Goal: Task Accomplishment & Management: Manage account settings

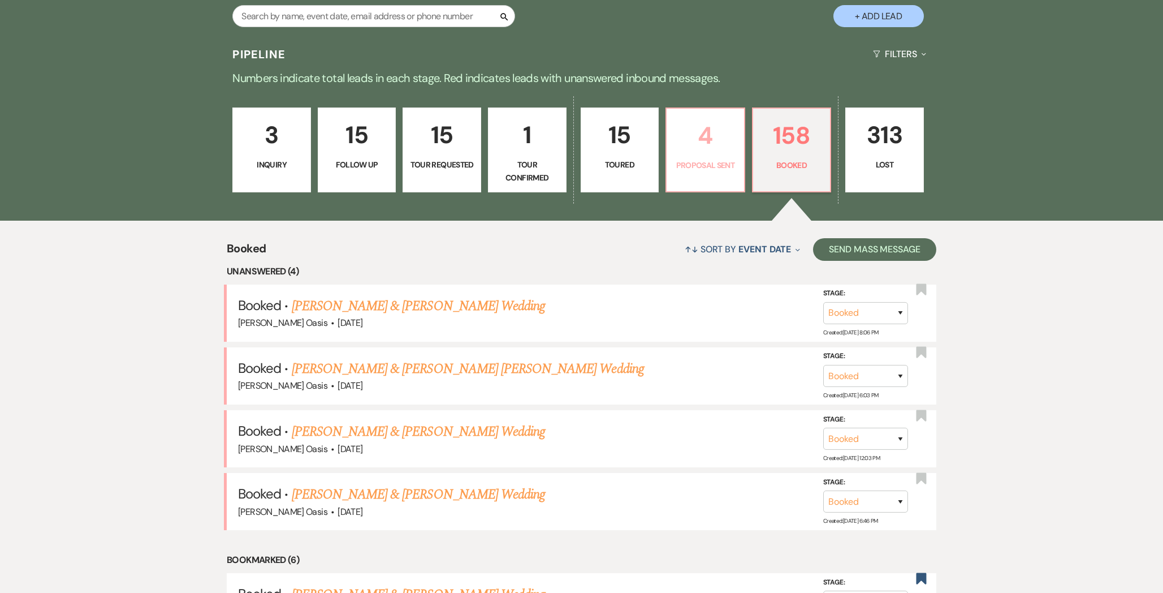
click at [738, 167] on link "4 Proposal Sent" at bounding box center [706, 149] width 80 height 85
select select "6"
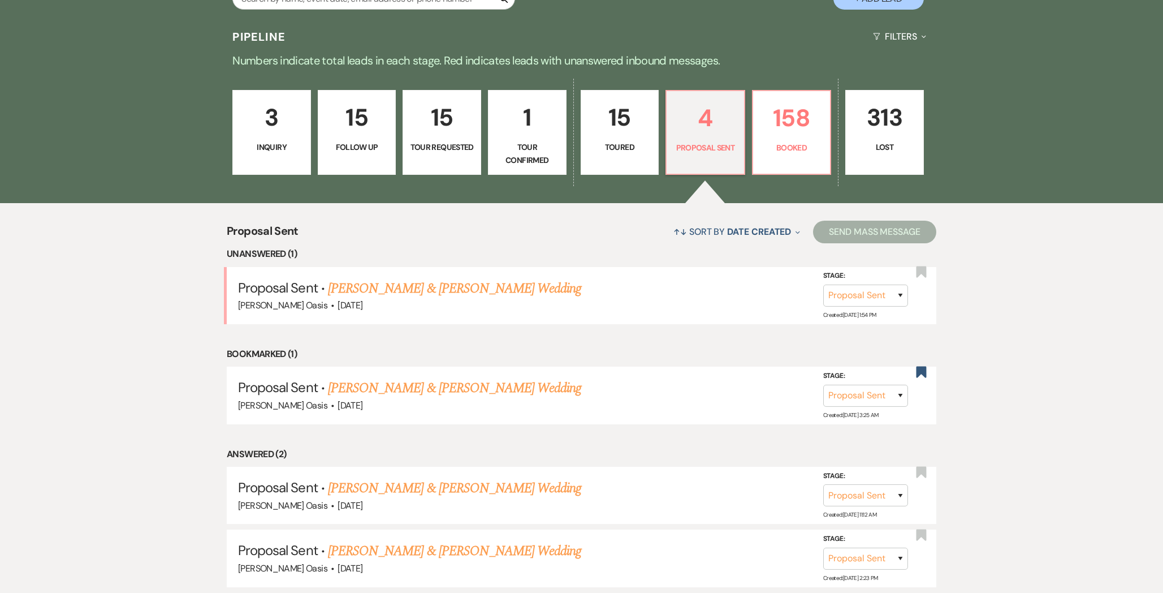
scroll to position [278, 0]
click at [420, 483] on link "[PERSON_NAME] & [PERSON_NAME] Wedding" at bounding box center [454, 488] width 253 height 20
select select "6"
select select "5"
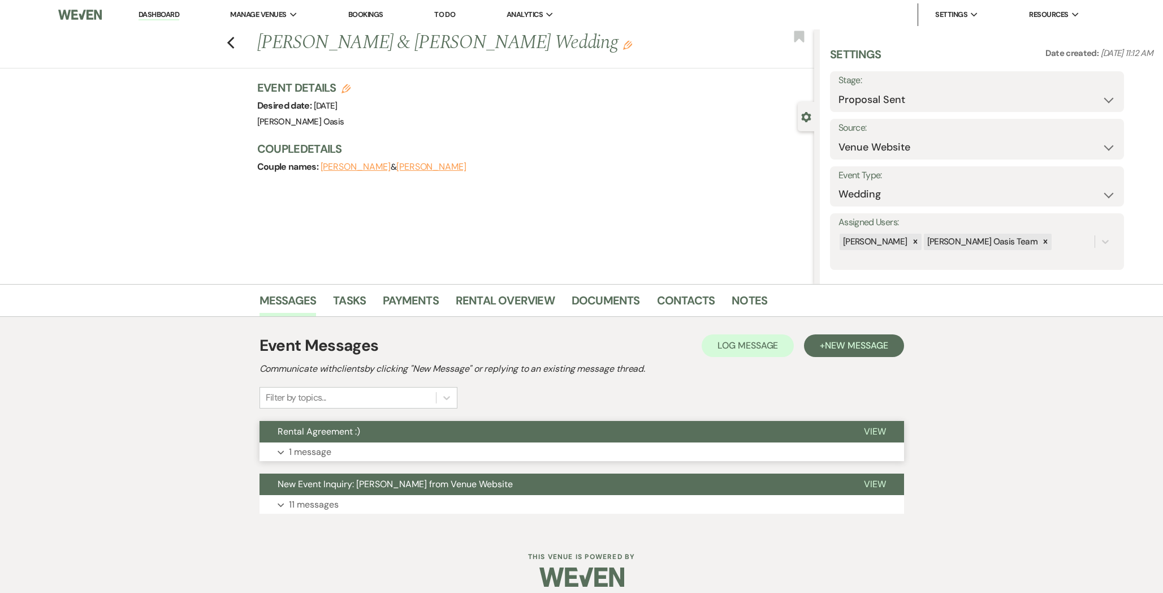
click at [405, 440] on button "Rental Agreement :)" at bounding box center [553, 431] width 586 height 21
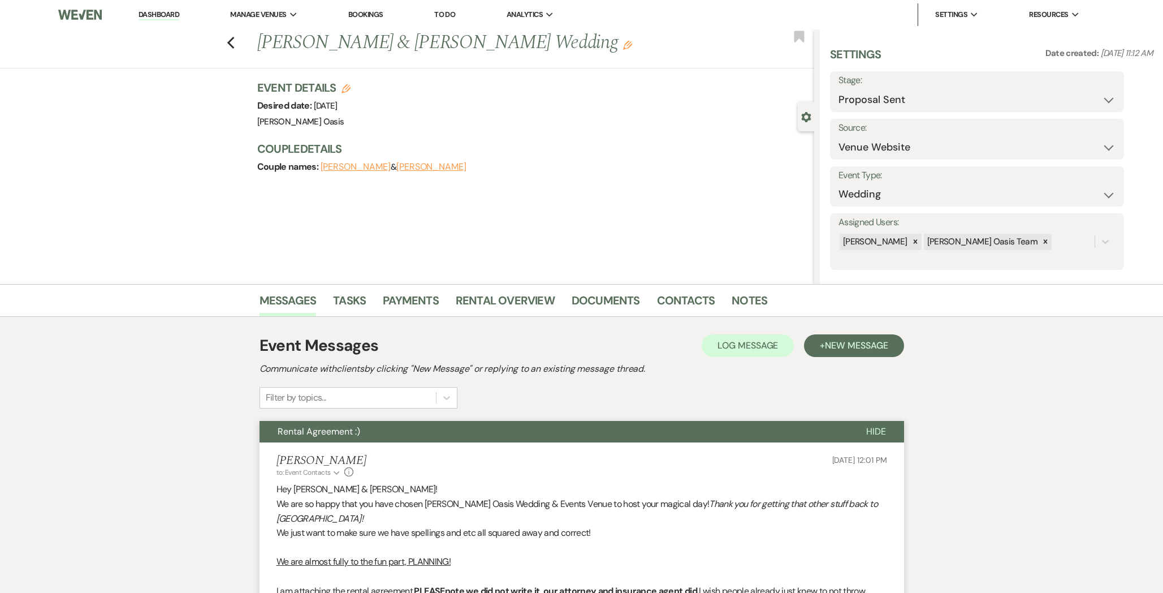
scroll to position [580, 0]
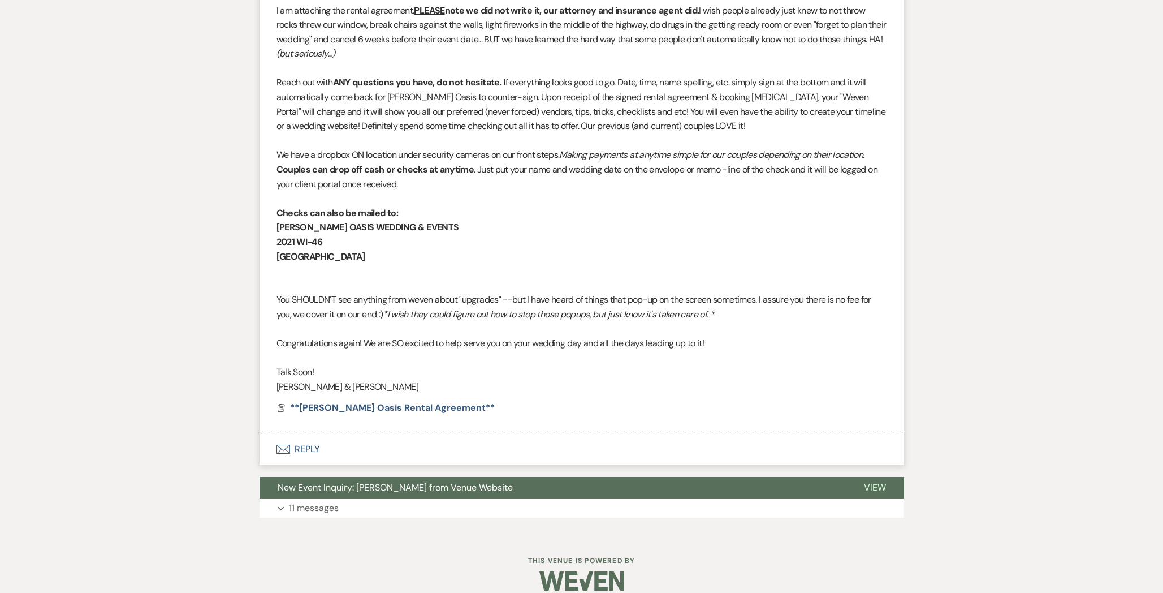
click at [368, 407] on li "Ronelle Oehme to: Event Contacts Expand Info Sep 13, 2025, 12:01 PM Hey Daniell…" at bounding box center [582, 147] width 645 height 571
click at [369, 401] on span "**[PERSON_NAME] Oasis Rental Agreement**" at bounding box center [392, 407] width 205 height 12
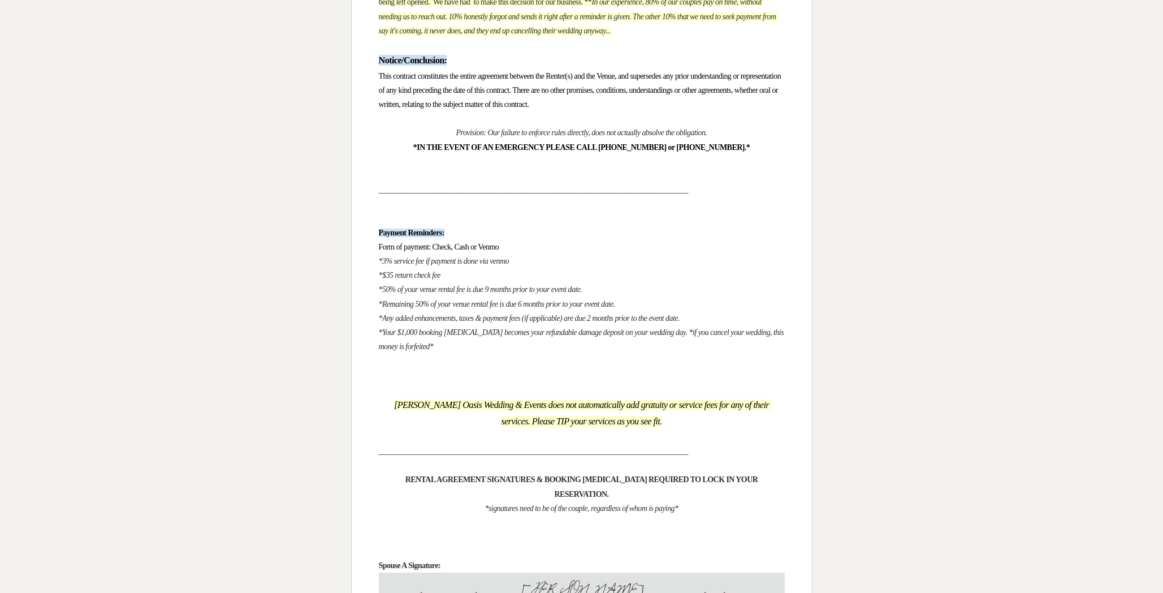
scroll to position [5623, 0]
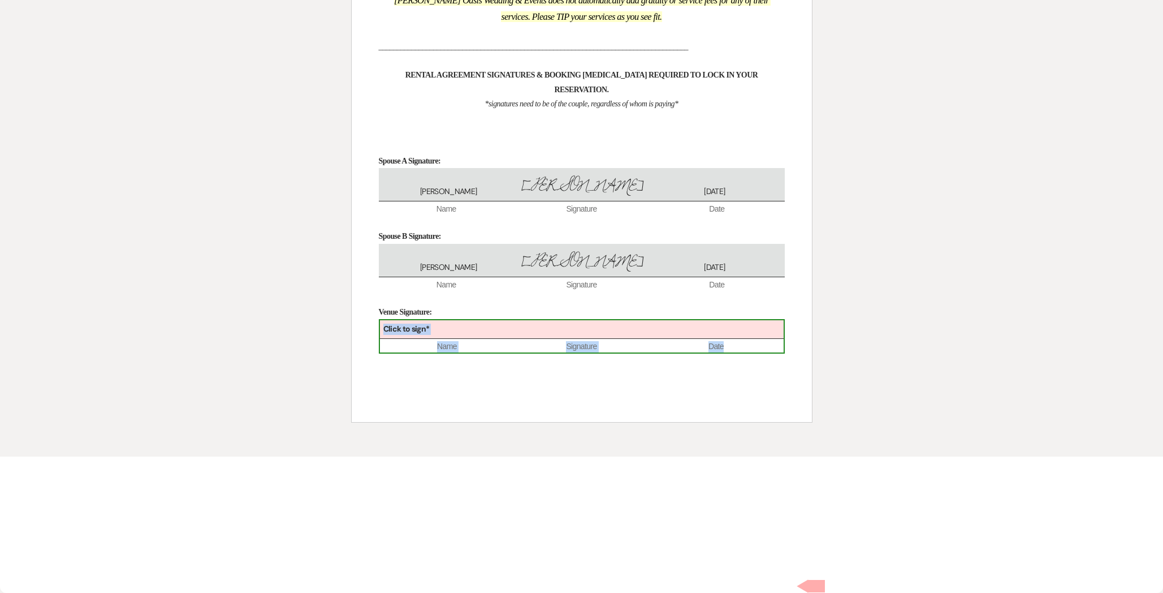
click at [484, 339] on div "Click to sign*" at bounding box center [582, 329] width 404 height 19
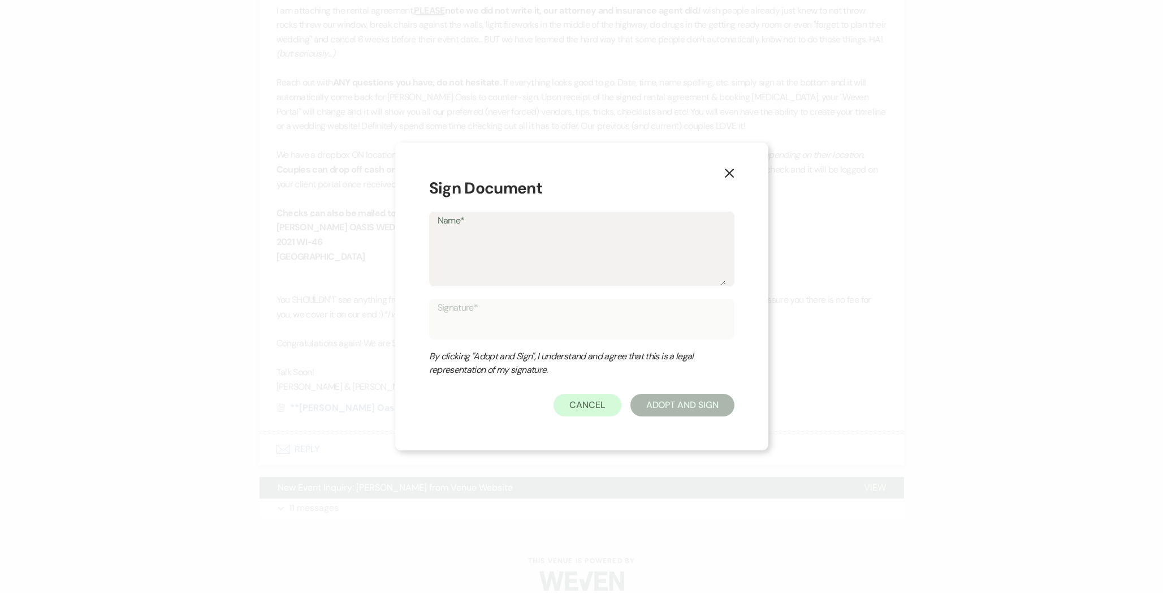
type textarea "O"
type input "O"
type textarea "OE"
type input "OE"
type textarea "OEH"
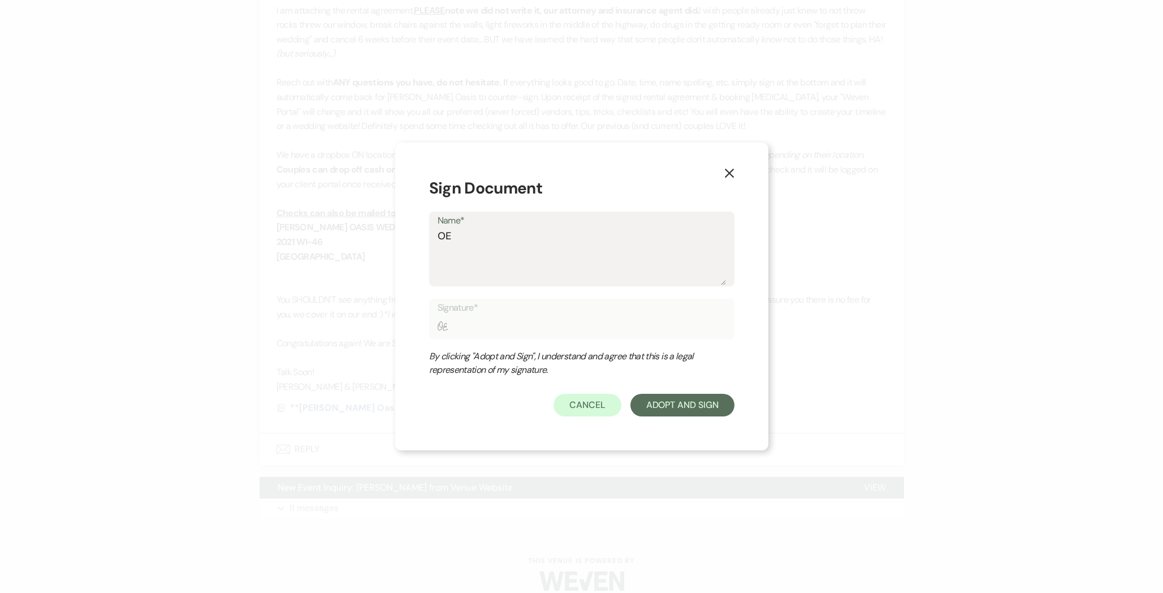
type input "OEH"
type textarea "OEHM"
type input "OEHM"
type textarea "OEHME"
type input "OEHME"
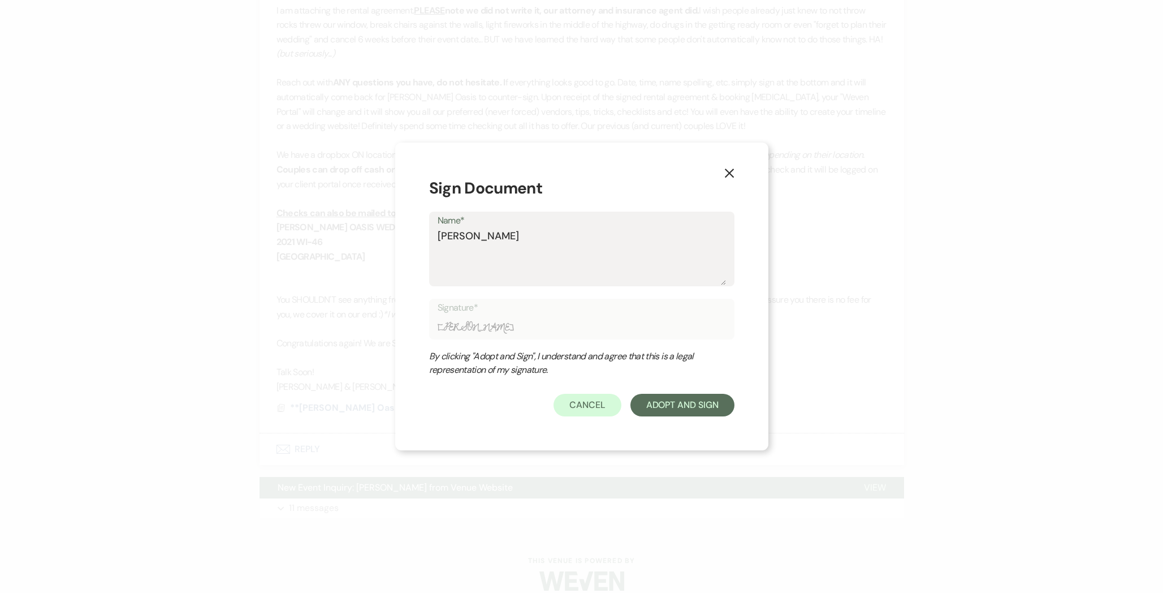
type textarea "OEHM"
type input "OEHM"
type textarea "OEH"
type input "OEH"
type textarea "OE"
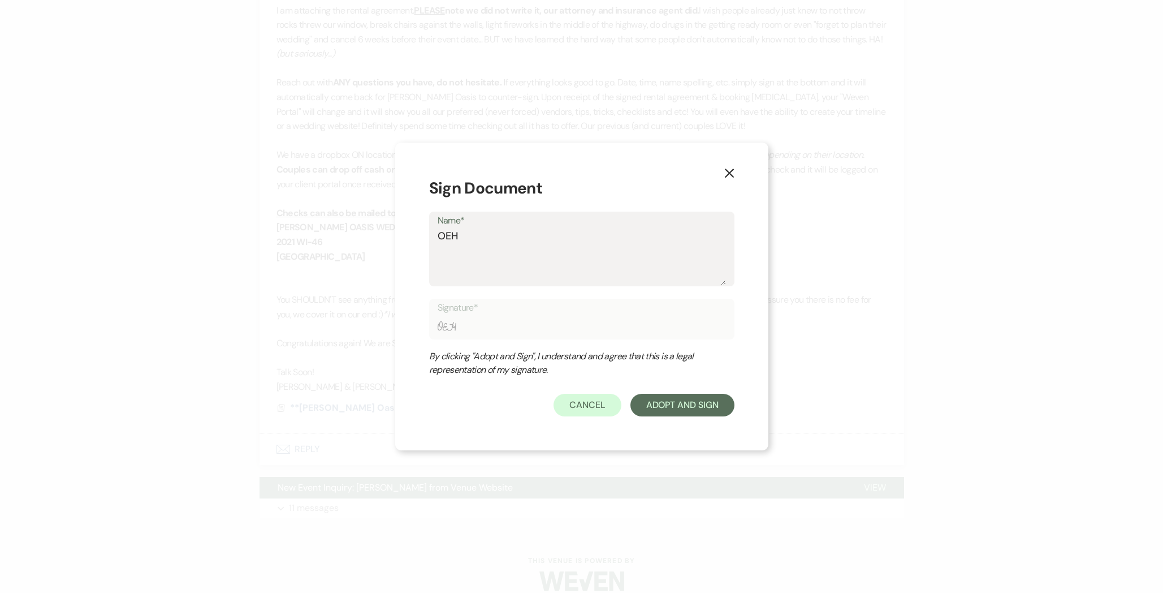
type input "OE"
type textarea "O"
type input "O"
type textarea "Oe"
type input "Oe"
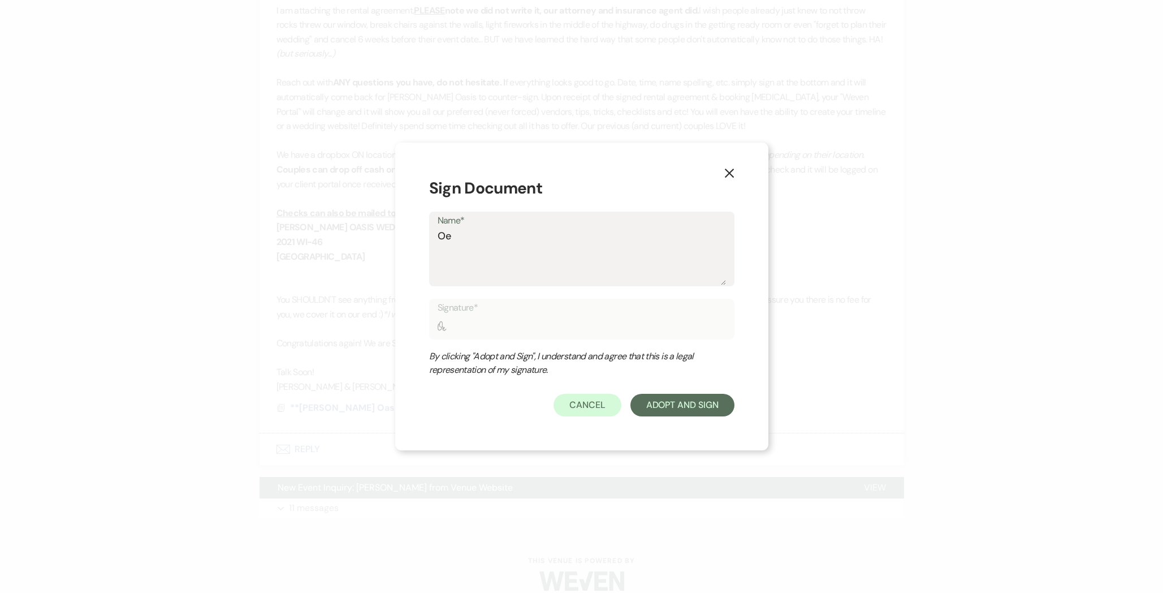
type textarea "Oeh"
type input "Oeh"
type textarea "Oehm"
type input "Oehm"
type textarea "Oehme"
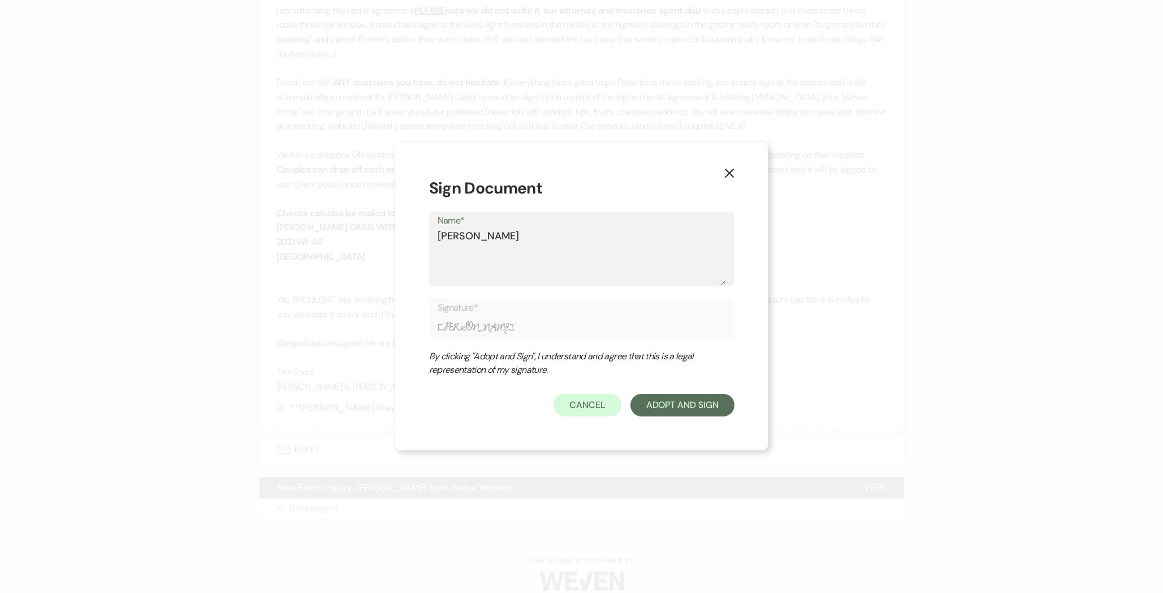
type input "Oehme"
type textarea "Oehme"
type input "Oehme"
type textarea "Oehme O"
type input "Oehme O"
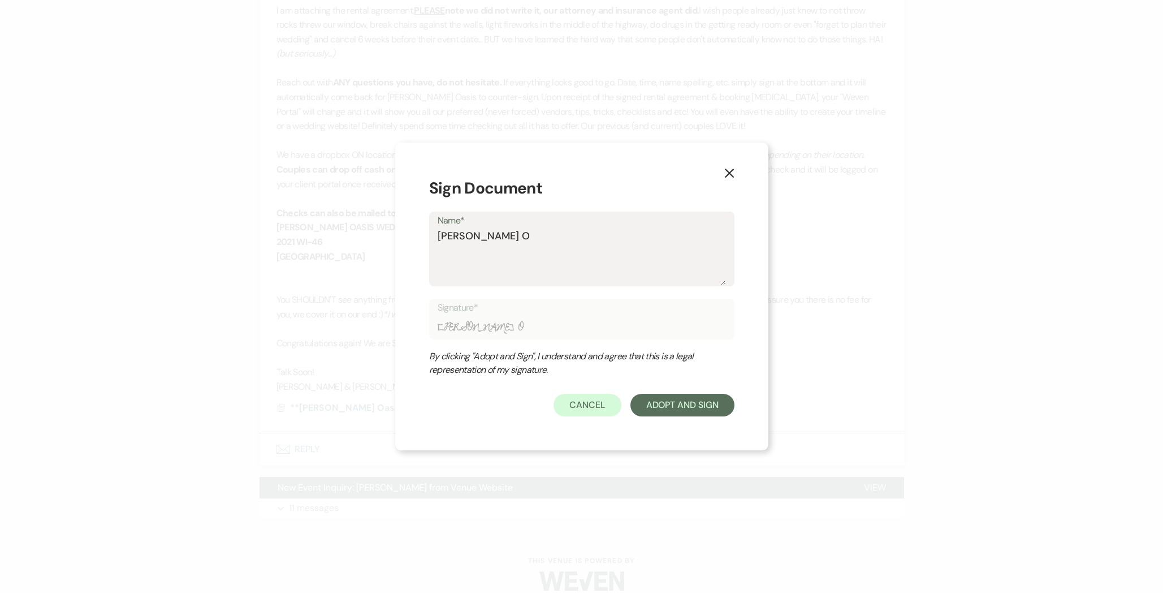
type textarea "Oehme Oa"
type input "Oehme Oa"
type textarea "Oehme Oas"
type input "Oehme Oas"
type textarea "Oehme Oasi"
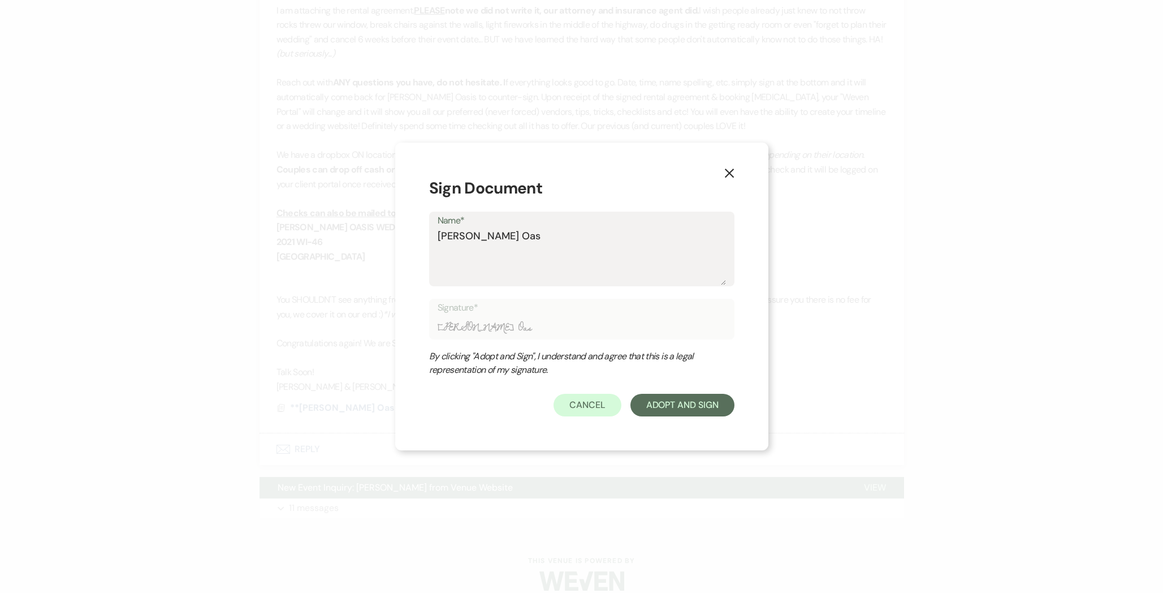
type input "Oehme Oasi"
type textarea "[PERSON_NAME] Oasis"
type input "[PERSON_NAME] Oasis"
type textarea "[PERSON_NAME] Oasis"
type input "[PERSON_NAME] Oasis"
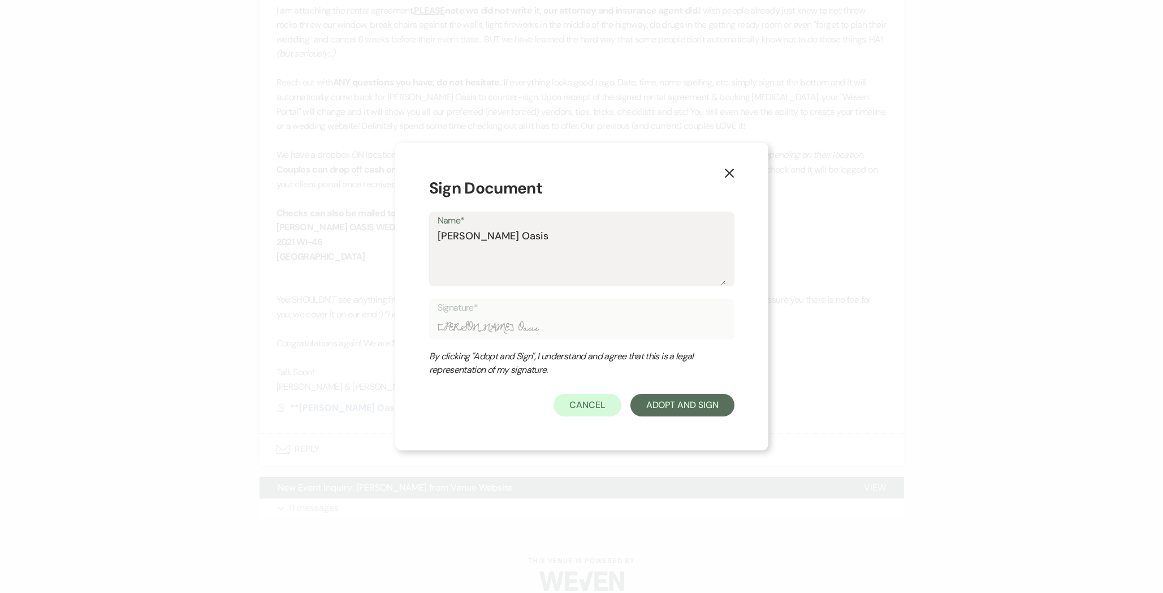
type textarea "Oehme Oasis W"
type input "Oehme Oasis W"
type textarea "Oehme Oasis We"
type input "Oehme Oasis We"
type textarea "Oehme Oasis Wed"
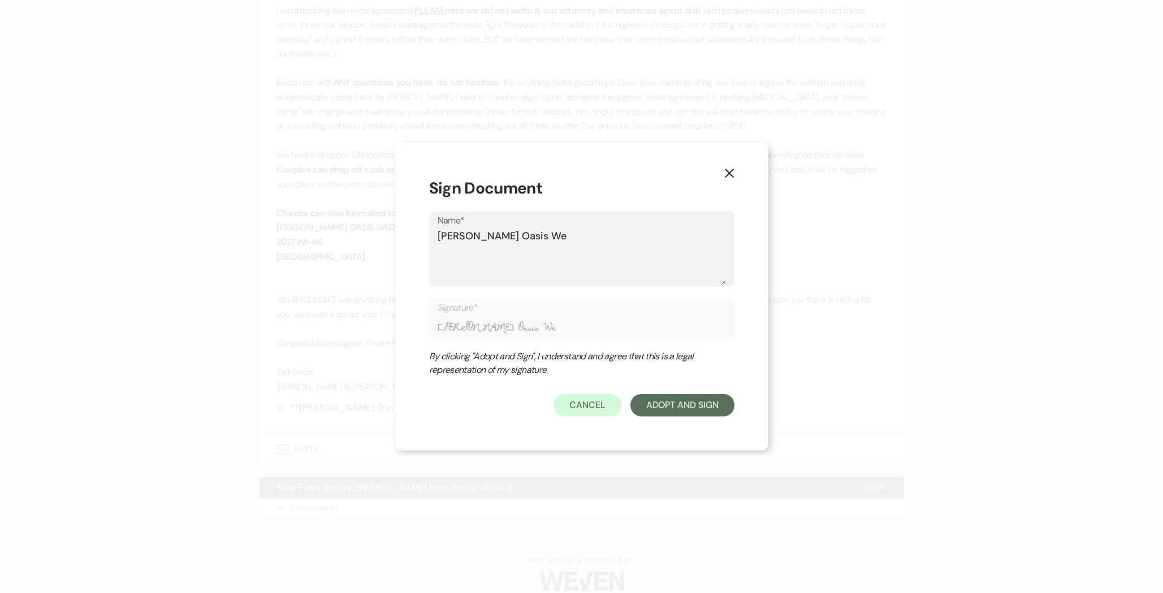
type input "Oehme Oasis Wed"
type textarea "Oehme Oasis Wedd"
type input "Oehme Oasis Wedd"
type textarea "Oehme Oasis Weddi"
type input "Oehme Oasis Weddi"
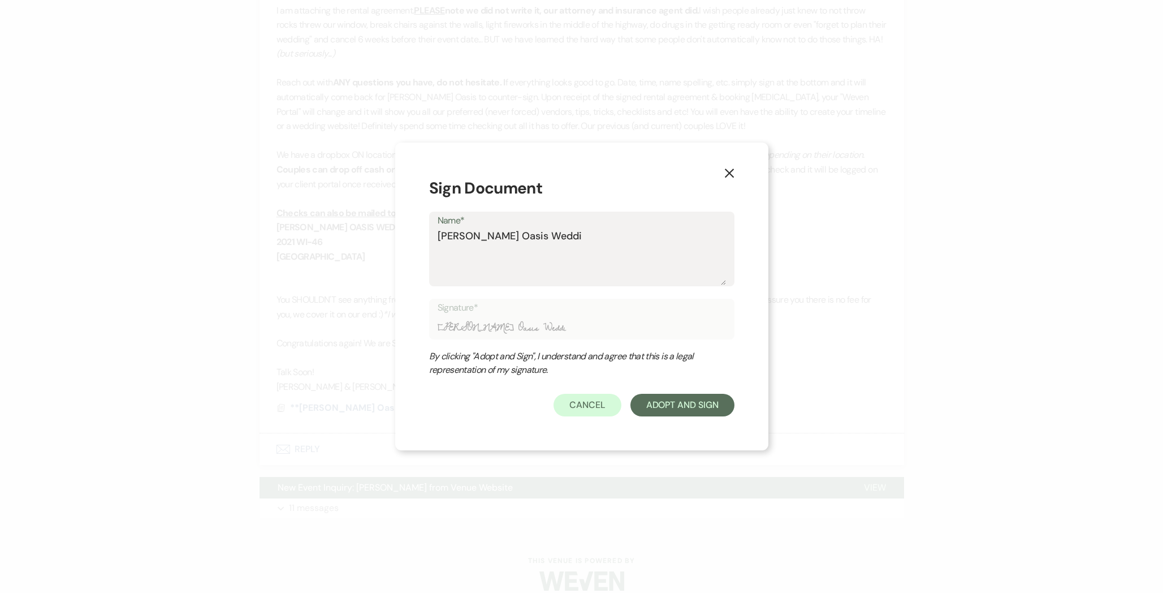
type textarea "Oehme Oasis Weddin"
type input "Oehme Oasis Weddin"
type textarea "Oehme Oasis Wedding"
type input "Oehme Oasis Wedding"
type textarea "Oehme Oasis Wedding"
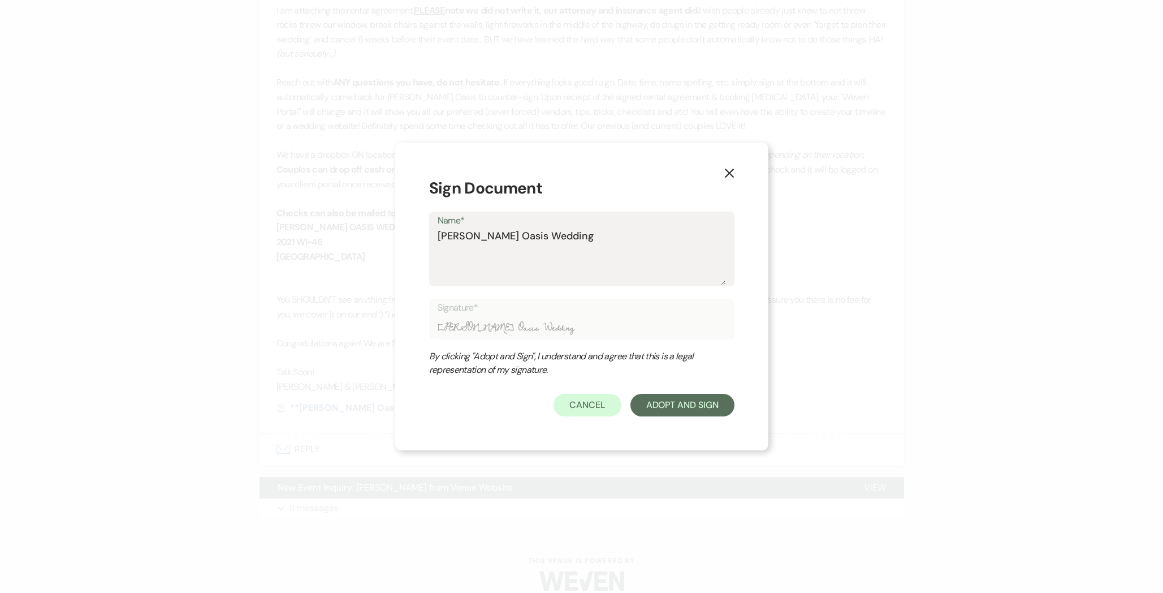
type input "Oehme Oasis Wedding"
type textarea "Oehme Oasis Wedding &"
type input "Oehme Oasis Wedding &"
type textarea "Oehme Oasis Wedding &"
type input "Oehme Oasis Wedding &"
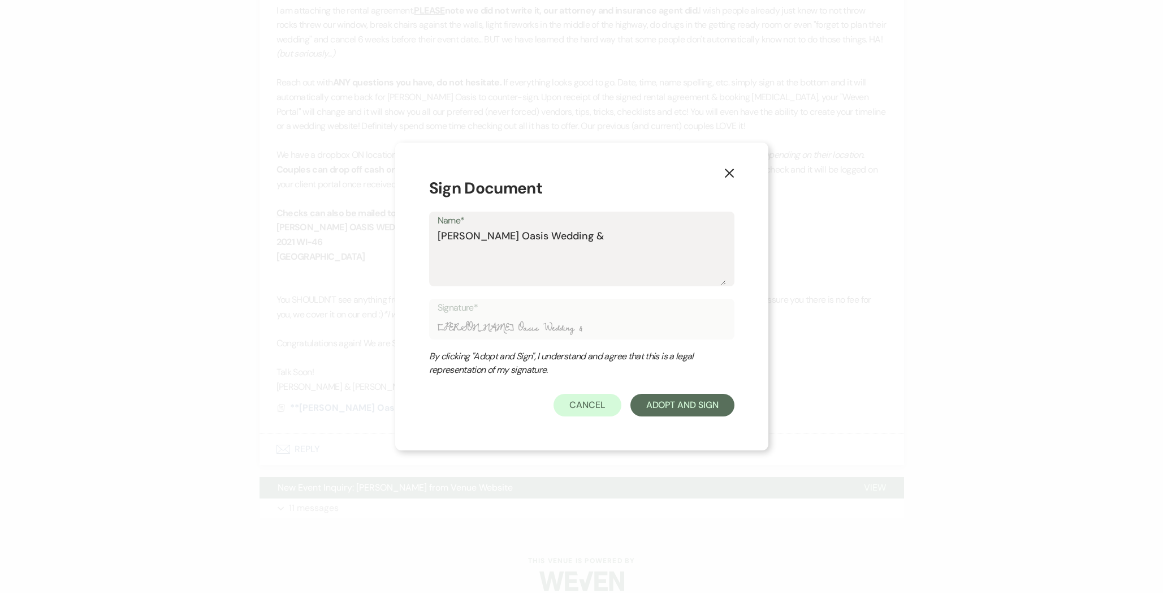
type textarea "Oehme Oasis Wedding & E"
type input "Oehme Oasis Wedding & E"
type textarea "Oehme Oasis Wedding & Ev"
type input "Oehme Oasis Wedding & Ev"
type textarea "Oehme Oasis Wedding & Eve"
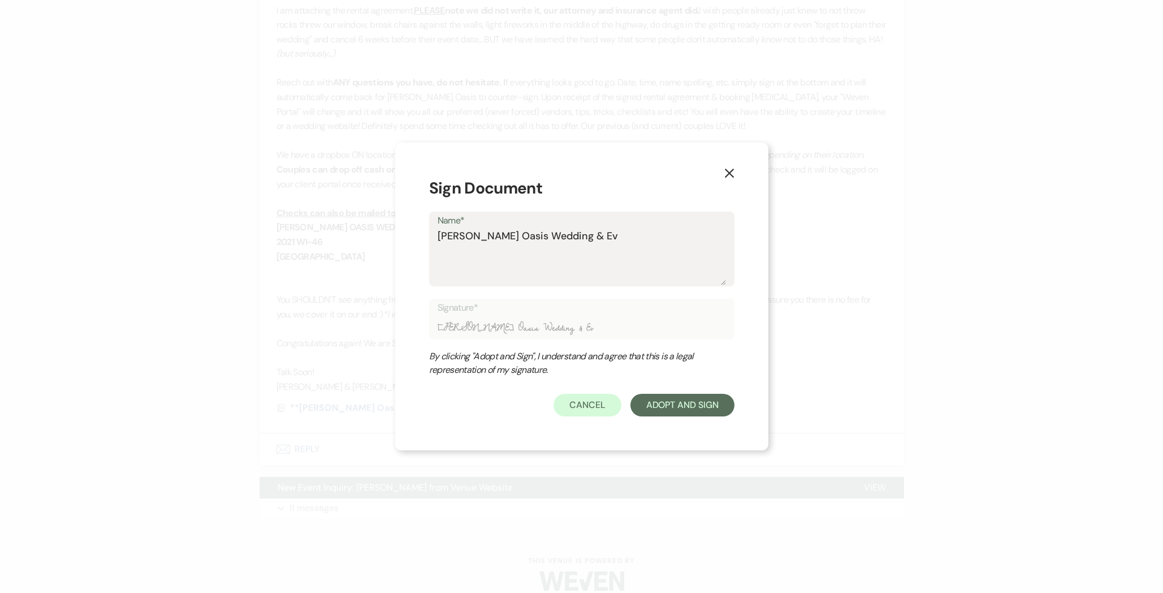
type input "Oehme Oasis Wedding & Eve"
type textarea "Oehme Oasis Wedding & Even"
type input "Oehme Oasis Wedding & Even"
type textarea "Oehme Oasis Wedding & Event"
type input "Oehme Oasis Wedding & Event"
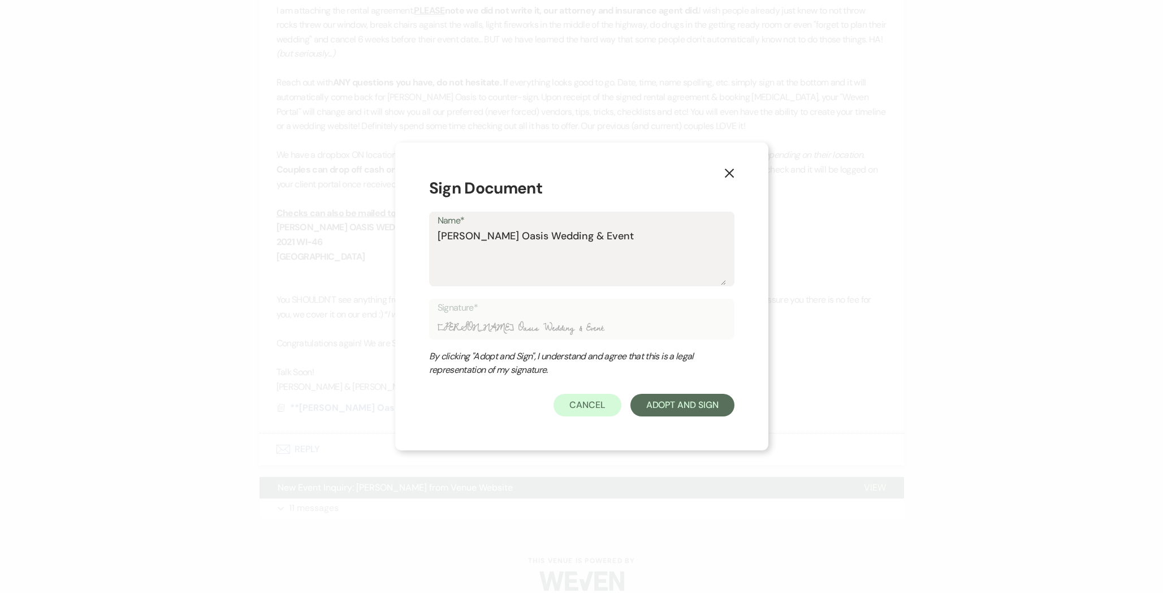
type textarea "[PERSON_NAME] Oasis Wedding & Events"
type input "[PERSON_NAME] Oasis Wedding & Events"
type textarea "Oehme Oasis Wedding & Events-"
type input "Oehme Oasis Wedding & Events-"
type textarea "Oehme Oasis Wedding & Events-R"
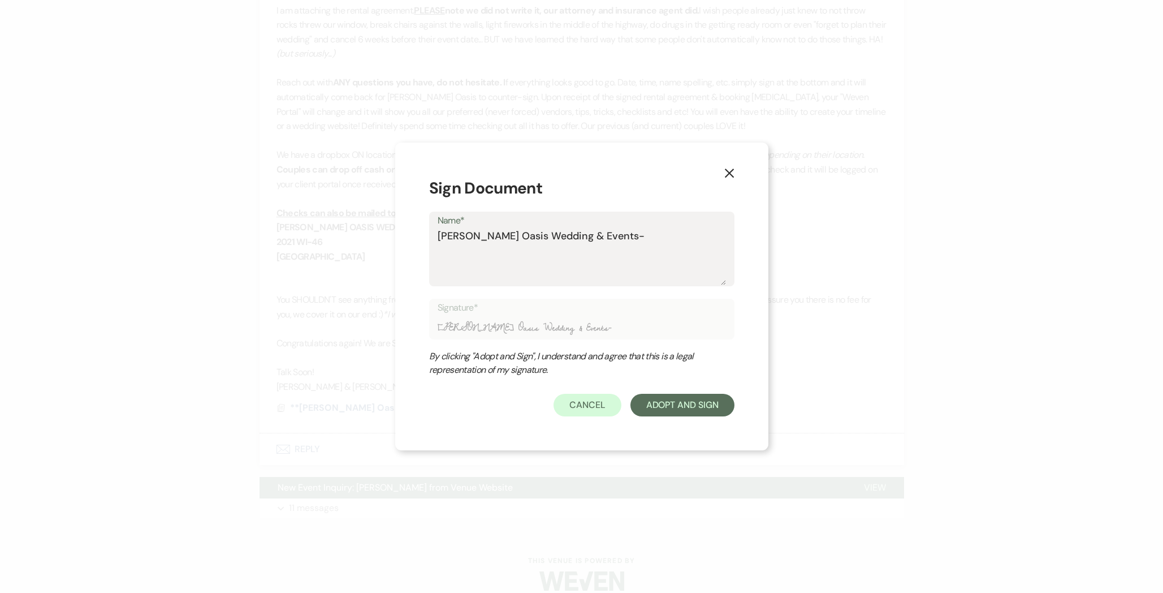
type input "Oehme Oasis Wedding & Events-R"
type textarea "Oehme Oasis Wedding & Events-RO"
type input "Oehme Oasis Wedding & Events-RO"
type textarea "Oehme Oasis Wedding & Events-RO"
click at [687, 401] on button "Adopt And Sign" at bounding box center [682, 405] width 104 height 23
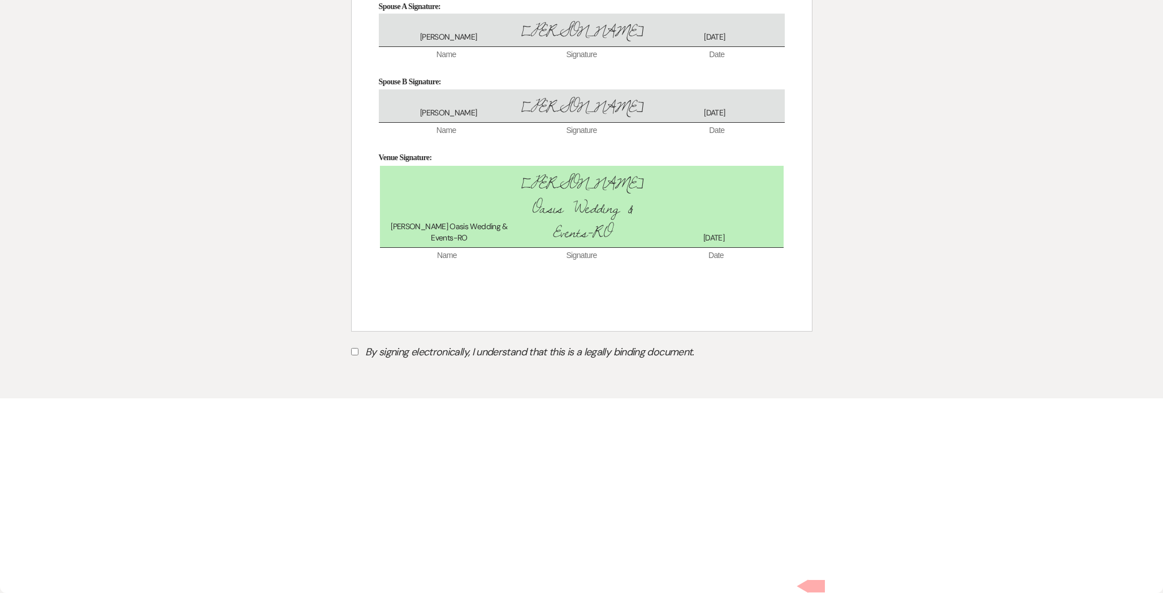
scroll to position [5695, 0]
click at [395, 364] on label "By signing electronically, I understand that this is a legally binding document." at bounding box center [581, 353] width 461 height 21
click at [358, 355] on input "By signing electronically, I understand that this is a legally binding document." at bounding box center [354, 351] width 7 height 7
checkbox input "true"
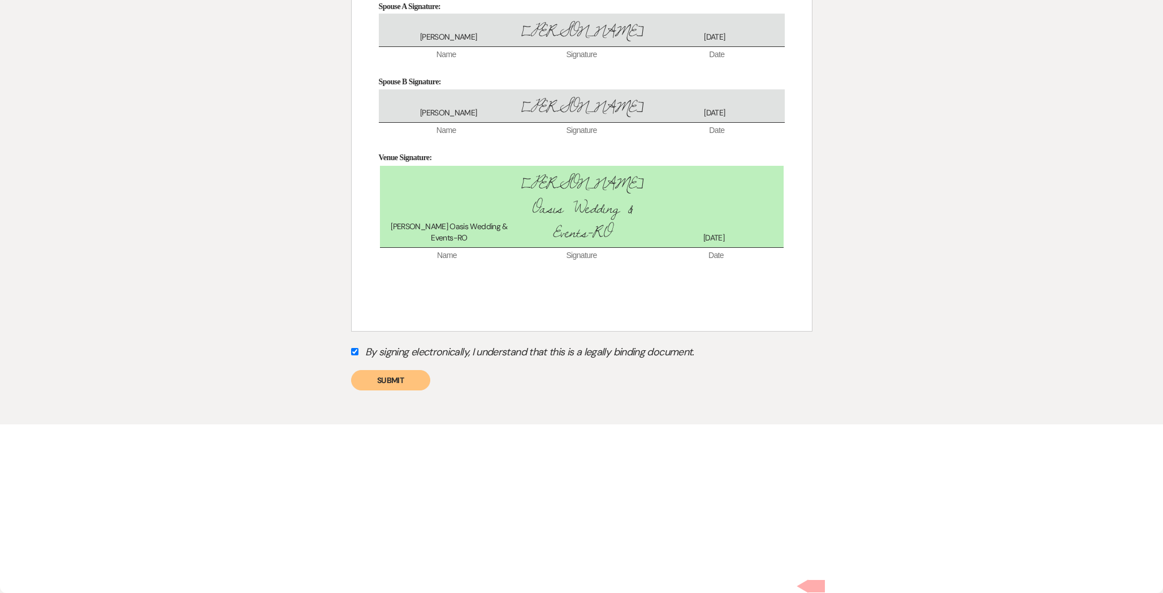
click at [395, 390] on button "Submit" at bounding box center [390, 380] width 79 height 20
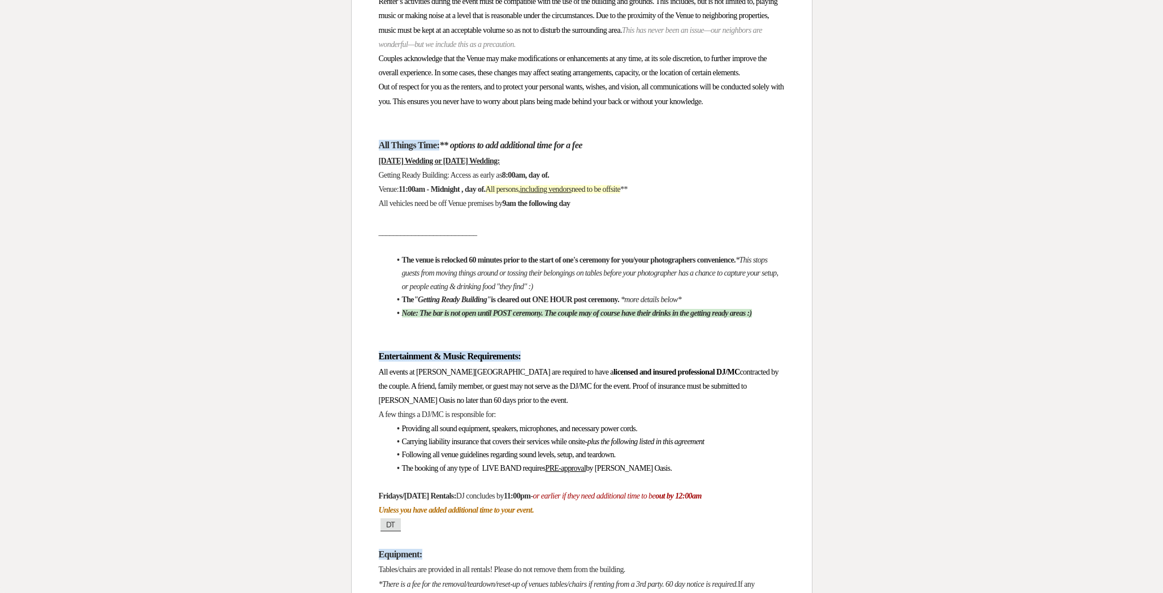
scroll to position [0, 0]
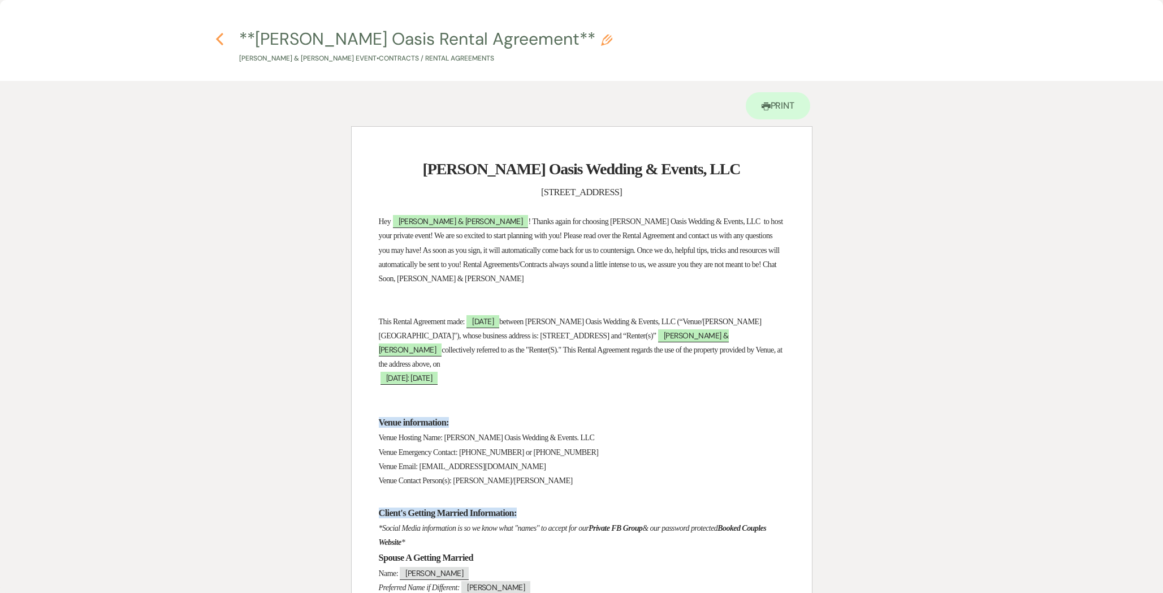
click at [223, 44] on use "button" at bounding box center [219, 39] width 7 height 12
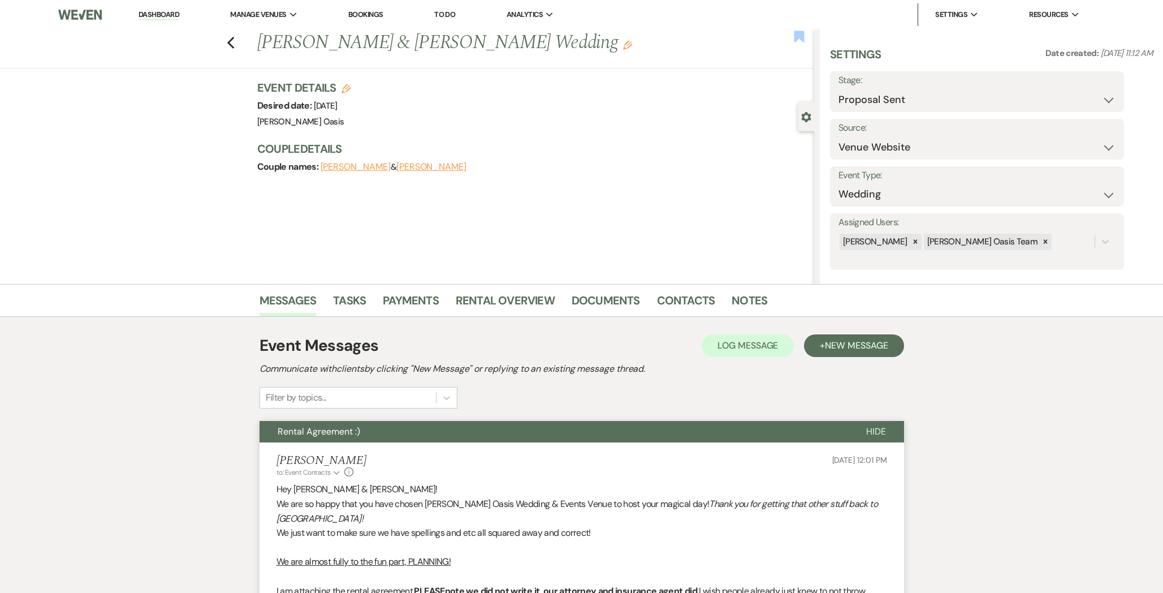
click at [801, 38] on use "button" at bounding box center [799, 36] width 10 height 11
click at [143, 15] on link "Dashboard" at bounding box center [159, 15] width 41 height 11
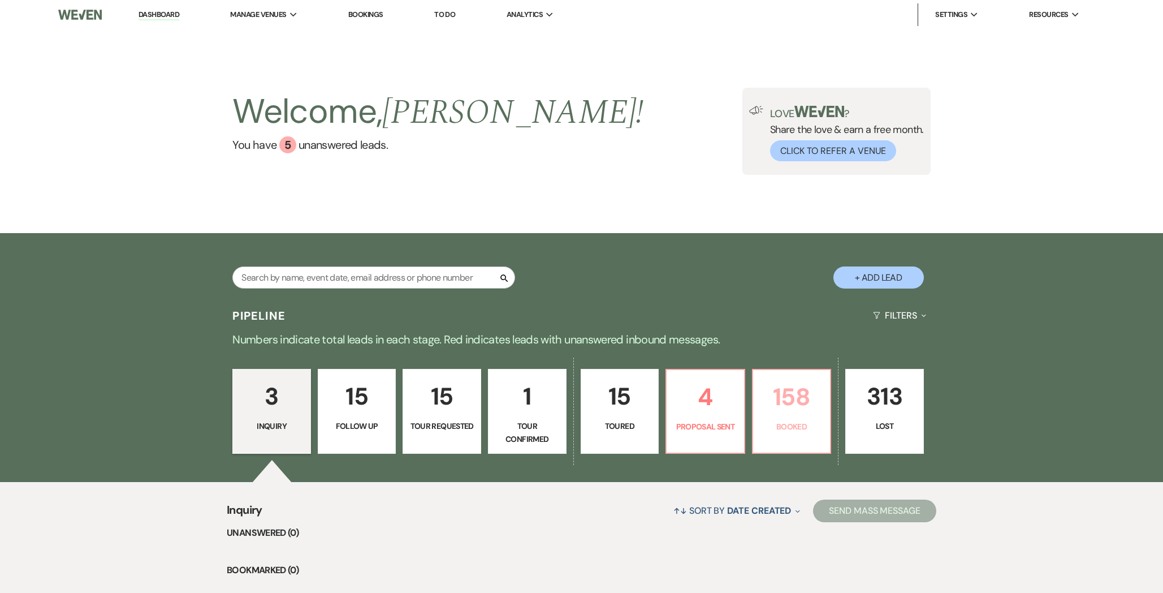
click at [787, 416] on p "158" at bounding box center [792, 397] width 64 height 38
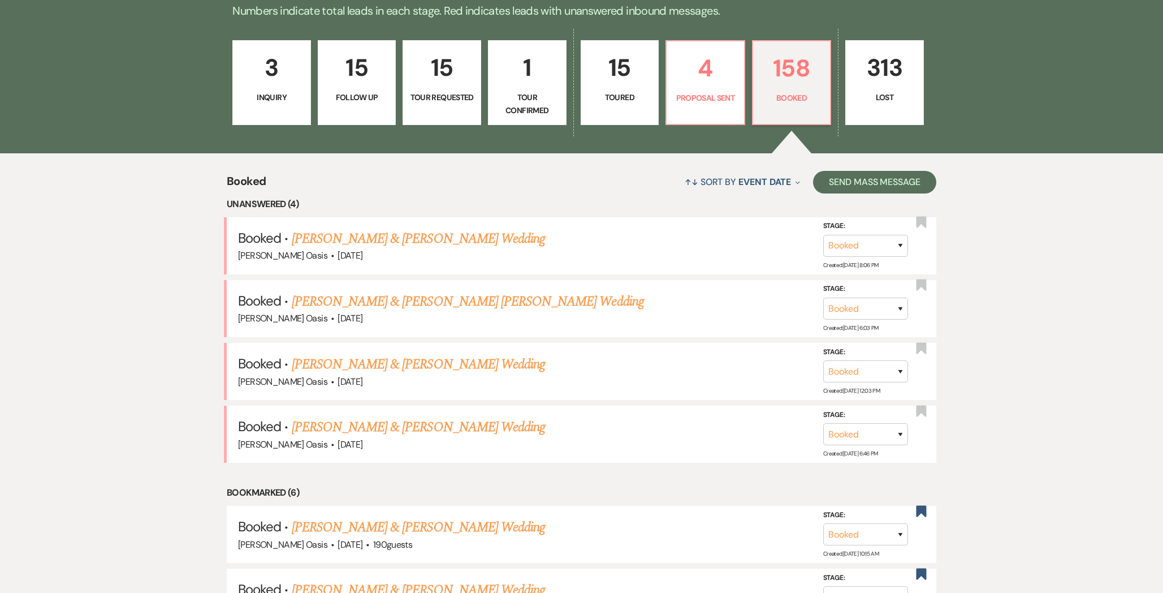
scroll to position [330, 0]
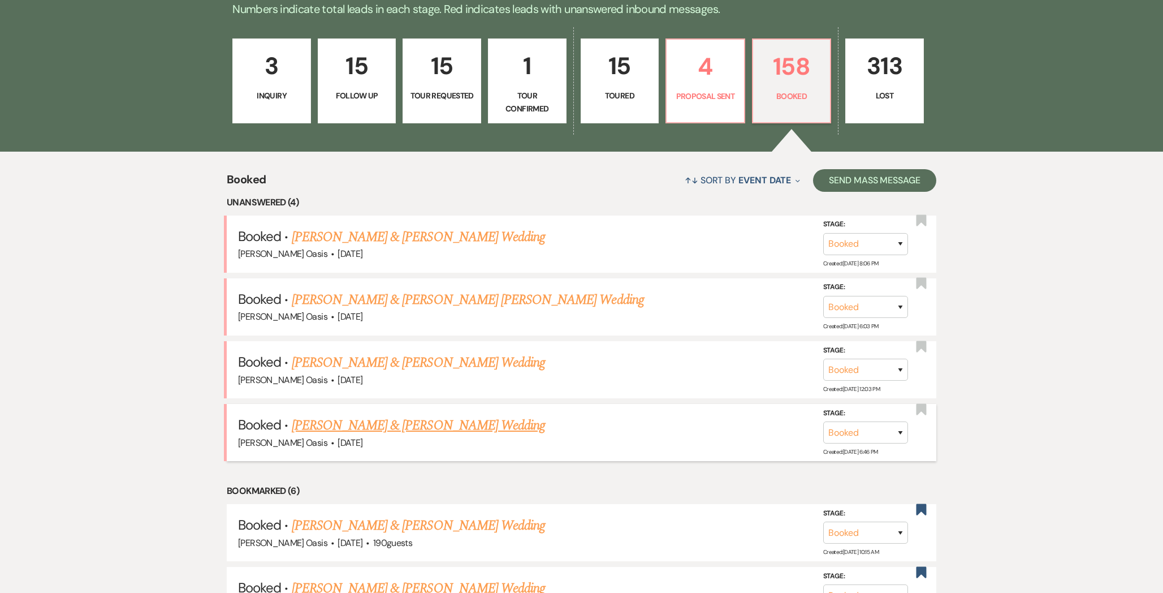
click at [447, 422] on link "[PERSON_NAME] & [PERSON_NAME] Wedding" at bounding box center [418, 425] width 253 height 20
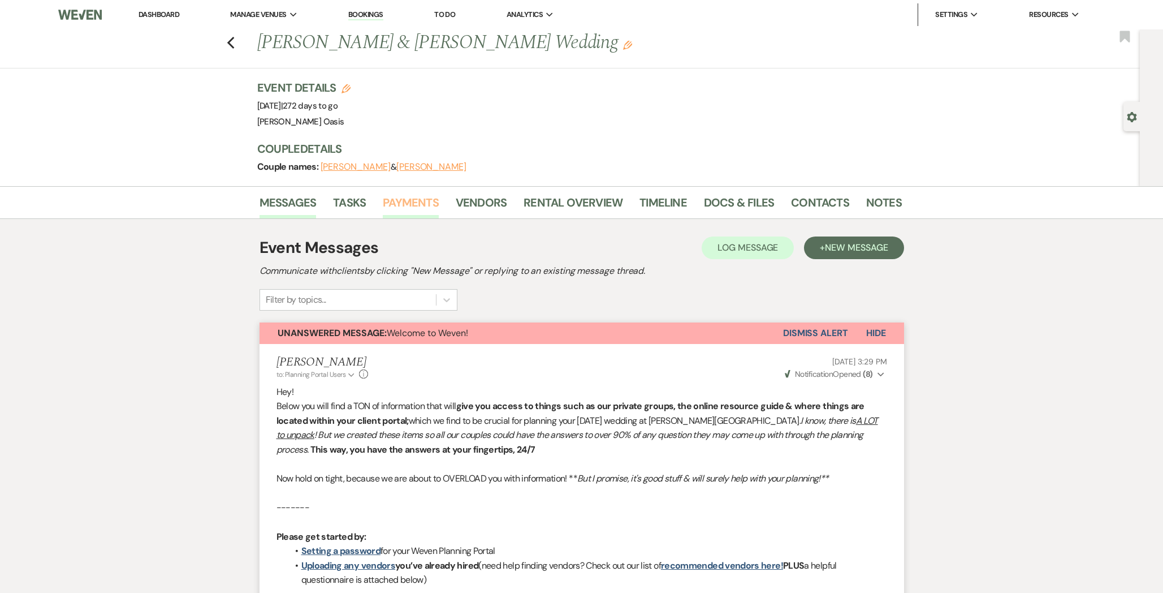
click at [416, 203] on link "Payments" at bounding box center [411, 205] width 56 height 25
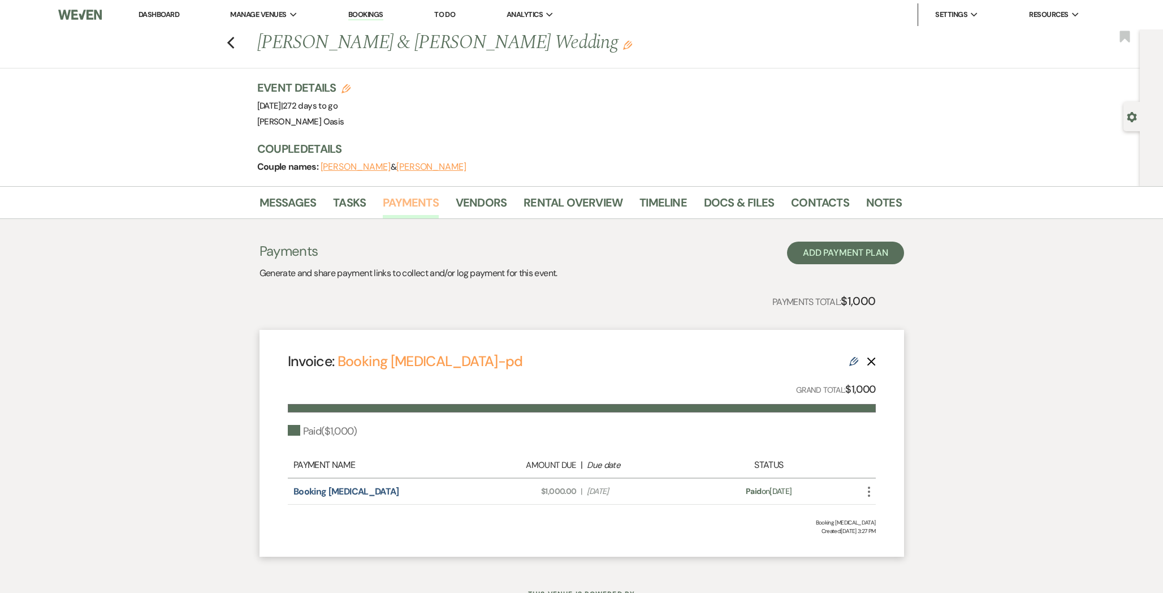
scroll to position [48, 0]
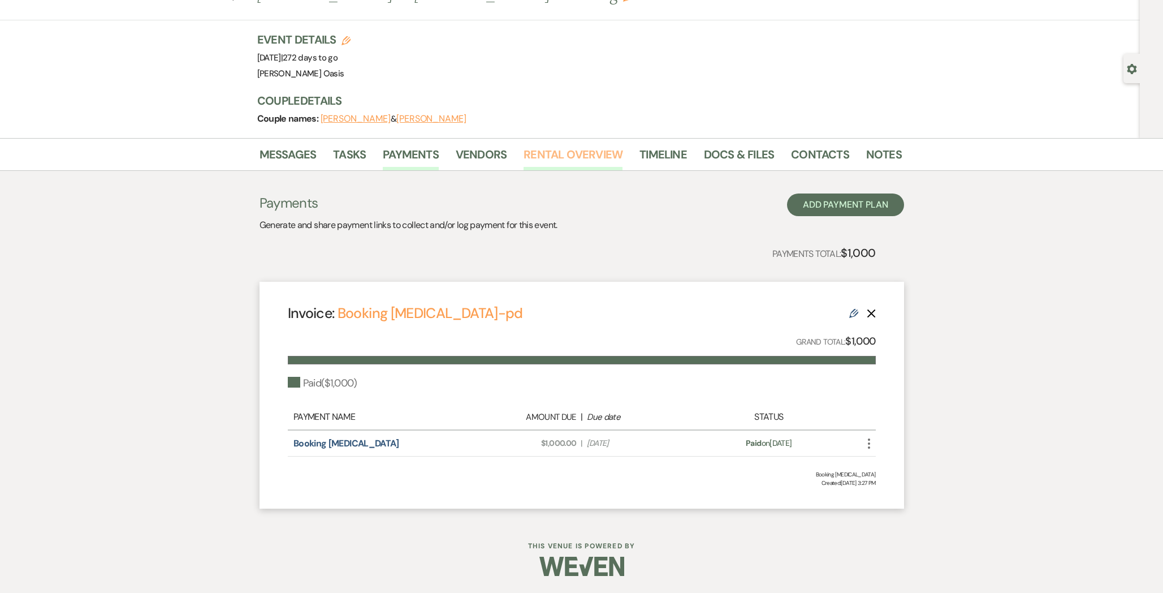
click at [603, 153] on link "Rental Overview" at bounding box center [573, 157] width 99 height 25
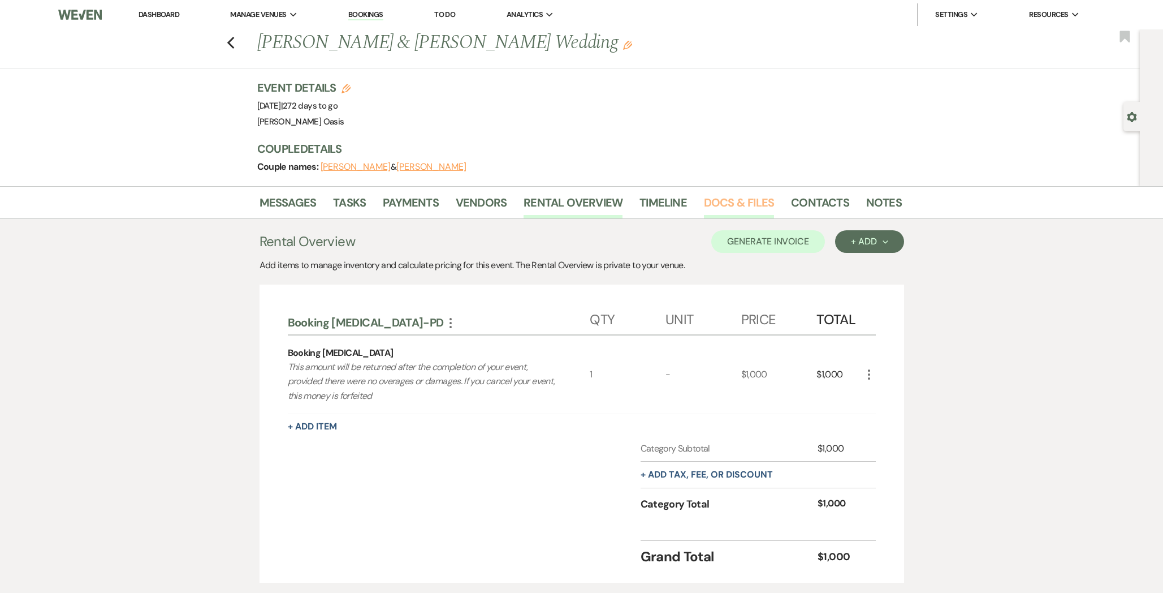
click at [731, 205] on link "Docs & Files" at bounding box center [739, 205] width 70 height 25
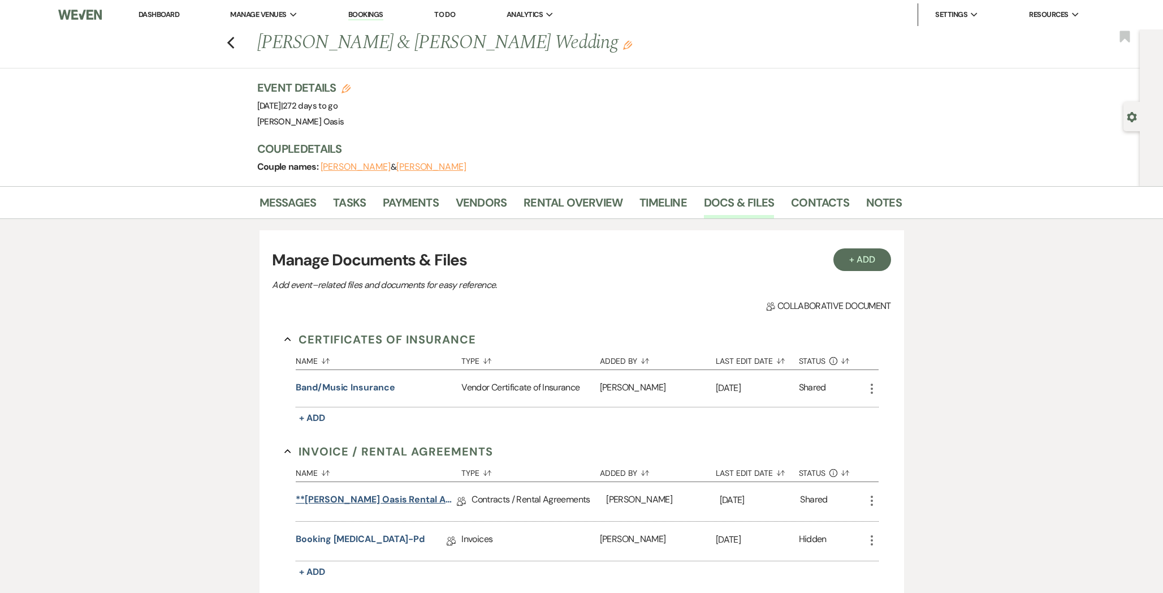
click at [379, 502] on link "**[PERSON_NAME] Oasis Rental Agreement**" at bounding box center [376, 502] width 161 height 18
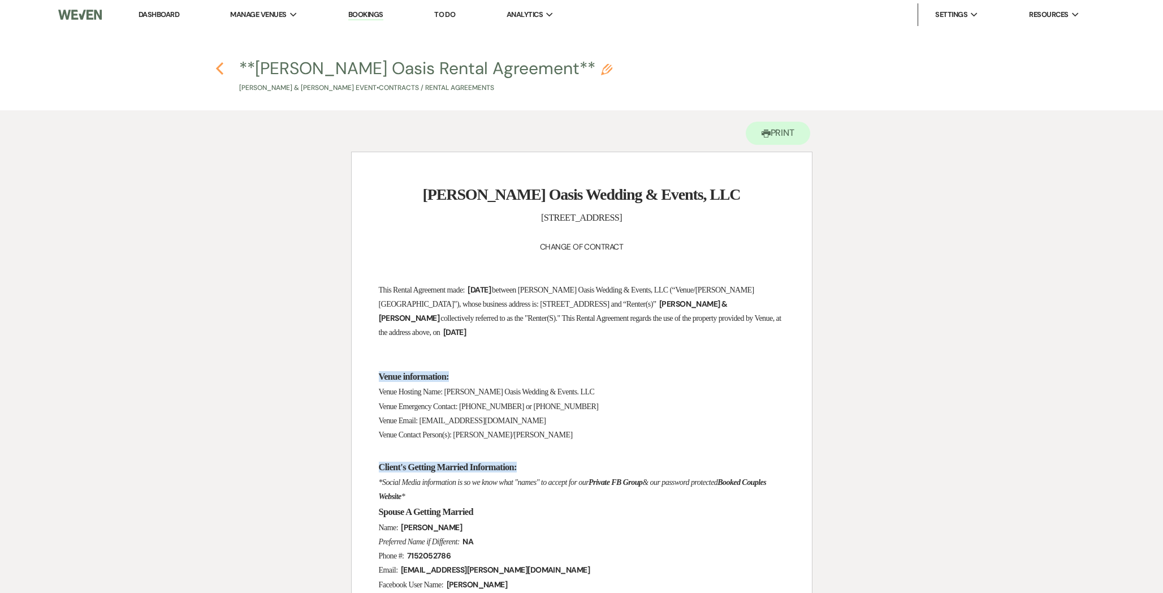
click at [221, 66] on use "button" at bounding box center [219, 68] width 7 height 12
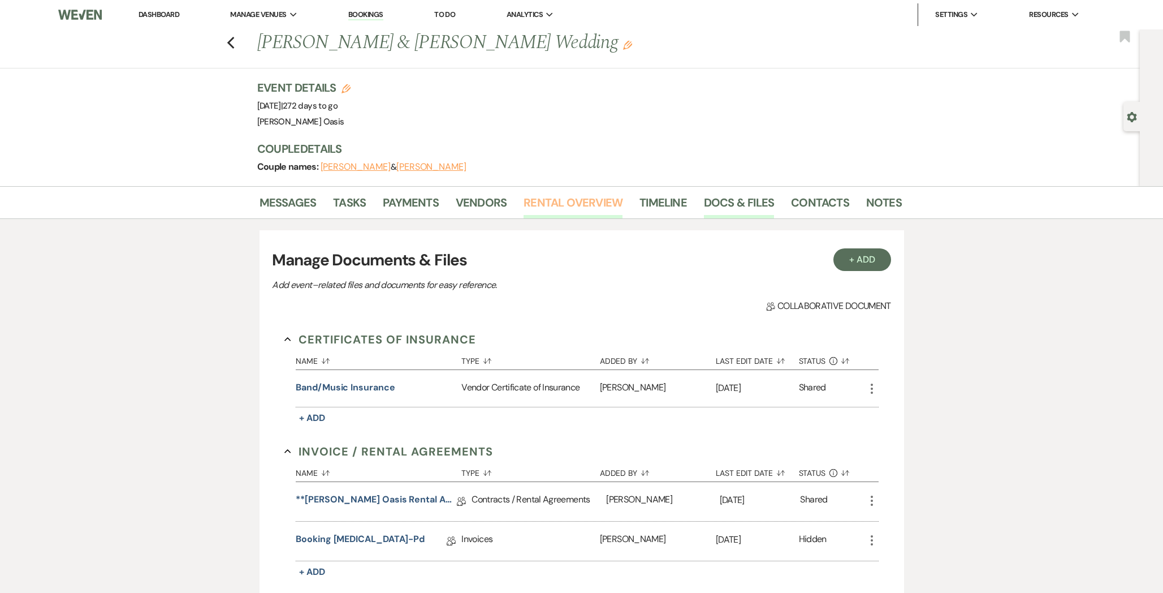
click at [591, 201] on link "Rental Overview" at bounding box center [573, 205] width 99 height 25
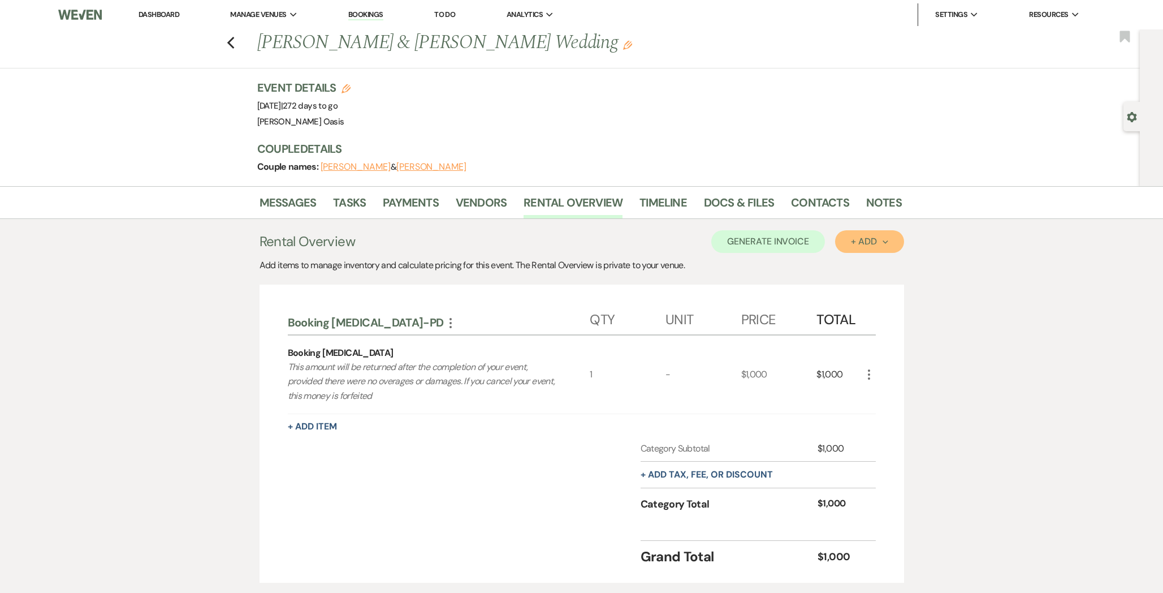
click at [865, 248] on button "+ Add Next" at bounding box center [869, 241] width 68 height 23
click at [859, 280] on button "Category" at bounding box center [864, 285] width 59 height 18
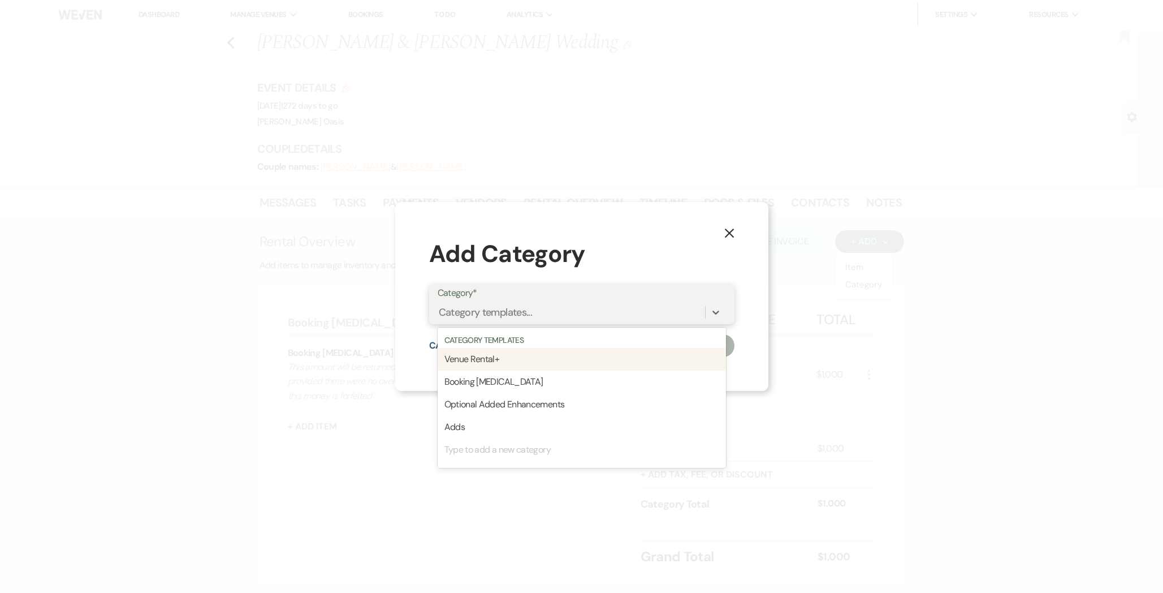
click at [517, 316] on div "Category templates..." at bounding box center [486, 311] width 94 height 15
click at [499, 362] on div "Venue Rental+" at bounding box center [582, 359] width 288 height 23
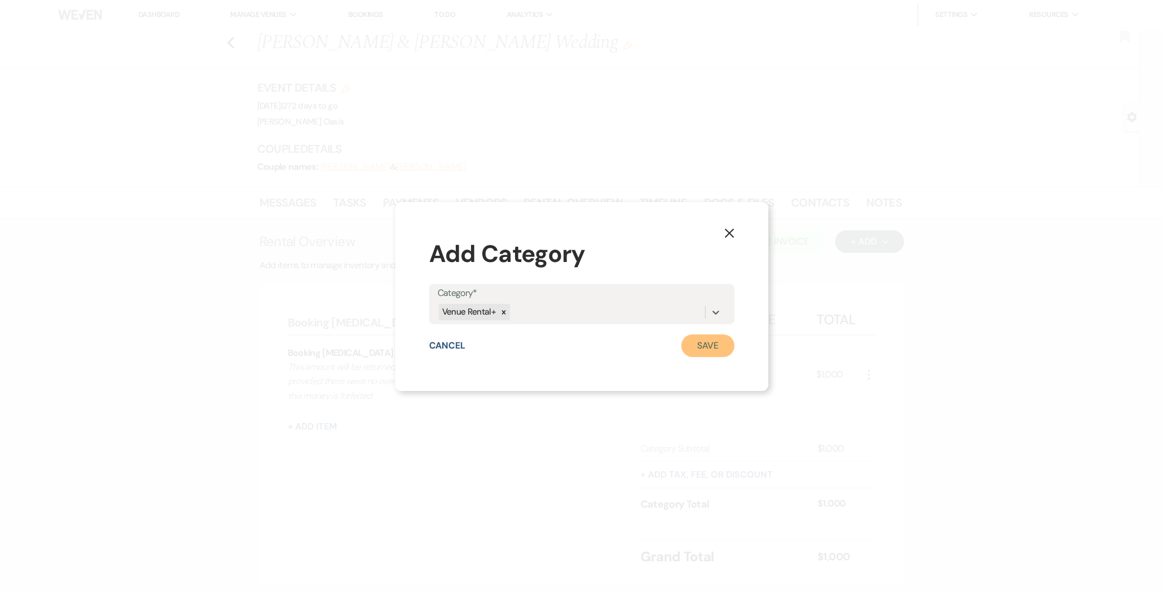
click at [692, 338] on button "Save" at bounding box center [707, 345] width 53 height 23
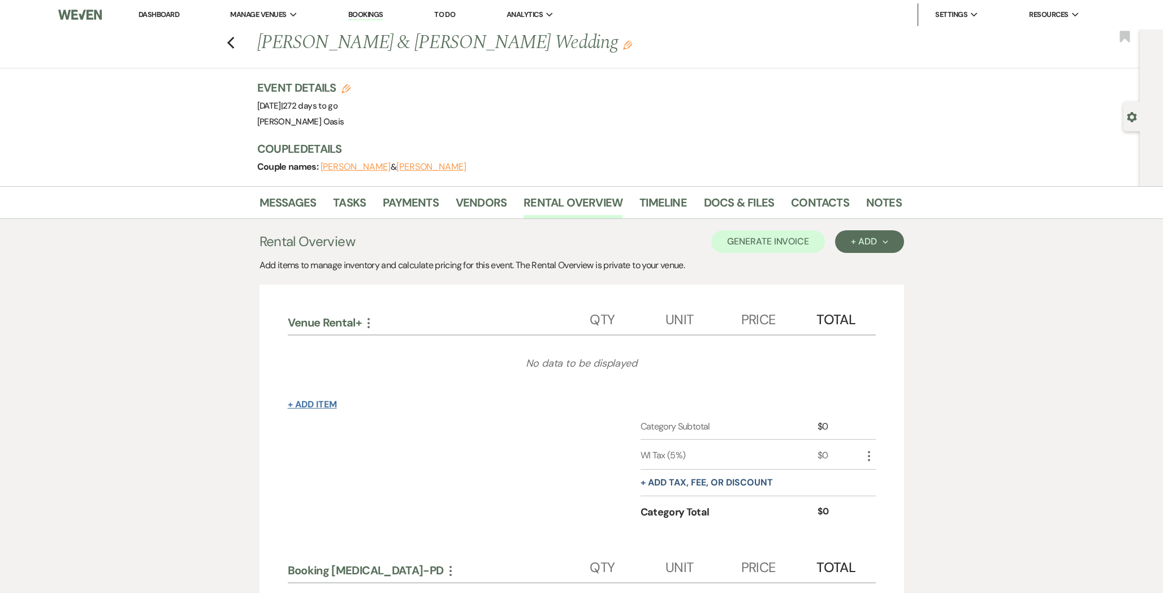
click at [329, 401] on button "+ Add Item" at bounding box center [312, 404] width 49 height 9
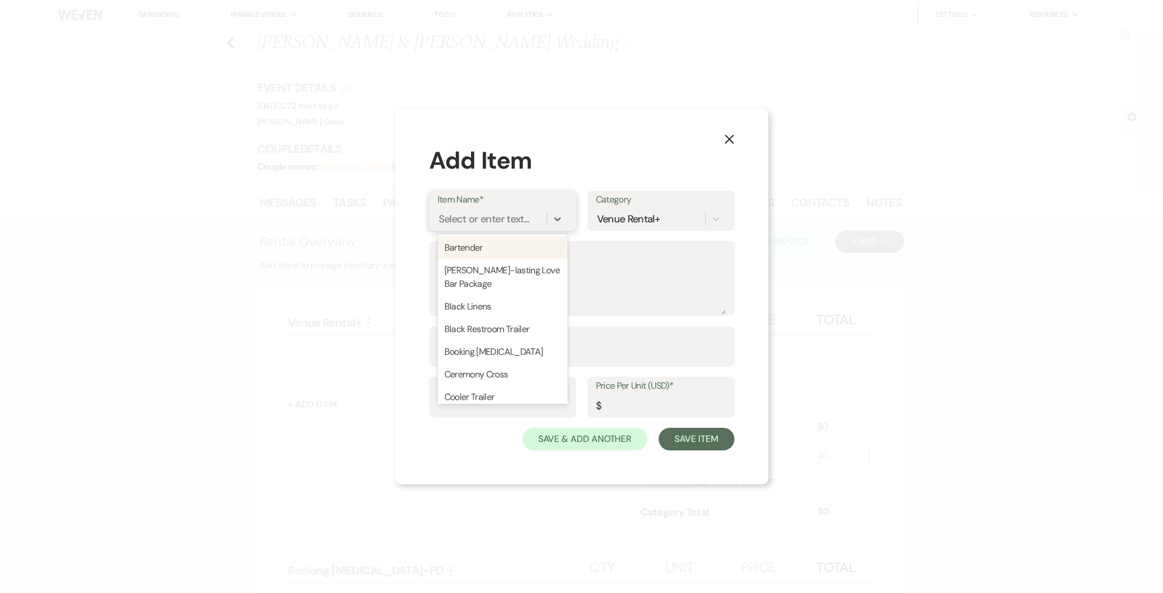
click at [476, 223] on div "Select or enter text..." at bounding box center [484, 218] width 91 height 15
type input "Sa"
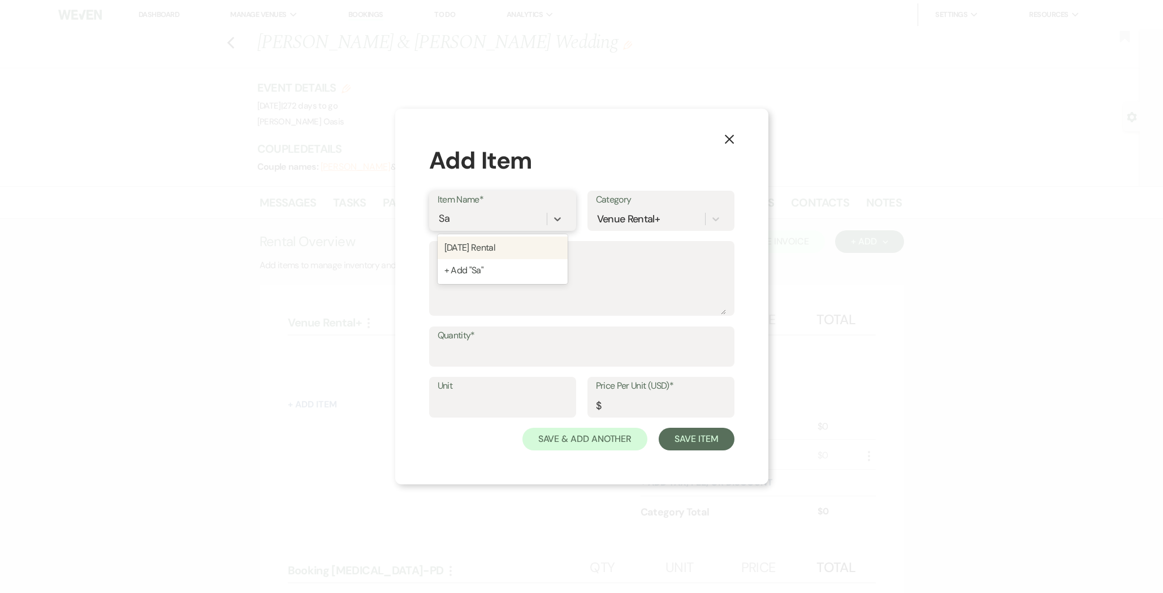
click at [489, 254] on div "Saturday Rental" at bounding box center [503, 247] width 130 height 23
type textarea "(1) Day DIY"
type input "1"
drag, startPoint x: 637, startPoint y: 408, endPoint x: 551, endPoint y: 408, distance: 86.5
click at [551, 408] on div "Unit 1 Price Per Unit (USD)* $ 0" at bounding box center [581, 402] width 305 height 51
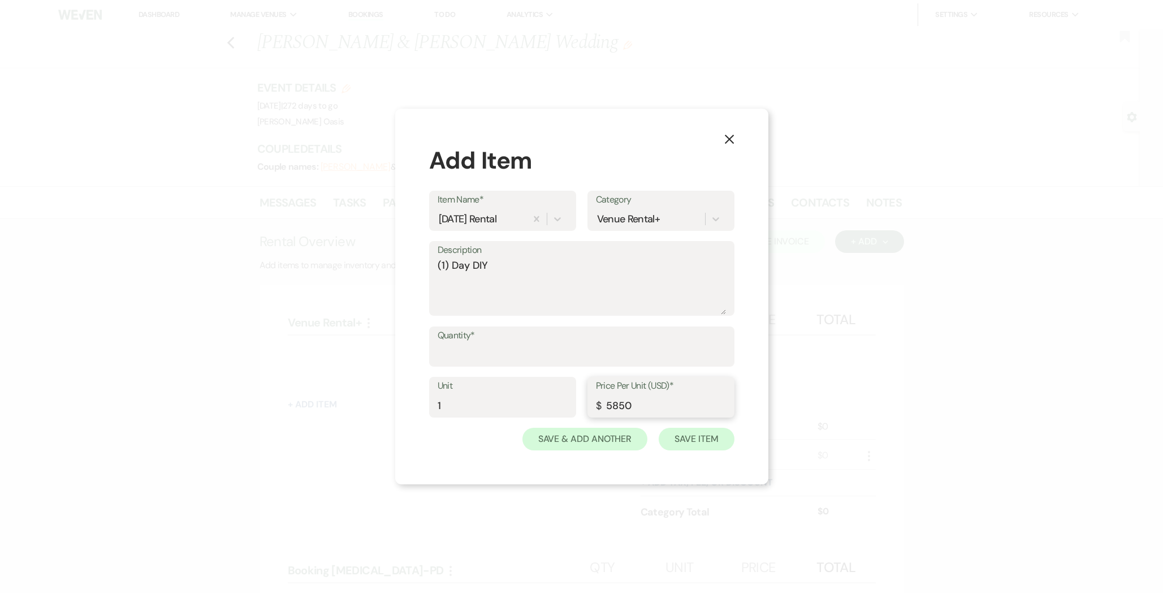
type input "5850"
click at [698, 442] on button "Save Item" at bounding box center [696, 438] width 75 height 23
click at [596, 346] on input "Quantity*" at bounding box center [581, 354] width 287 height 22
type input "1"
click at [707, 436] on button "Save Item" at bounding box center [696, 438] width 75 height 23
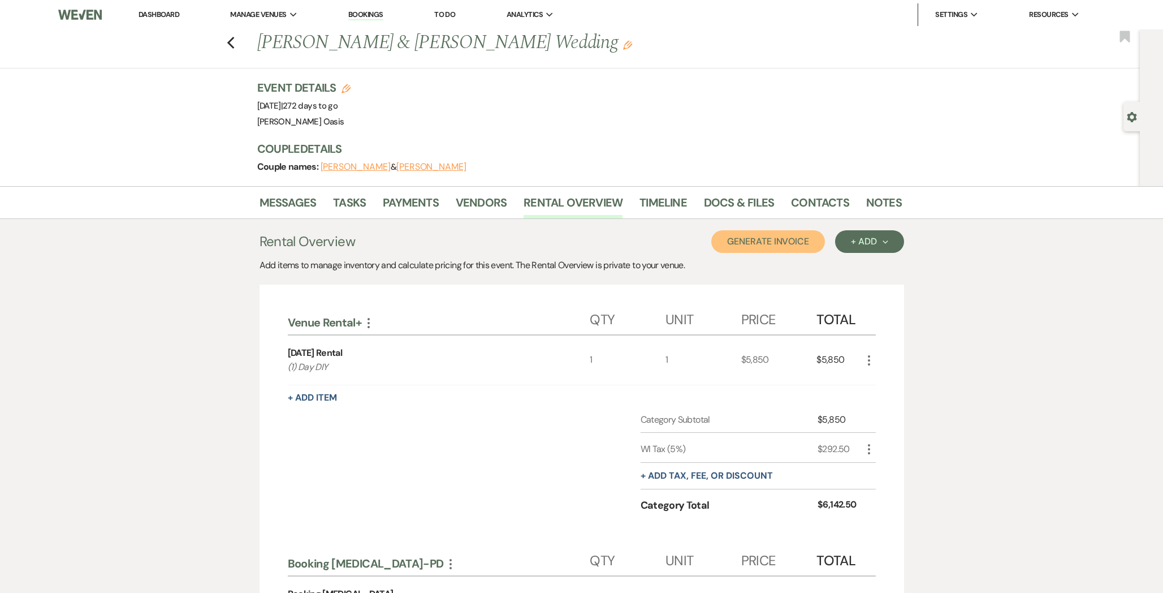
click at [771, 241] on button "Generate Invoice" at bounding box center [768, 241] width 114 height 23
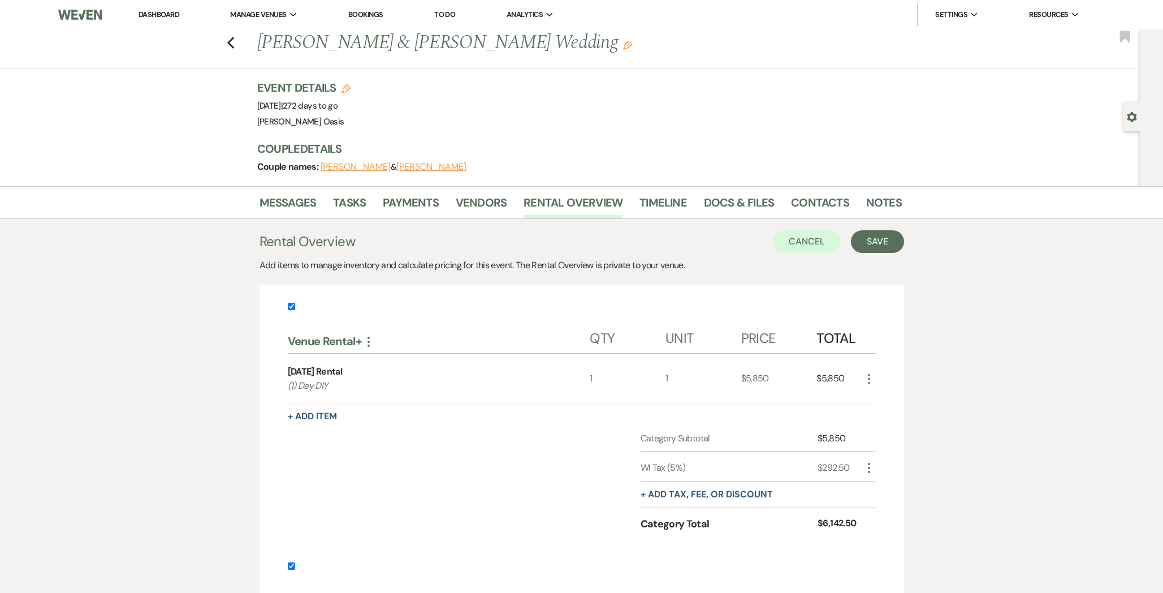
click at [291, 567] on input "checkbox" at bounding box center [291, 565] width 7 height 7
click at [869, 471] on use "button" at bounding box center [869, 468] width 2 height 10
click at [888, 513] on button "Delete Delete" at bounding box center [892, 508] width 61 height 18
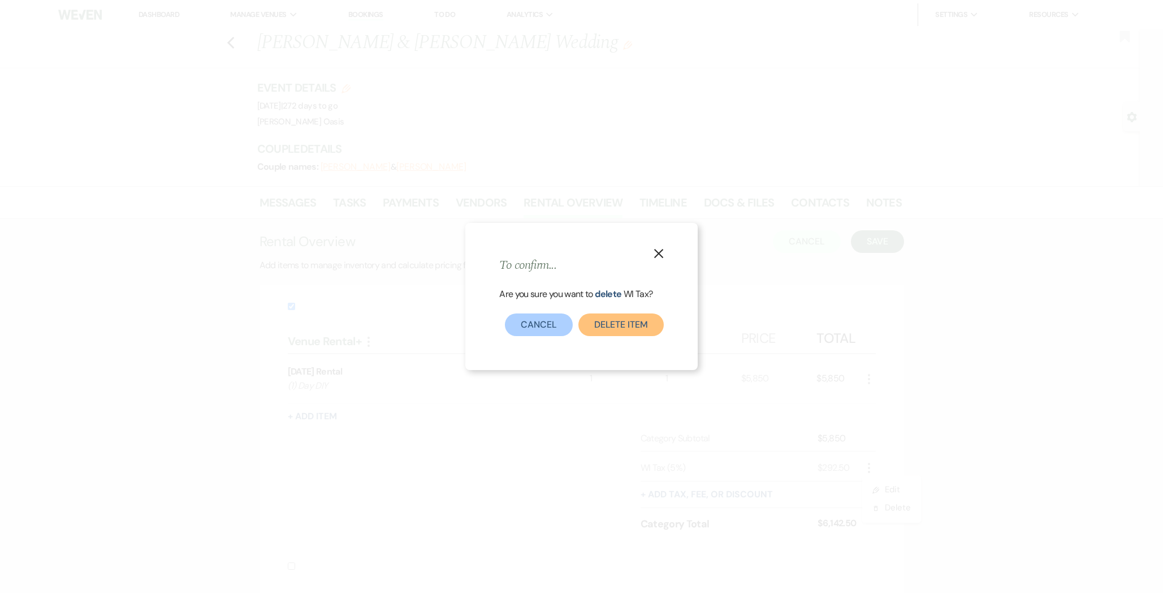
click at [602, 322] on button "Delete item" at bounding box center [620, 324] width 85 height 23
checkbox input "true"
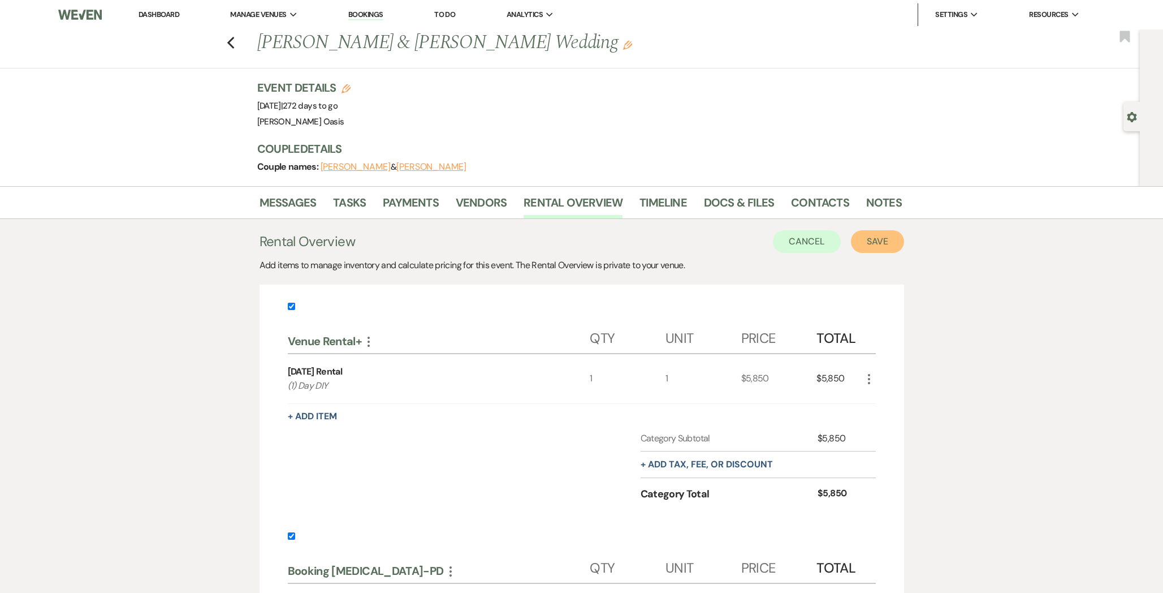
click at [872, 247] on button "Save" at bounding box center [877, 241] width 53 height 23
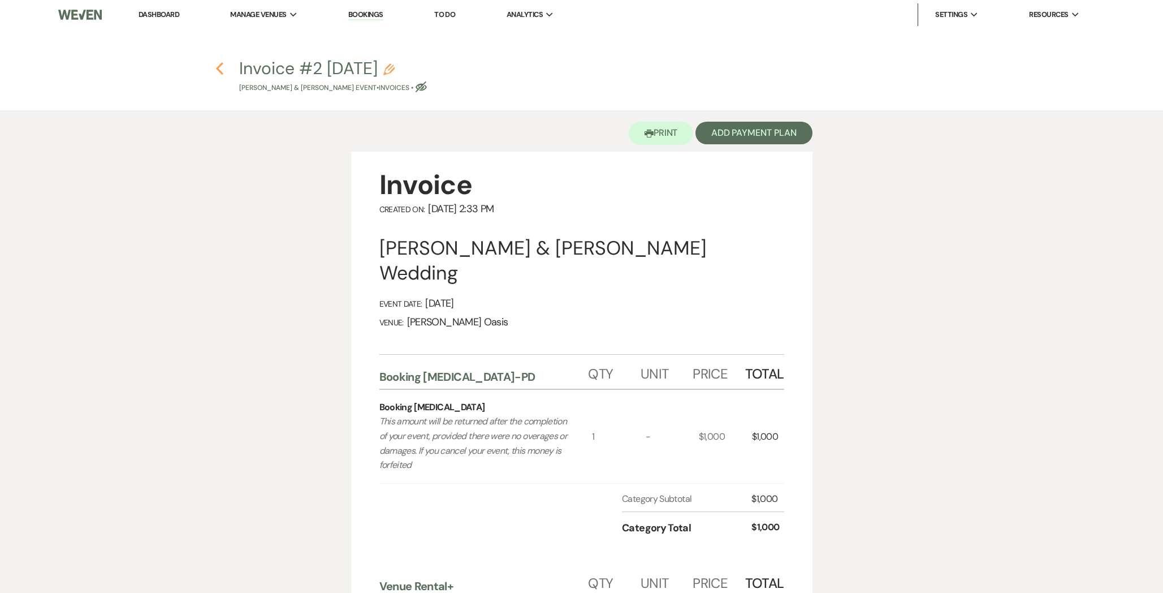
click at [221, 65] on use "button" at bounding box center [219, 68] width 7 height 12
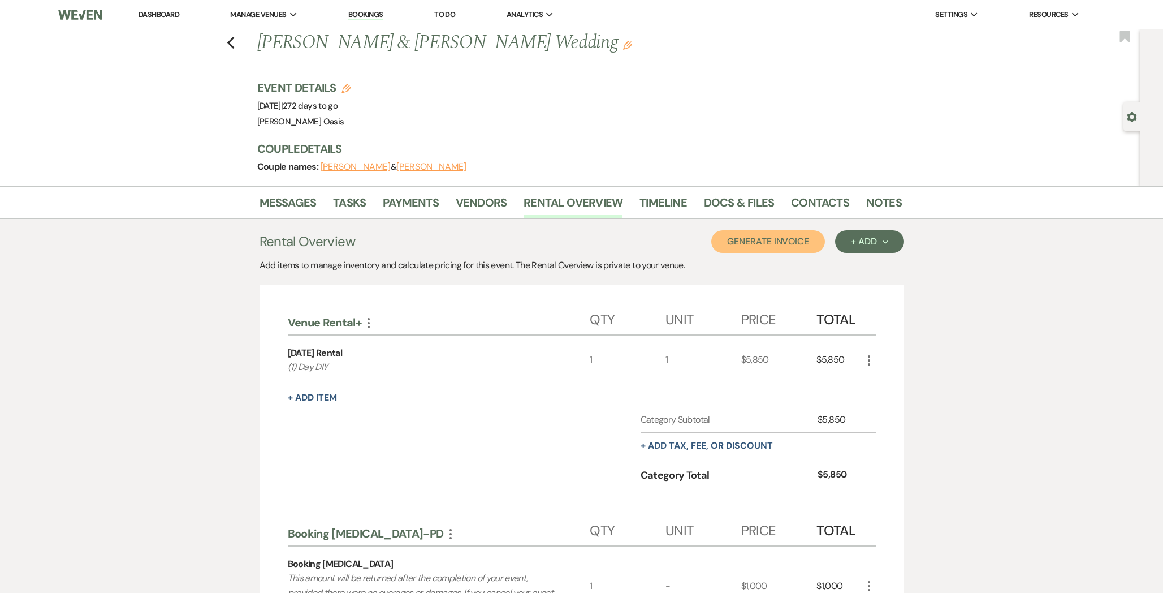
click at [801, 245] on button "Generate Invoice" at bounding box center [768, 241] width 114 height 23
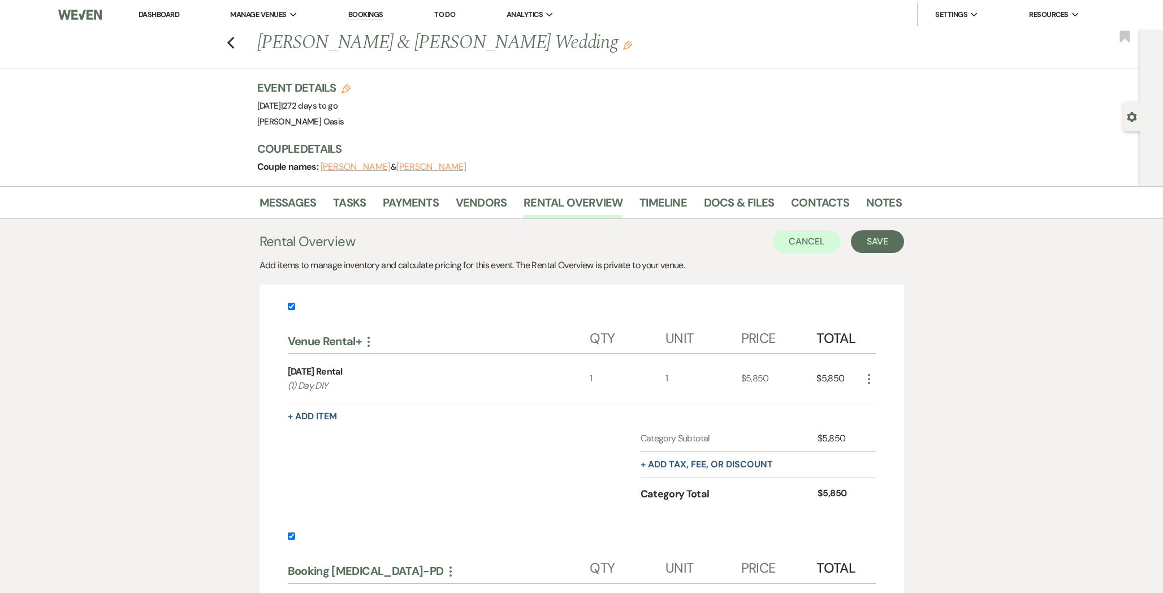
click at [290, 534] on input "checkbox" at bounding box center [291, 535] width 7 height 7
checkbox input "false"
click at [870, 245] on button "Save" at bounding box center [877, 241] width 53 height 23
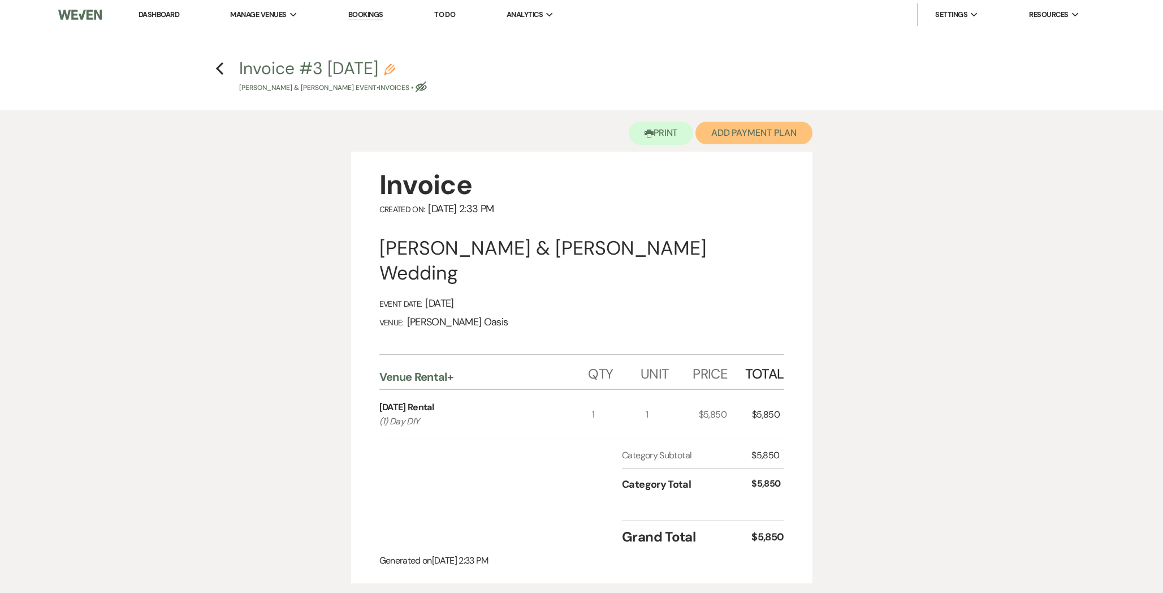
click at [731, 137] on button "Add Payment Plan" at bounding box center [754, 133] width 117 height 23
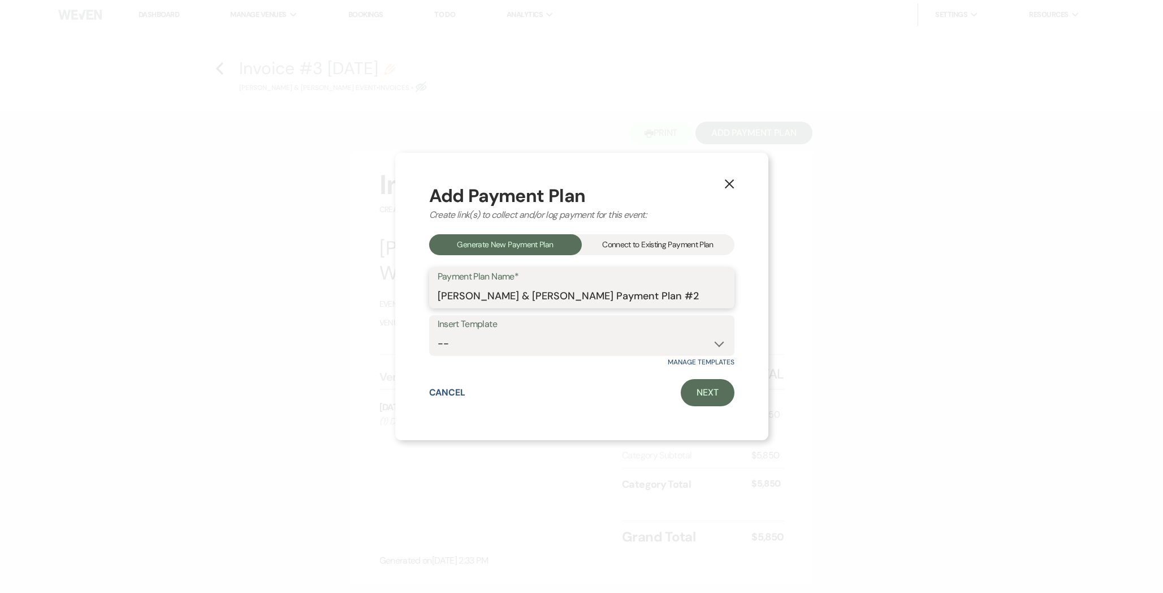
drag, startPoint x: 451, startPoint y: 283, endPoint x: 240, endPoint y: 279, distance: 210.4
click at [240, 279] on div "X Add Payment Plan Create link(s) to collect and/or log payment for this event:…" at bounding box center [581, 296] width 1163 height 593
type input "Venue Rental+"
click at [552, 343] on select "-- Booking Retainer Venue Rental+" at bounding box center [582, 343] width 288 height 22
select select "130"
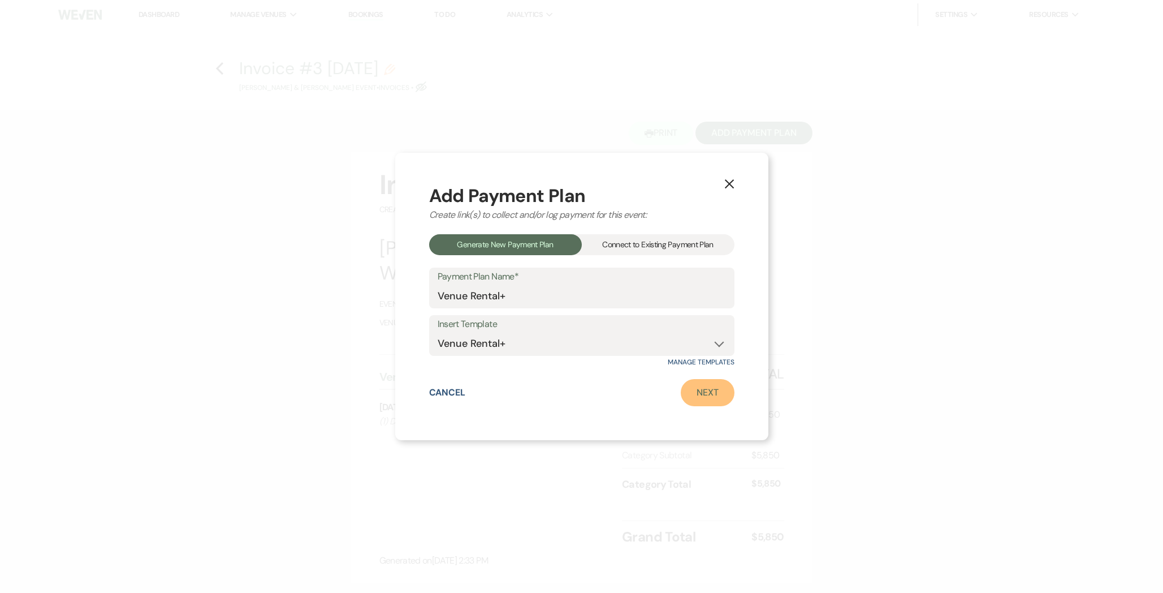
click at [729, 391] on link "Next" at bounding box center [708, 392] width 54 height 27
select select "28622"
select select "2"
select select "percentage"
select select "true"
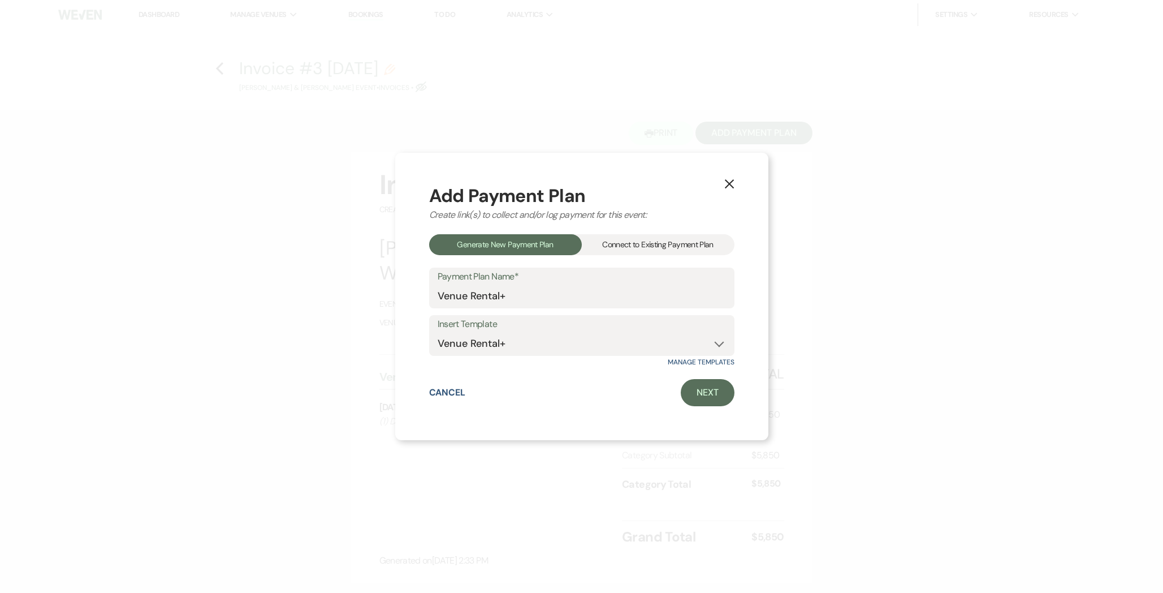
select select "client"
select select "weeks"
select select "client"
select select "weeks"
select select "client"
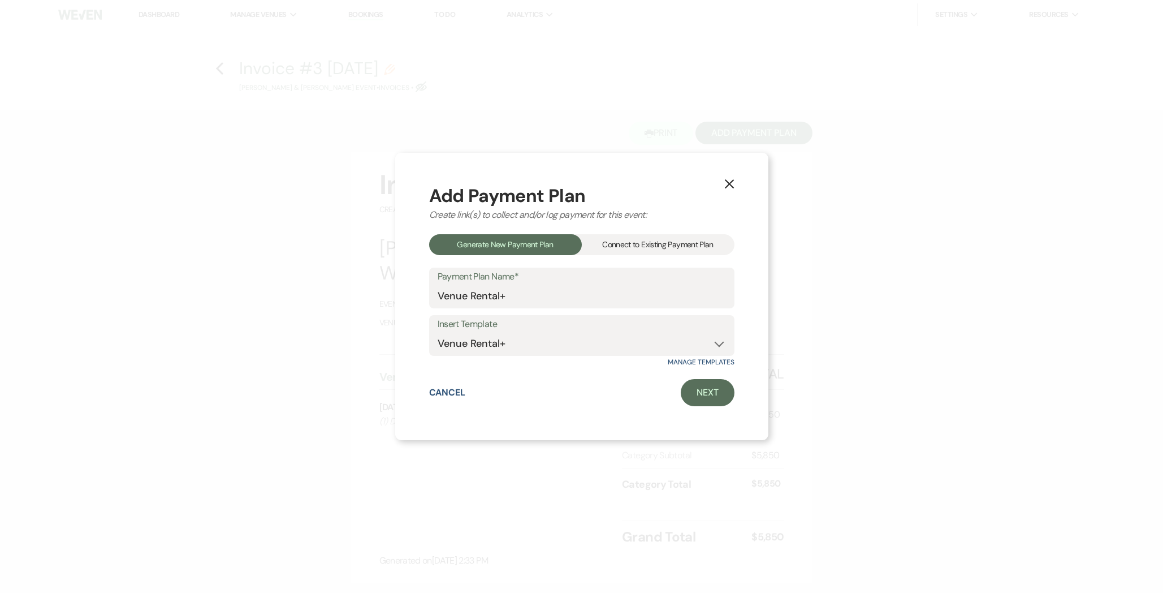
select select "days"
select select "2"
select select "percentage"
select select "true"
select select "client"
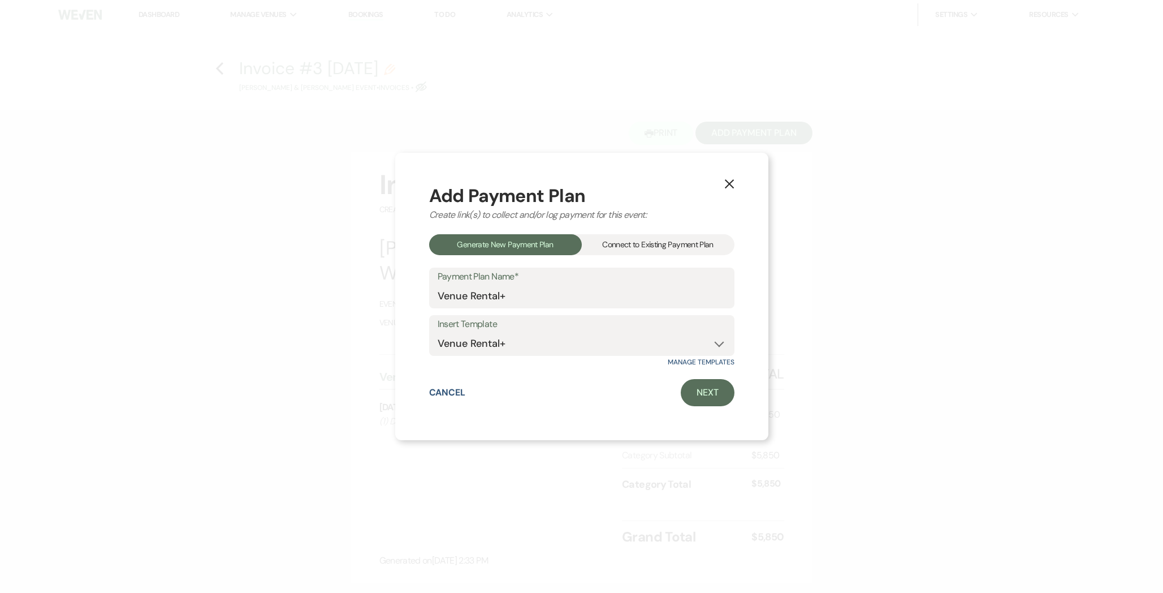
select select "weeks"
select select "client"
select select "weeks"
select select "client"
select select "days"
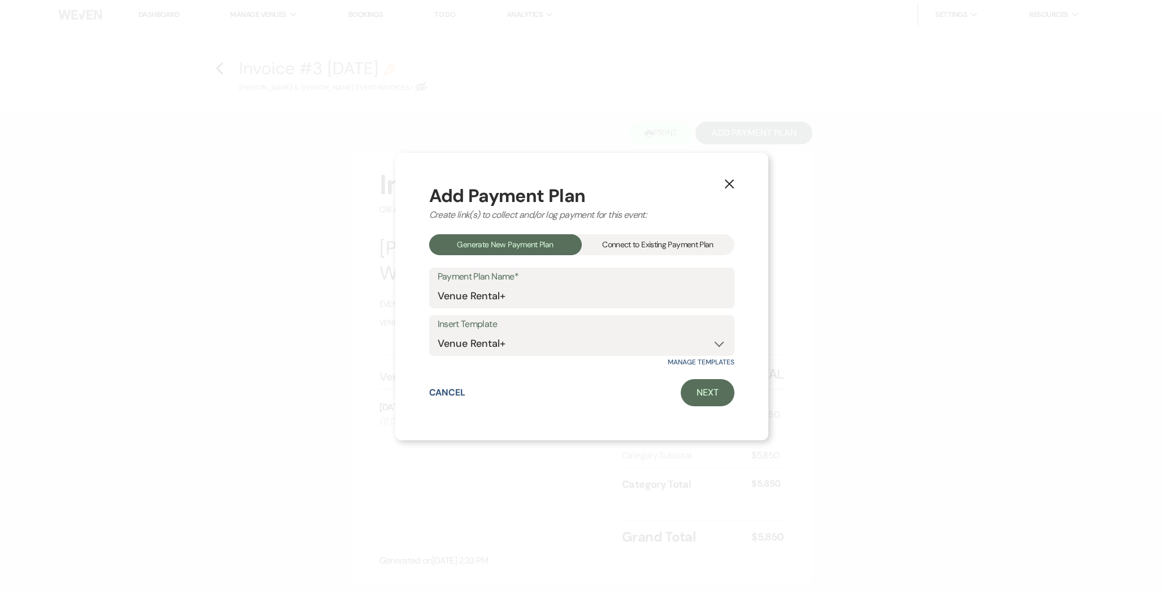
select select "2"
select select "percentage"
select select "true"
select select "client"
select select "weeks"
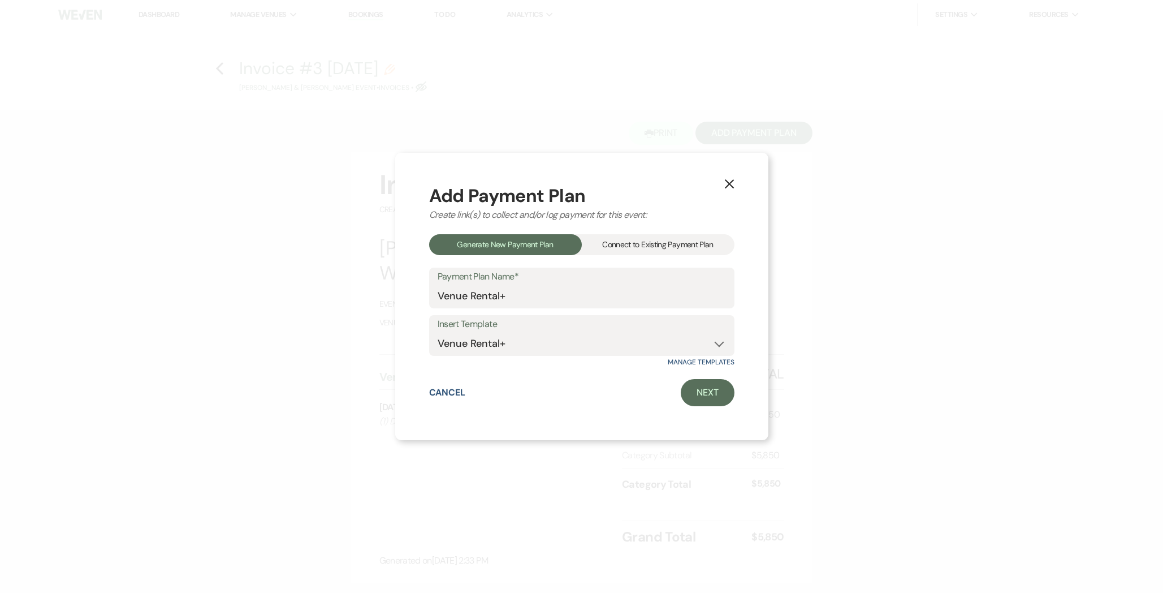
select select "client"
select select "days"
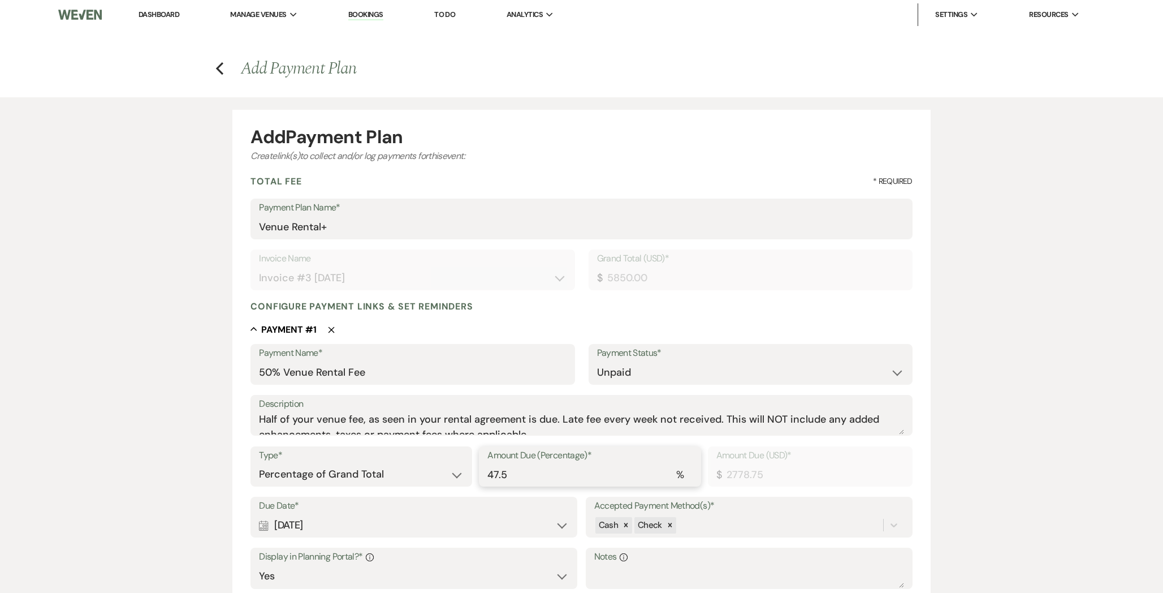
drag, startPoint x: 525, startPoint y: 478, endPoint x: 388, endPoint y: 468, distance: 136.6
click at [389, 471] on div "Type* Dollar Amount Percentage of Grand Total Amount Due (Percentage)* % 47.5 A…" at bounding box center [581, 471] width 662 height 51
type input "5"
type input "292.50"
type input "50"
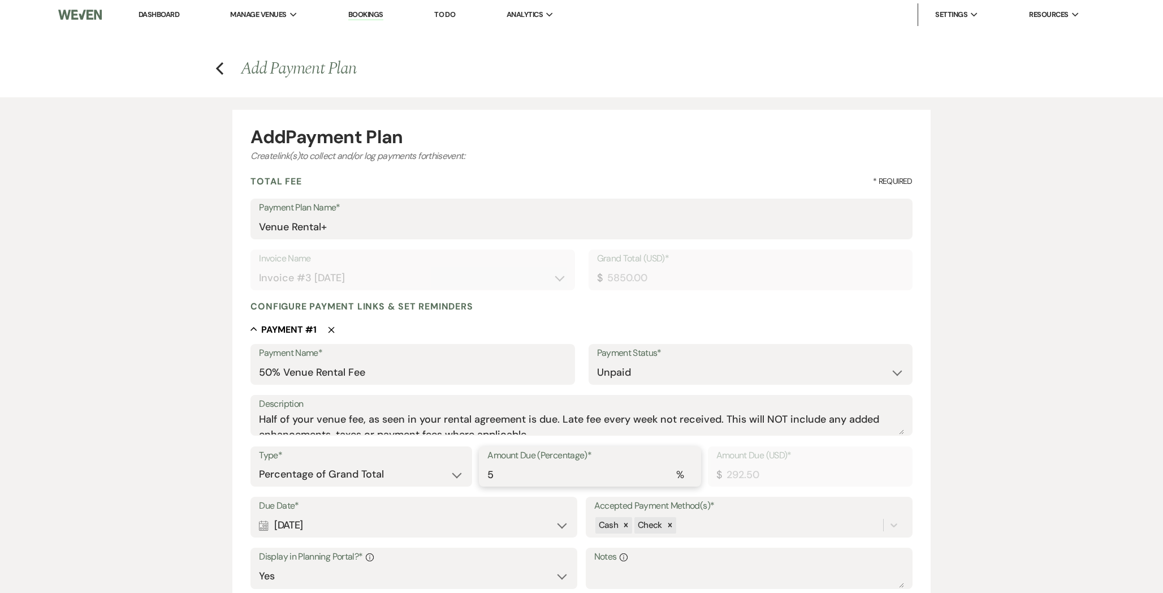
type input "2925.00"
type input "50"
click at [260, 27] on link "[PERSON_NAME] Oasis" at bounding box center [305, 37] width 113 height 23
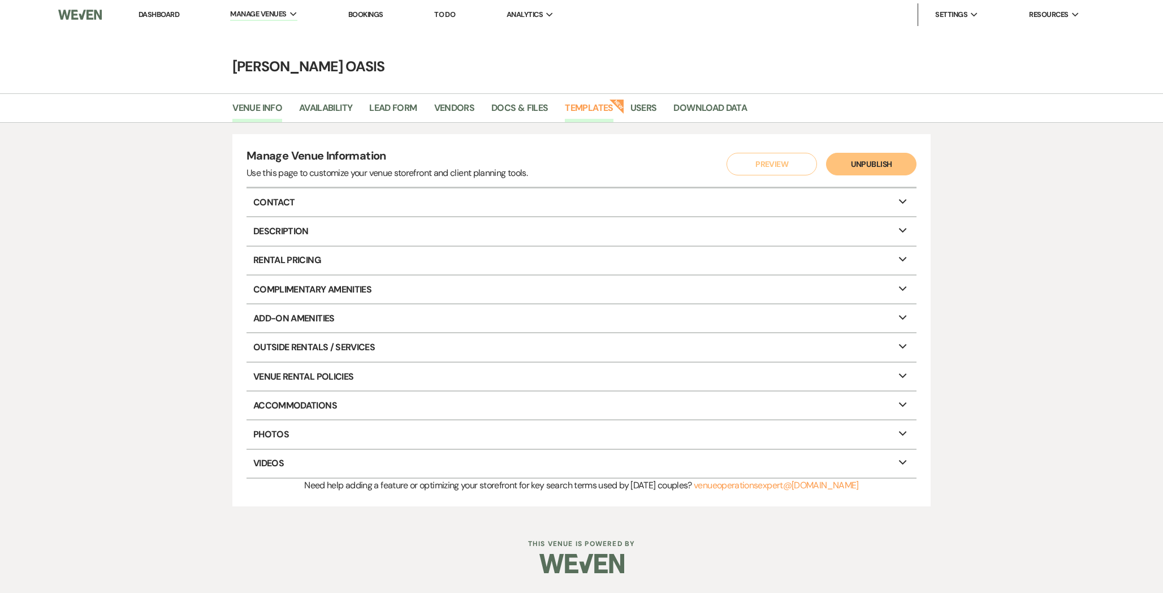
click at [582, 112] on link "Templates" at bounding box center [589, 111] width 48 height 21
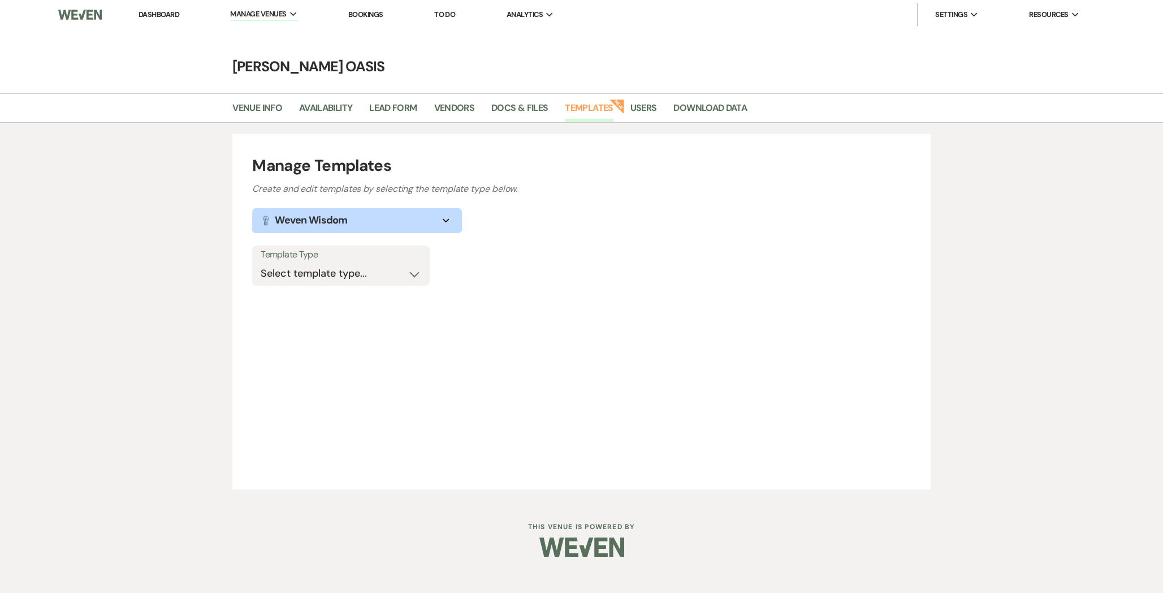
click at [294, 288] on div "Template Type Select template type... Task List Message Templates Payment Plan …" at bounding box center [581, 270] width 658 height 51
click at [297, 278] on select "Select template type... Task List Message Templates Payment Plan Inventory Item…" at bounding box center [341, 273] width 161 height 22
select select "Payment Plan"
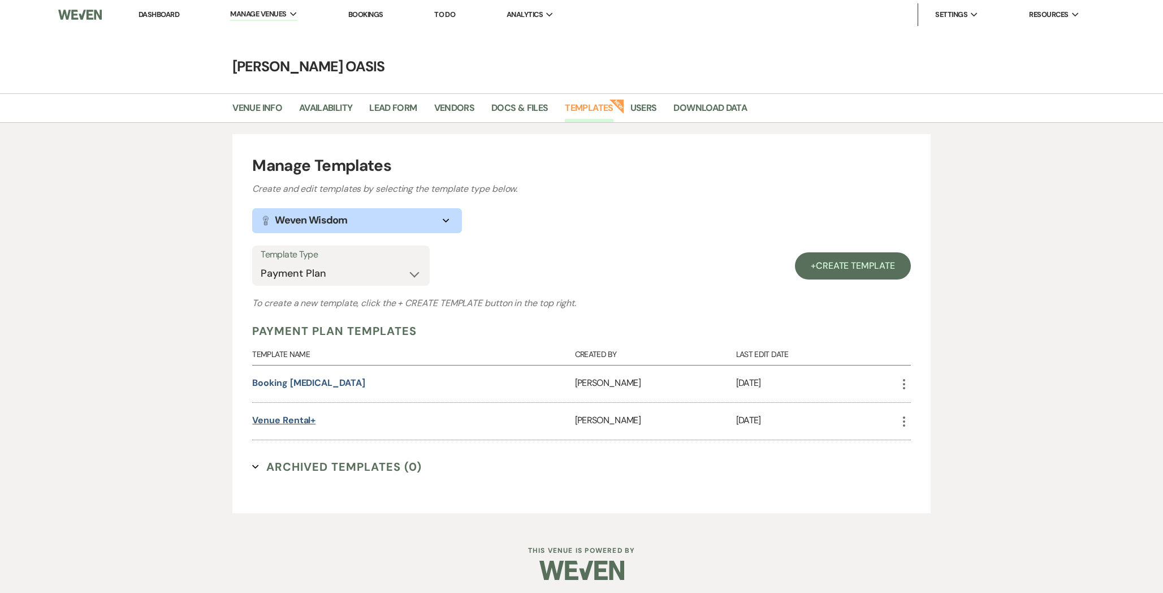
click at [282, 418] on link "Venue Rental+" at bounding box center [283, 420] width 63 height 12
select select "percentage"
select select "true"
select select "client"
select select "weeks"
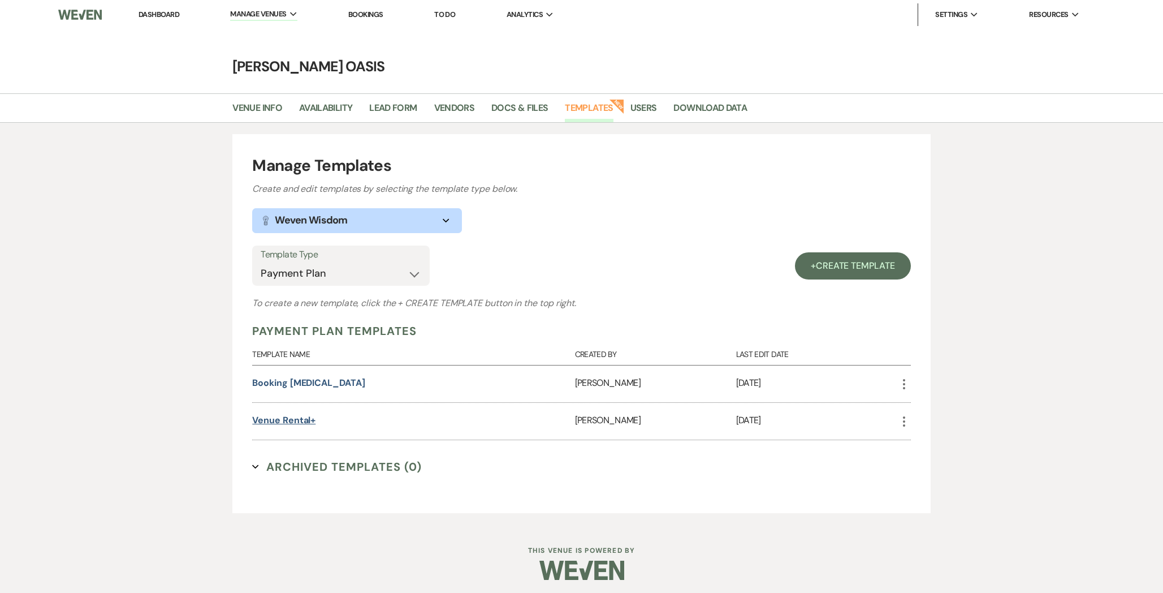
select select "client"
select select "weeks"
select select "client"
select select "days"
select select "percentage"
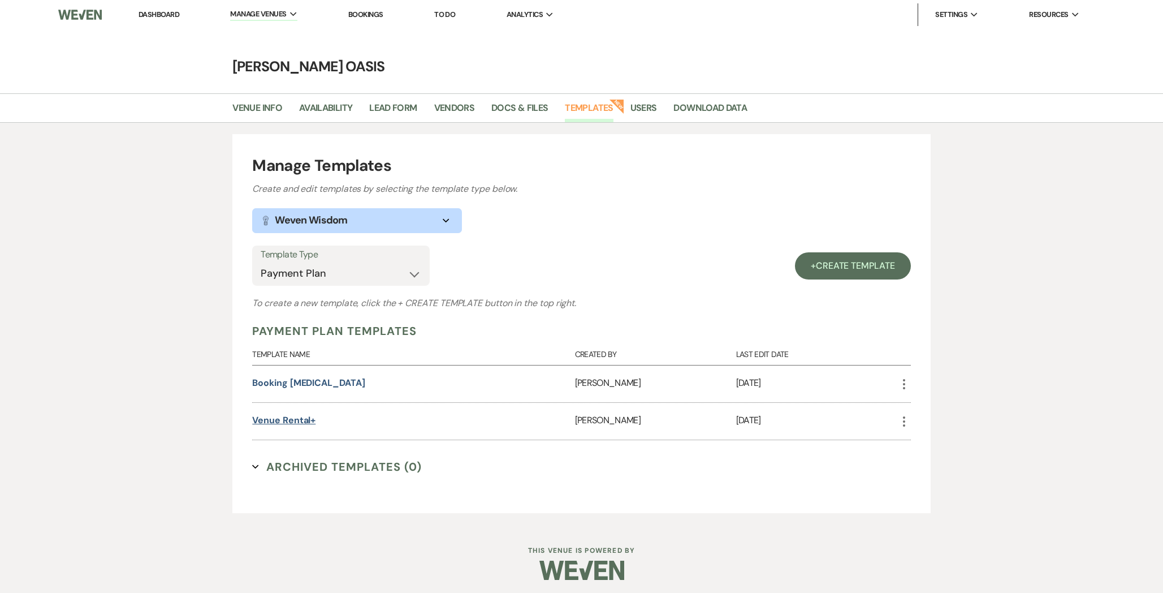
select select "true"
select select "client"
select select "weeks"
select select "client"
select select "weeks"
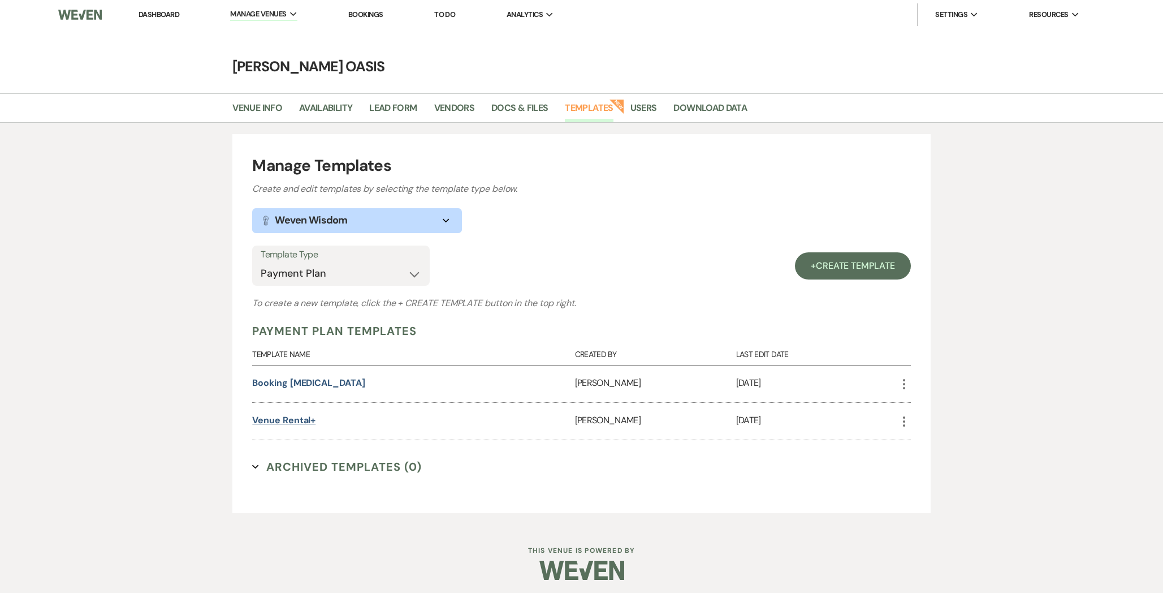
select select "client"
select select "days"
select select "percentage"
select select "true"
select select "client"
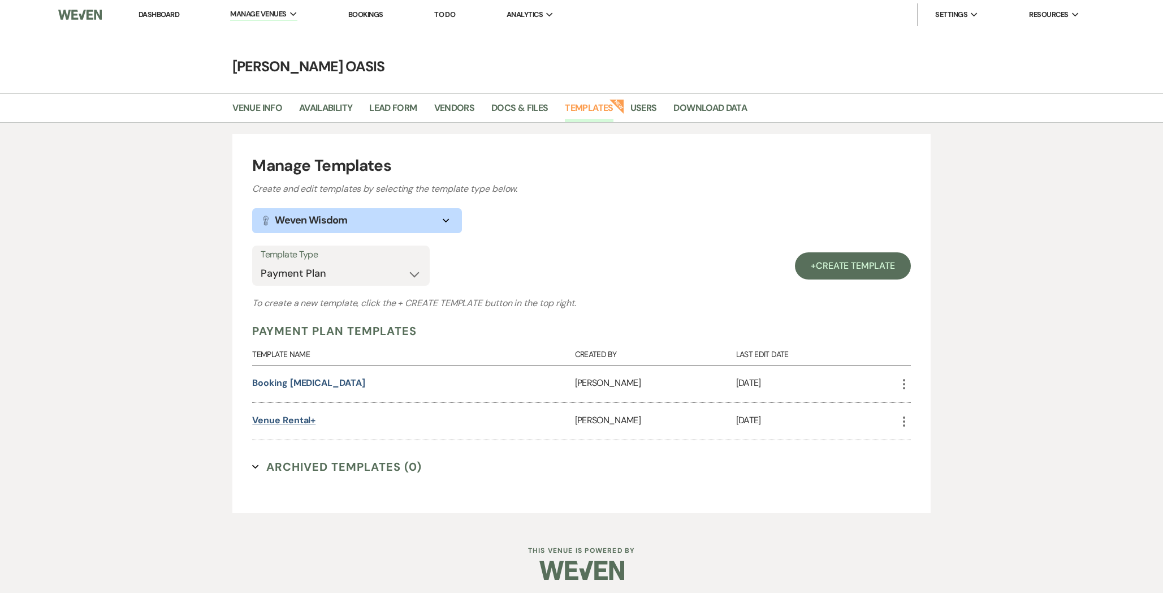
select select "weeks"
select select "client"
select select "days"
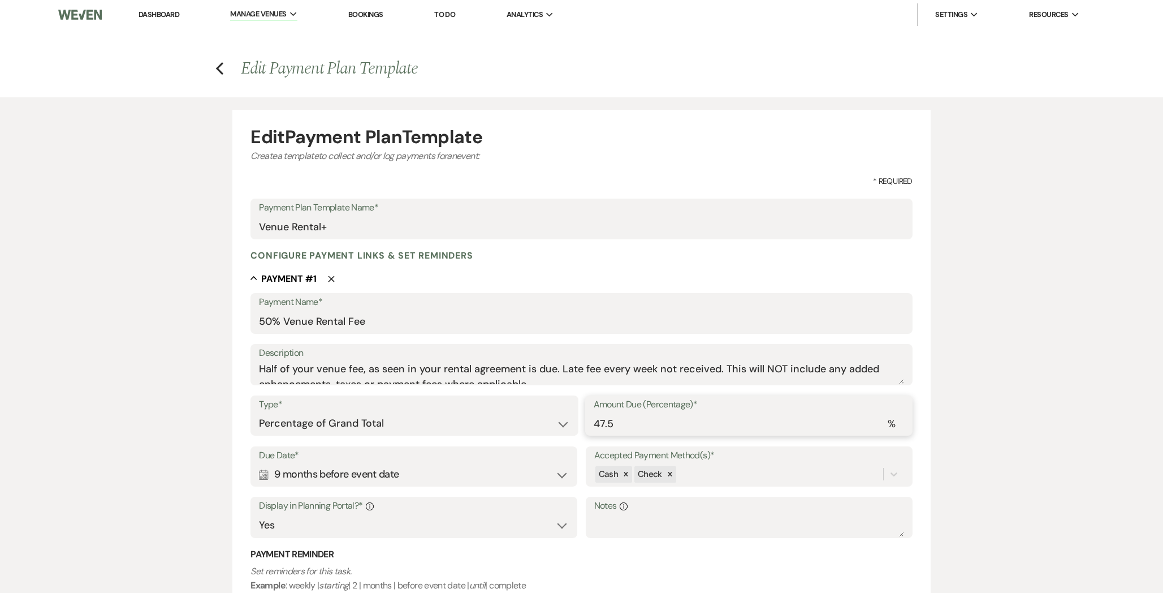
click at [674, 427] on input "47.5" at bounding box center [749, 423] width 310 height 22
drag, startPoint x: 674, startPoint y: 426, endPoint x: 497, endPoint y: 425, distance: 177.0
click at [500, 425] on div "Type* Dollar Amount Percentage of Grand Total Amount Due (Percentage)* % 47.5" at bounding box center [581, 420] width 662 height 51
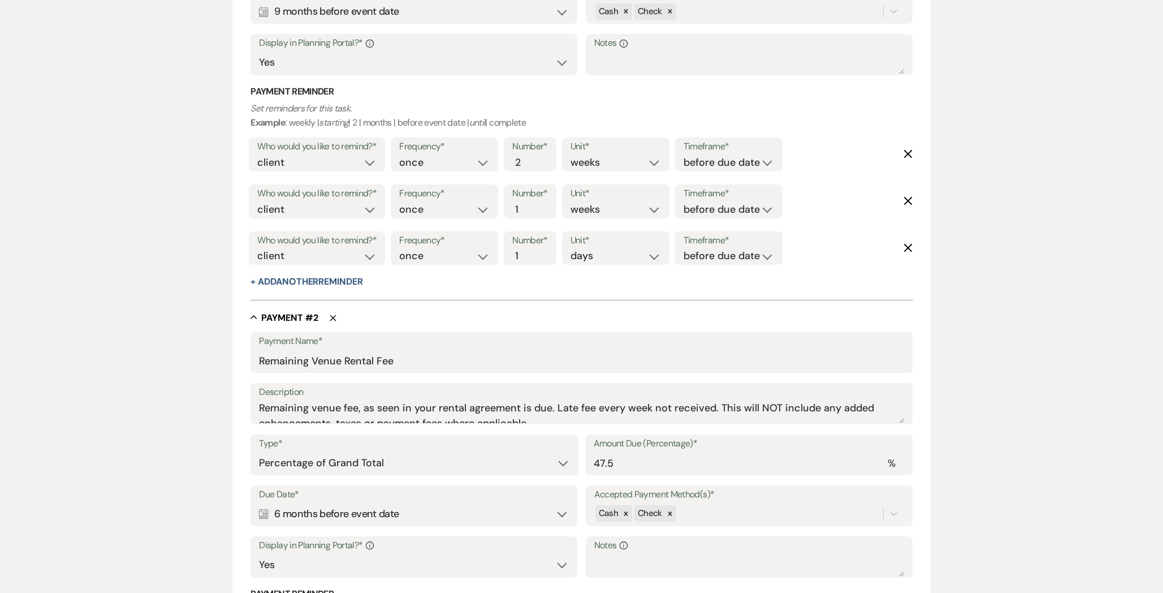
type input "50"
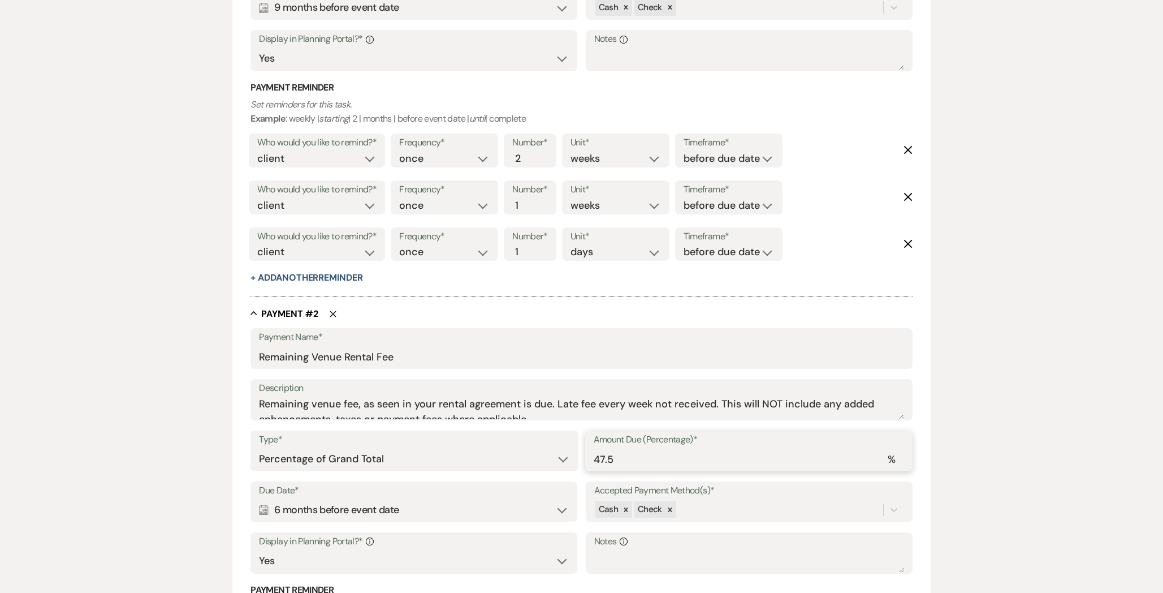
scroll to position [469, 0]
drag, startPoint x: 618, startPoint y: 468, endPoint x: 457, endPoint y: 459, distance: 160.8
click at [466, 460] on div "Type* Dollar Amount Percentage of Grand Total Amount Due (Percentage)* % 47.5" at bounding box center [581, 453] width 662 height 51
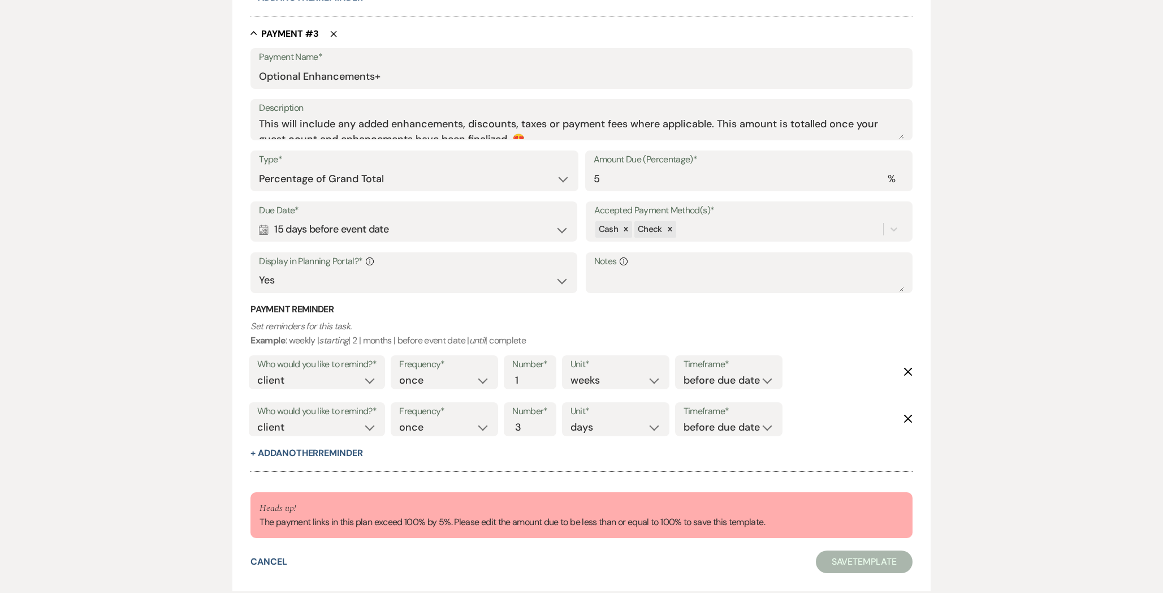
scroll to position [1221, 0]
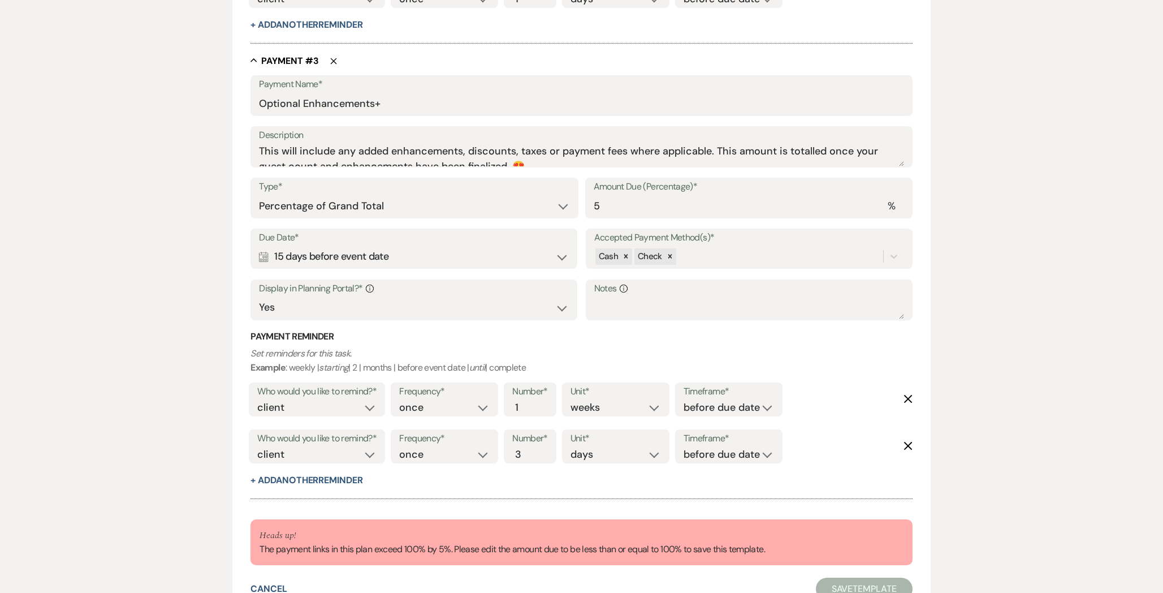
type input "50"
drag, startPoint x: 613, startPoint y: 205, endPoint x: 506, endPoint y: 207, distance: 107.4
click at [511, 205] on div "Type* Dollar Amount Percentage of Grand Total Amount Due (Percentage)* % 5" at bounding box center [581, 203] width 662 height 51
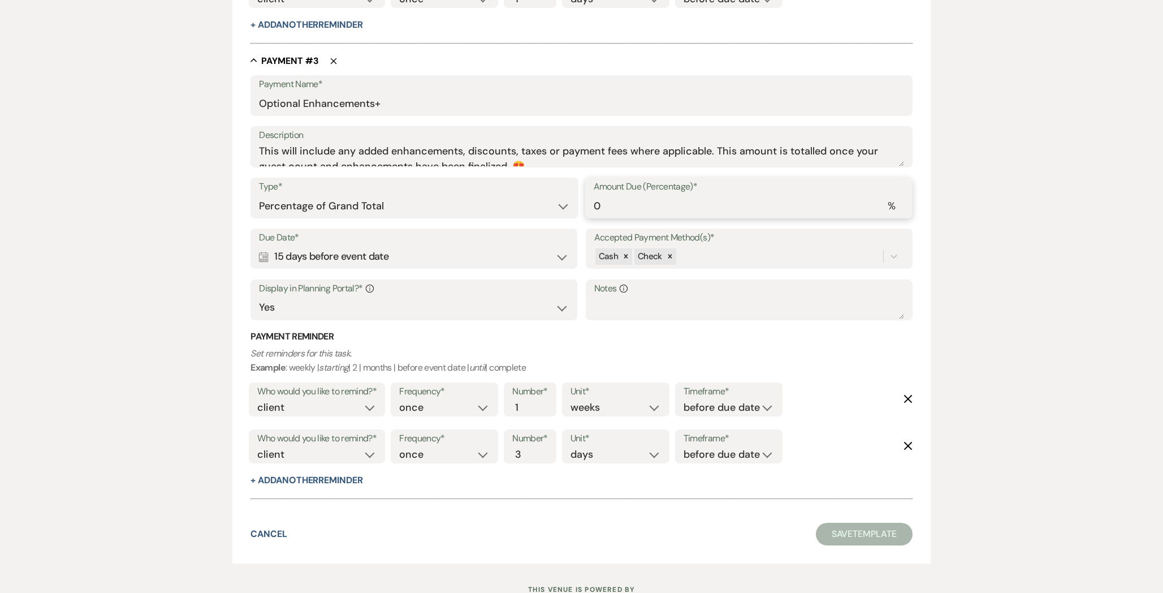
type input "0"
click at [331, 58] on use "button" at bounding box center [334, 61] width 6 height 6
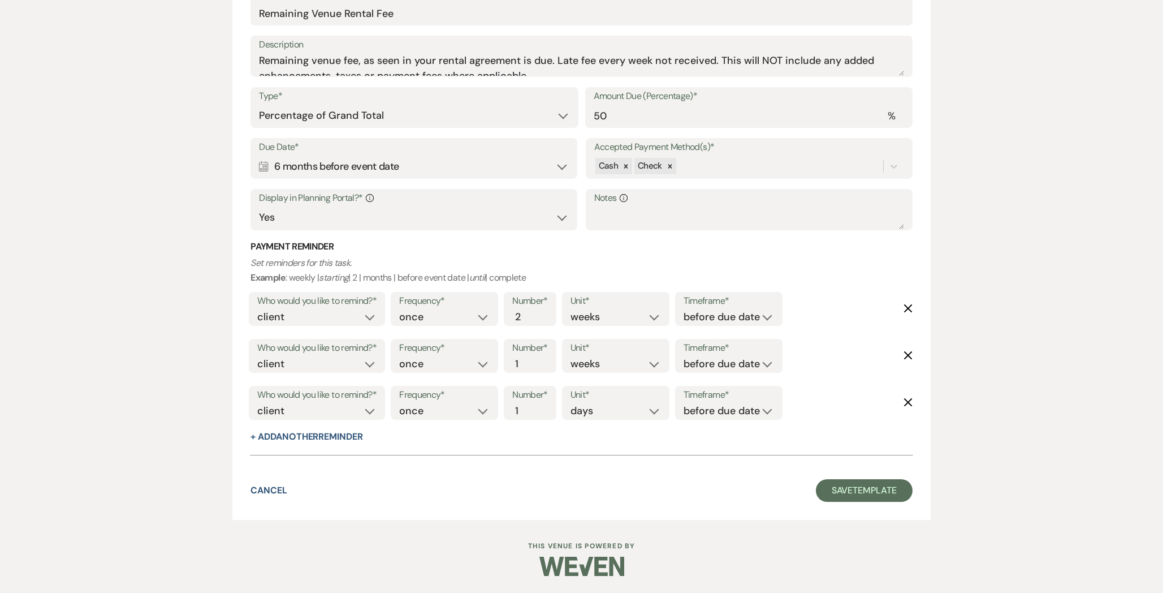
scroll to position [809, 0]
click at [274, 491] on button "Cancel" at bounding box center [268, 490] width 37 height 9
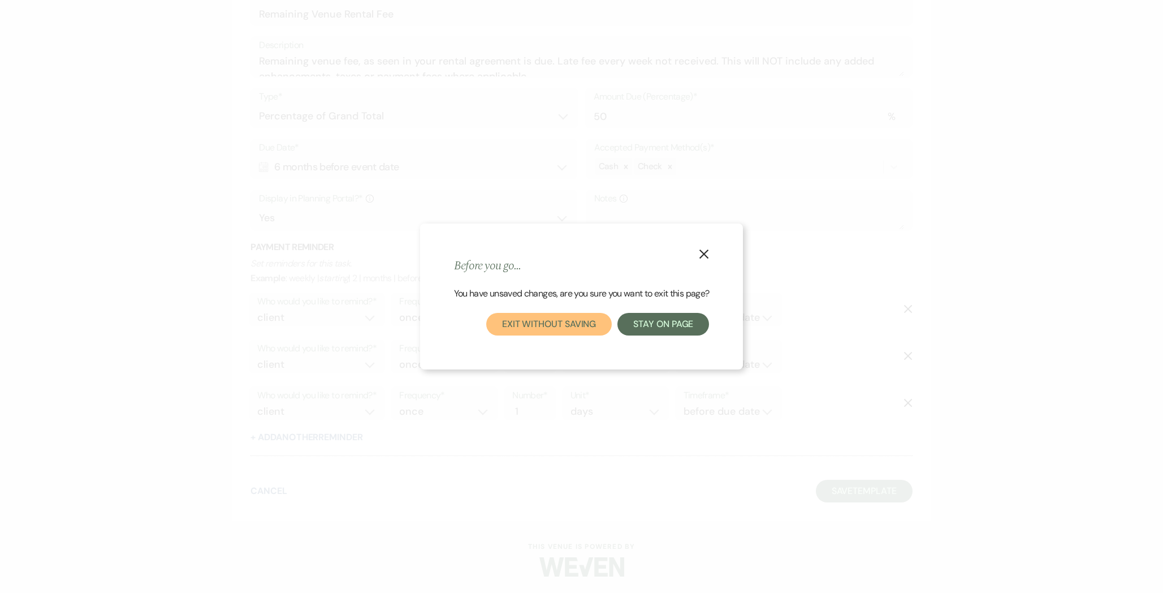
click at [567, 331] on button "Exit without saving" at bounding box center [549, 324] width 126 height 23
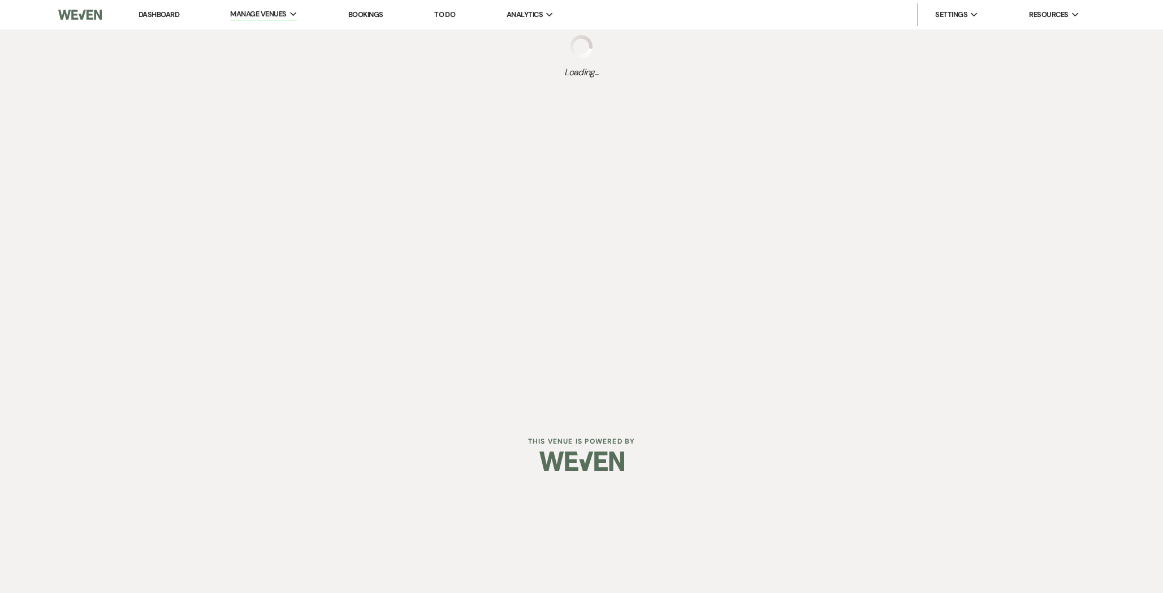
select select "Payment Plan"
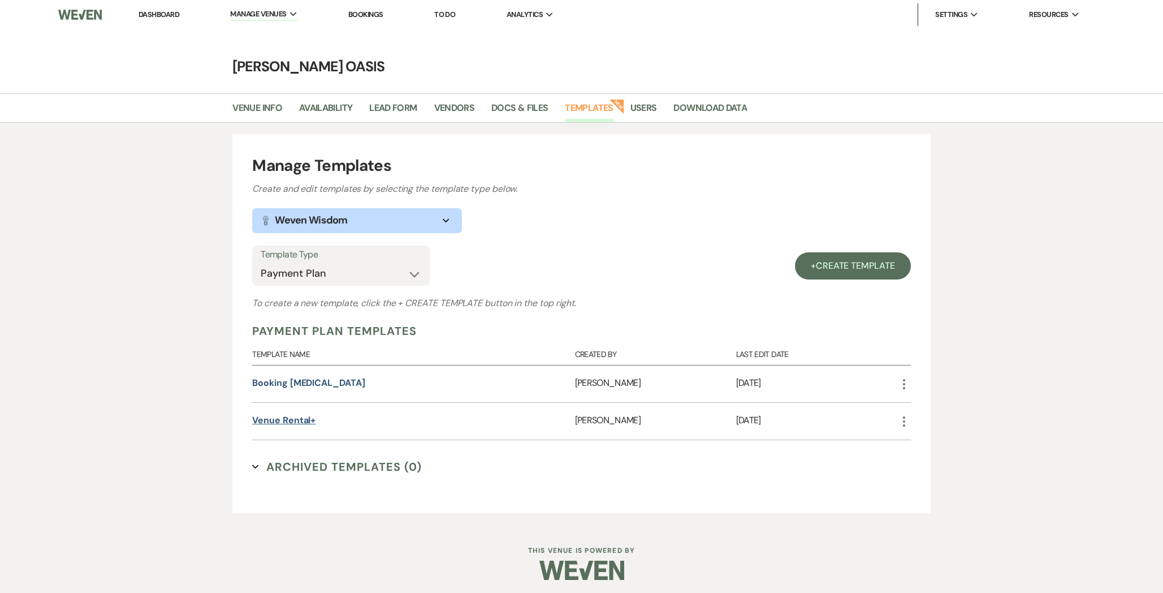
click at [308, 419] on link "Venue Rental+" at bounding box center [283, 420] width 63 height 12
select select "percentage"
select select "true"
select select "client"
select select "weeks"
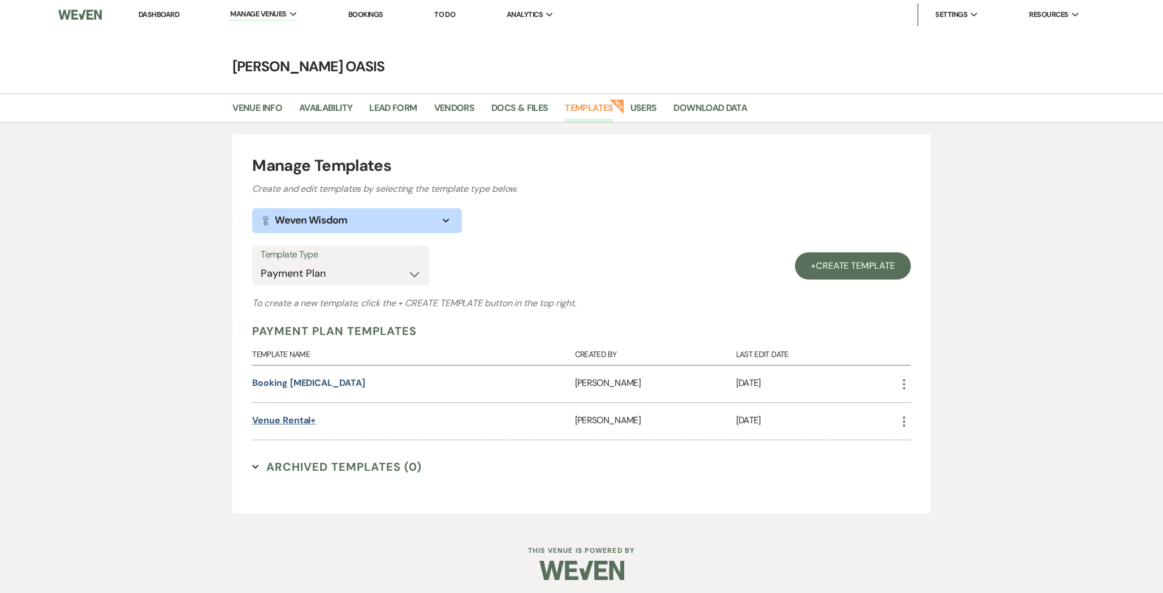
select select "client"
select select "weeks"
select select "client"
select select "days"
select select "percentage"
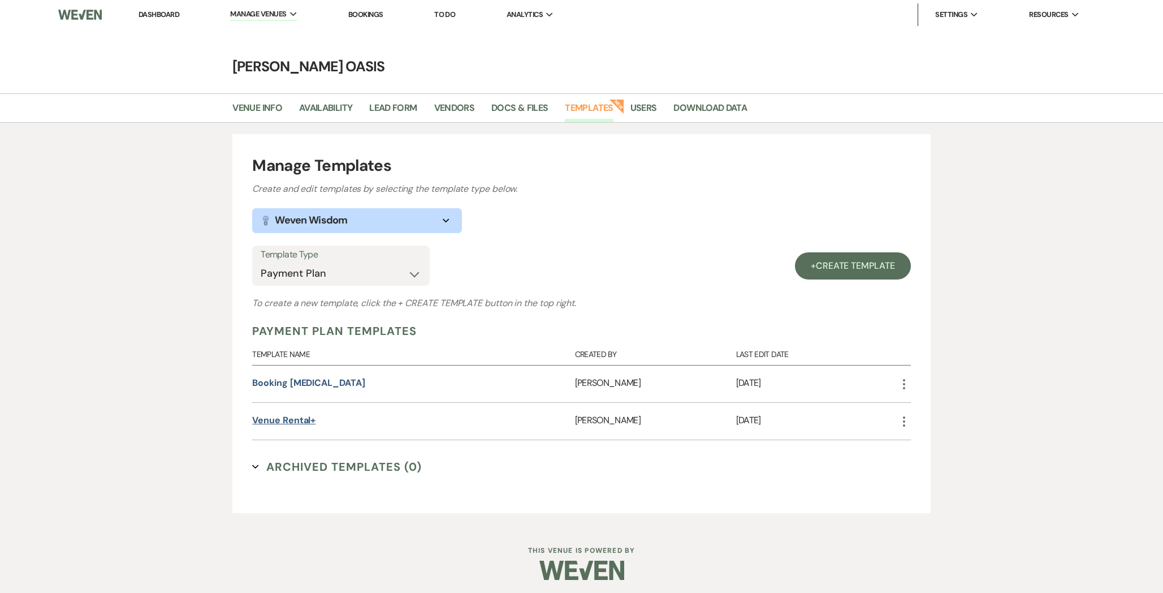
select select "true"
select select "client"
select select "weeks"
select select "client"
select select "weeks"
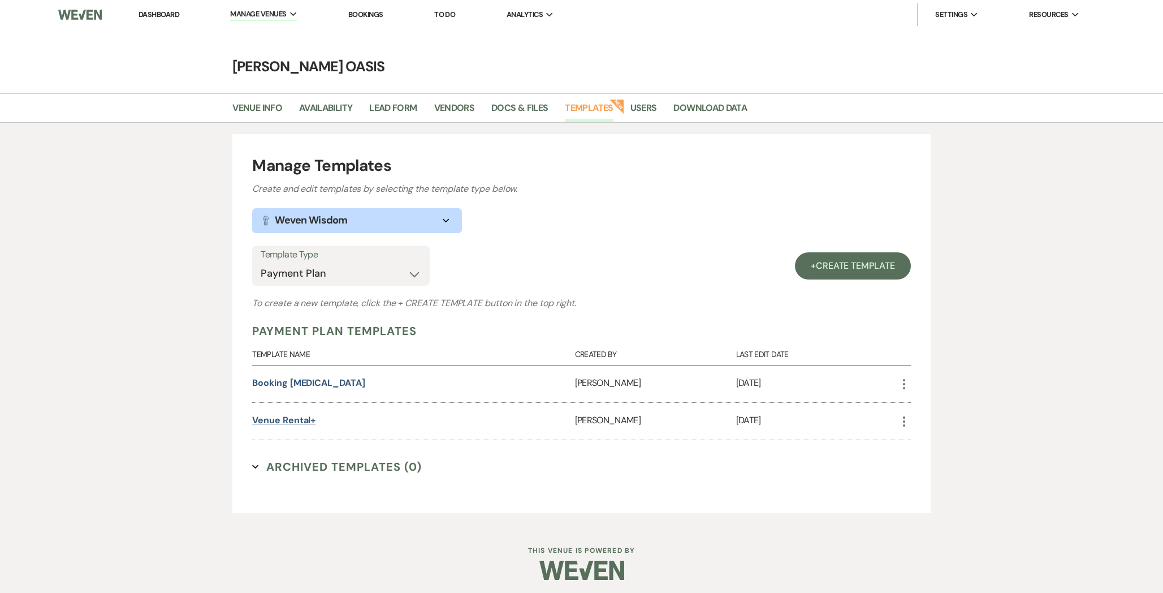
select select "client"
select select "days"
select select "percentage"
select select "true"
select select "client"
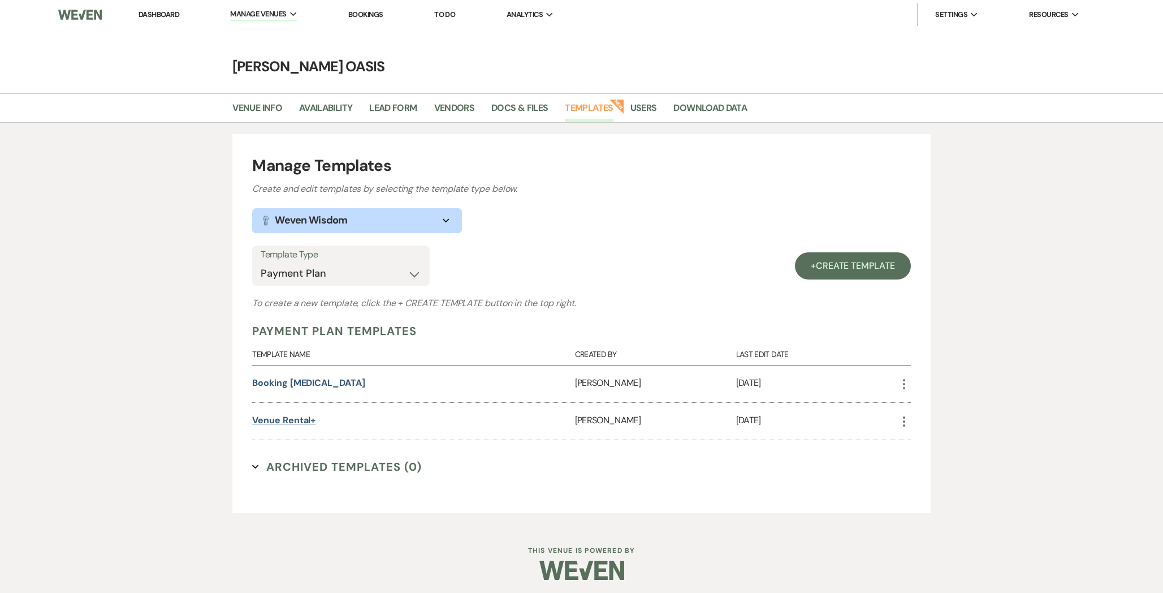
select select "weeks"
select select "client"
select select "days"
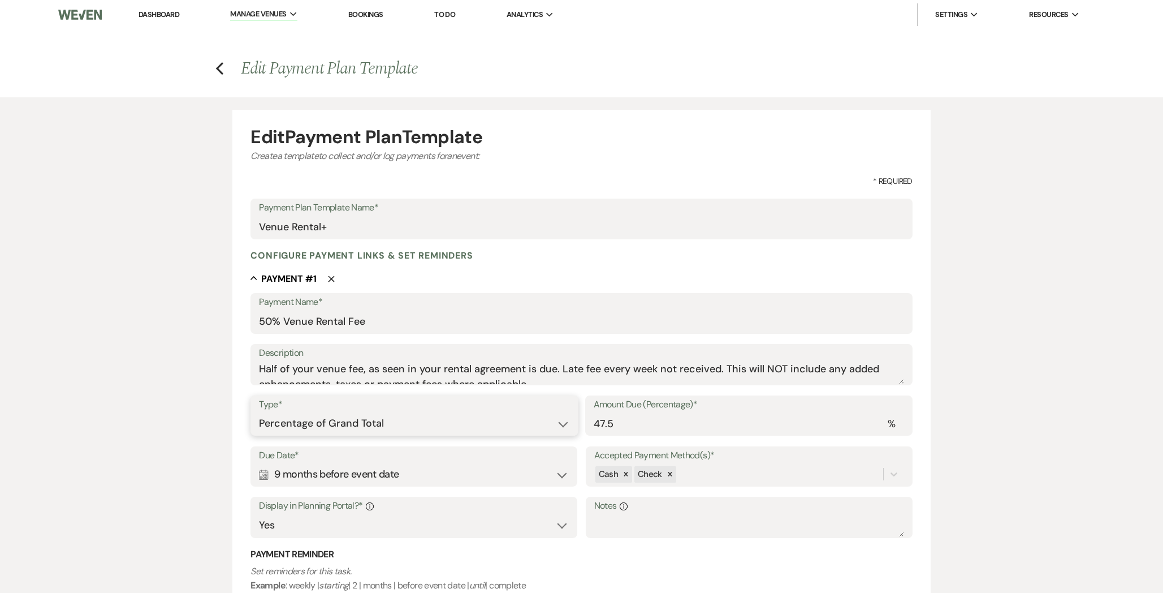
click at [547, 426] on select "Dollar Amount Percentage of Grand Total" at bounding box center [414, 423] width 310 height 22
click at [538, 425] on select "Dollar Amount Percentage of Grand Total" at bounding box center [414, 423] width 310 height 22
select select "flat"
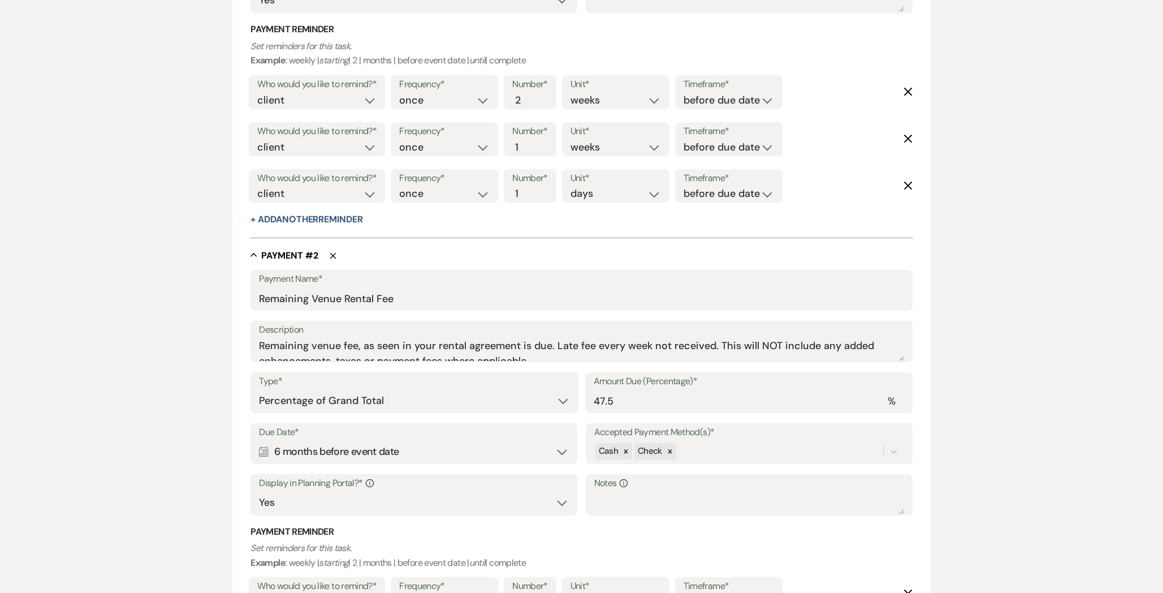
scroll to position [530, 0]
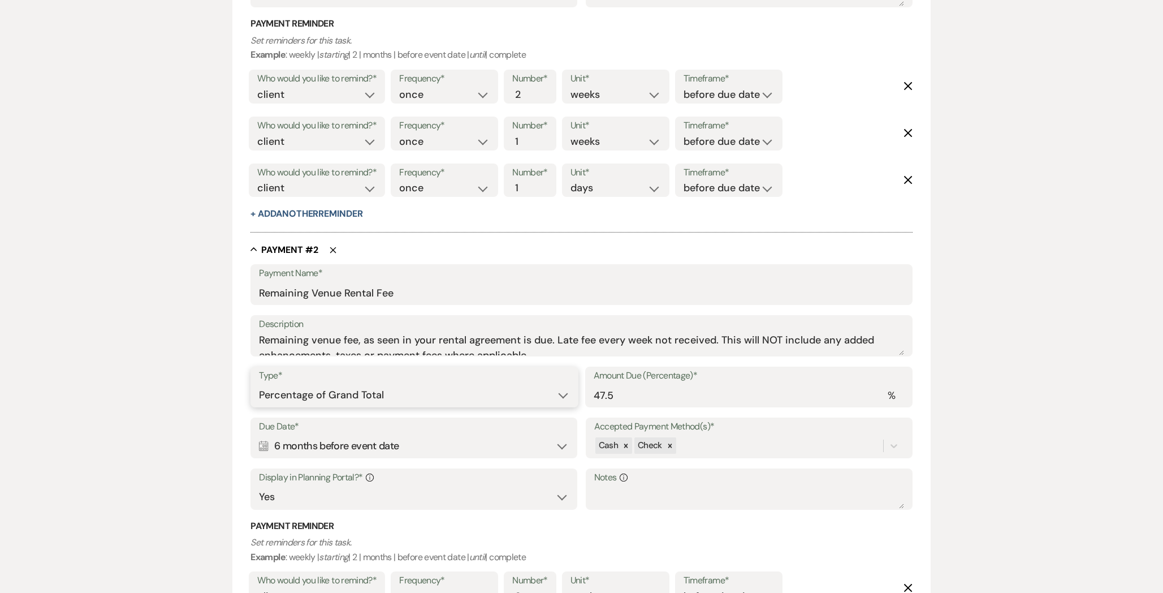
click at [485, 390] on select "Dollar Amount Percentage of Grand Total" at bounding box center [414, 395] width 310 height 22
select select "flat"
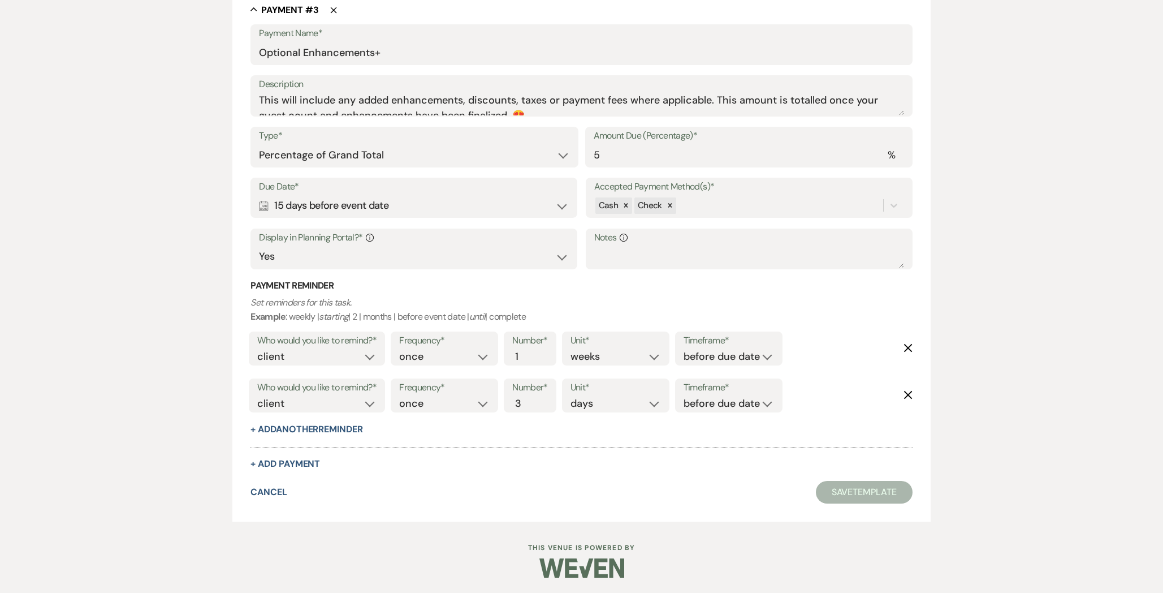
scroll to position [1168, 0]
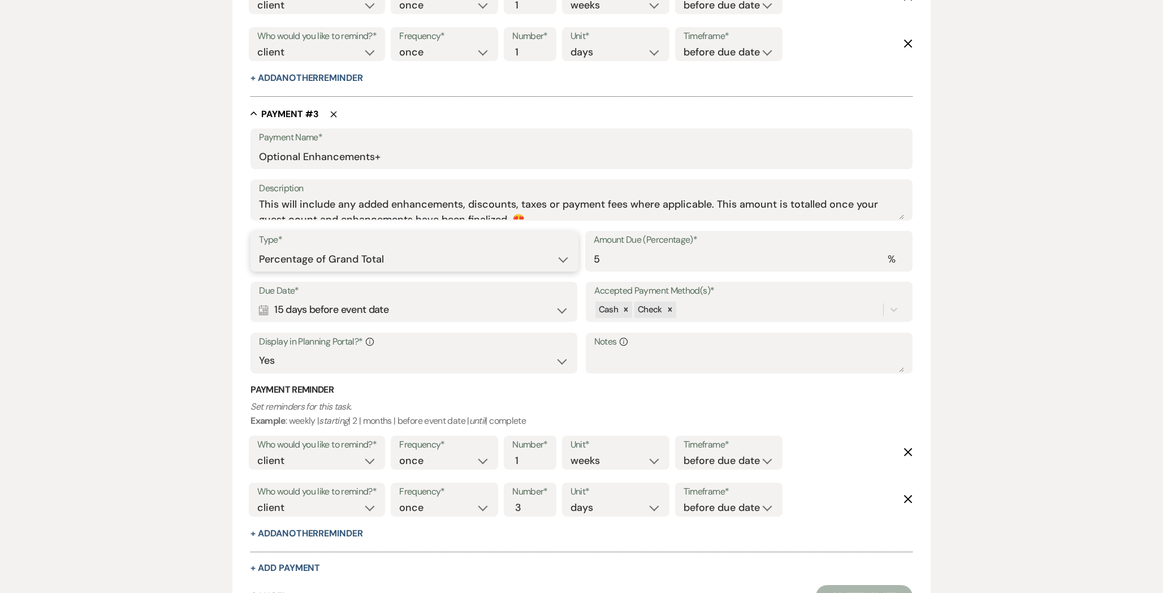
click at [513, 257] on select "Dollar Amount Percentage of Grand Total" at bounding box center [414, 259] width 310 height 22
select select "flat"
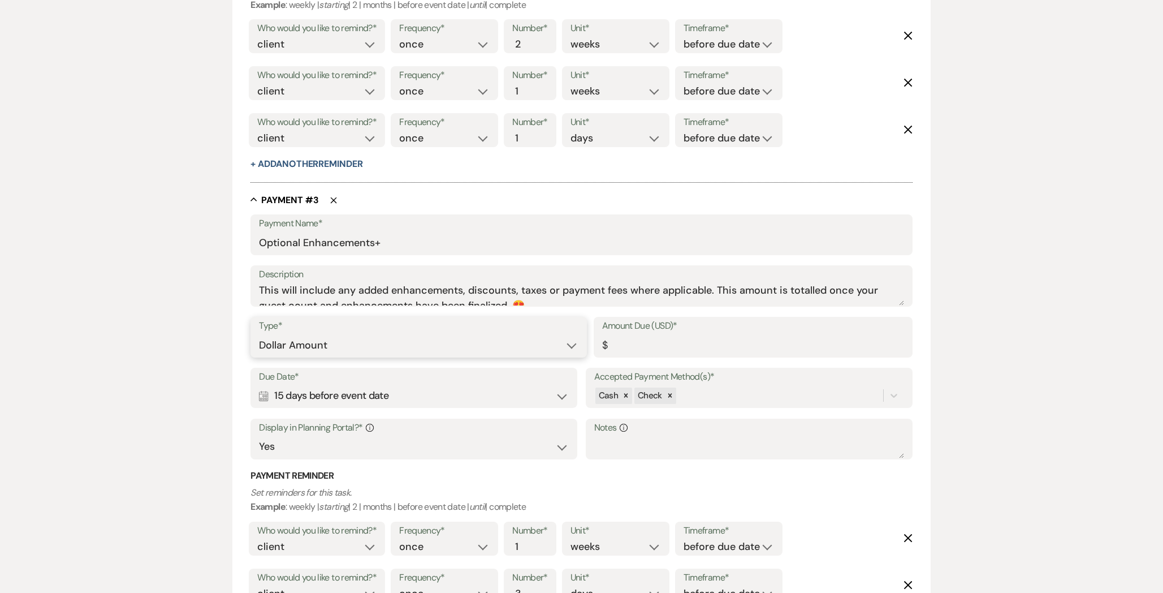
scroll to position [1084, 0]
click at [633, 342] on input "Amount Due (USD)*" at bounding box center [753, 343] width 302 height 22
type input "0.00"
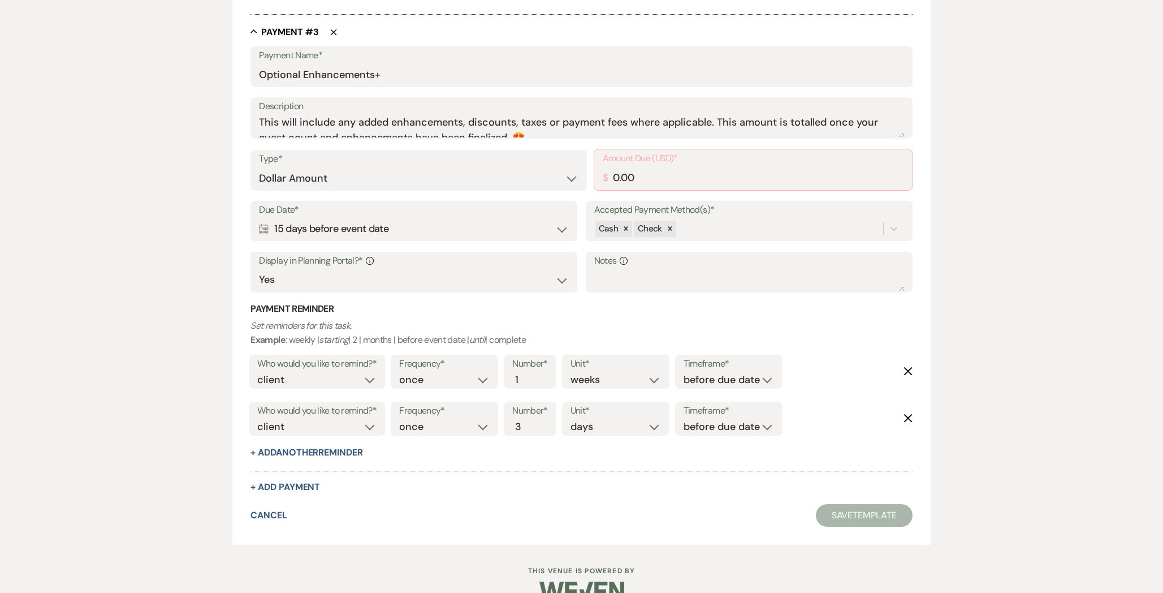
scroll to position [1274, 0]
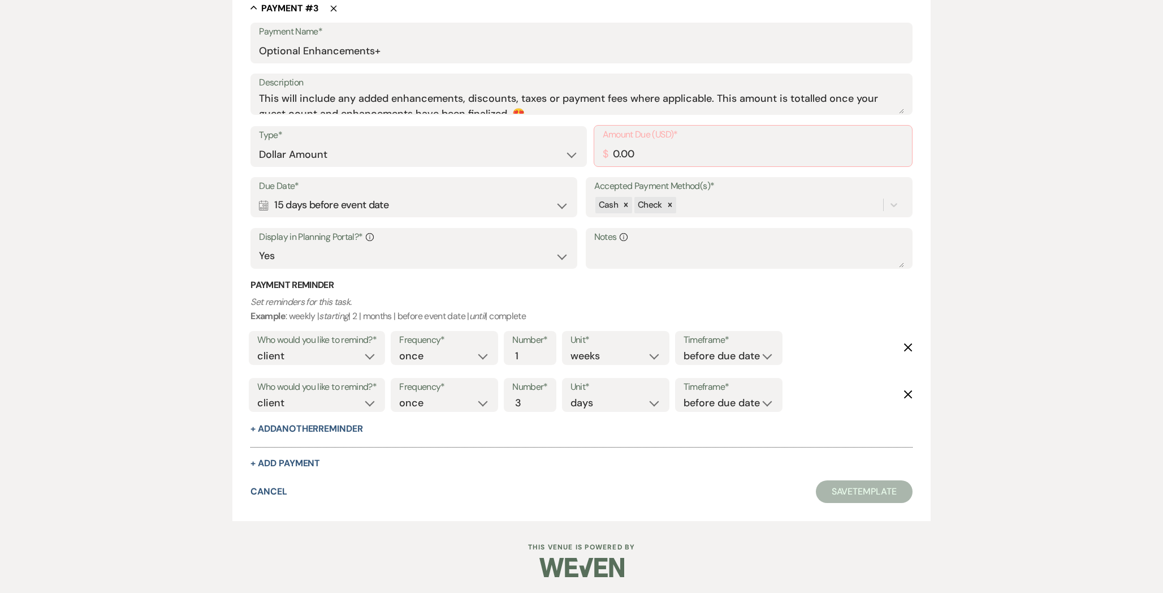
click at [832, 486] on button "Save Template" at bounding box center [864, 491] width 97 height 23
click at [832, 489] on button "Save Template" at bounding box center [864, 492] width 97 height 23
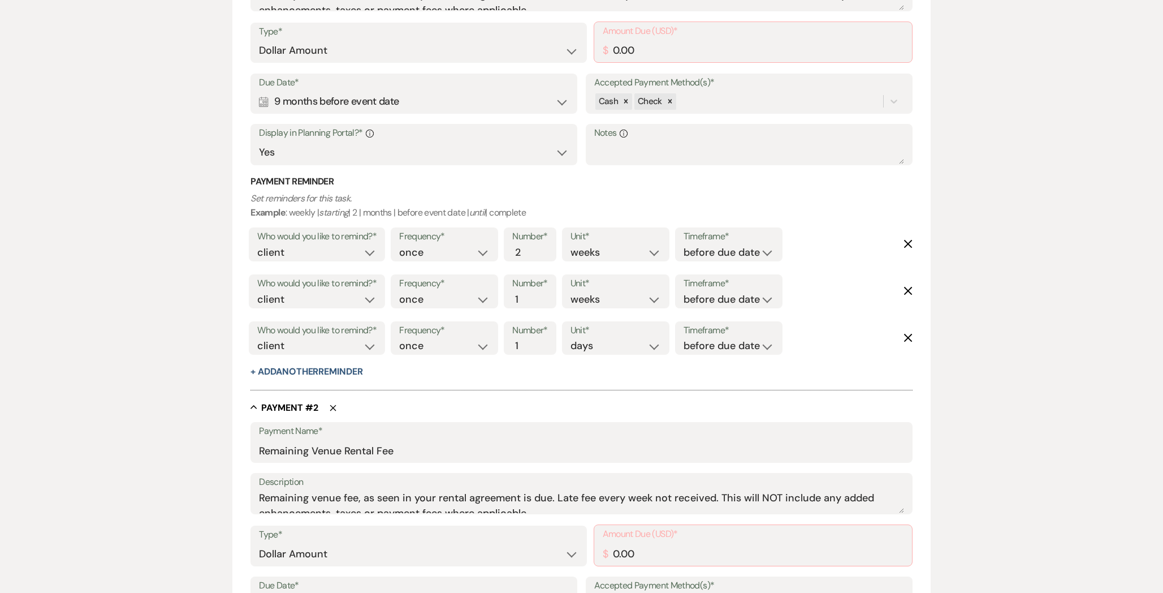
scroll to position [165, 0]
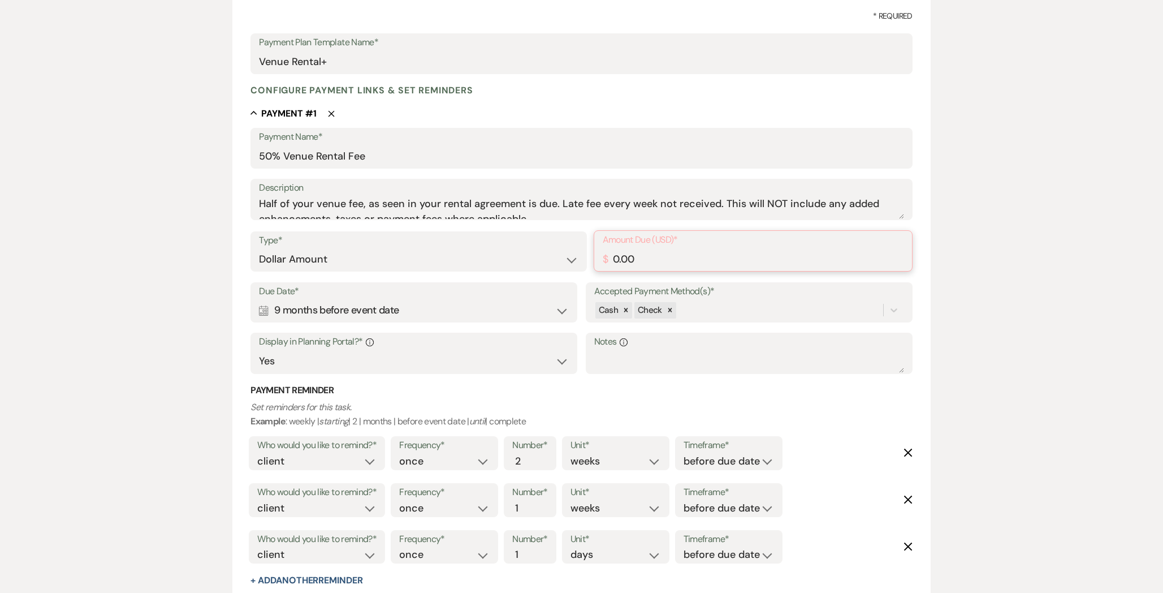
drag, startPoint x: 640, startPoint y: 260, endPoint x: 512, endPoint y: 259, distance: 128.4
click at [513, 259] on div "Type* Dollar Amount Percentage of Grand Total Amount Due (USD)* $ 0.00" at bounding box center [581, 256] width 662 height 52
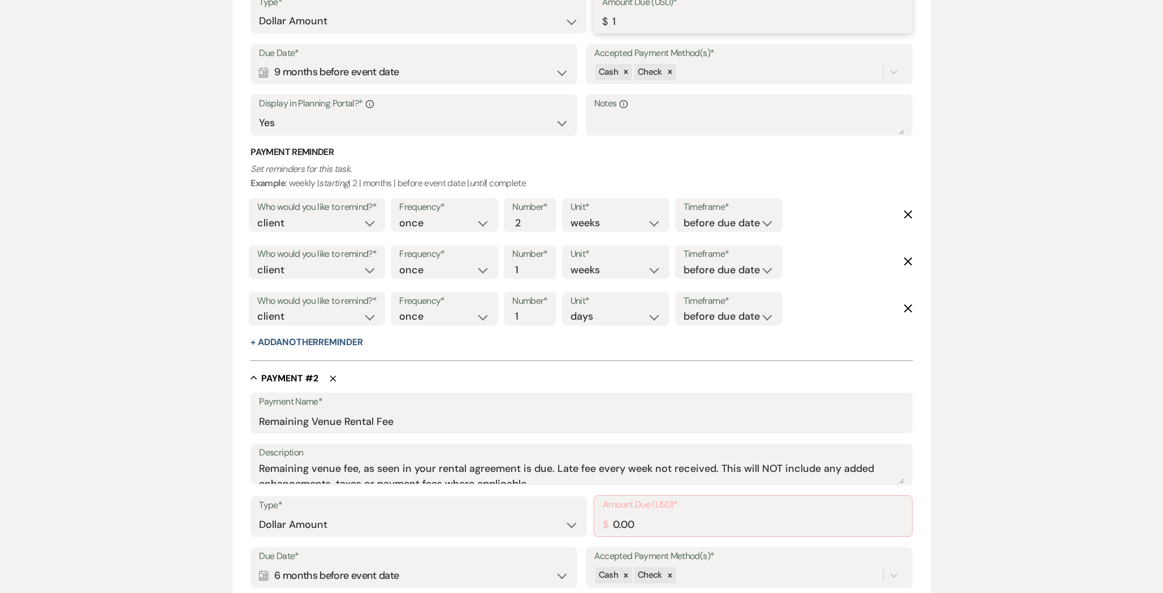
scroll to position [406, 0]
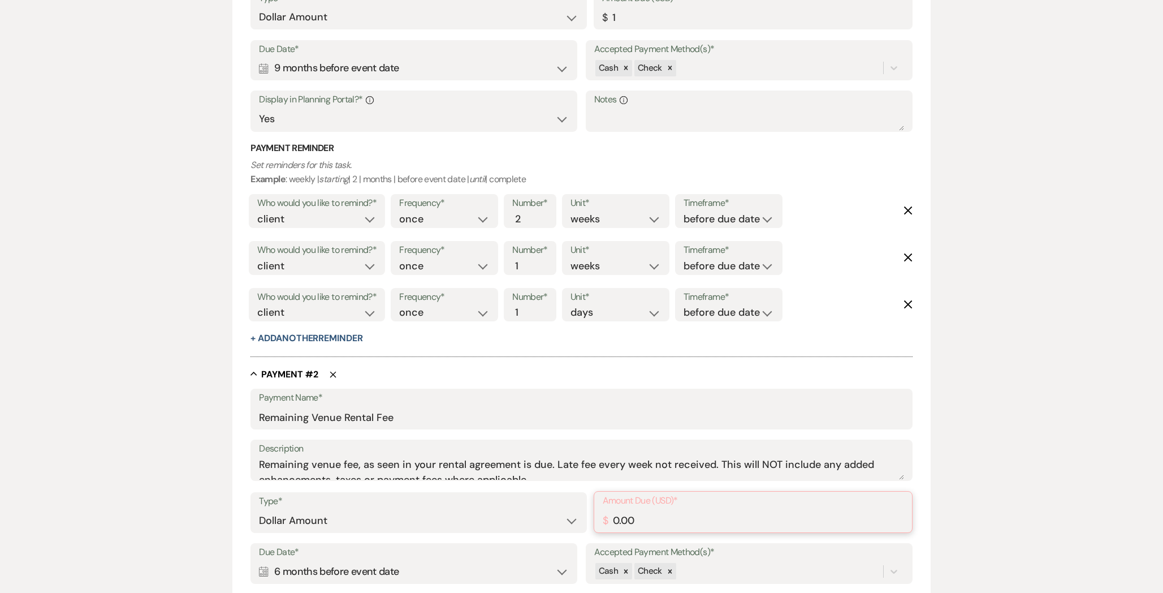
type input "1.00"
click at [633, 517] on input "0.00" at bounding box center [753, 520] width 301 height 22
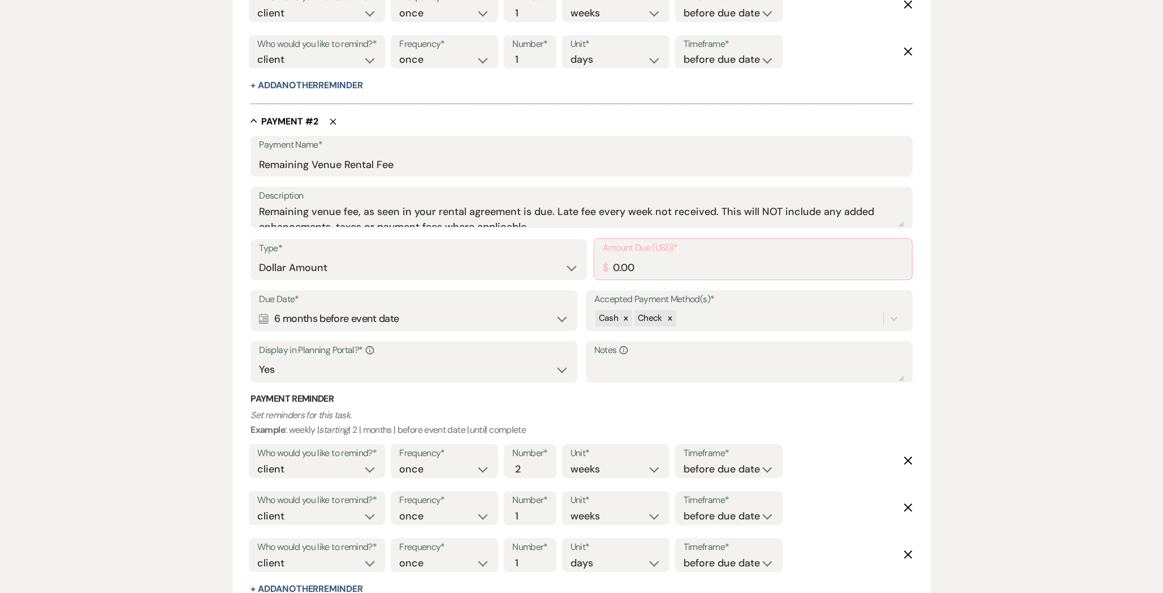
scroll to position [664, 0]
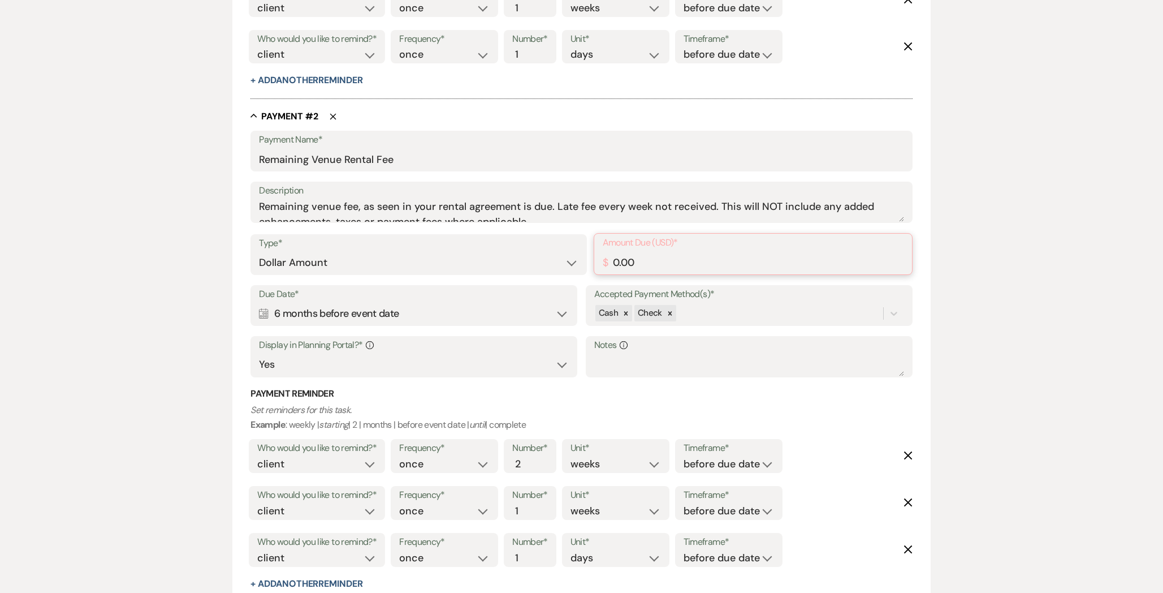
click at [624, 264] on input "0.00" at bounding box center [753, 262] width 301 height 22
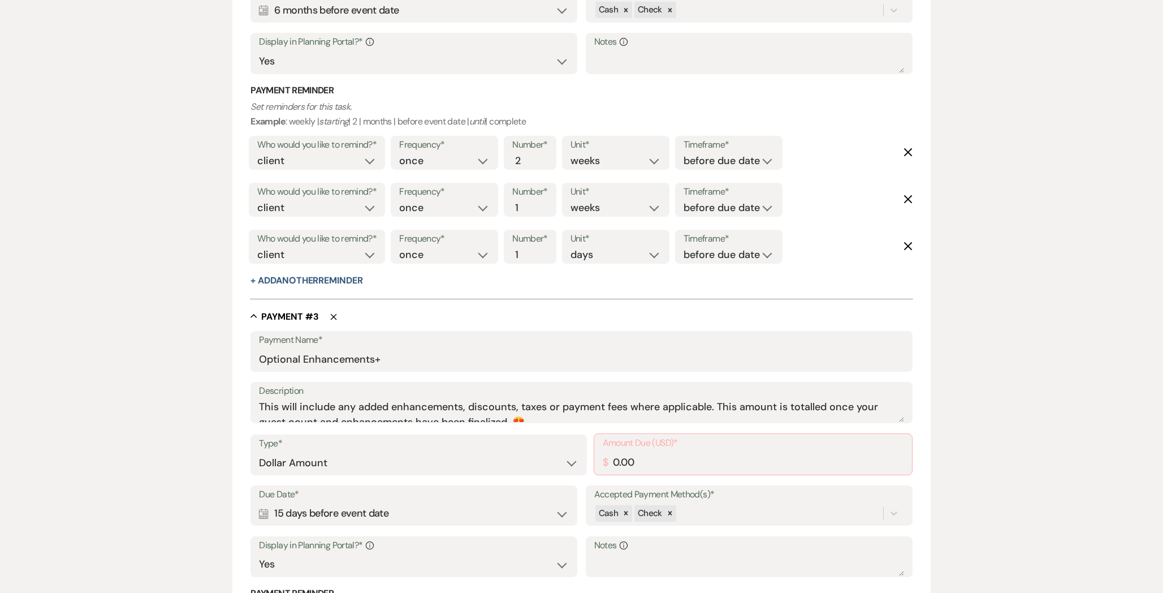
scroll to position [1082, 0]
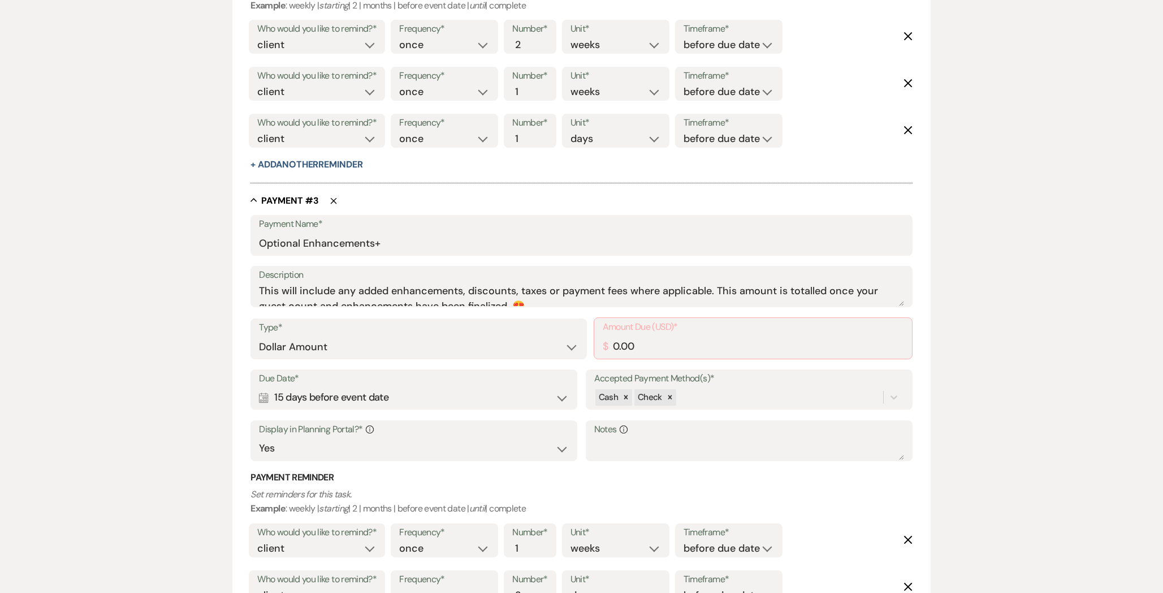
type input "0.01"
click at [645, 357] on div "Amount Due (USD)* $ 0.00" at bounding box center [753, 338] width 319 height 42
click at [640, 351] on input "0.00" at bounding box center [753, 346] width 301 height 22
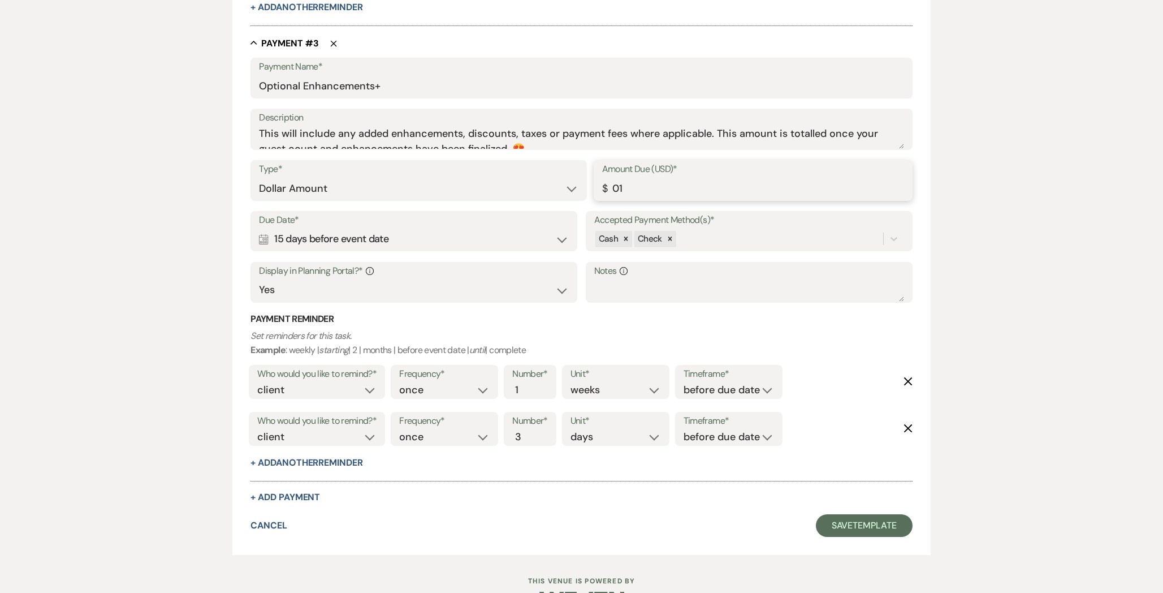
scroll to position [1248, 0]
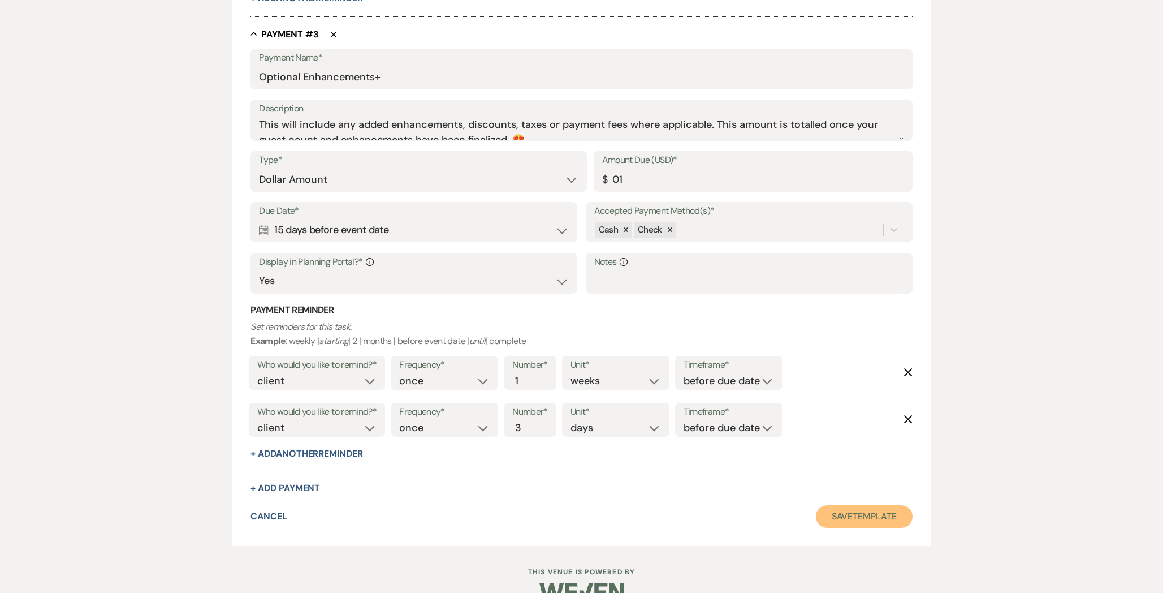
type input "1.00"
click at [846, 507] on button "Save Template" at bounding box center [864, 516] width 97 height 23
select select "Payment Plan"
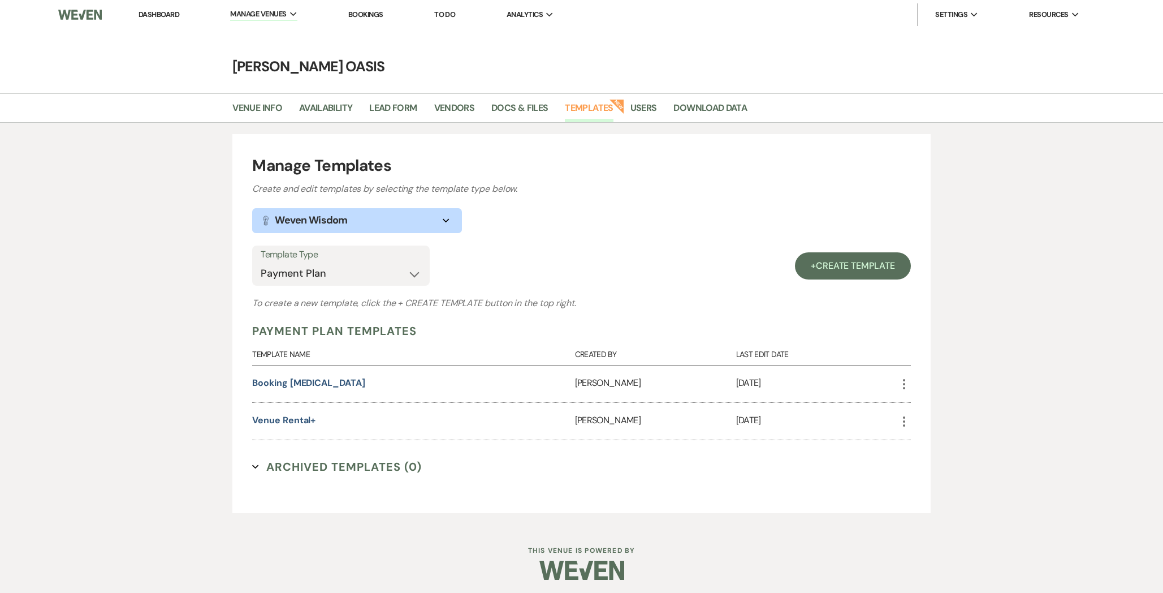
click at [163, 18] on link "Dashboard" at bounding box center [159, 15] width 41 height 10
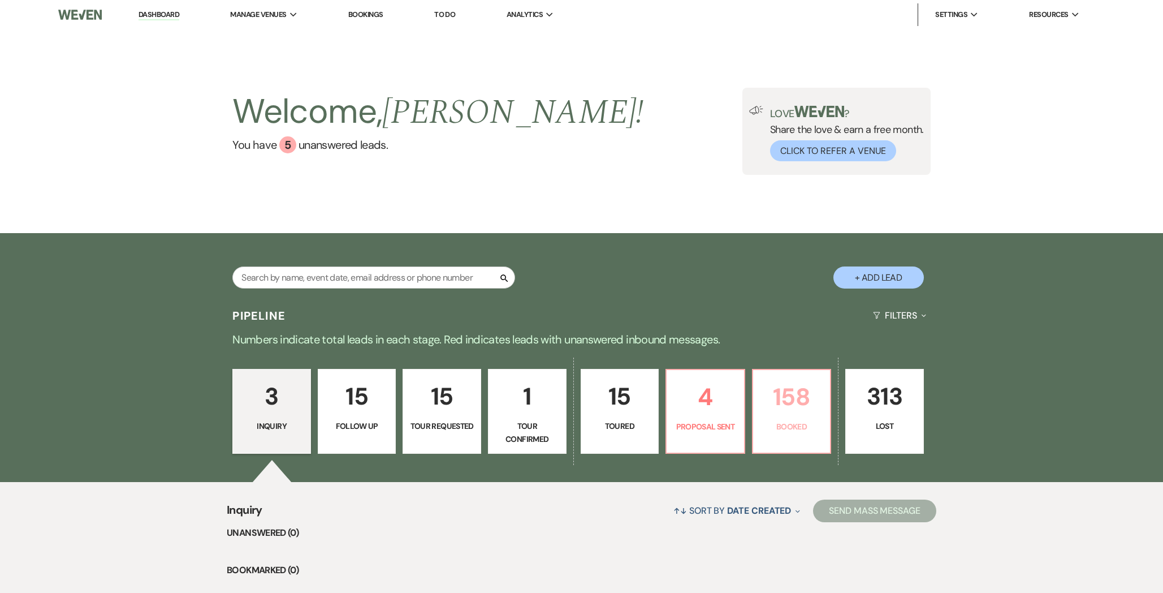
click at [775, 425] on p "Booked" at bounding box center [792, 426] width 64 height 12
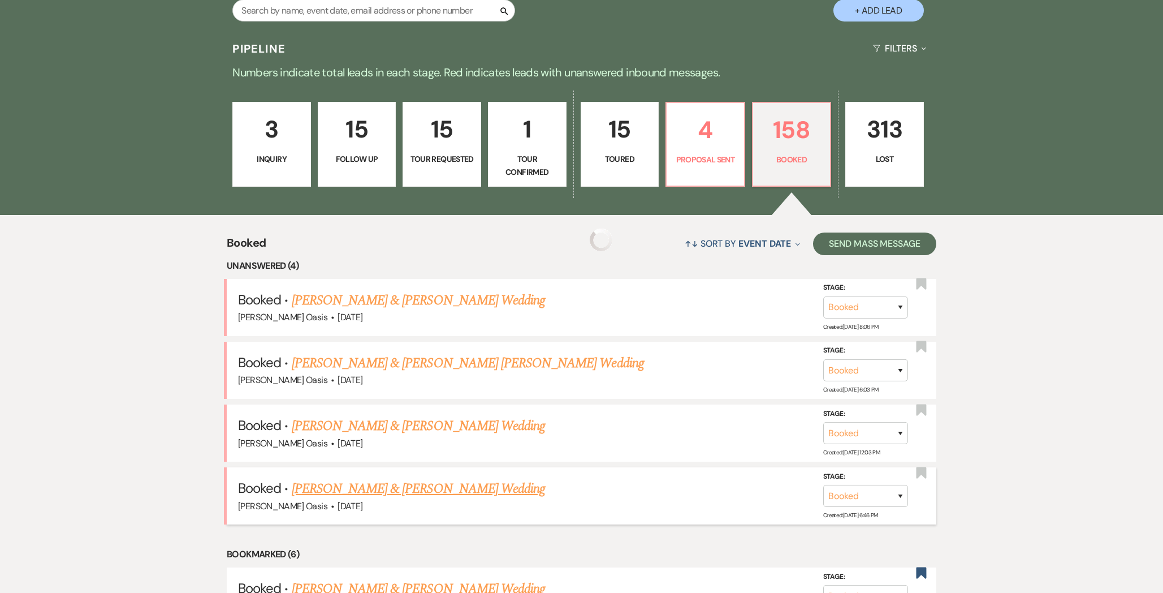
scroll to position [269, 0]
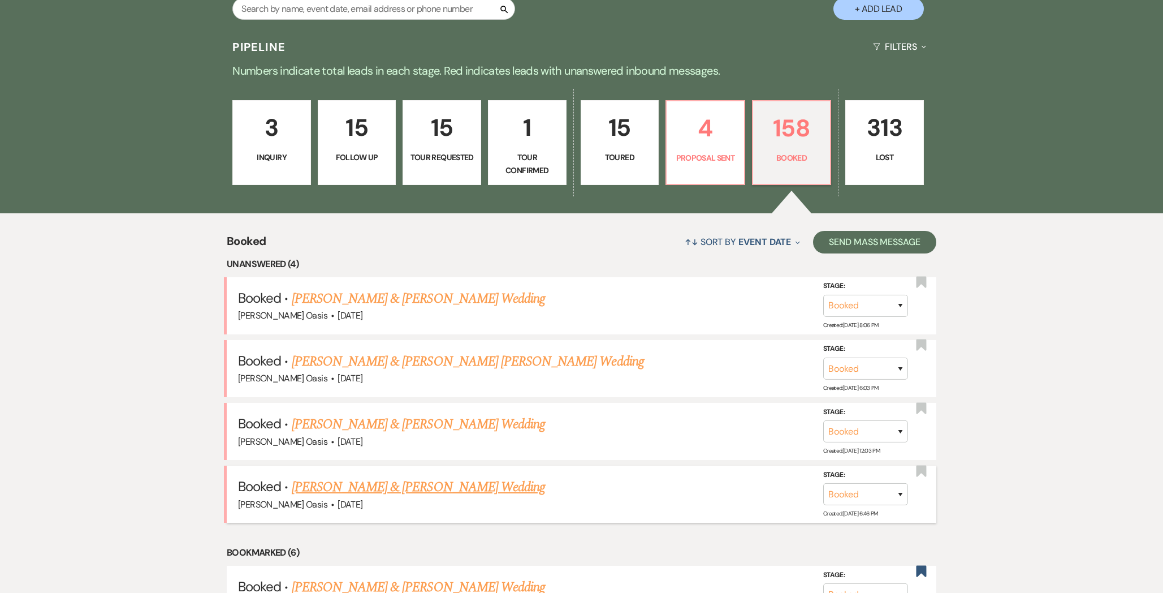
click at [322, 489] on link "[PERSON_NAME] & [PERSON_NAME] Wedding" at bounding box center [418, 487] width 253 height 20
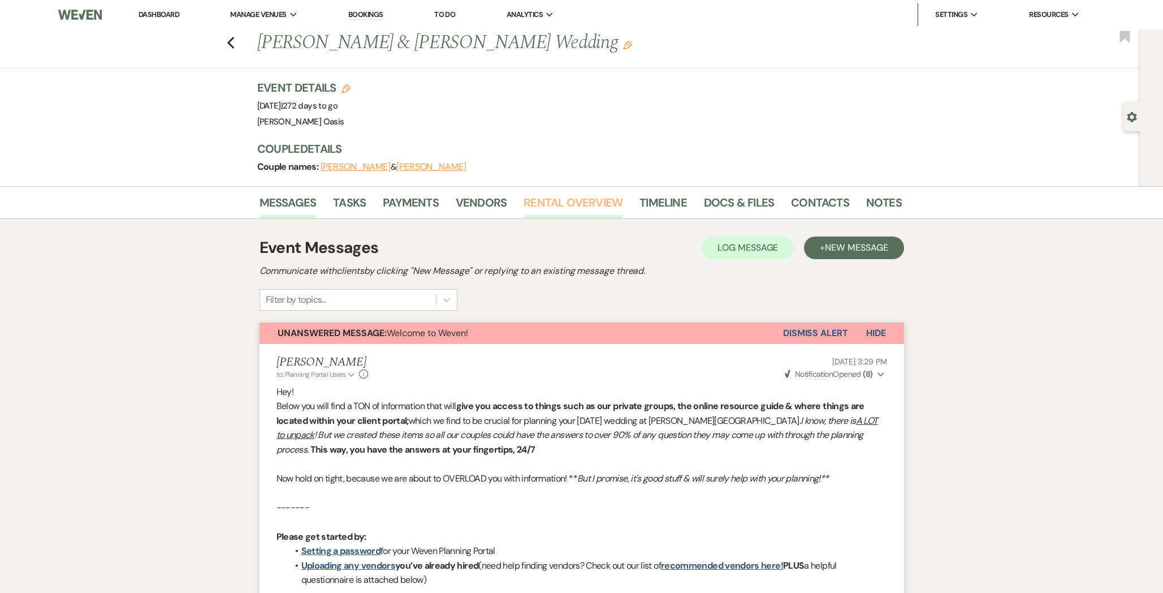
click at [574, 211] on link "Rental Overview" at bounding box center [573, 205] width 99 height 25
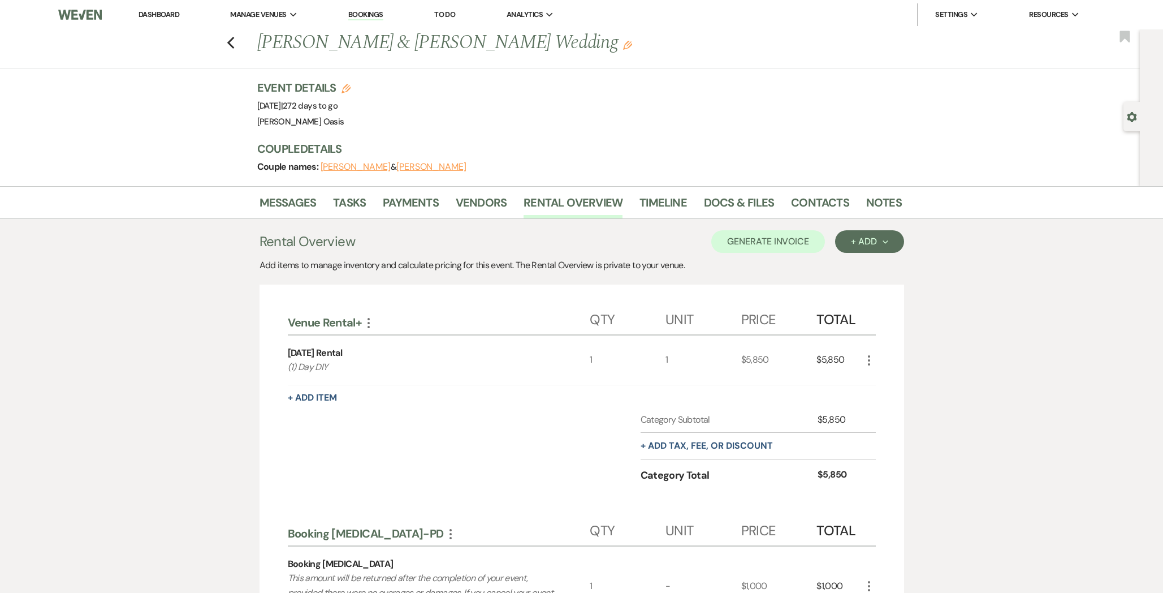
click at [786, 255] on div "Rental Overview Generate Invoice + Add Next Add items to manage inventory and c…" at bounding box center [582, 512] width 645 height 564
click at [784, 243] on button "Generate Invoice" at bounding box center [768, 241] width 114 height 23
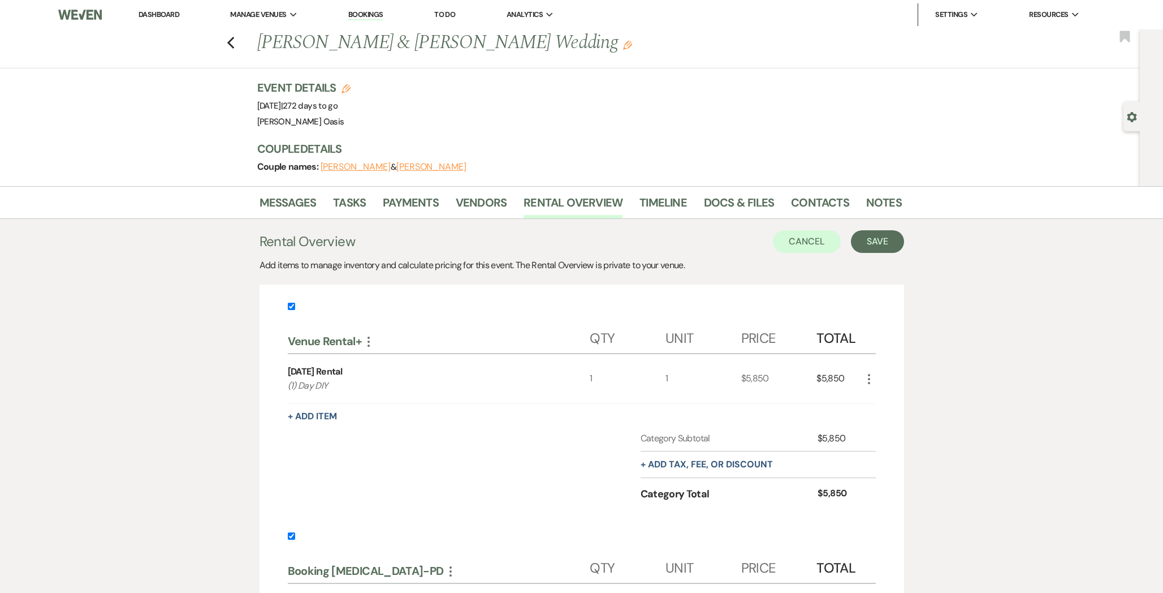
click at [291, 535] on input "checkbox" at bounding box center [291, 535] width 7 height 7
checkbox input "false"
click at [871, 246] on button "Save" at bounding box center [877, 241] width 53 height 23
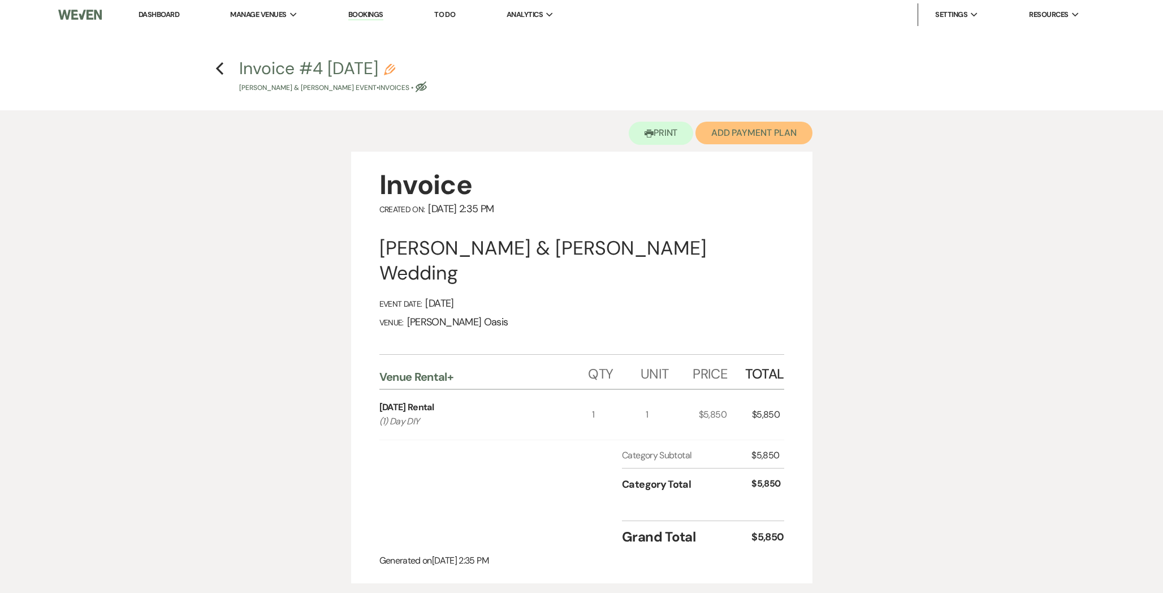
click at [768, 130] on button "Add Payment Plan" at bounding box center [754, 133] width 117 height 23
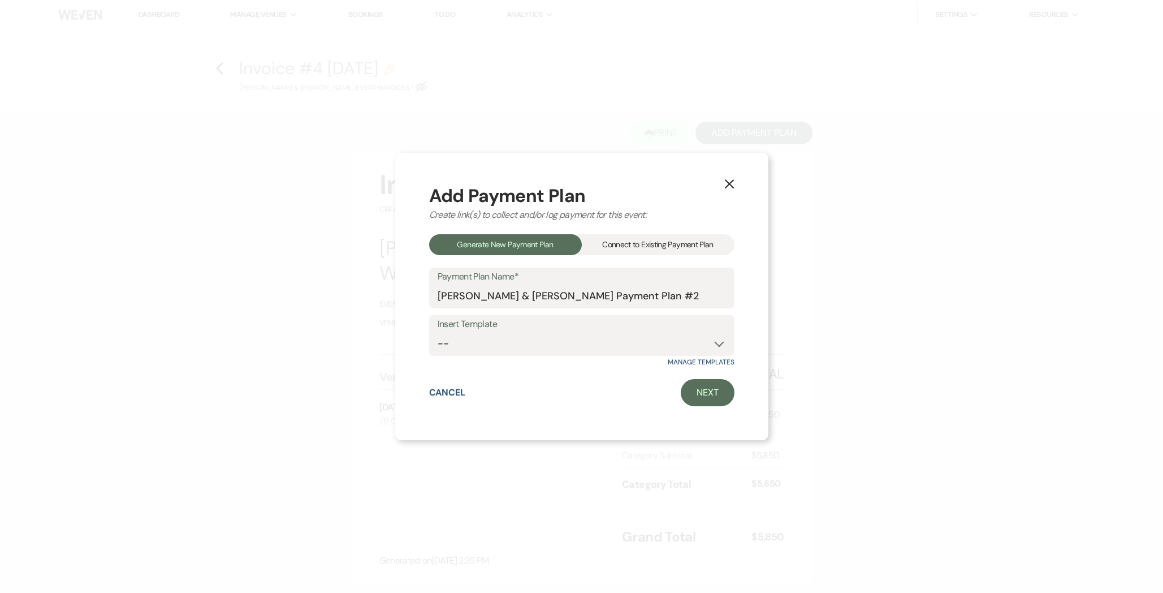
click at [654, 244] on div "Connect to Existing Payment Plan" at bounding box center [658, 244] width 153 height 21
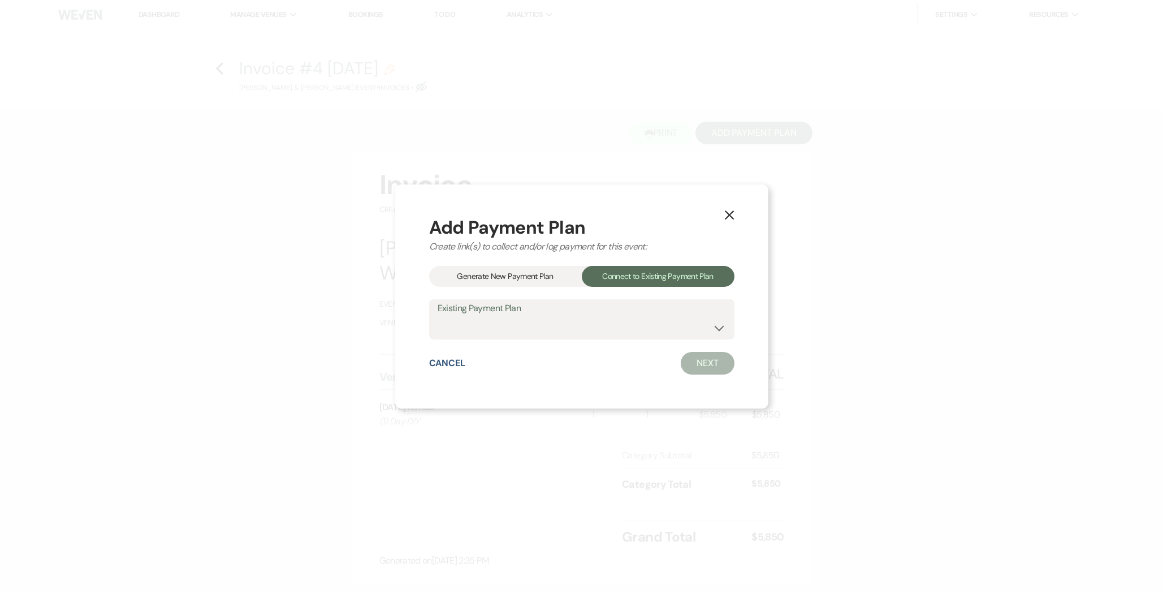
click at [612, 338] on div "Existing Payment Plan Booking Retainer" at bounding box center [581, 319] width 305 height 41
click at [610, 332] on select "Booking [MEDICAL_DATA]" at bounding box center [582, 327] width 288 height 22
click at [537, 276] on div "Generate New Payment Plan" at bounding box center [505, 276] width 153 height 21
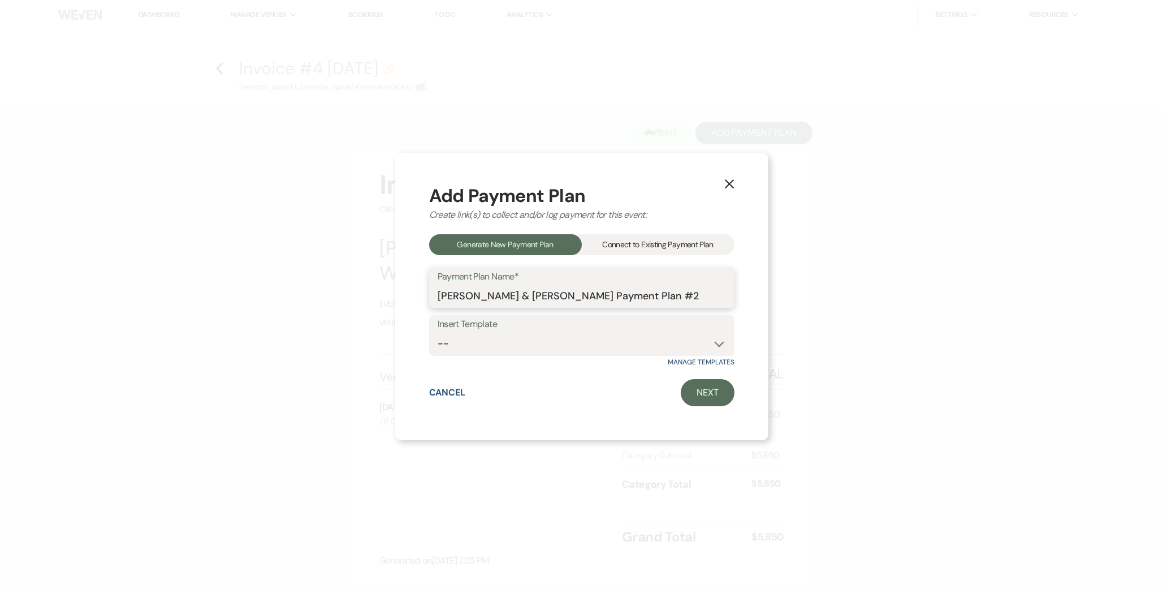
drag, startPoint x: 663, startPoint y: 297, endPoint x: 306, endPoint y: 326, distance: 358.0
click at [306, 326] on div "X Add Payment Plan Create link(s) to collect and/or log payment for this event:…" at bounding box center [581, 296] width 1163 height 593
type input "Venue Rental+"
click at [496, 346] on select "-- Booking Retainer Venue Rental+" at bounding box center [582, 343] width 288 height 22
select select "130"
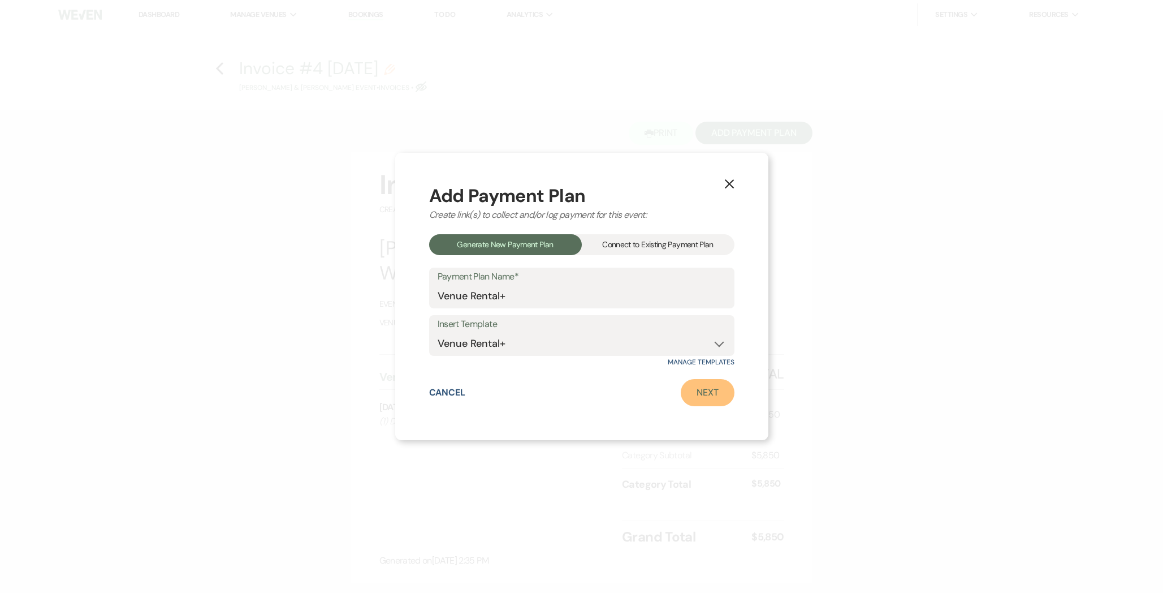
click at [708, 393] on link "Next" at bounding box center [708, 392] width 54 height 27
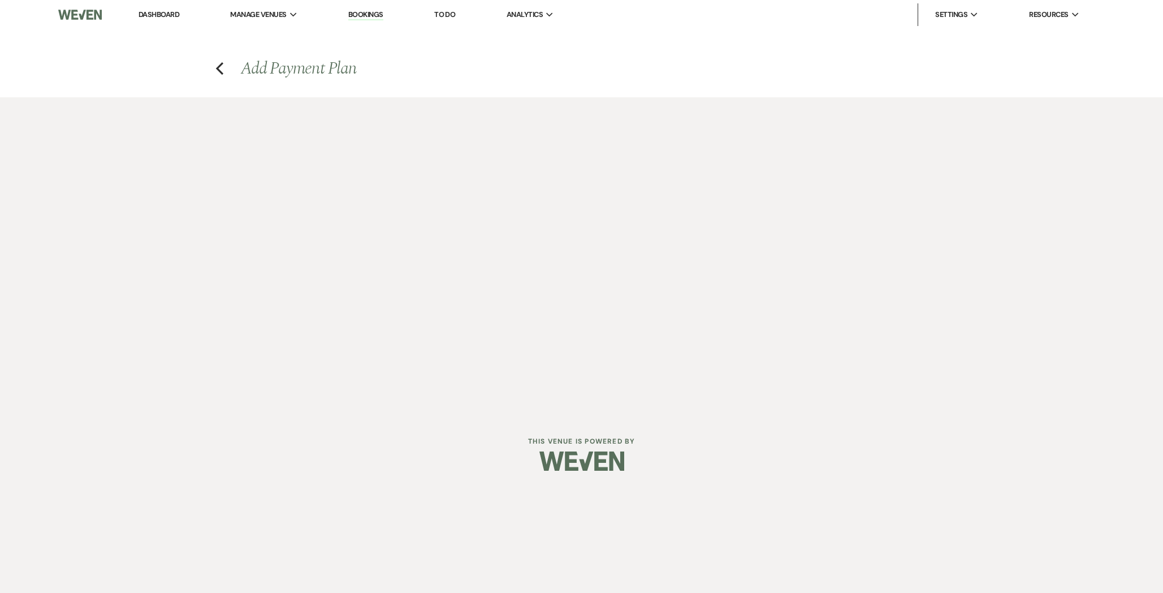
select select "28623"
select select "2"
select select "flat"
select select "true"
select select "client"
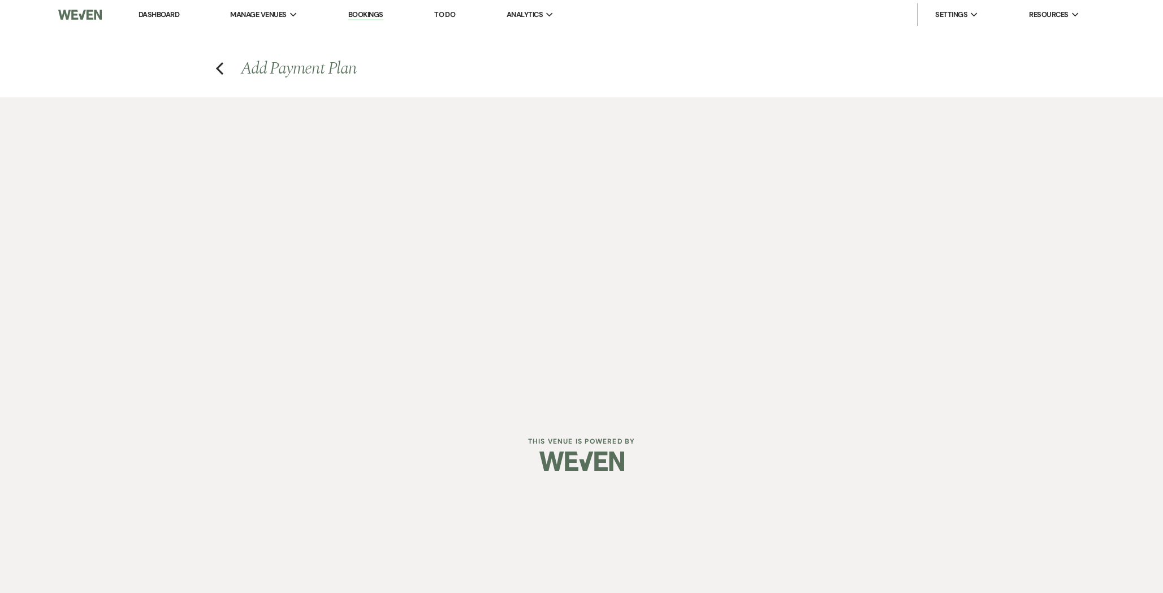
select select "weeks"
select select "client"
select select "weeks"
select select "client"
select select "days"
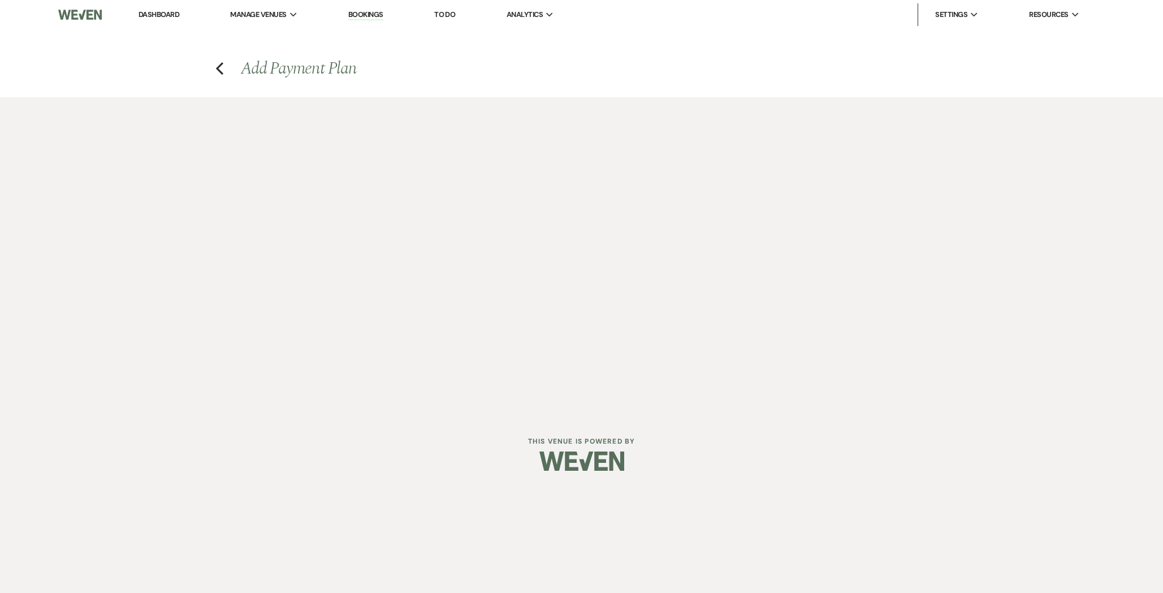
select select "2"
select select "flat"
select select "true"
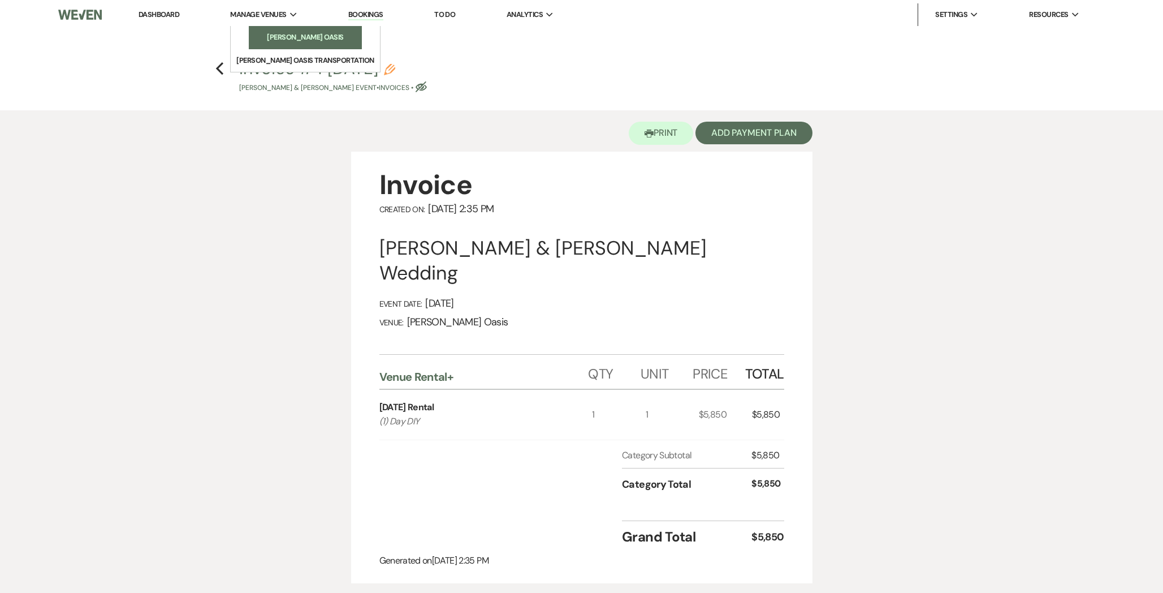
click at [262, 31] on link "[PERSON_NAME] Oasis" at bounding box center [305, 37] width 113 height 23
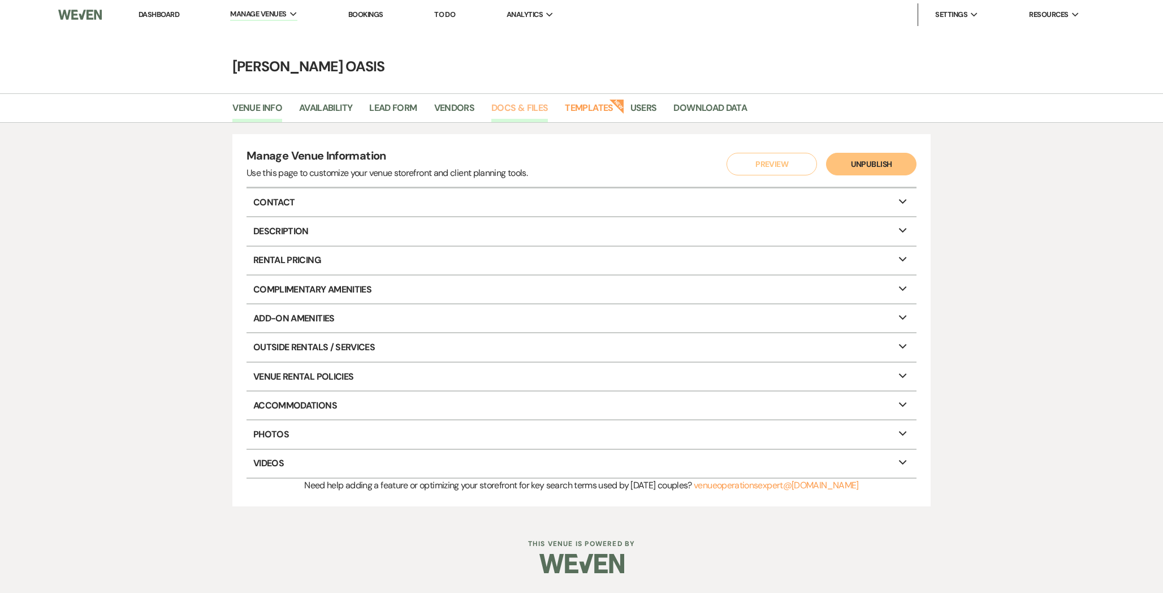
click at [516, 109] on link "Docs & Files" at bounding box center [519, 111] width 57 height 21
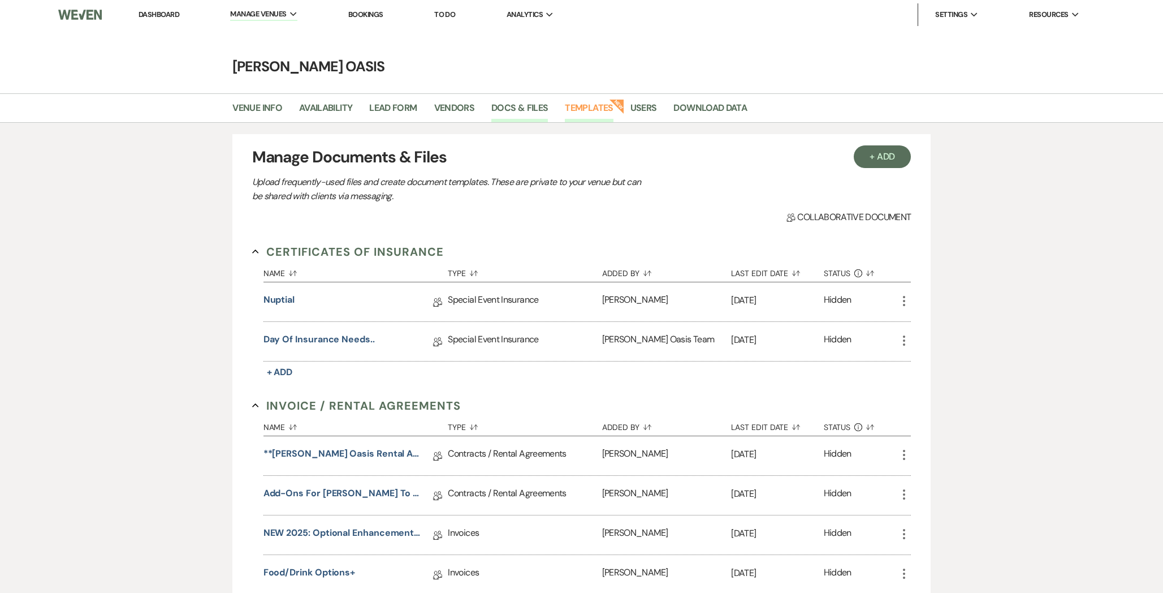
click at [576, 106] on link "Templates" at bounding box center [589, 111] width 48 height 21
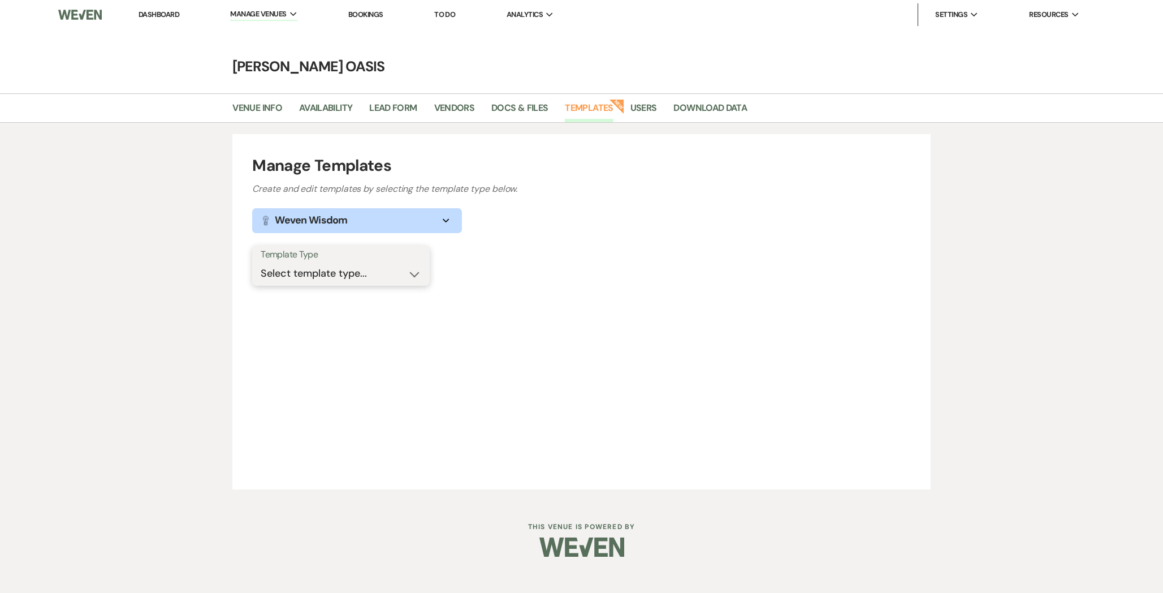
click at [320, 283] on select "Select template type... Task List Message Templates Payment Plan Inventory Item…" at bounding box center [341, 273] width 161 height 22
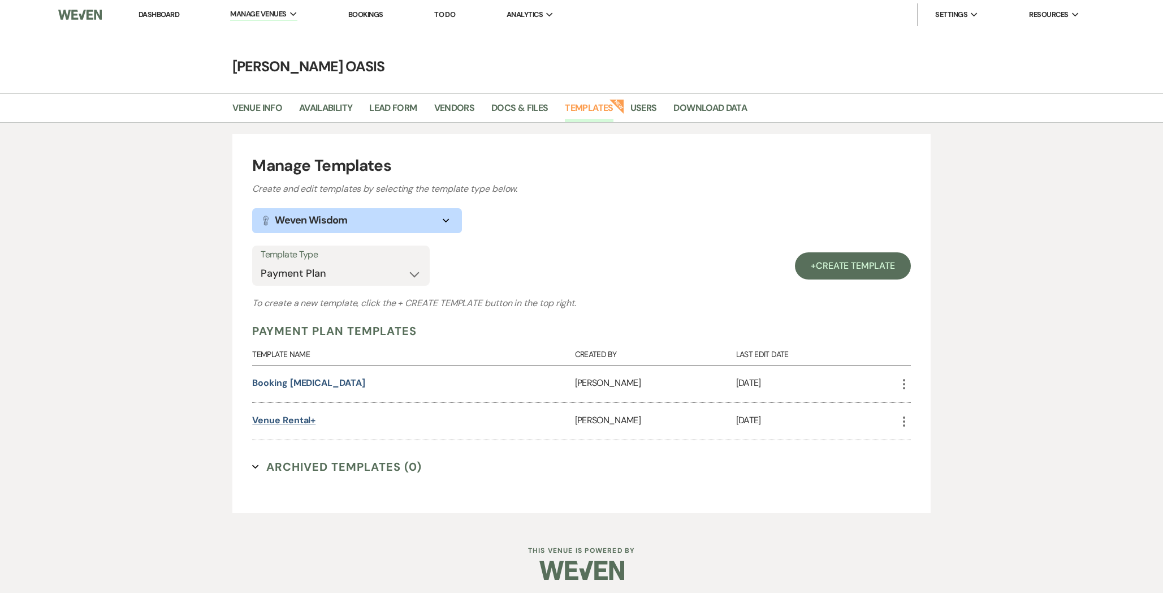
click at [292, 416] on link "Venue Rental+" at bounding box center [283, 420] width 63 height 12
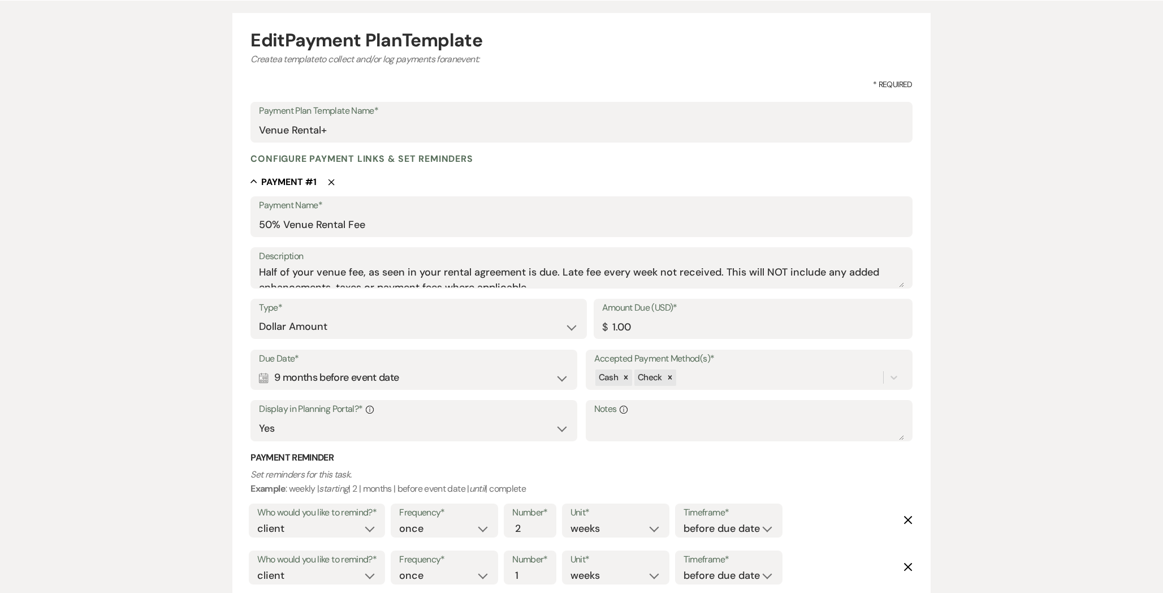
scroll to position [116, 0]
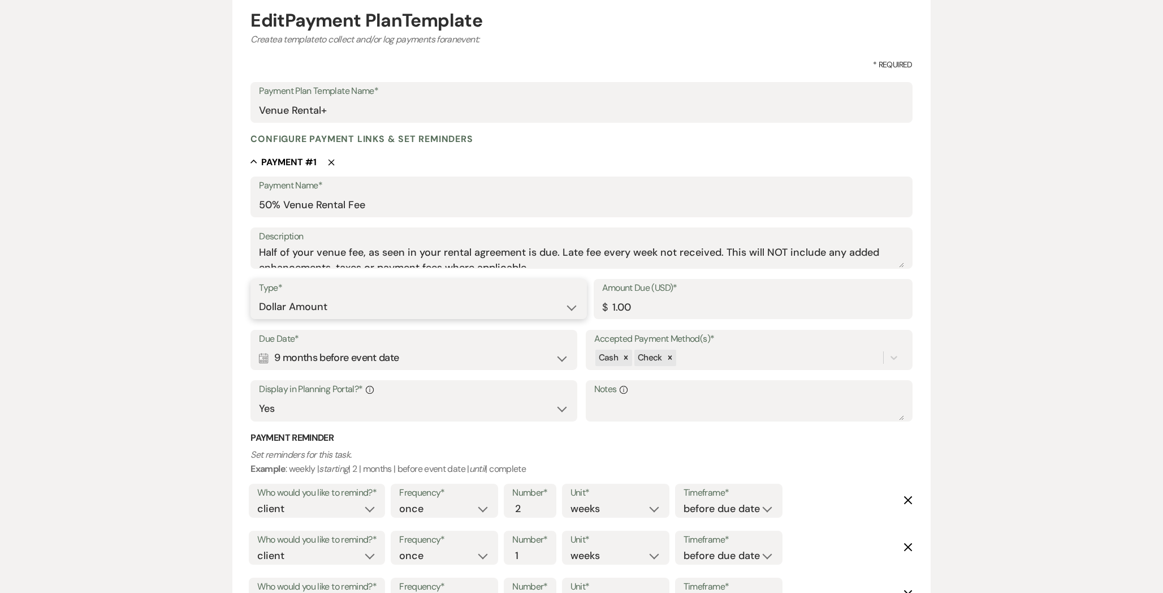
click at [443, 314] on select "Dollar Amount Percentage of Grand Total" at bounding box center [418, 307] width 319 height 22
click at [629, 301] on input "Amount Due (Percentage)*" at bounding box center [749, 307] width 310 height 22
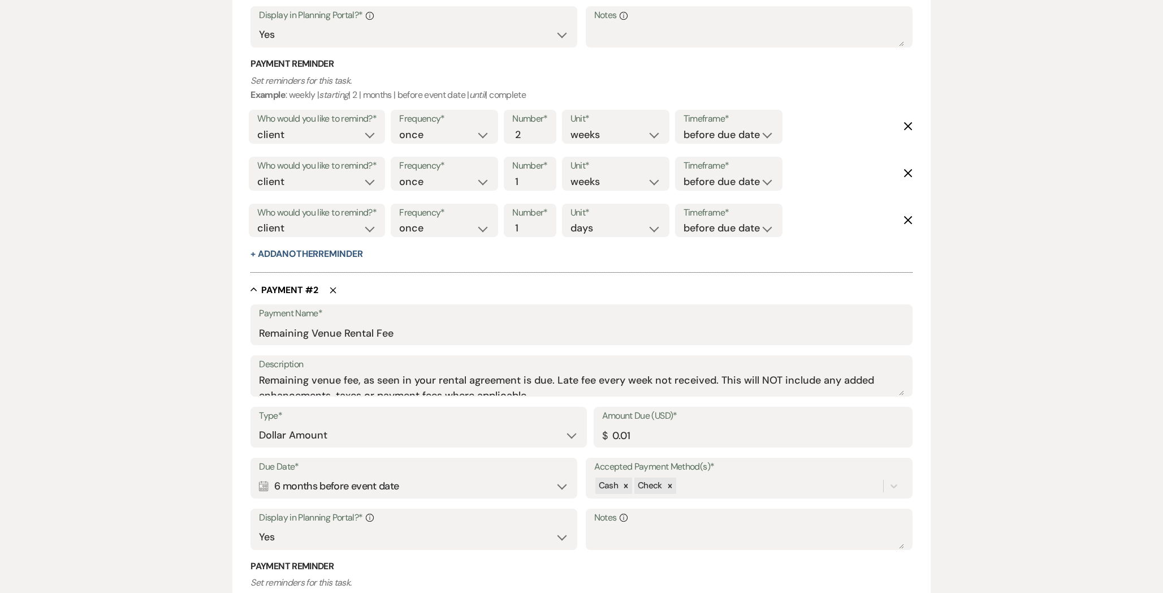
scroll to position [501, 0]
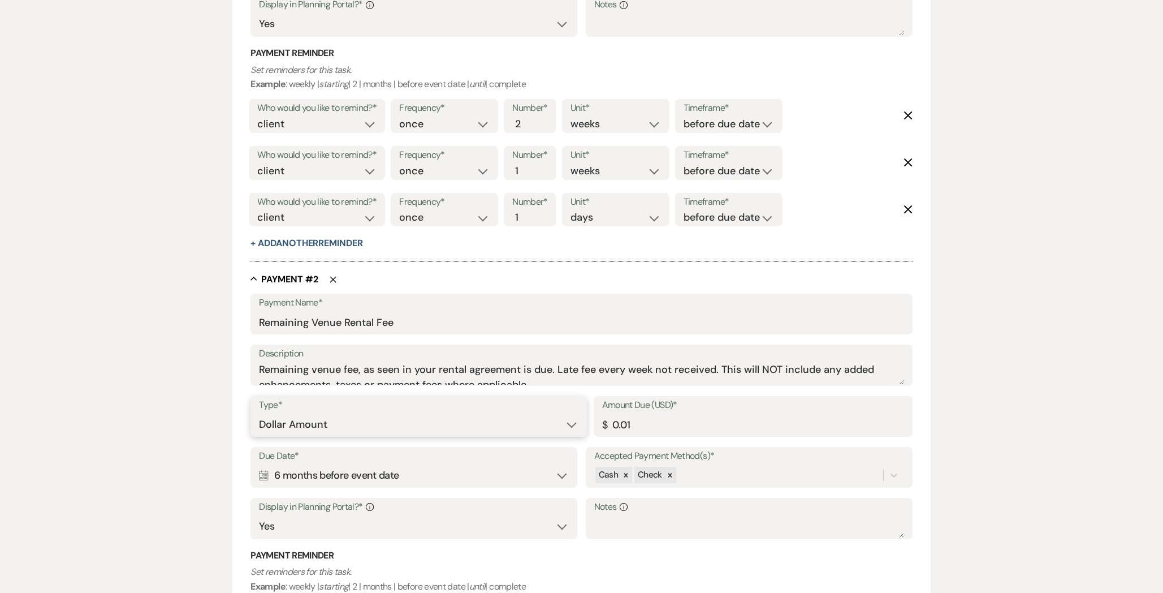
click at [508, 426] on select "Dollar Amount Percentage of Grand Total" at bounding box center [418, 424] width 319 height 22
click at [638, 415] on input "Amount Due (Percentage)*" at bounding box center [749, 424] width 310 height 22
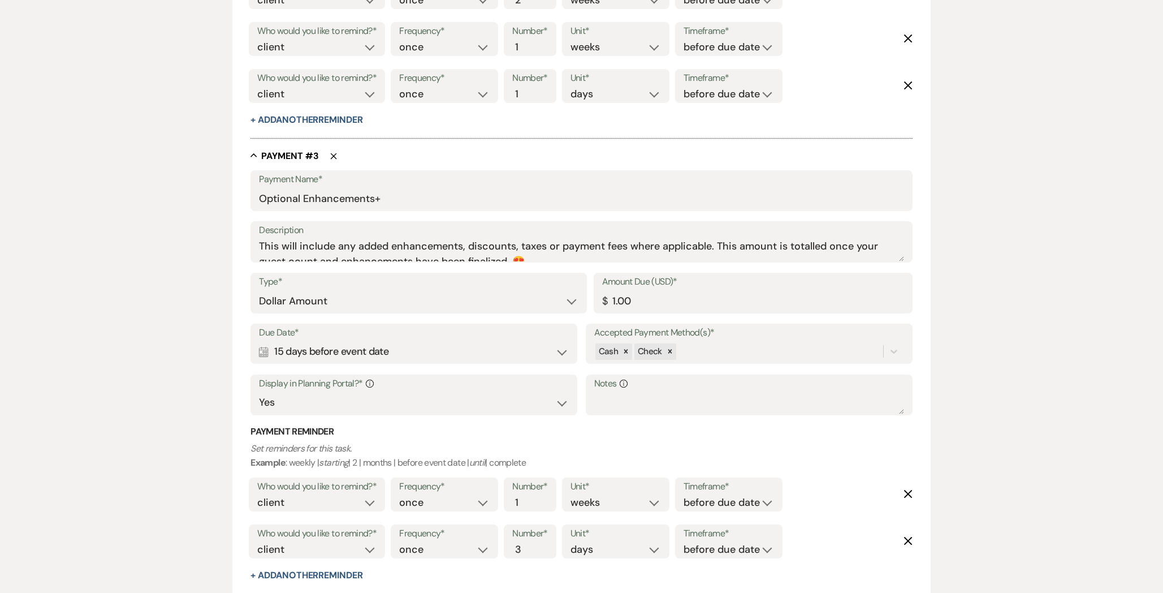
scroll to position [1127, 0]
drag, startPoint x: 665, startPoint y: 306, endPoint x: 576, endPoint y: 292, distance: 90.5
click at [576, 292] on div "Type* Dollar Amount Percentage of Grand Total Amount Due (USD)* $ 1.00" at bounding box center [581, 297] width 662 height 51
click at [554, 305] on select "Dollar Amount Percentage of Grand Total" at bounding box center [418, 301] width 319 height 22
click at [621, 295] on input "Amount Due (Percentage)*" at bounding box center [749, 301] width 310 height 22
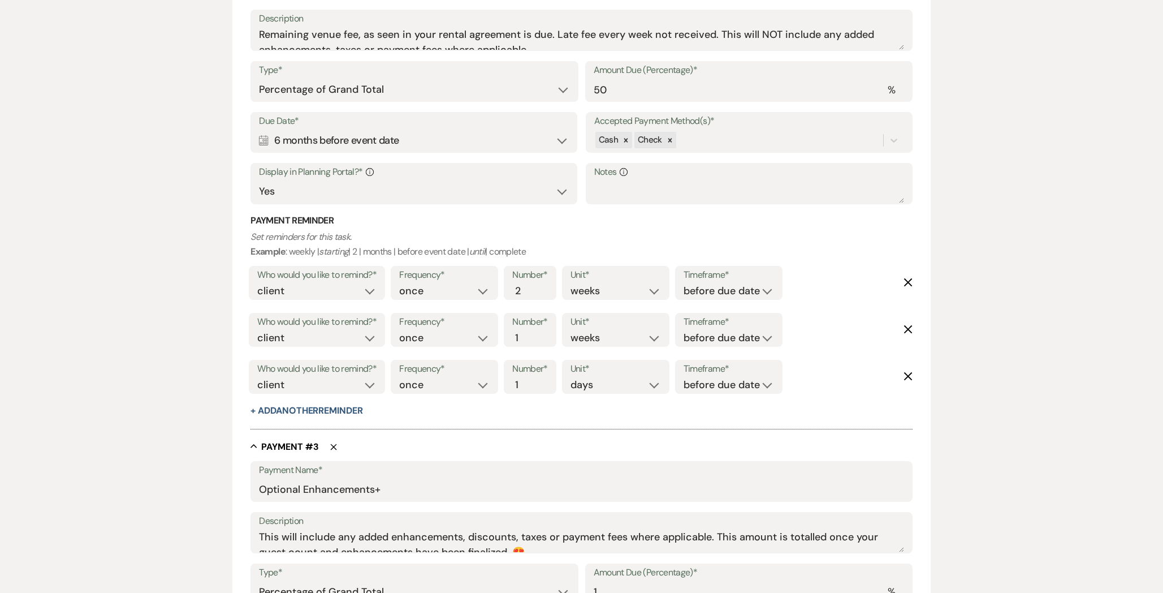
scroll to position [731, 0]
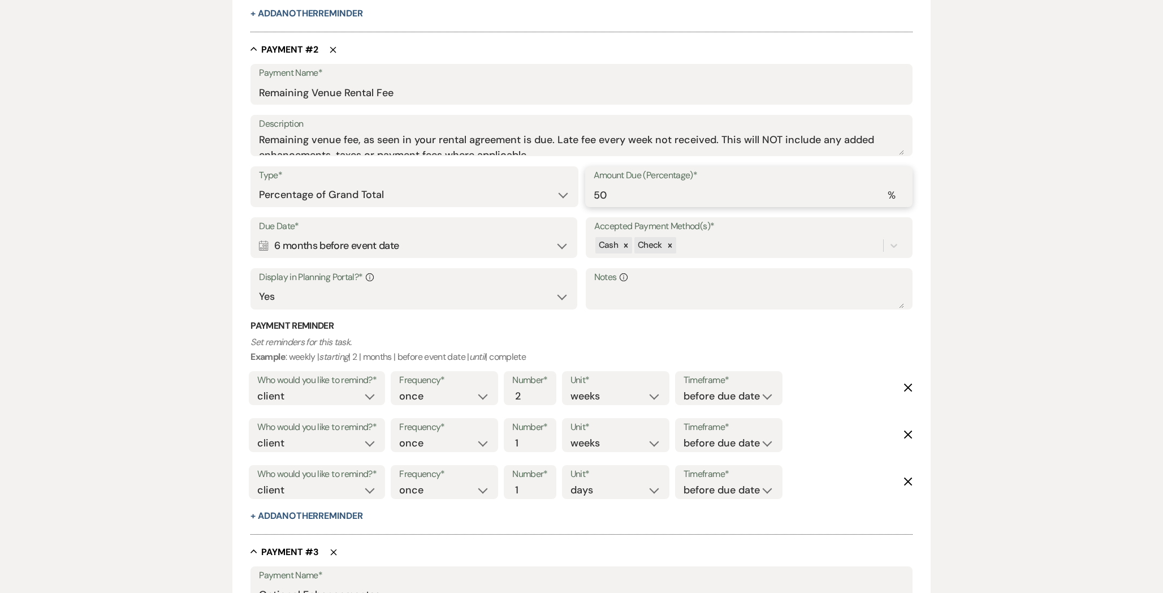
drag, startPoint x: 623, startPoint y: 191, endPoint x: 447, endPoint y: 191, distance: 175.9
click at [455, 191] on div "Type* Dollar Amount Percentage of Grand Total Amount Due (Percentage)* % 50" at bounding box center [581, 191] width 662 height 51
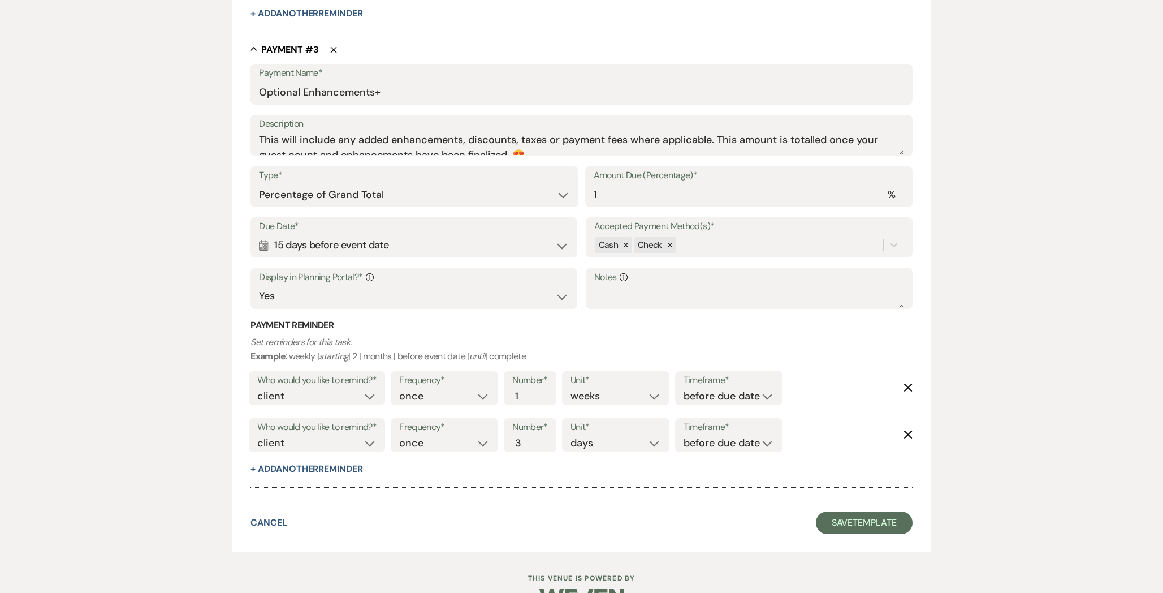
scroll to position [1264, 0]
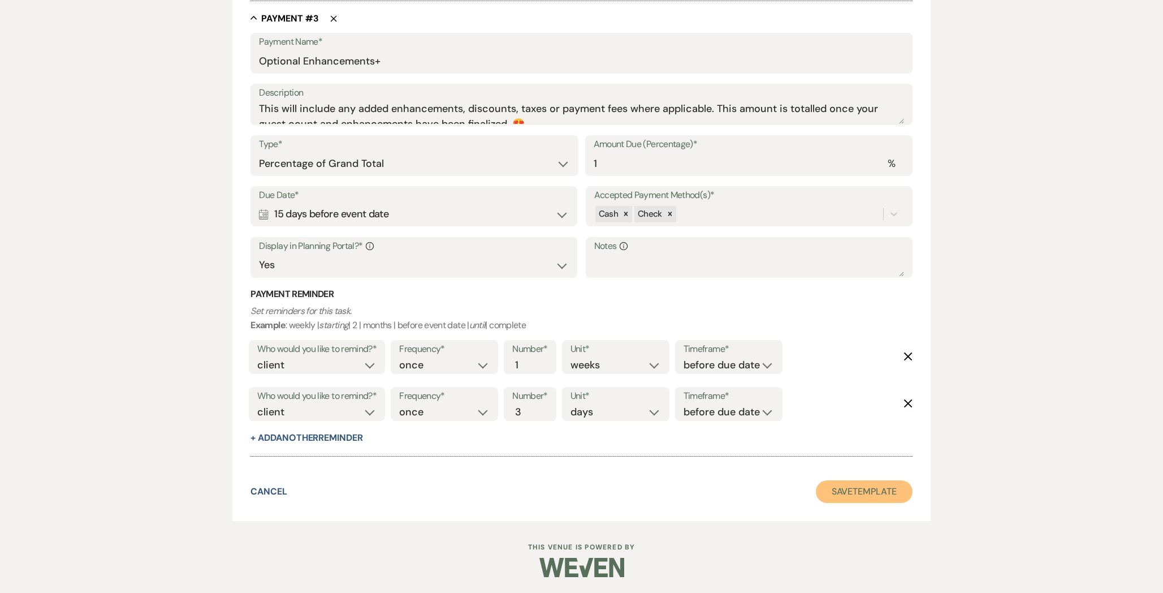
click at [861, 482] on button "Save Template" at bounding box center [864, 491] width 97 height 23
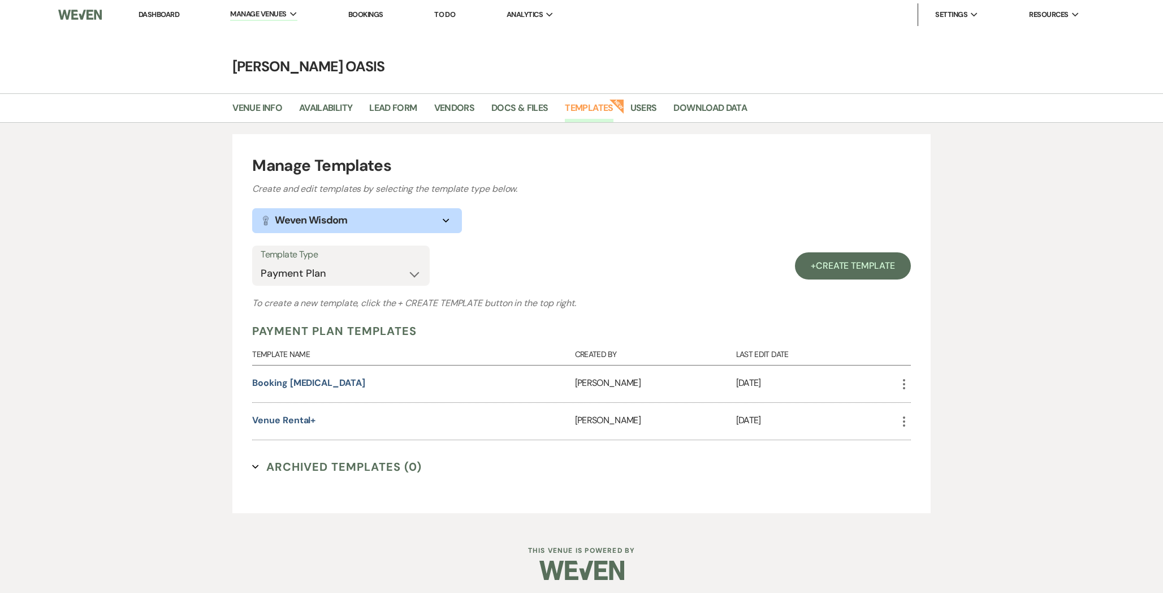
click at [170, 13] on link "Dashboard" at bounding box center [159, 15] width 41 height 10
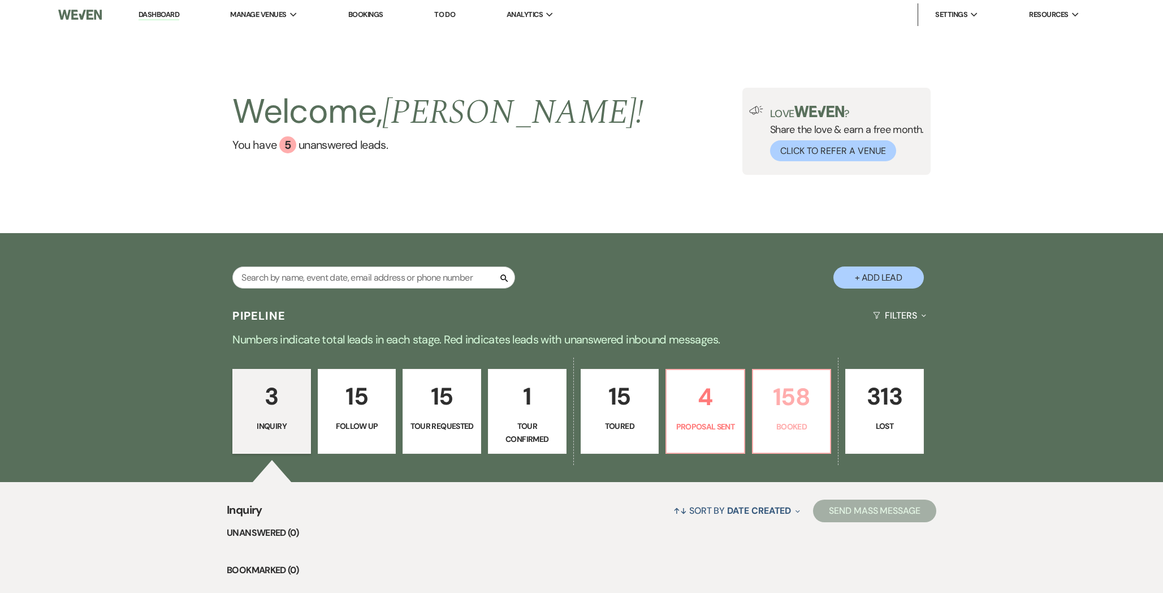
click at [796, 383] on p "158" at bounding box center [792, 397] width 64 height 38
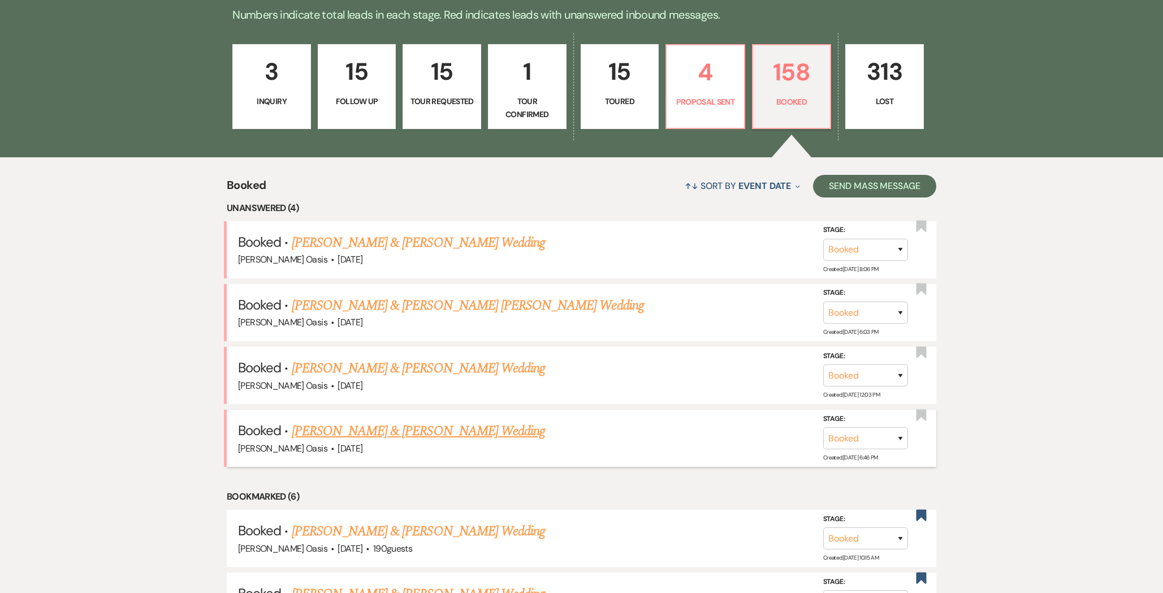
click at [346, 426] on link "[PERSON_NAME] & [PERSON_NAME] Wedding" at bounding box center [418, 431] width 253 height 20
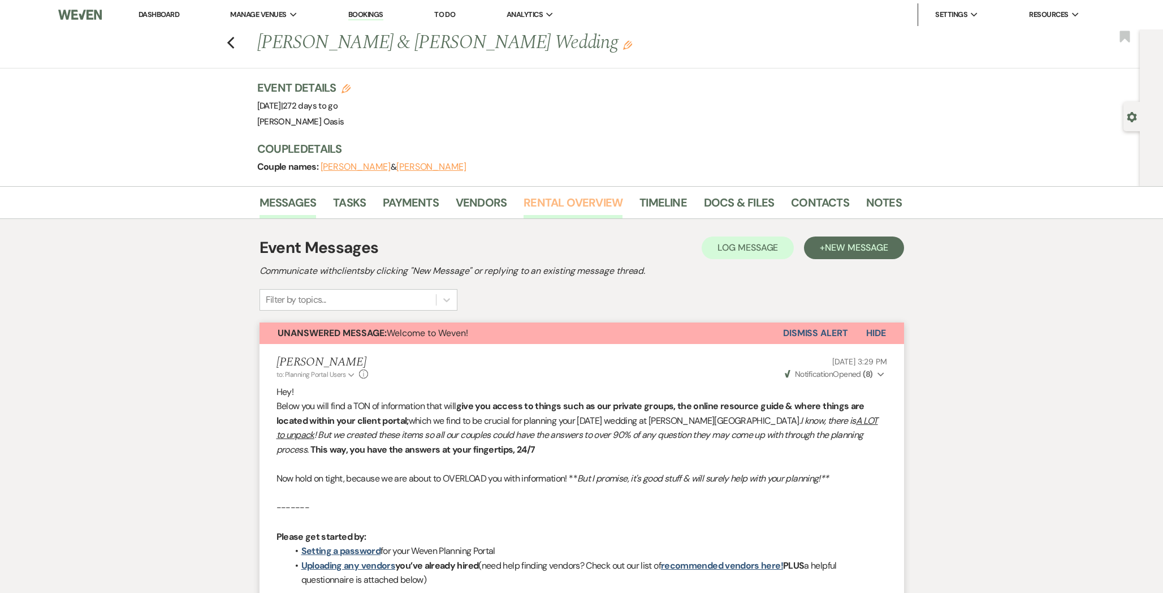
click at [557, 205] on link "Rental Overview" at bounding box center [573, 205] width 99 height 25
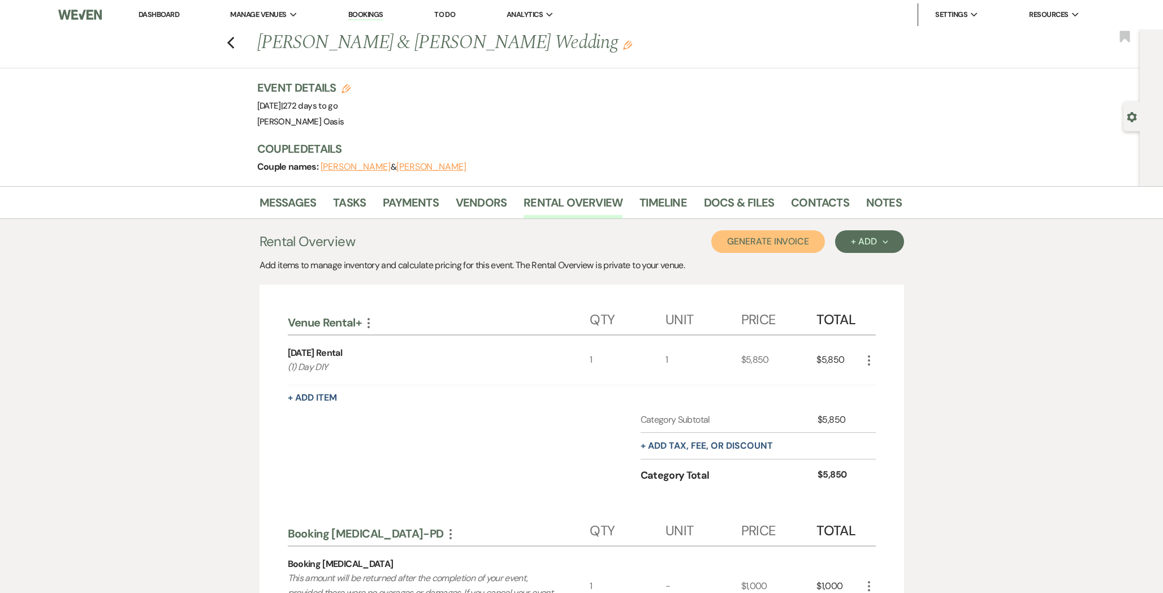
click at [759, 243] on button "Generate Invoice" at bounding box center [768, 241] width 114 height 23
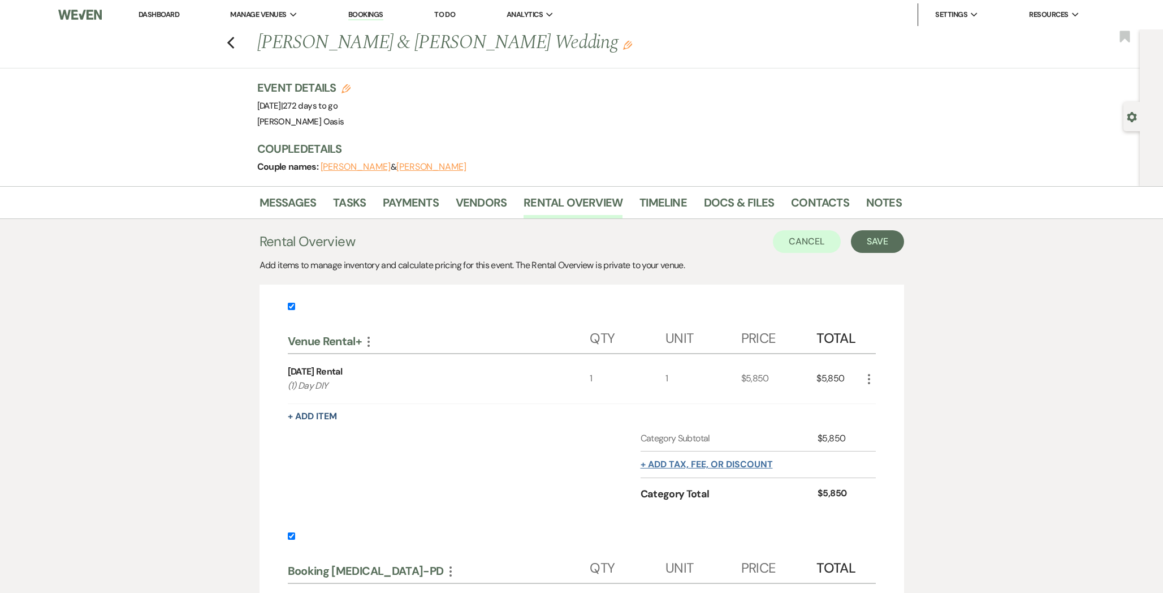
click at [697, 464] on button "+ Add tax, fee, or discount" at bounding box center [707, 464] width 132 height 9
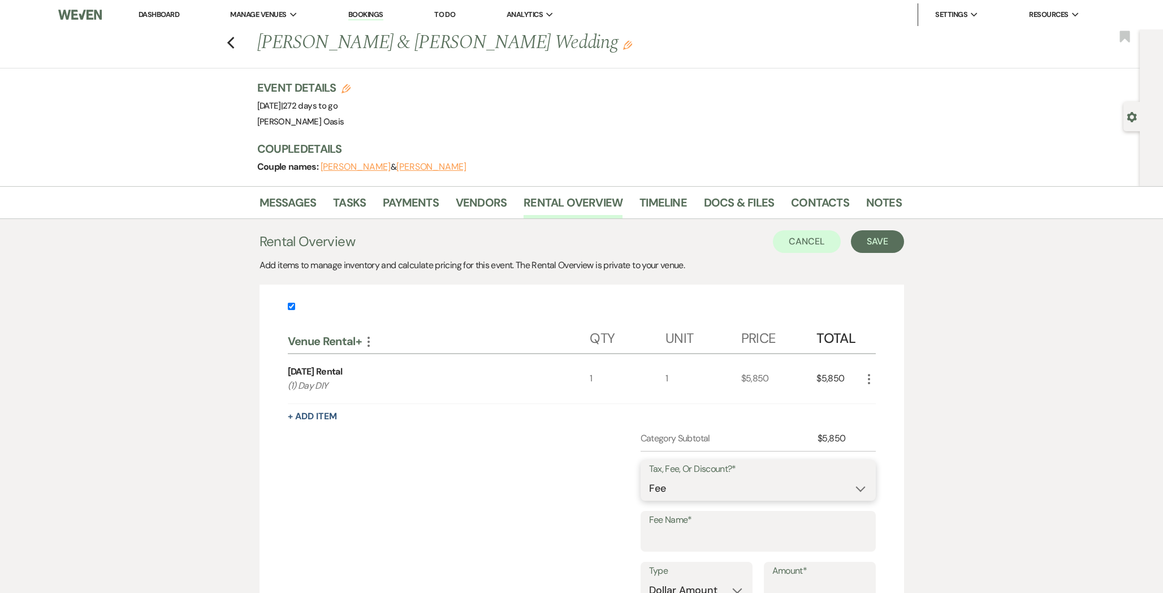
click at [675, 486] on select "Fee Discount Tax" at bounding box center [758, 488] width 218 height 22
click at [669, 531] on input "Fee Name*" at bounding box center [758, 539] width 218 height 22
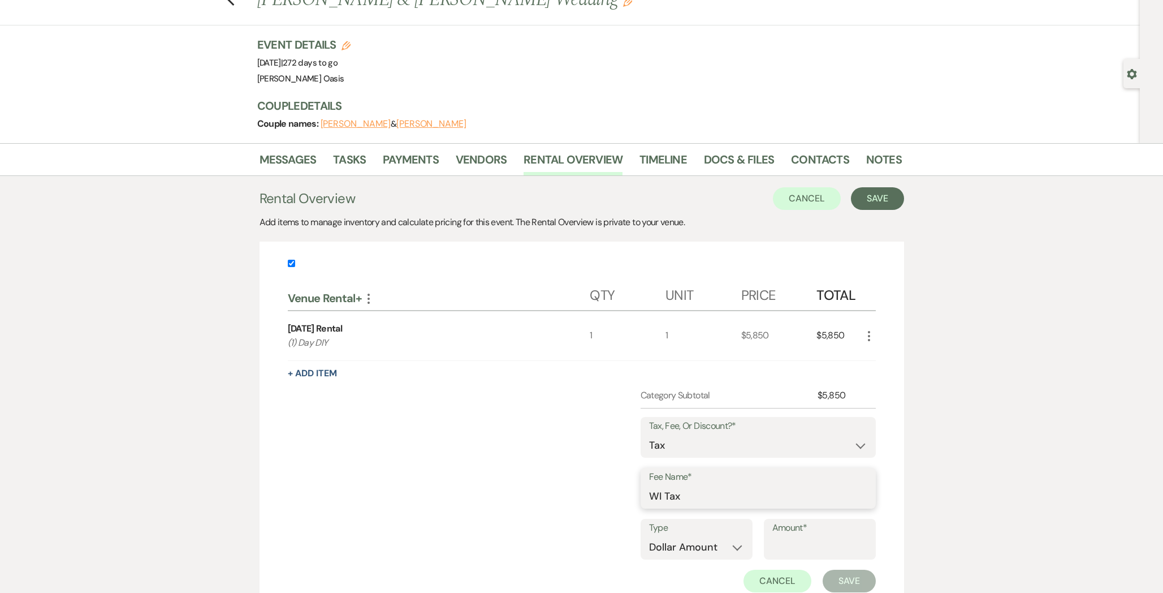
scroll to position [51, 0]
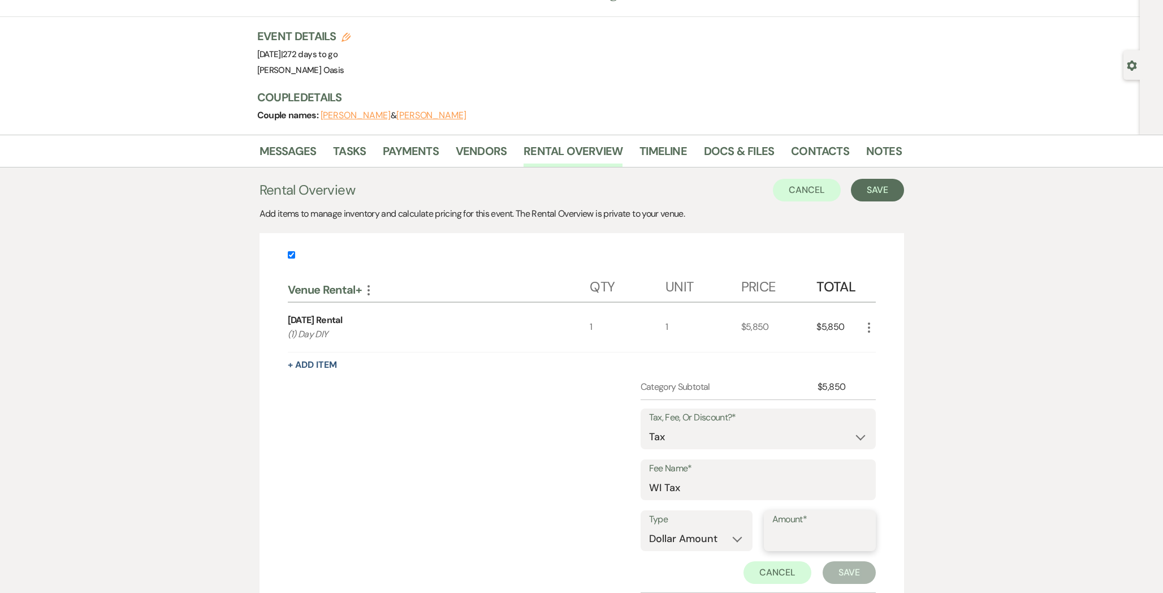
click at [773, 531] on input "Amount*" at bounding box center [819, 539] width 95 height 22
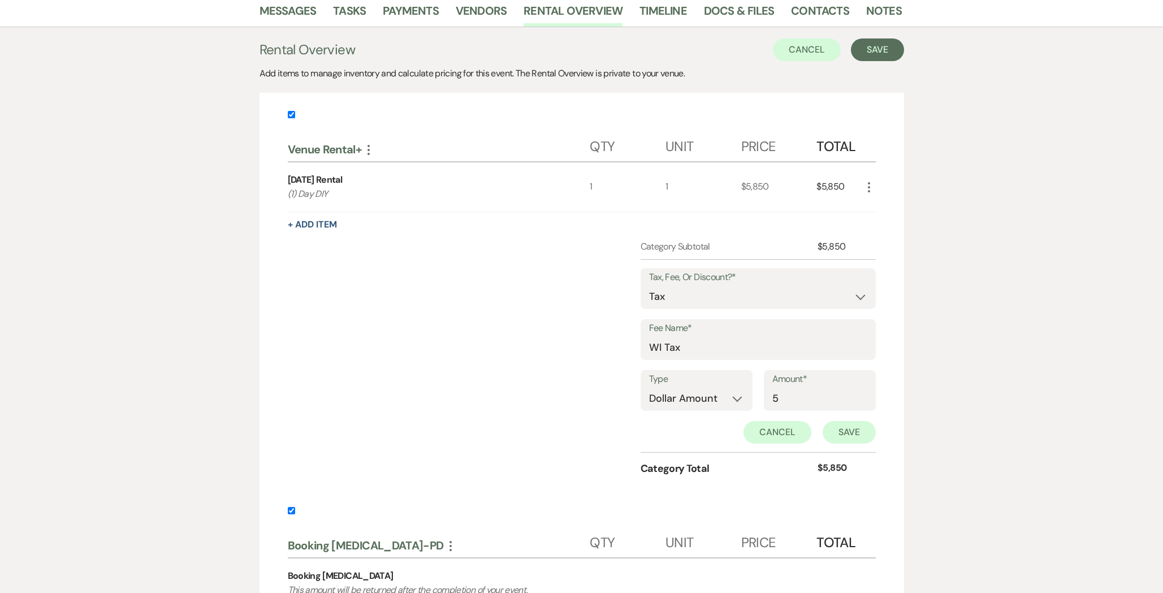
scroll to position [193, 0]
click at [837, 436] on button "Save" at bounding box center [849, 430] width 53 height 23
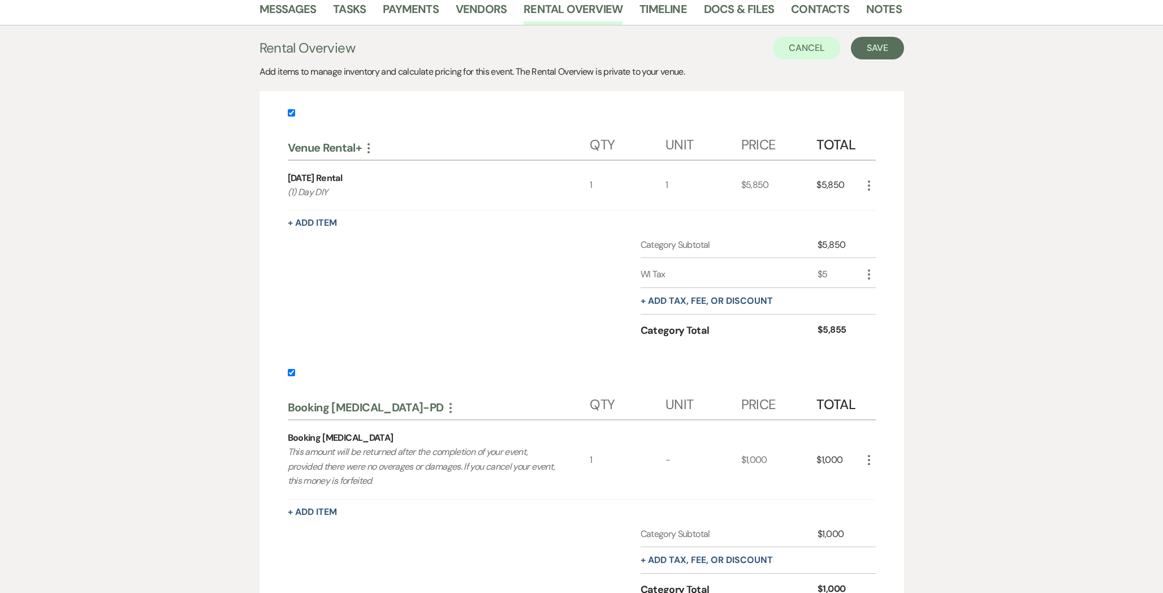
click at [865, 275] on icon "More" at bounding box center [869, 274] width 14 height 14
click at [871, 303] on button "Pencil Edit" at bounding box center [891, 296] width 59 height 18
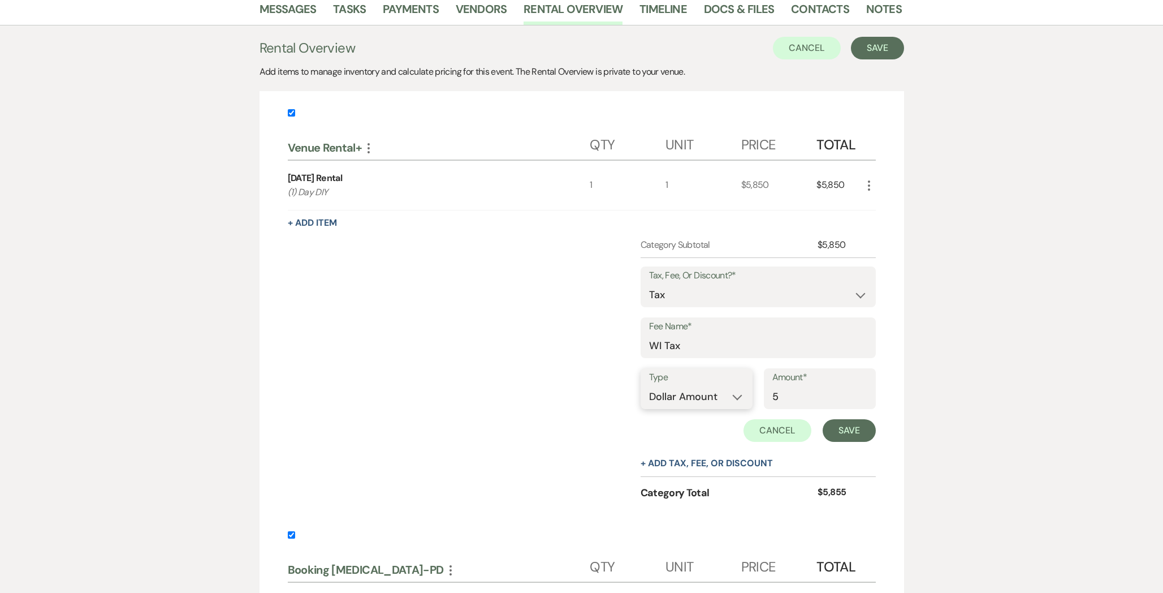
click at [724, 391] on select "Dollar Amount Percentage" at bounding box center [696, 397] width 95 height 22
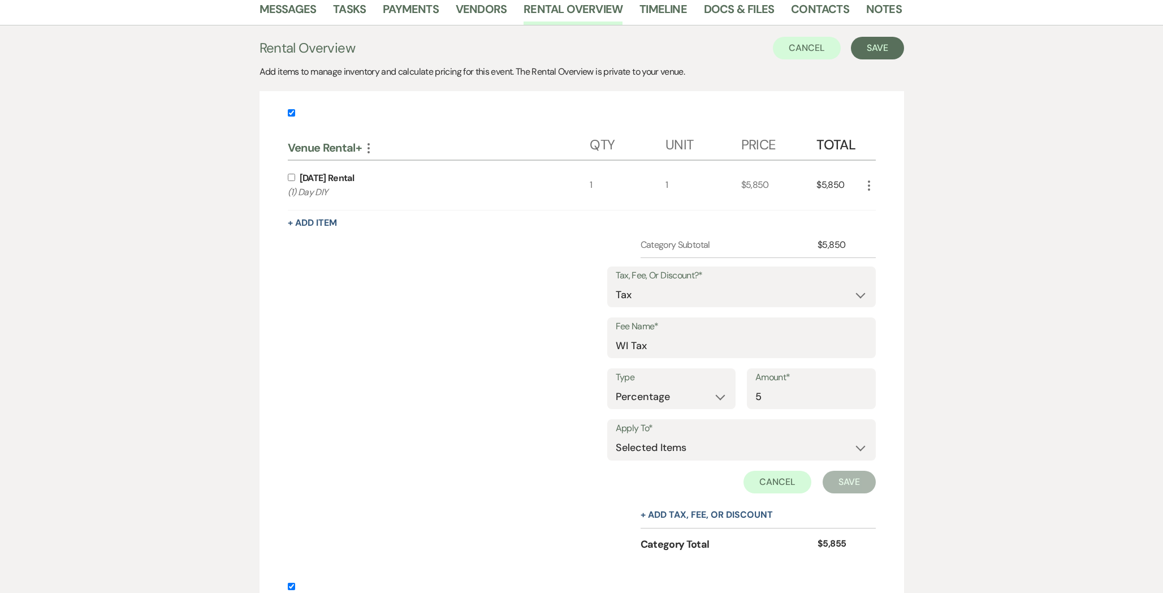
click at [846, 474] on button "Save" at bounding box center [849, 481] width 53 height 23
click at [744, 443] on select "Selected Items Category Subtotal (before all Taxes/Fees/Discounts) Category Tot…" at bounding box center [742, 448] width 252 height 23
click at [840, 485] on button "Save" at bounding box center [849, 481] width 53 height 23
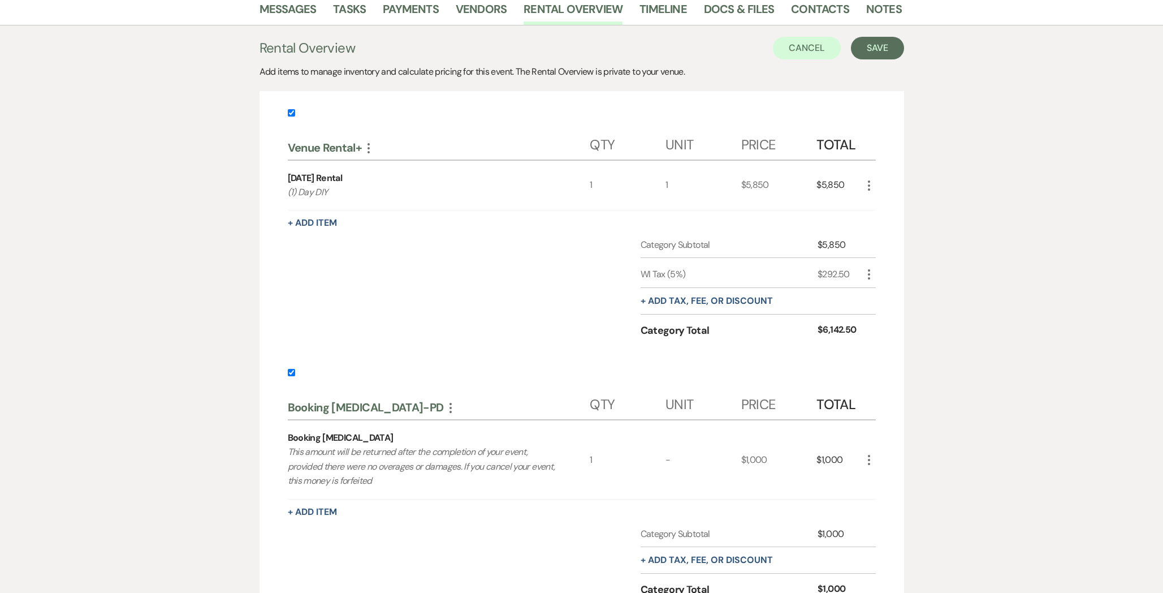
click at [294, 373] on input "checkbox" at bounding box center [291, 372] width 7 height 7
click at [869, 53] on button "Save" at bounding box center [877, 48] width 53 height 23
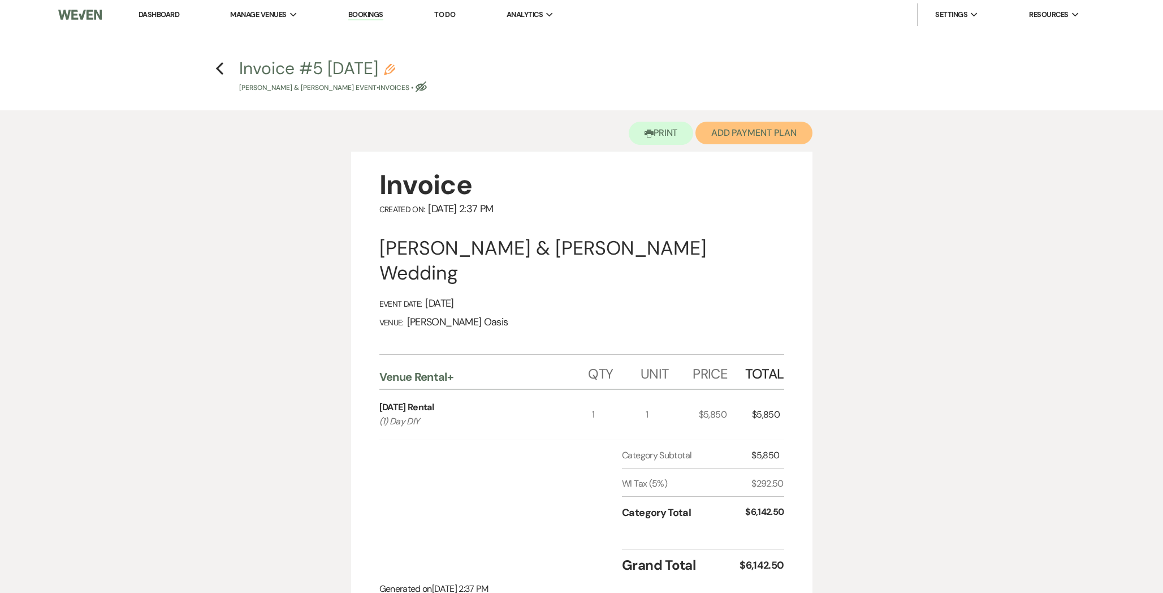
click at [727, 142] on button "Add Payment Plan" at bounding box center [754, 133] width 117 height 23
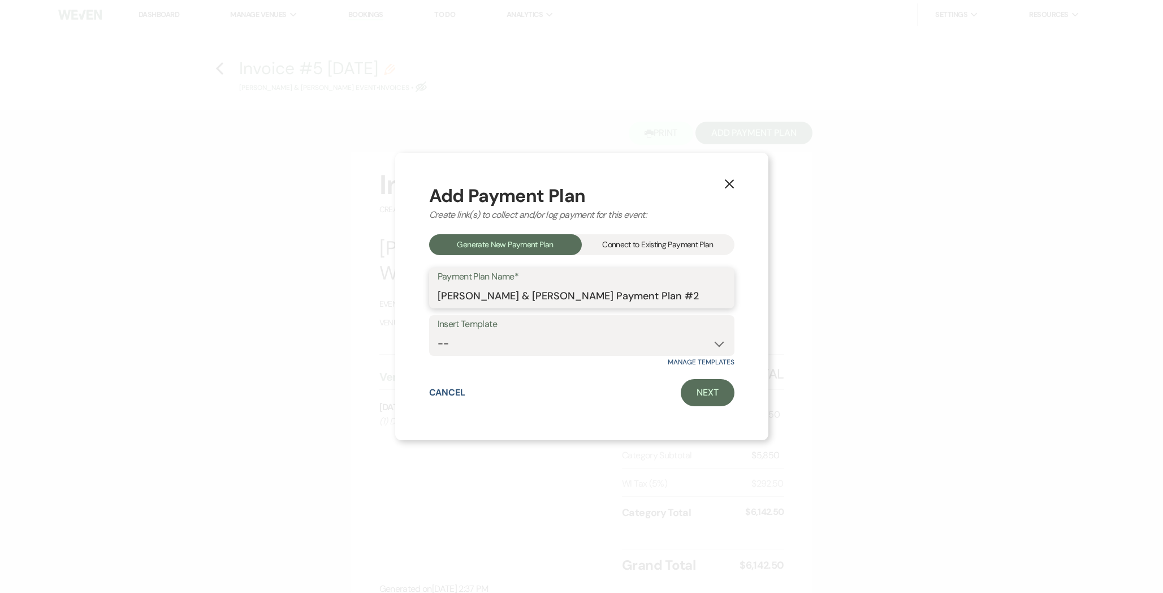
drag, startPoint x: 659, startPoint y: 301, endPoint x: 243, endPoint y: 232, distance: 422.3
click at [243, 232] on div "X Add Payment Plan Create link(s) to collect and/or log payment for this event:…" at bounding box center [581, 296] width 1163 height 593
click at [529, 348] on select "-- Booking Retainer Venue Rental+" at bounding box center [582, 343] width 288 height 22
click at [715, 400] on link "Next" at bounding box center [708, 392] width 54 height 27
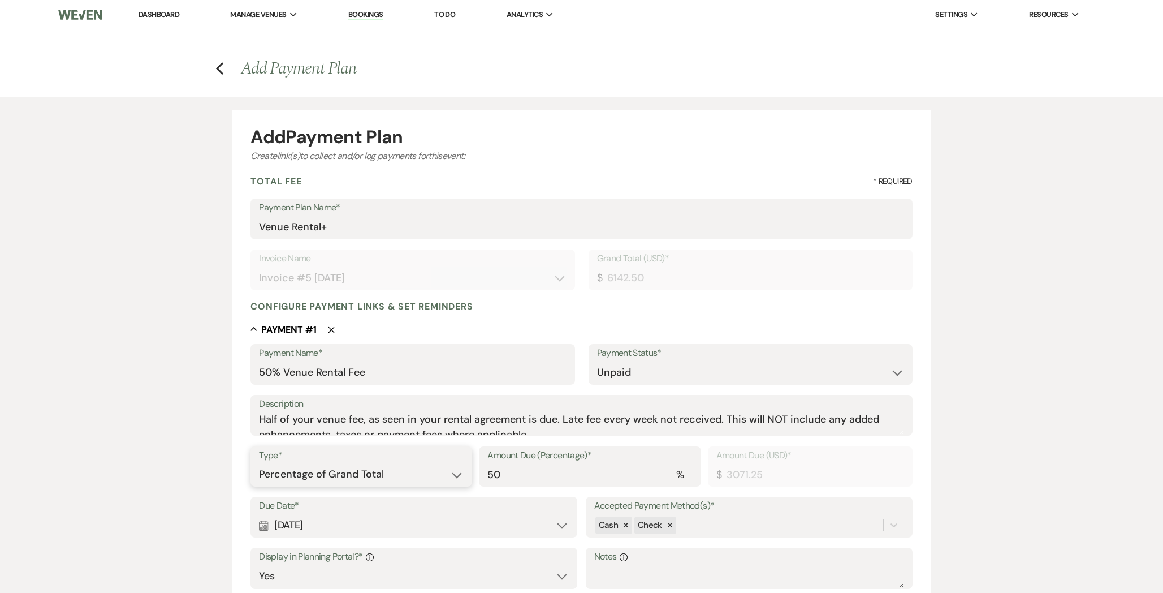
click at [446, 473] on select "Dollar Amount Percentage of Grand Total" at bounding box center [361, 474] width 205 height 22
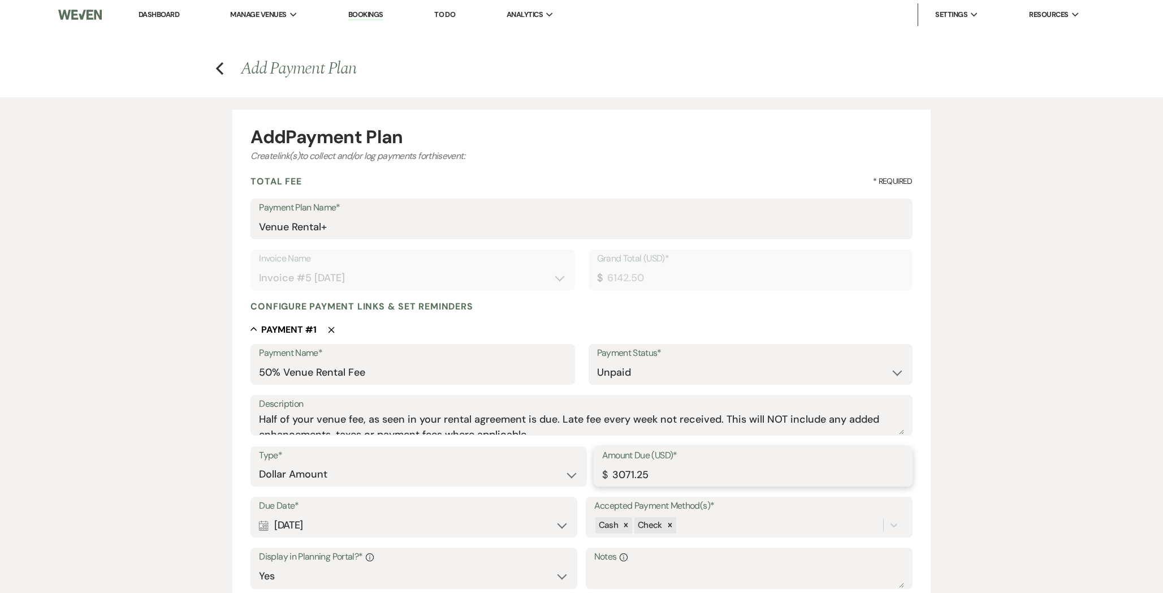
drag, startPoint x: 687, startPoint y: 473, endPoint x: 473, endPoint y: 470, distance: 214.3
click at [473, 471] on div "Type* Dollar Amount Percentage of Grand Total Amount Due (USD)* $ 3071.25" at bounding box center [581, 471] width 662 height 51
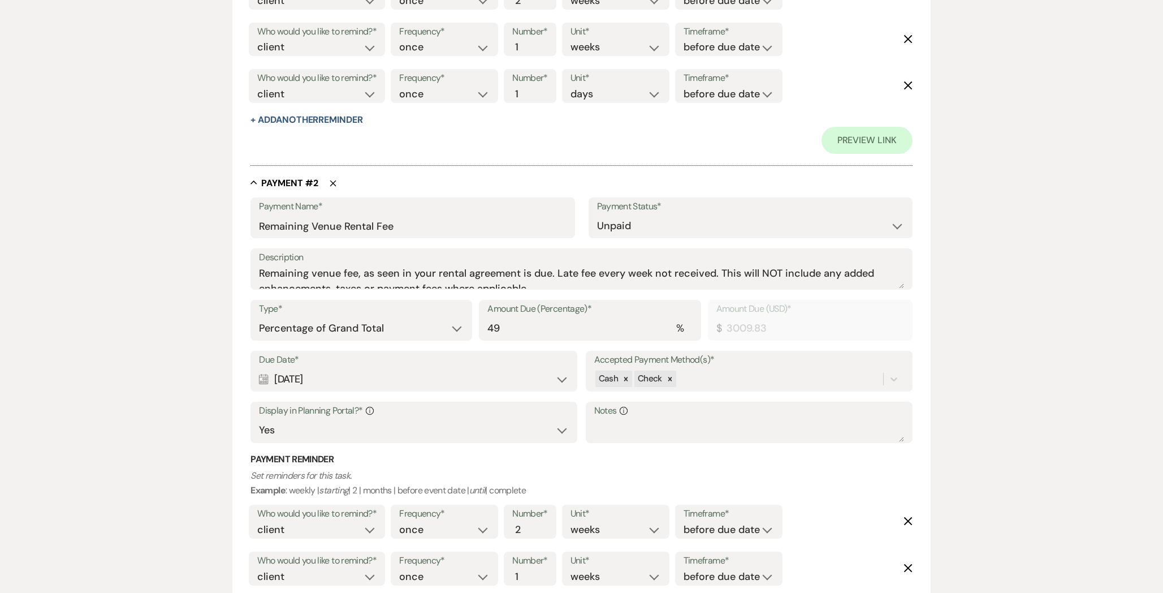
scroll to position [676, 0]
click at [460, 328] on select "Dollar Amount Percentage of Grand Total" at bounding box center [361, 328] width 205 height 22
drag, startPoint x: 679, startPoint y: 329, endPoint x: 524, endPoint y: 326, distance: 154.4
click at [524, 326] on div "Type* Dollar Amount Percentage of Grand Total Amount Due (USD)* $ 3009.83" at bounding box center [581, 324] width 662 height 51
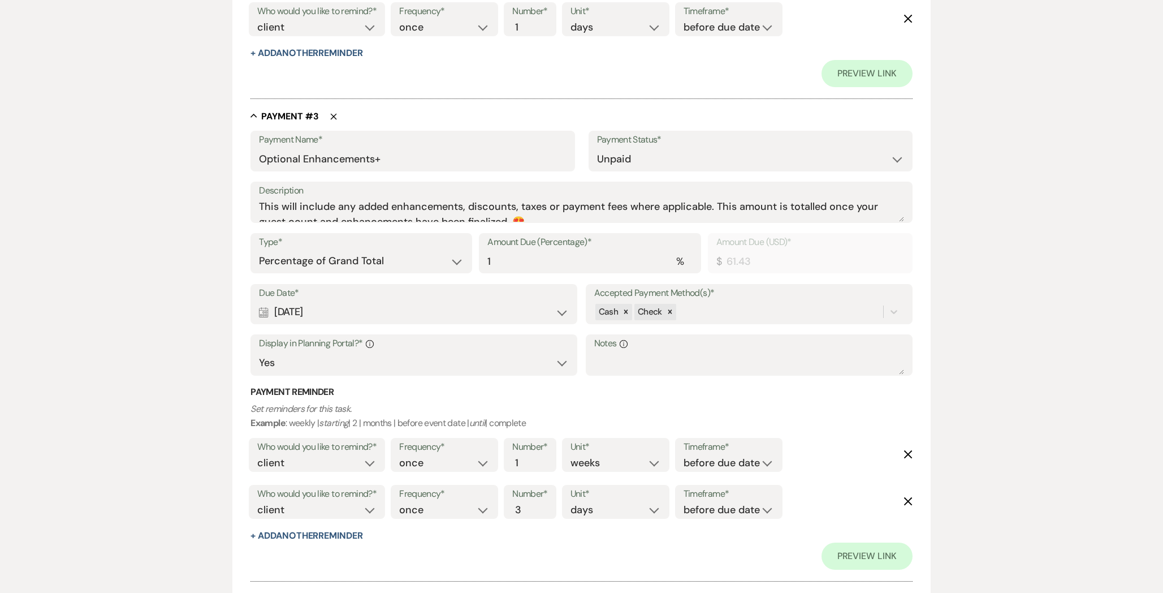
scroll to position [1271, 0]
click at [261, 158] on input "Optional Enhancements+" at bounding box center [412, 160] width 307 height 22
click at [455, 261] on select "Dollar Amount Percentage of Grand Total" at bounding box center [361, 261] width 205 height 22
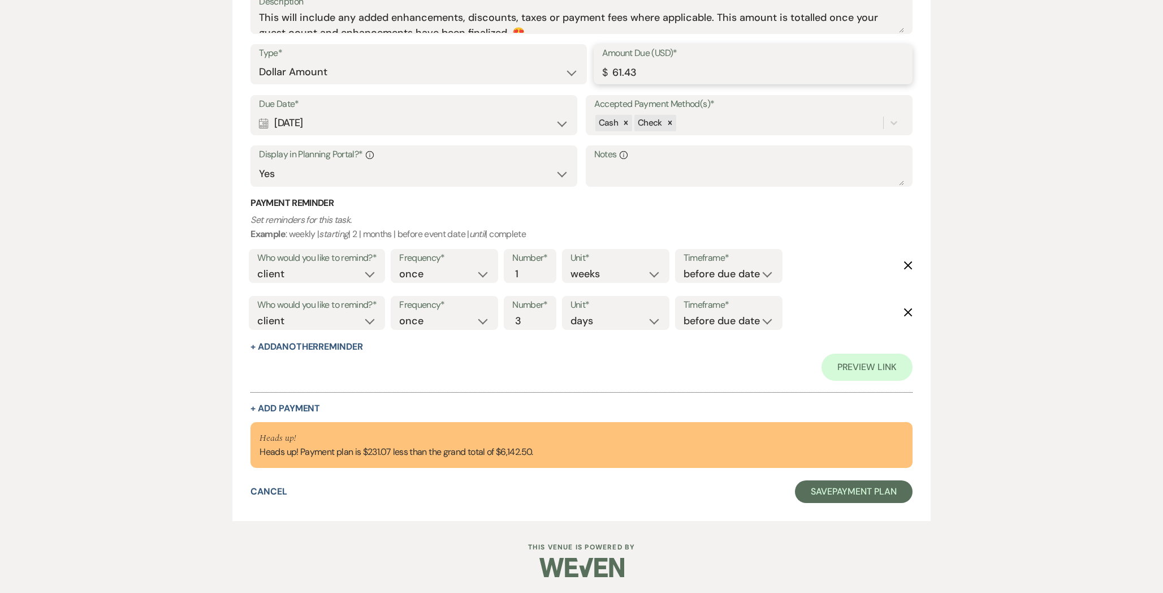
drag, startPoint x: 650, startPoint y: 70, endPoint x: 515, endPoint y: 70, distance: 134.6
click at [516, 70] on div "Type* Dollar Amount Percentage of Grand Total Amount Due (USD)* $ 61.43" at bounding box center [581, 69] width 662 height 51
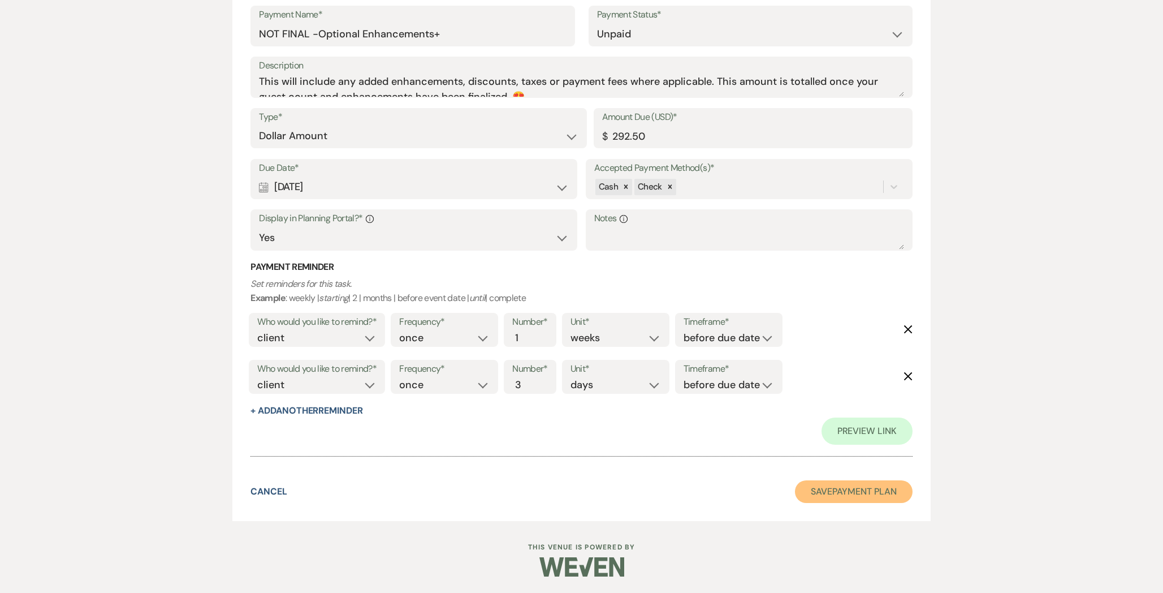
click at [829, 487] on button "Save Payment Plan" at bounding box center [854, 491] width 118 height 23
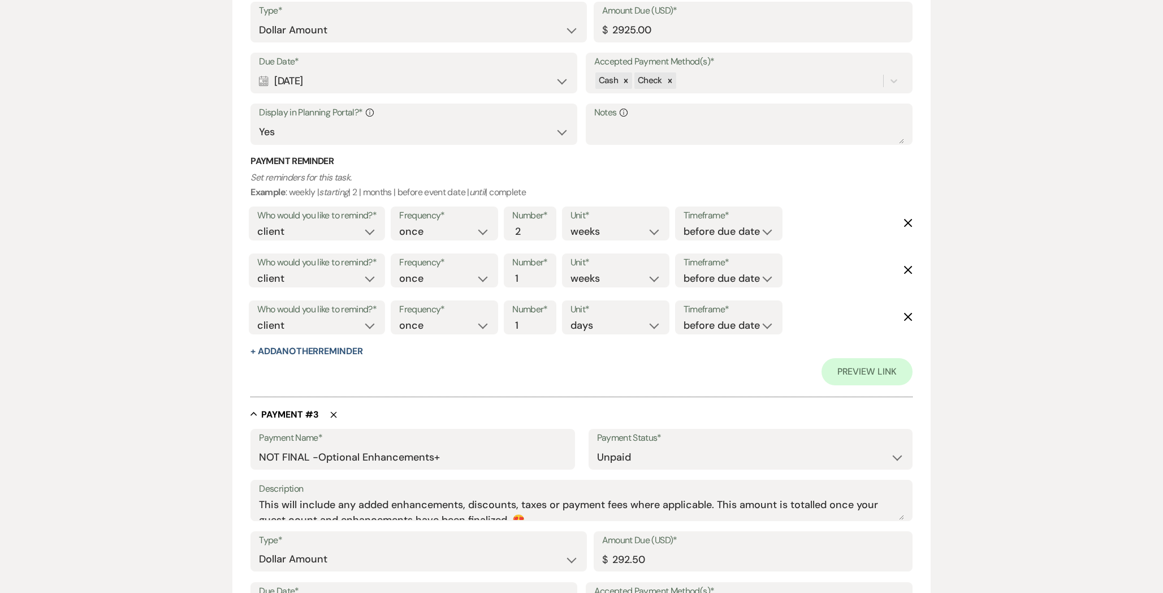
scroll to position [1398, 0]
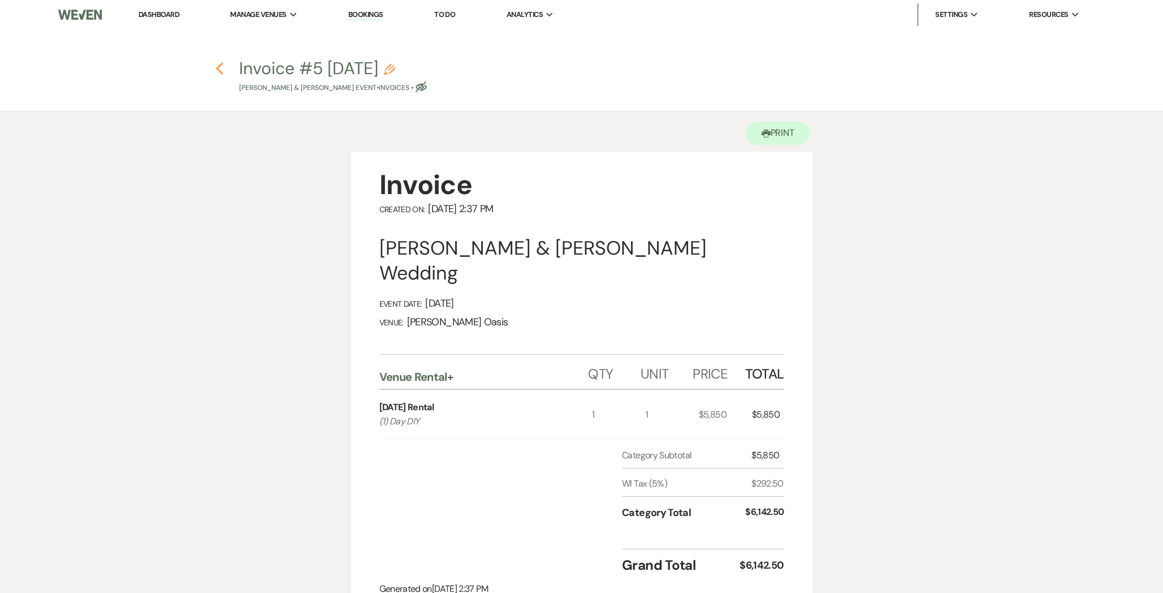
click at [223, 71] on icon "Previous" at bounding box center [219, 69] width 8 height 14
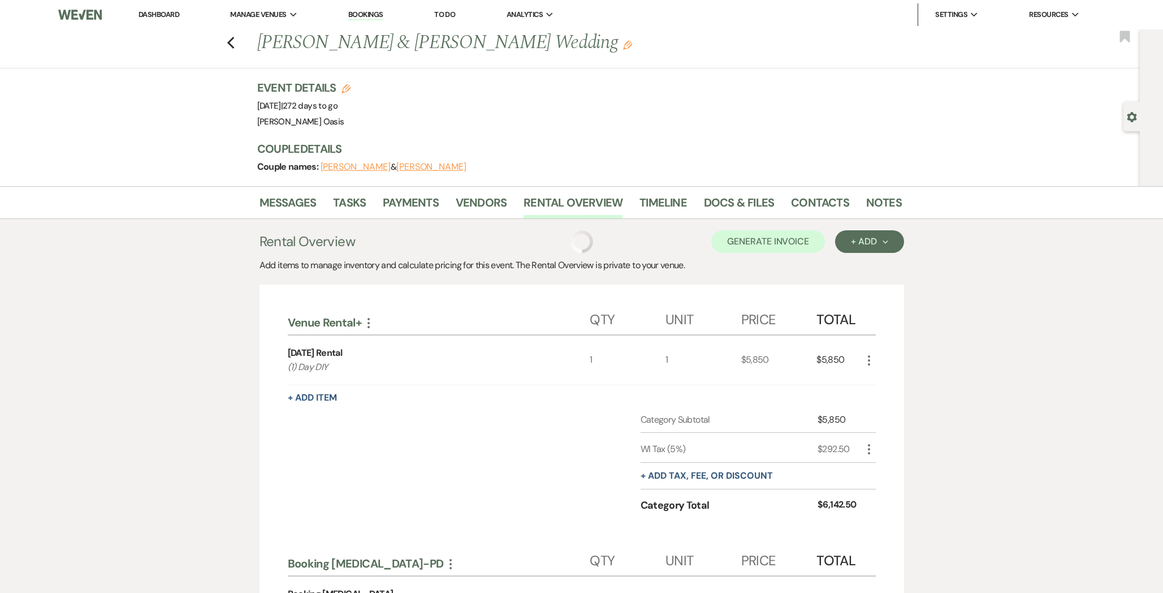
scroll to position [193, 0]
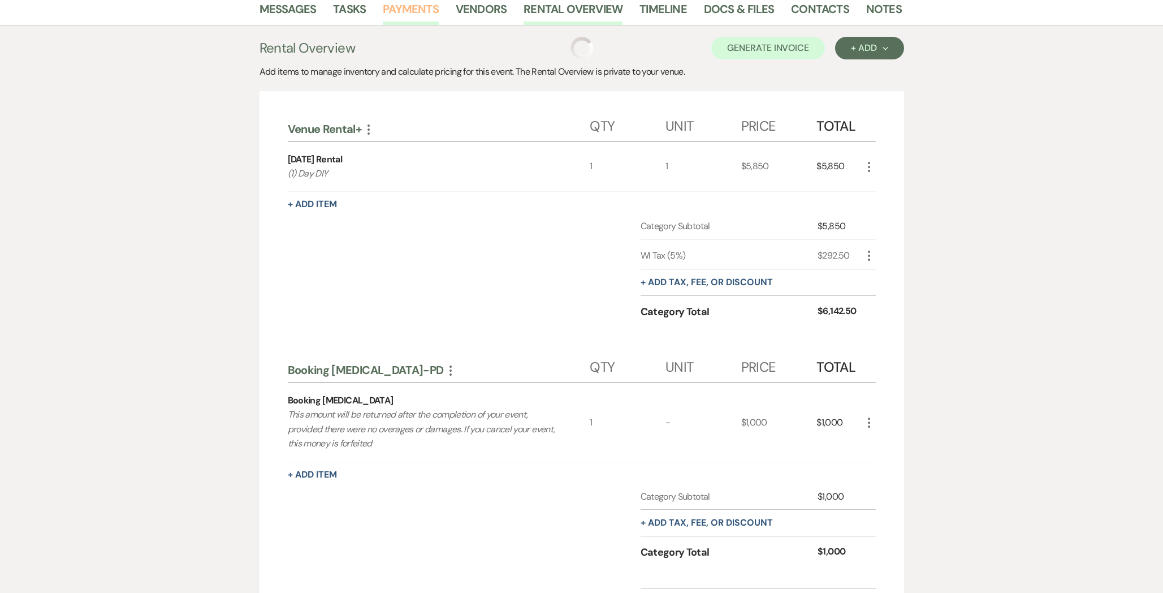
click at [413, 15] on link "Payments" at bounding box center [411, 12] width 56 height 25
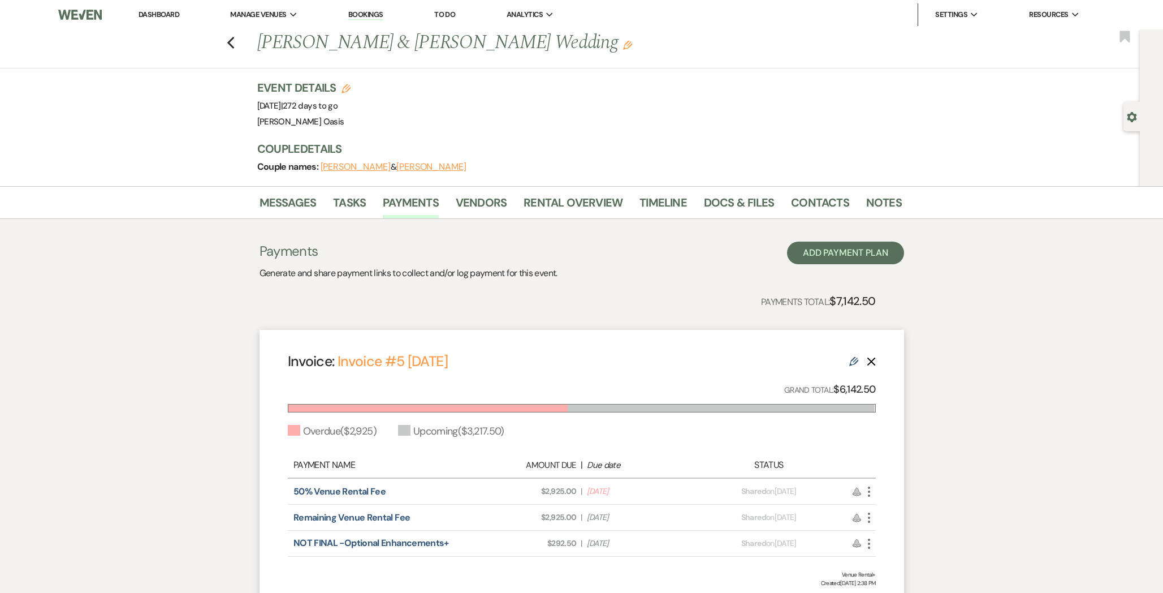
click at [854, 360] on use at bounding box center [853, 361] width 9 height 9
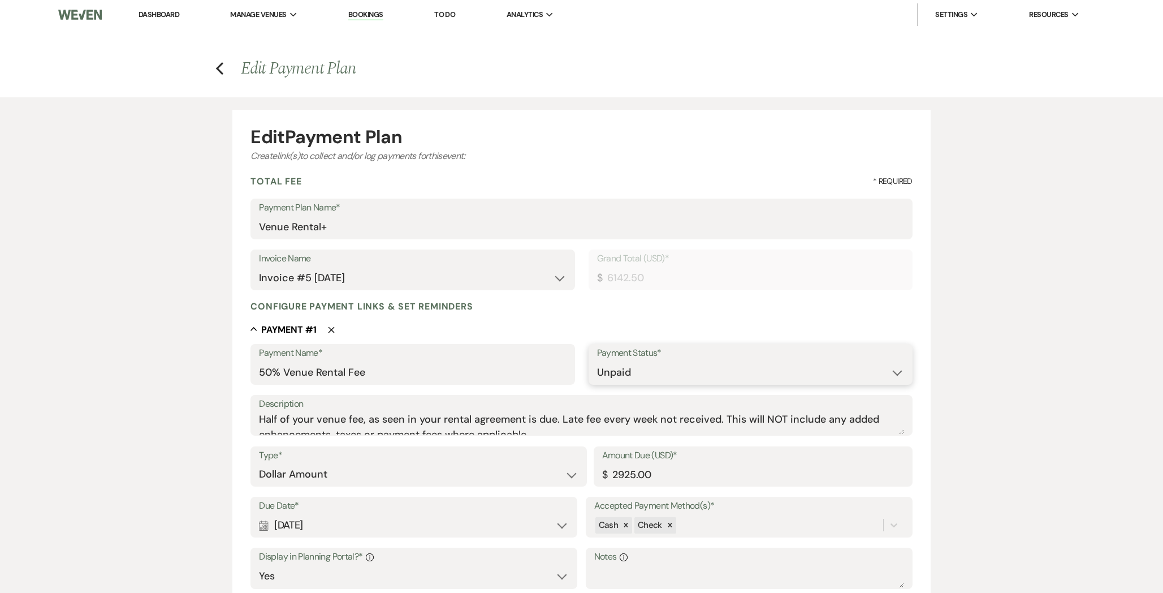
click at [646, 378] on select "Paid Unpaid" at bounding box center [750, 372] width 307 height 22
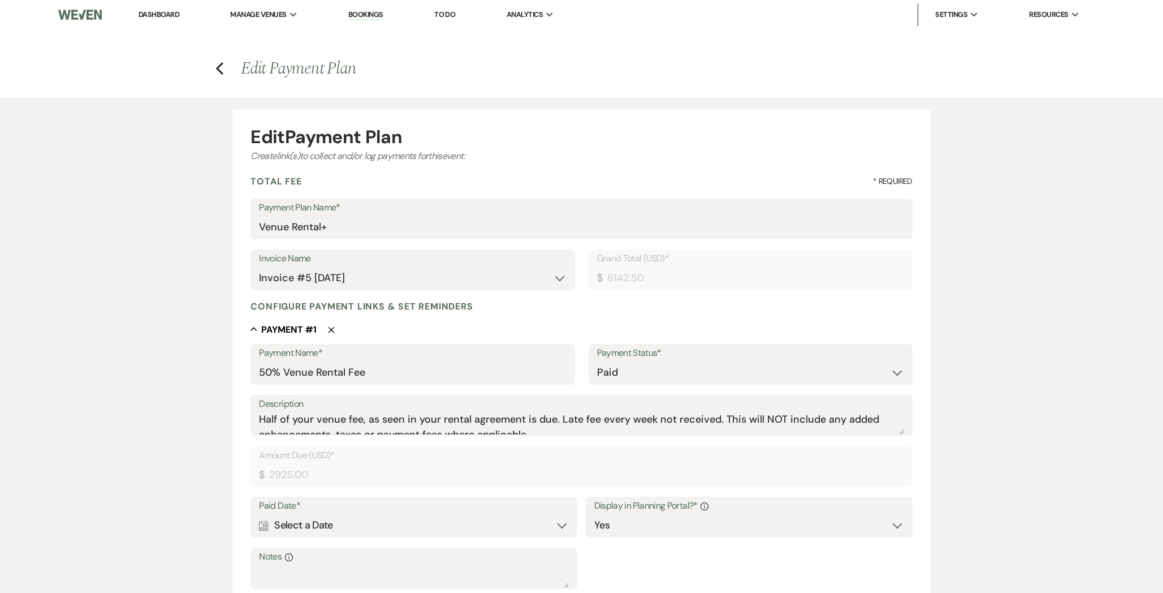
click at [405, 512] on label "Paid Date*" at bounding box center [414, 506] width 310 height 16
click at [406, 521] on div "Calendar Select a Date Expand" at bounding box center [414, 525] width 310 height 22
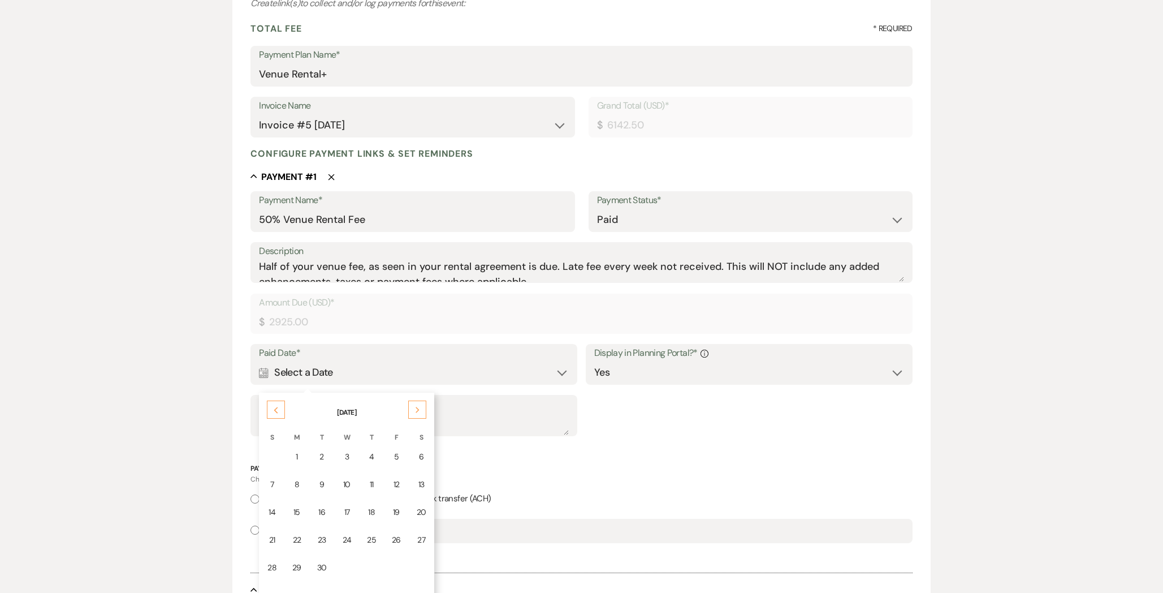
scroll to position [153, 0]
click at [353, 478] on td "10" at bounding box center [347, 483] width 24 height 27
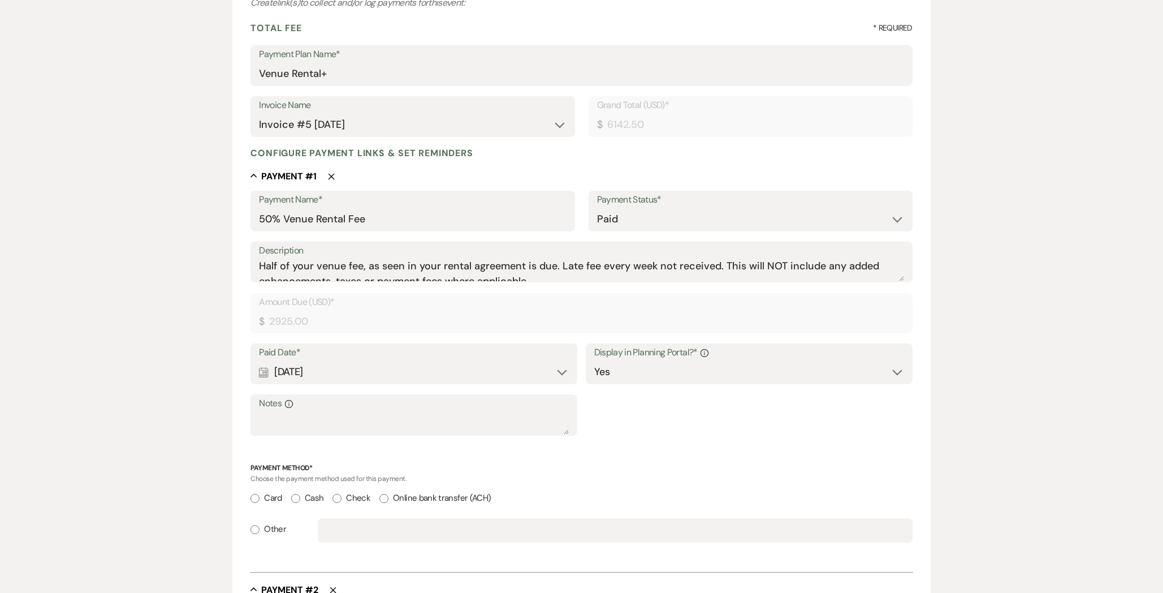
click at [271, 528] on label "Other" at bounding box center [268, 528] width 36 height 15
click at [260, 528] on input "Other" at bounding box center [254, 529] width 9 height 9
click at [368, 550] on div "Other" at bounding box center [581, 535] width 662 height 34
click at [368, 541] on input "text" at bounding box center [615, 530] width 578 height 22
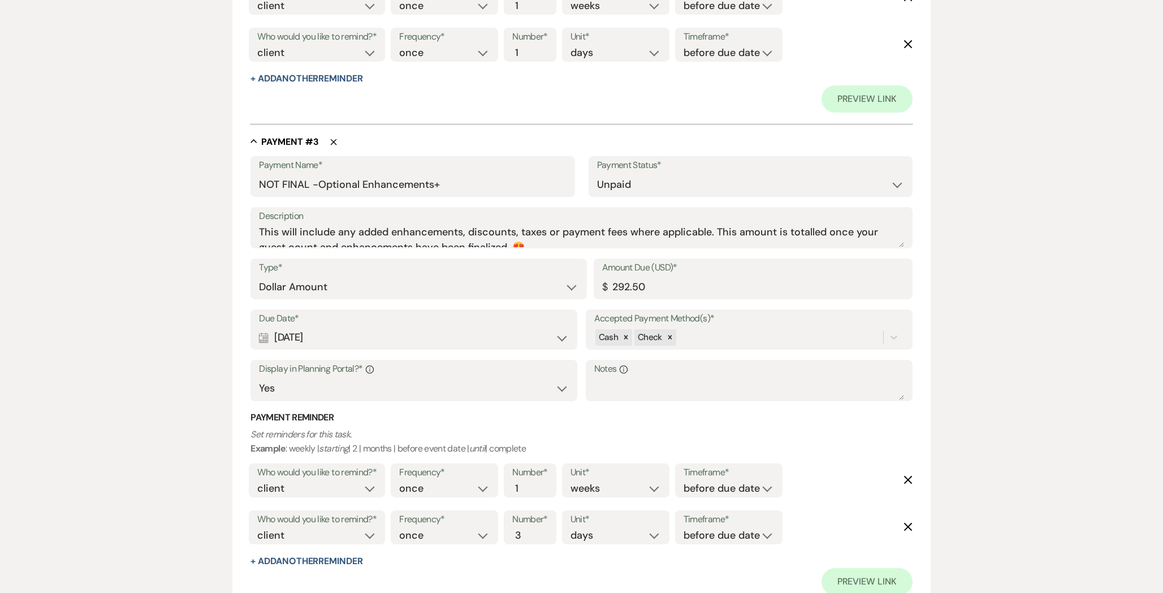
scroll to position [1308, 0]
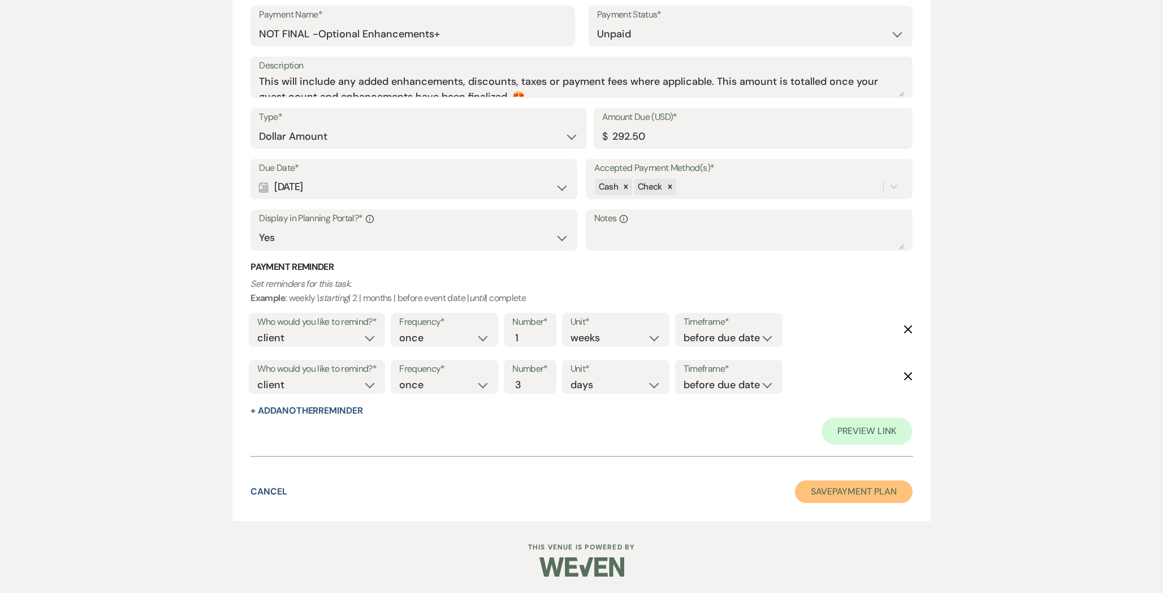
click at [841, 487] on button "Save Payment Plan" at bounding box center [854, 491] width 118 height 23
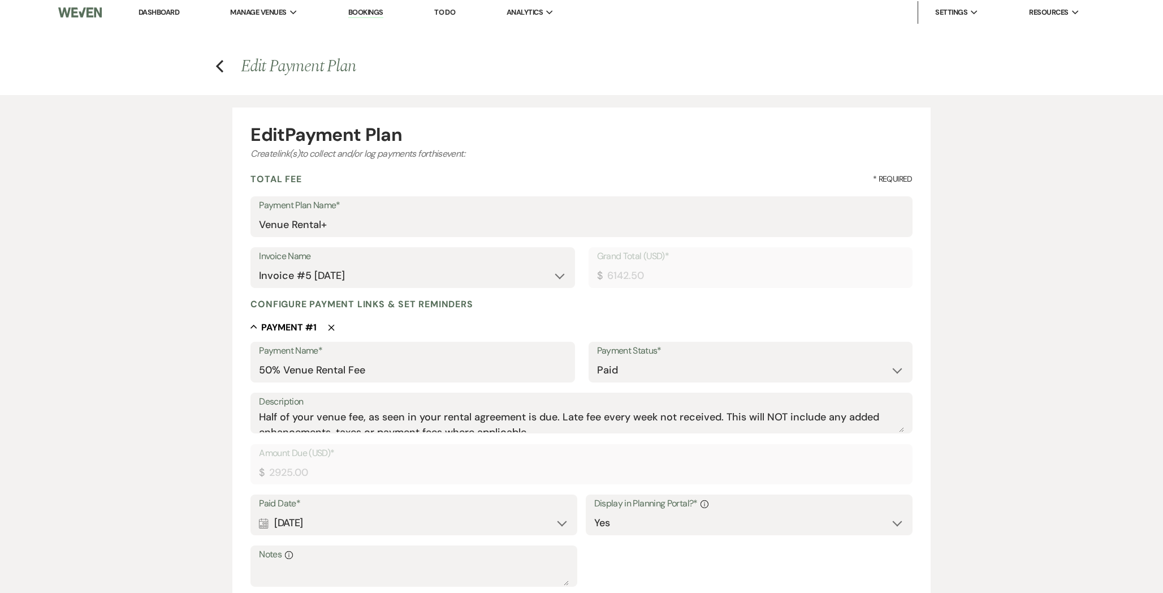
scroll to position [0, 0]
click at [167, 14] on link "Dashboard" at bounding box center [159, 15] width 41 height 10
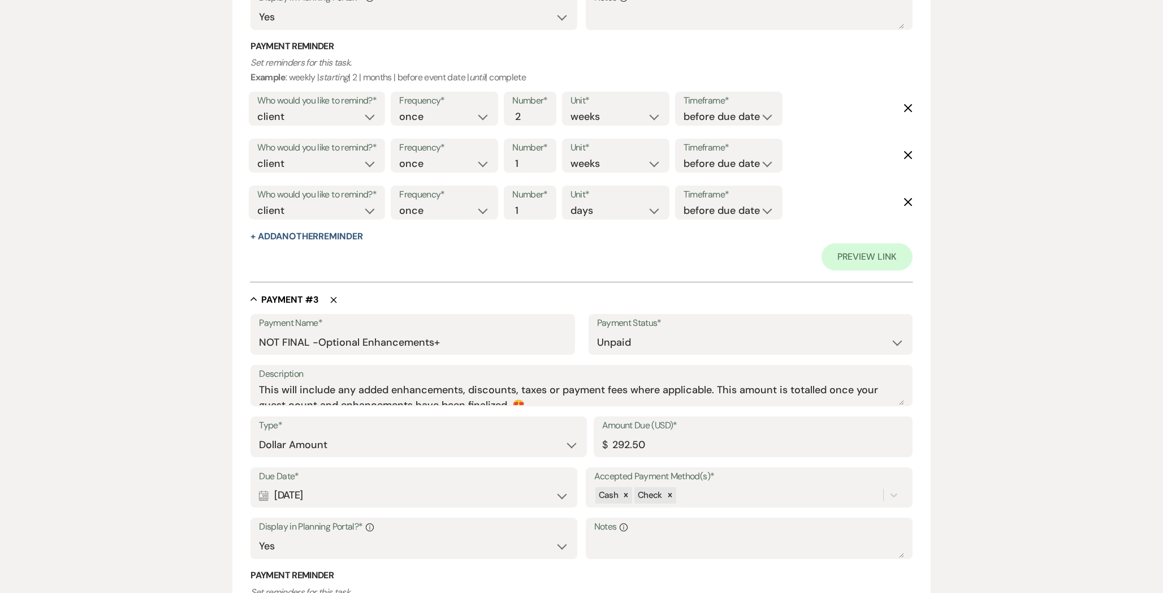
scroll to position [1310, 0]
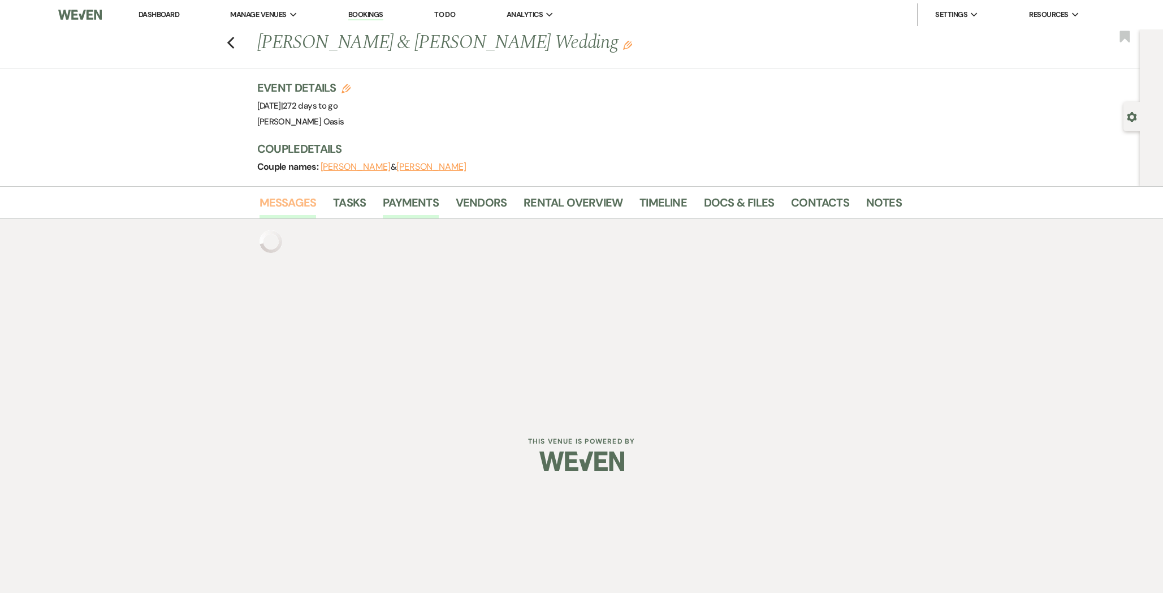
click at [289, 204] on link "Messages" at bounding box center [288, 205] width 57 height 25
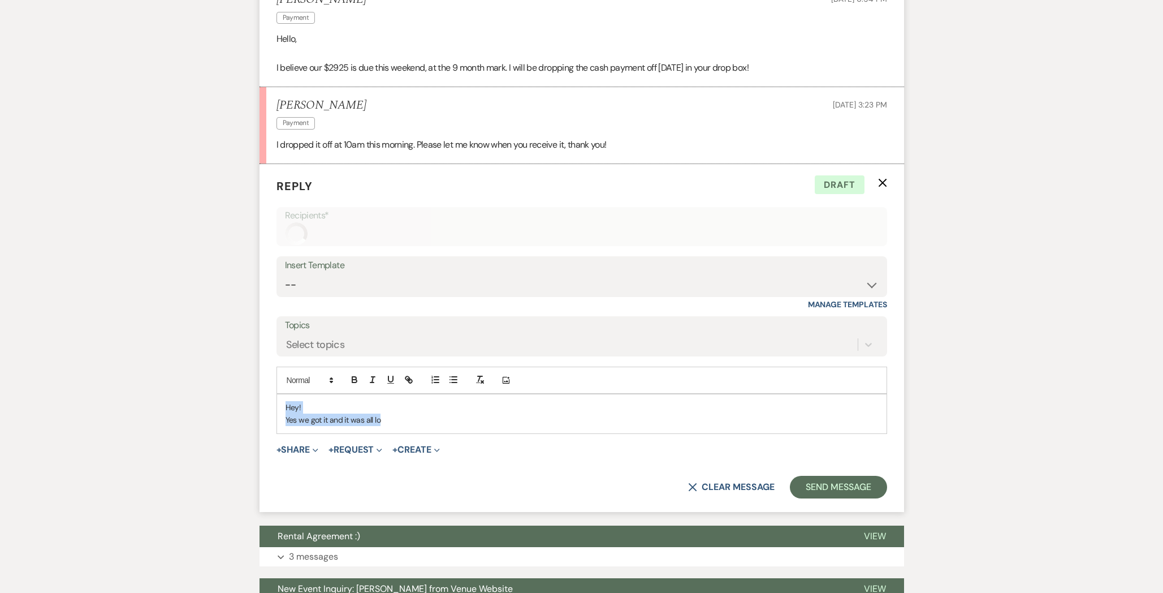
scroll to position [4800, 0]
drag, startPoint x: 392, startPoint y: 407, endPoint x: 298, endPoint y: 402, distance: 94.0
click at [298, 413] on p "Yes we got it and it was all lo" at bounding box center [582, 419] width 593 height 12
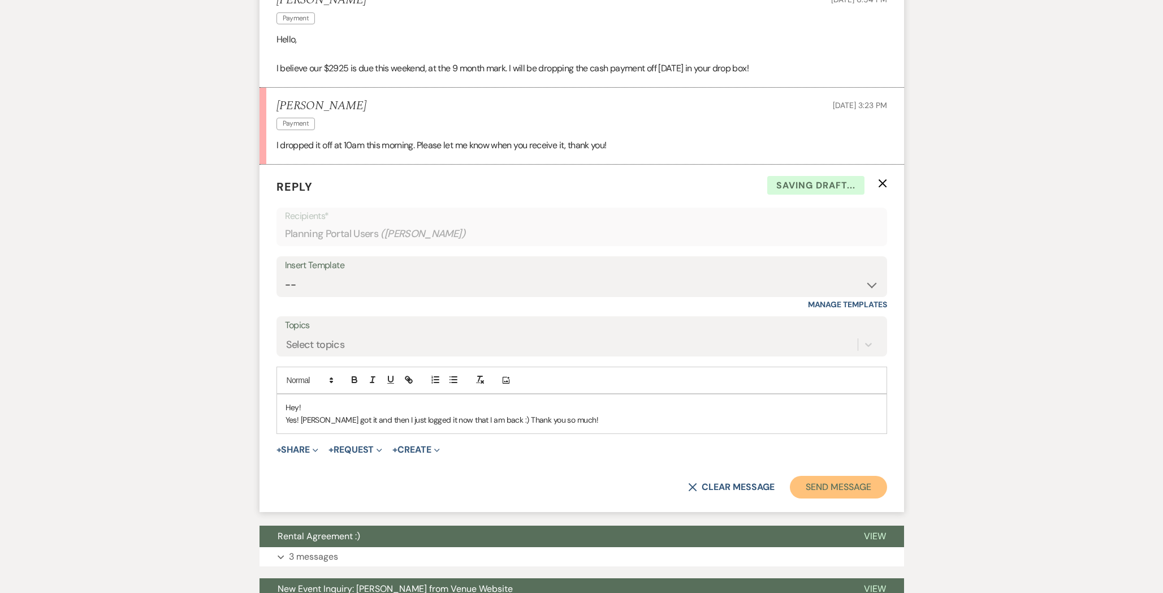
click at [859, 476] on button "Send Message" at bounding box center [838, 487] width 97 height 23
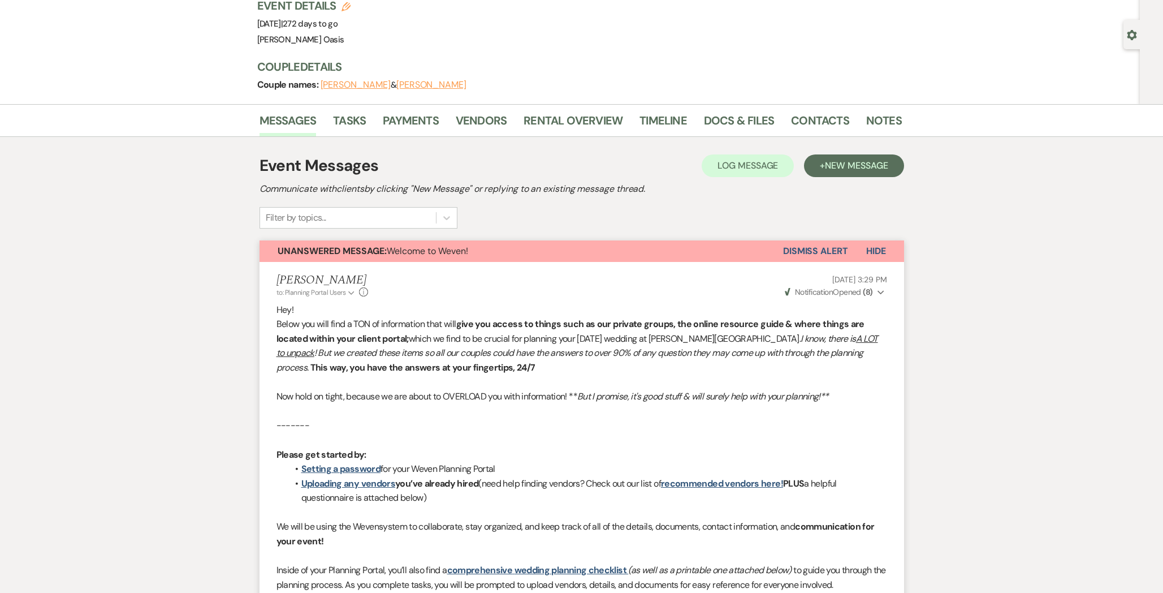
scroll to position [0, 0]
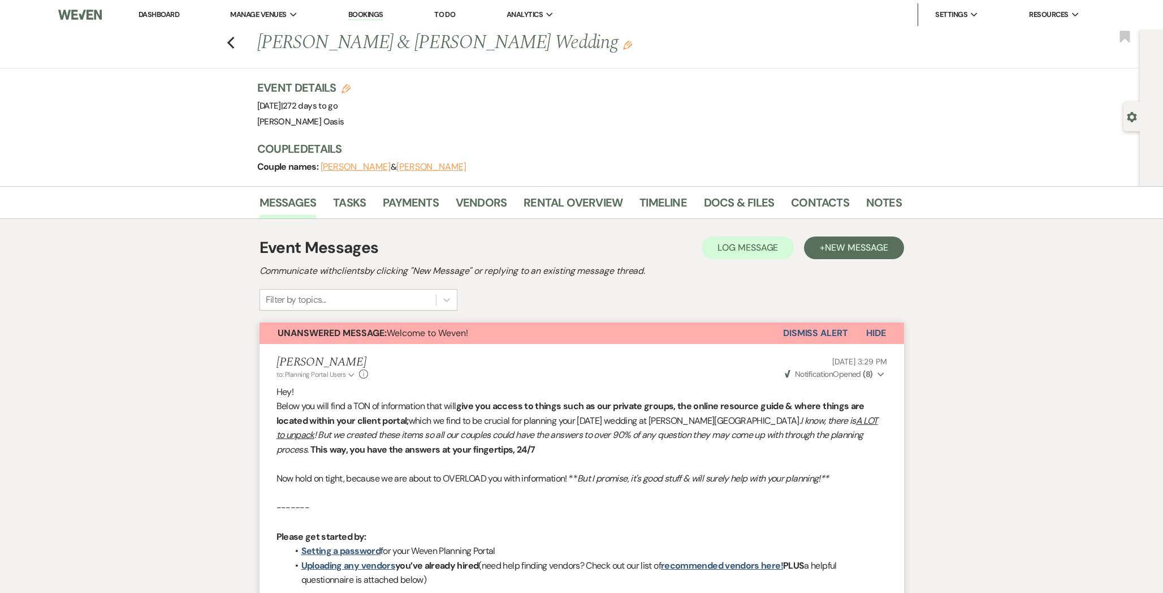
click at [158, 13] on link "Dashboard" at bounding box center [159, 15] width 41 height 10
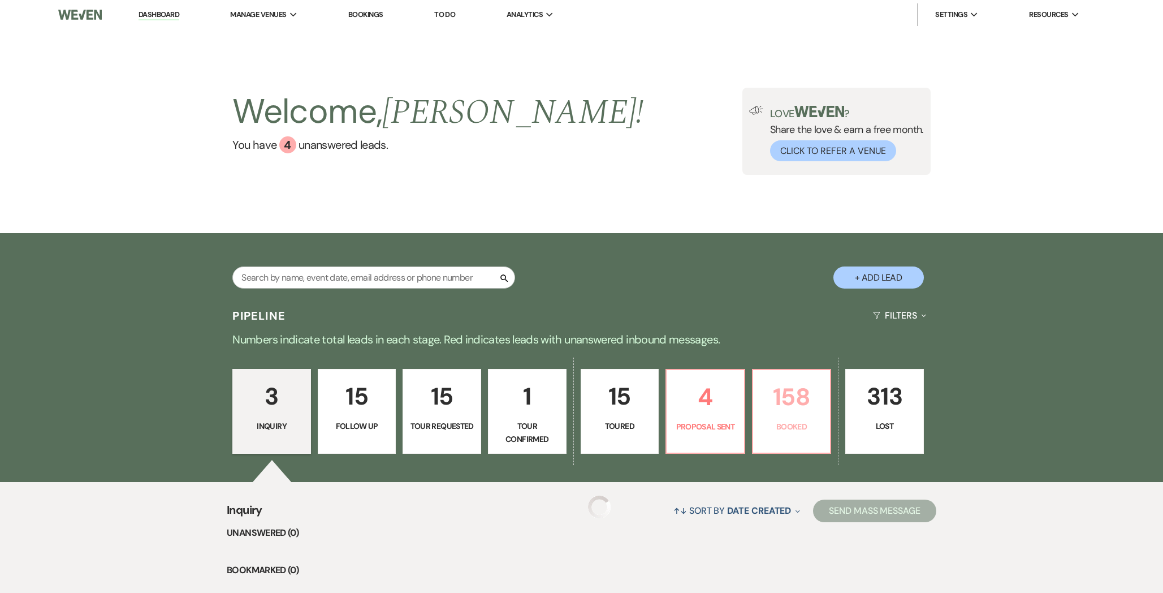
click at [797, 385] on p "158" at bounding box center [792, 397] width 64 height 38
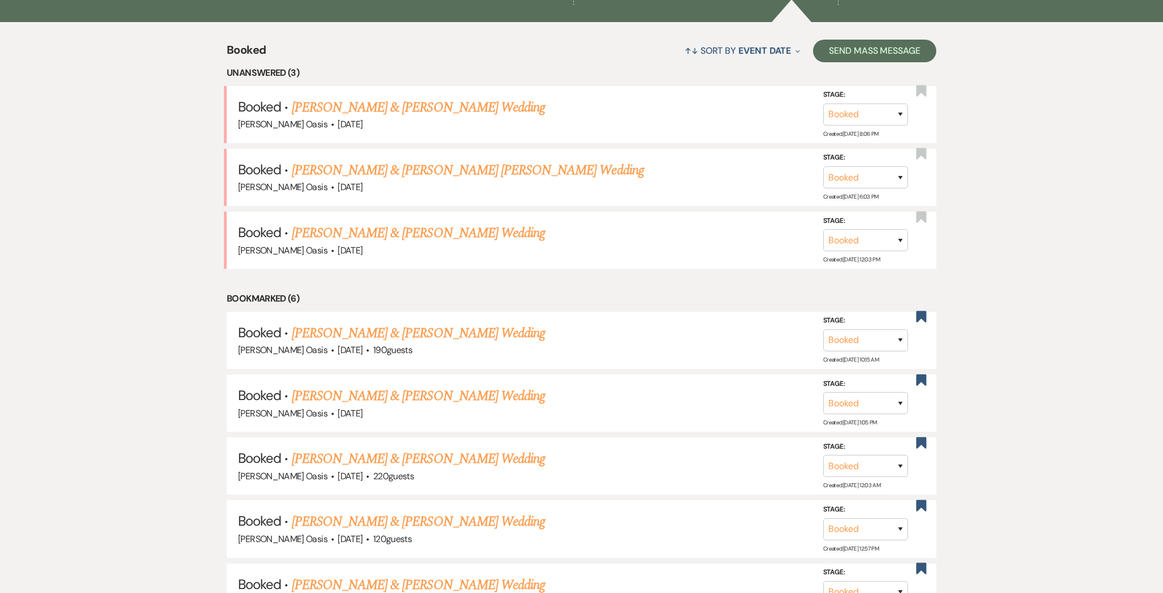
scroll to position [453, 0]
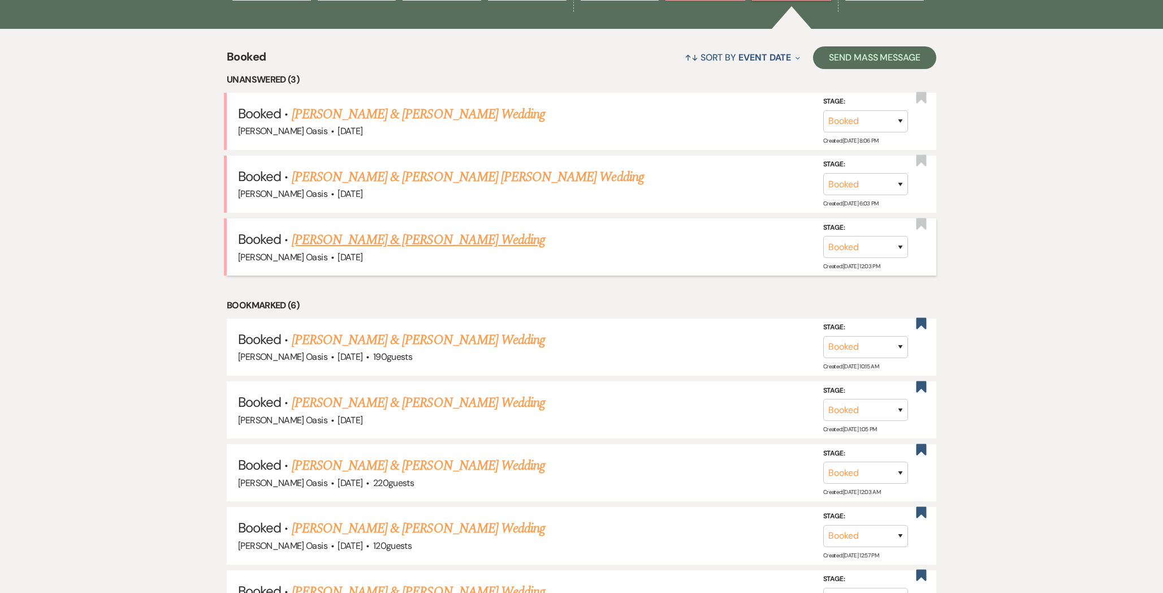
click at [403, 240] on link "[PERSON_NAME] & [PERSON_NAME] Wedding" at bounding box center [418, 240] width 253 height 20
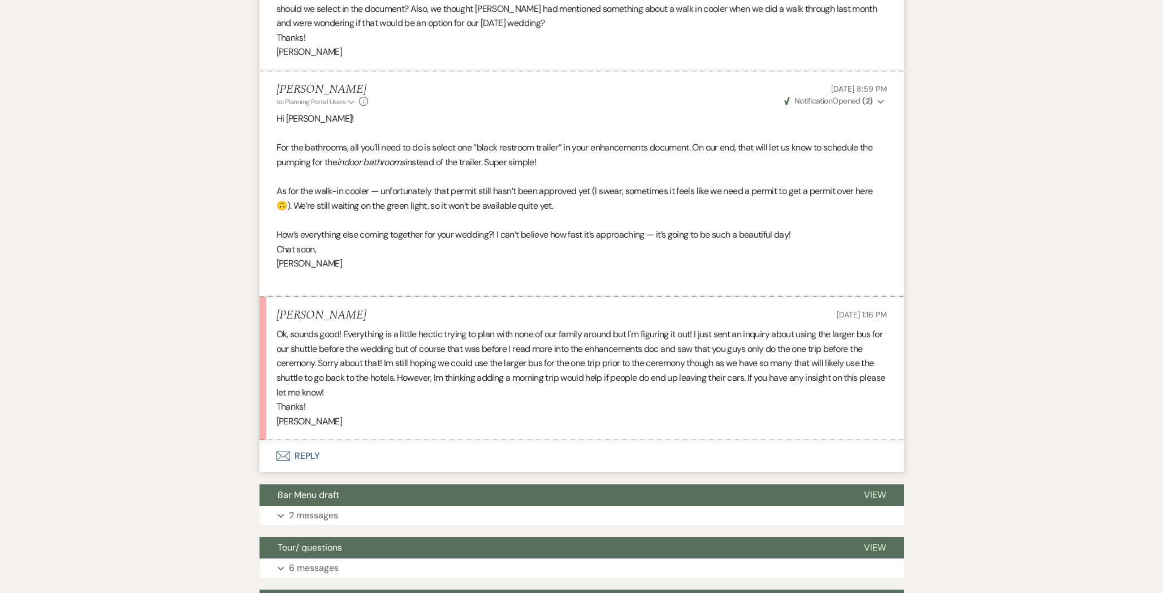
scroll to position [447, 0]
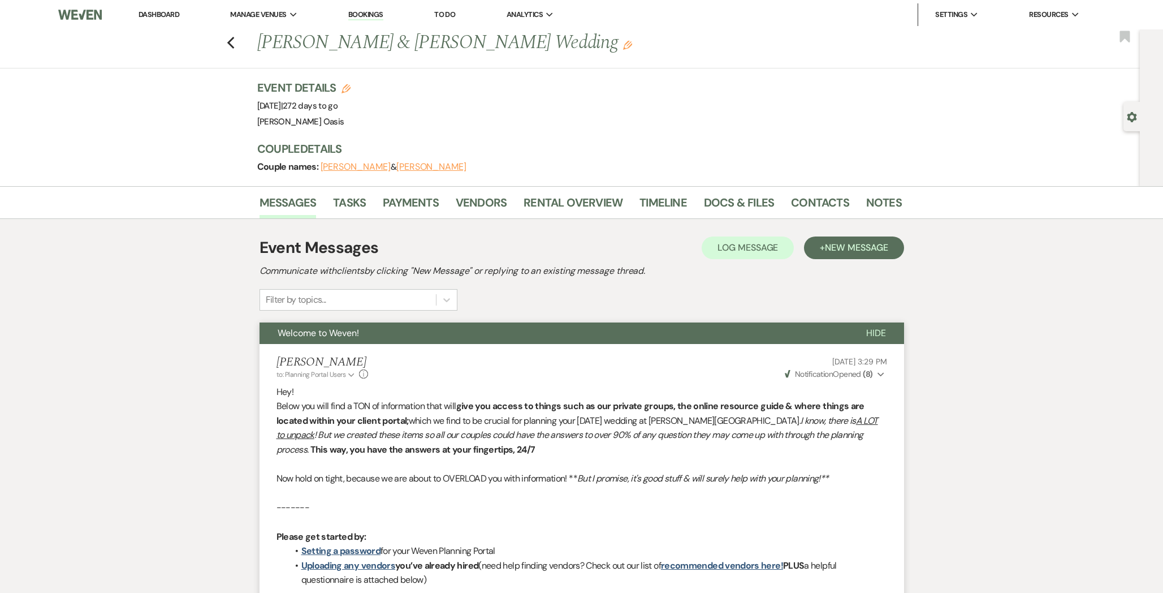
click at [164, 15] on link "Dashboard" at bounding box center [159, 15] width 41 height 10
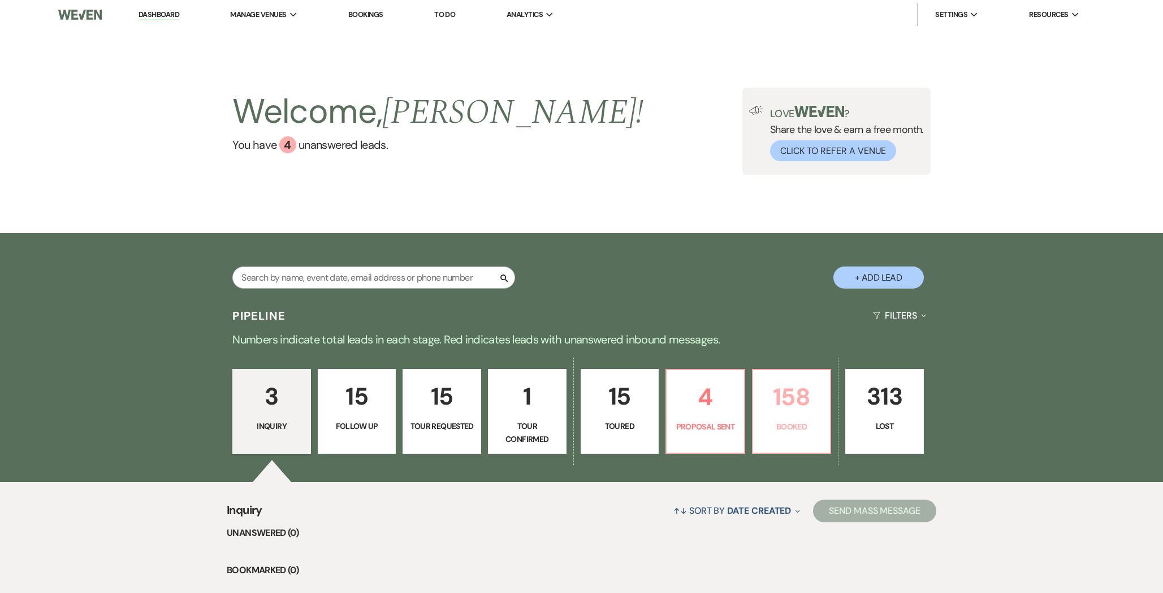
click at [767, 420] on link "158 Booked" at bounding box center [792, 411] width 80 height 85
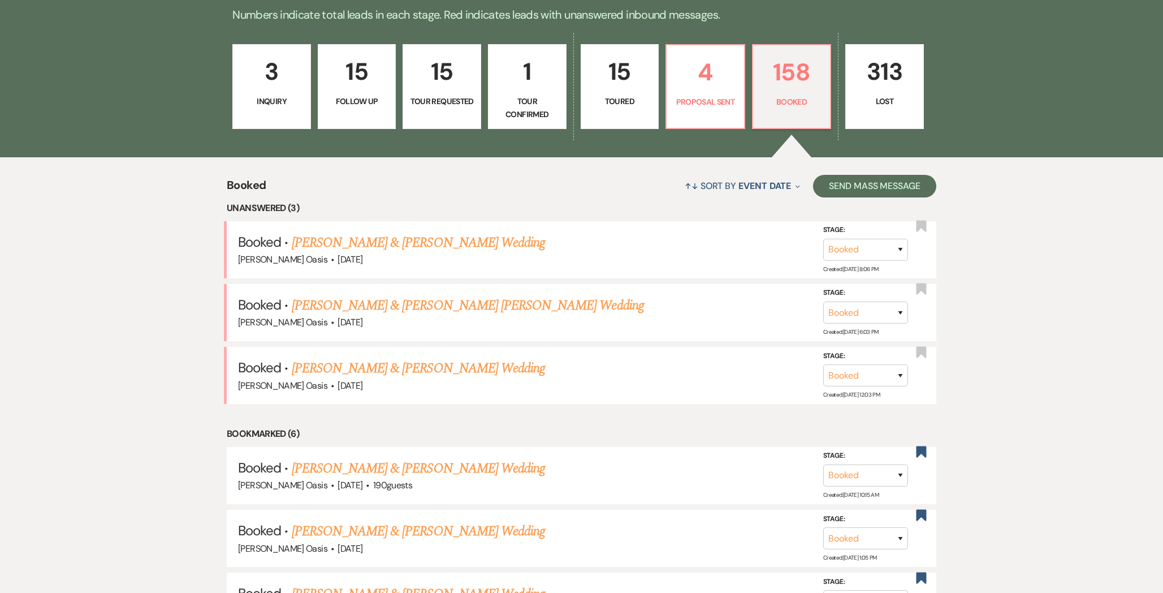
scroll to position [325, 0]
click at [413, 364] on link "[PERSON_NAME] & [PERSON_NAME] Wedding" at bounding box center [418, 367] width 253 height 20
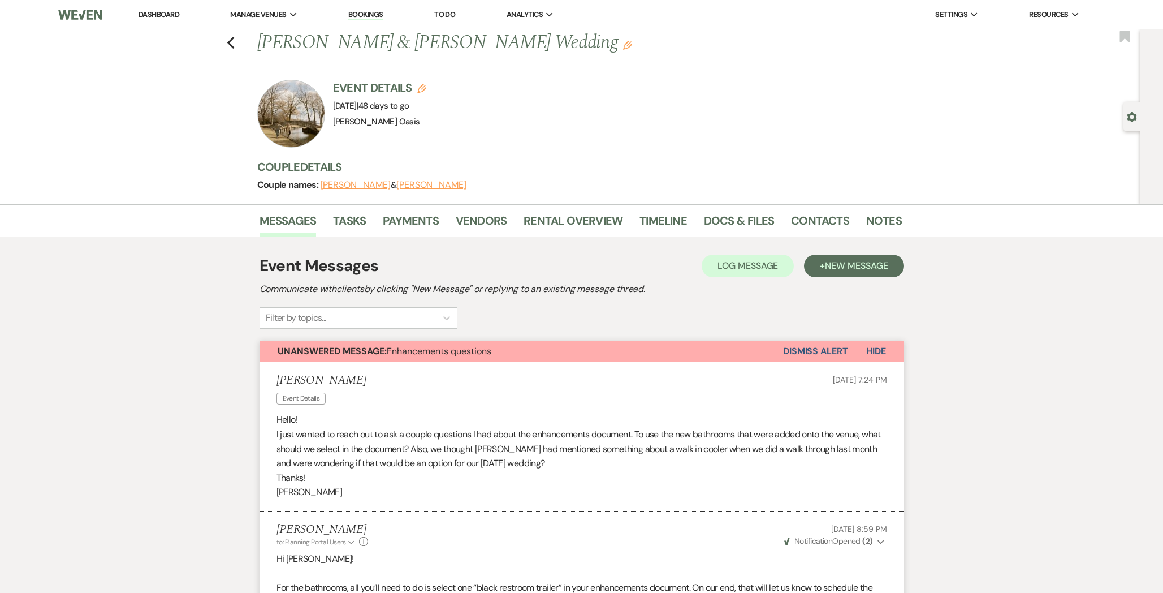
click at [231, 50] on div "Previous [PERSON_NAME] & [PERSON_NAME] Wedding Edit Bookmark" at bounding box center [567, 48] width 1146 height 39
click at [230, 42] on icon "Previous" at bounding box center [231, 43] width 8 height 14
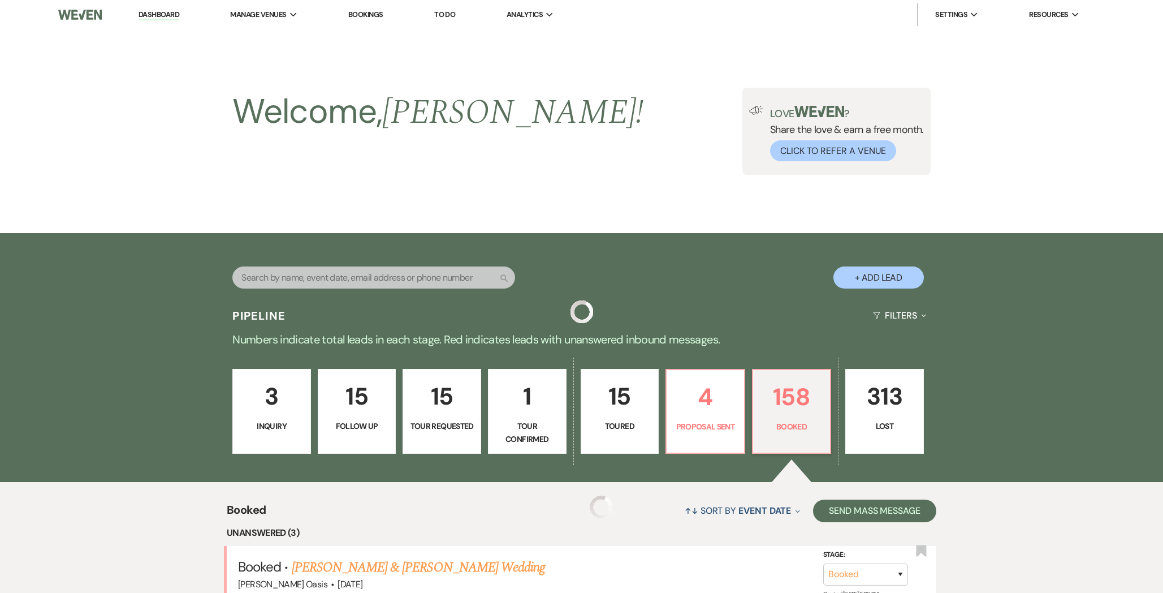
scroll to position [325, 0]
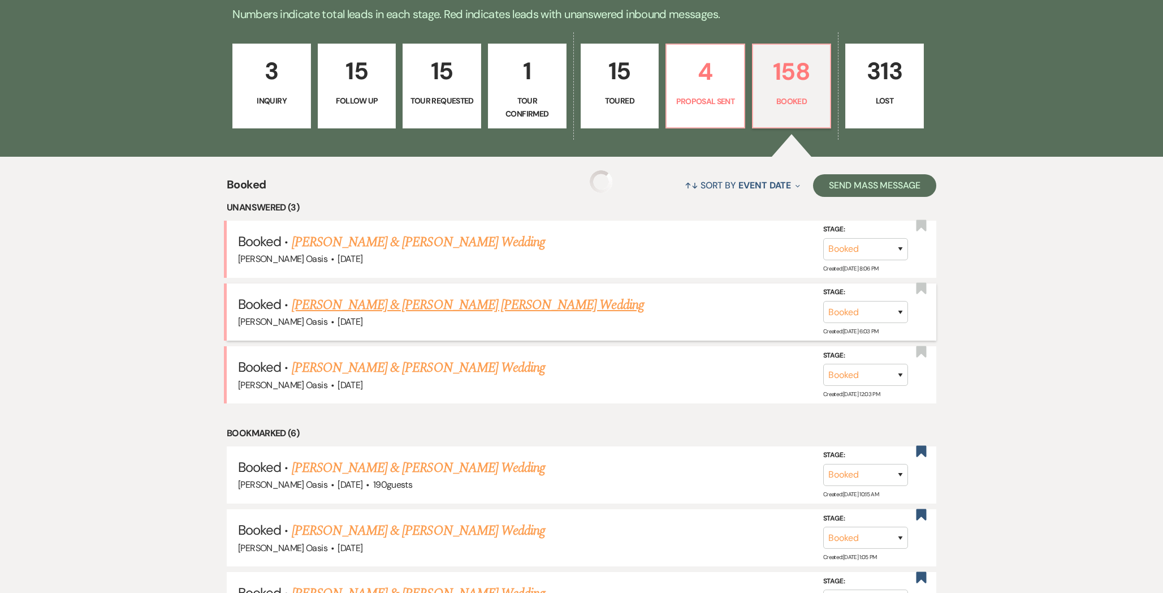
click at [429, 300] on link "[PERSON_NAME] & [PERSON_NAME] [PERSON_NAME] Wedding" at bounding box center [468, 305] width 352 height 20
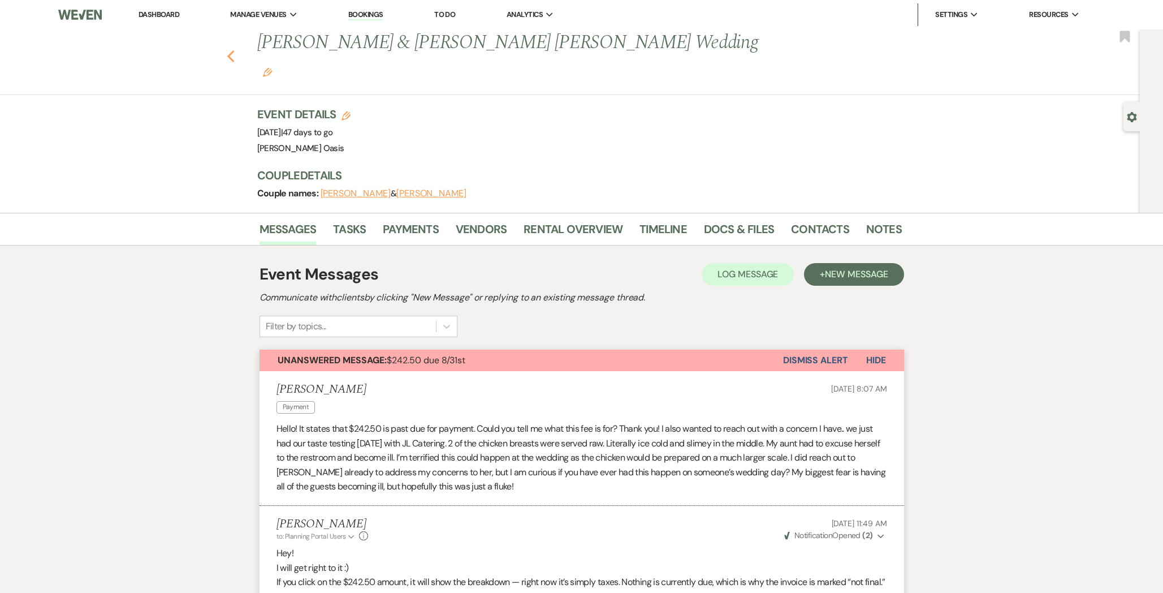
click at [234, 50] on icon "Previous" at bounding box center [231, 57] width 8 height 14
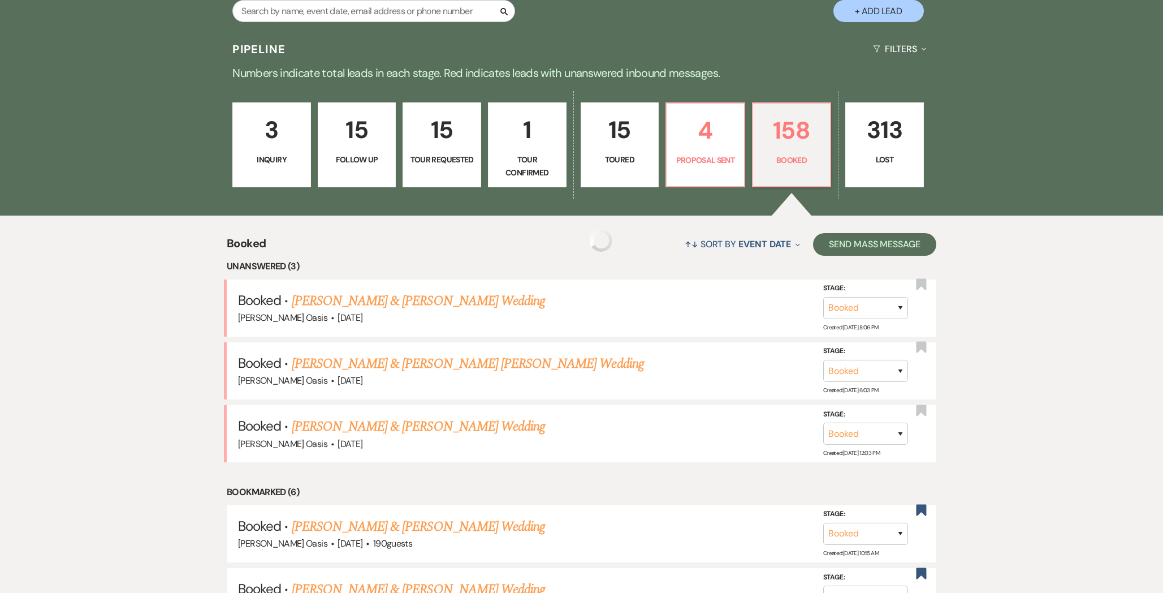
scroll to position [228, 0]
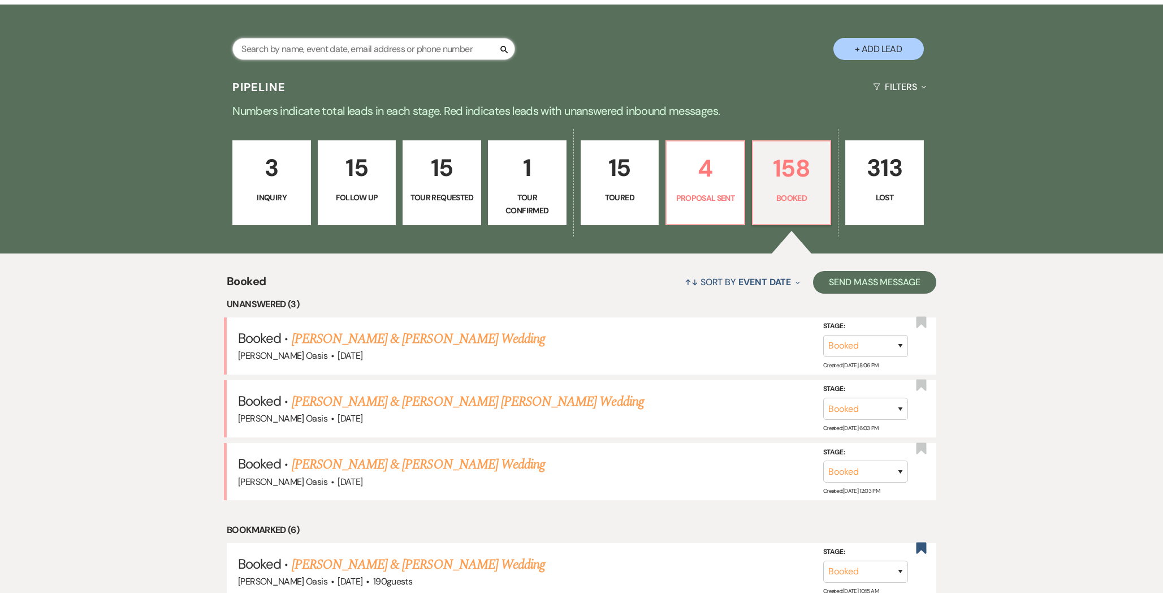
click at [267, 41] on input "text" at bounding box center [373, 49] width 283 height 22
type input "[PERSON_NAME]"
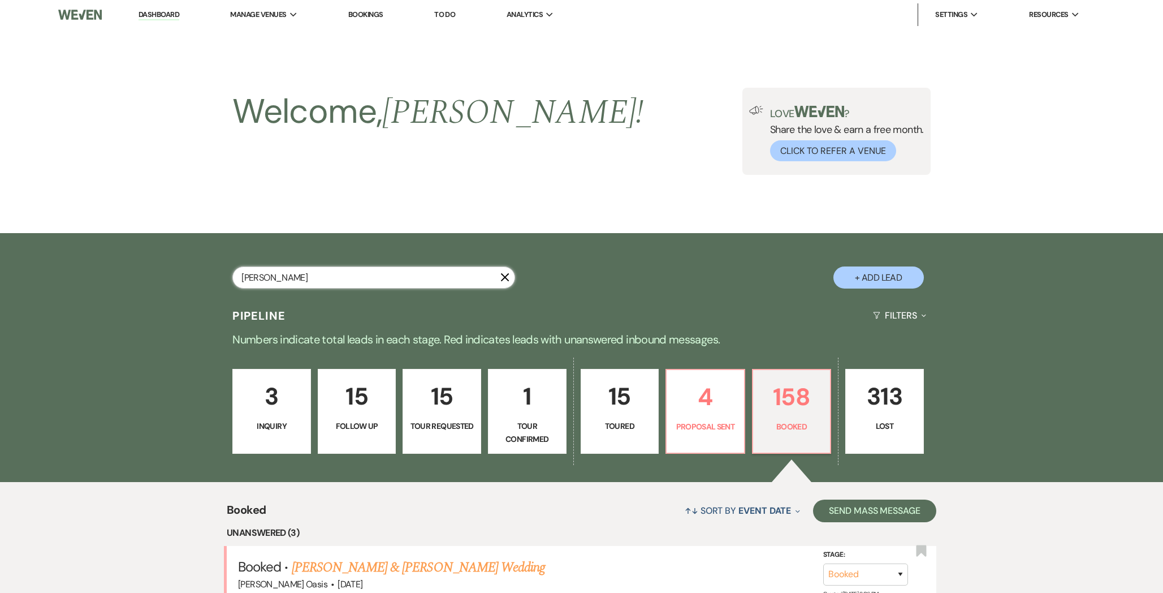
select select "6"
select select "5"
select select "8"
select select "1"
select select "8"
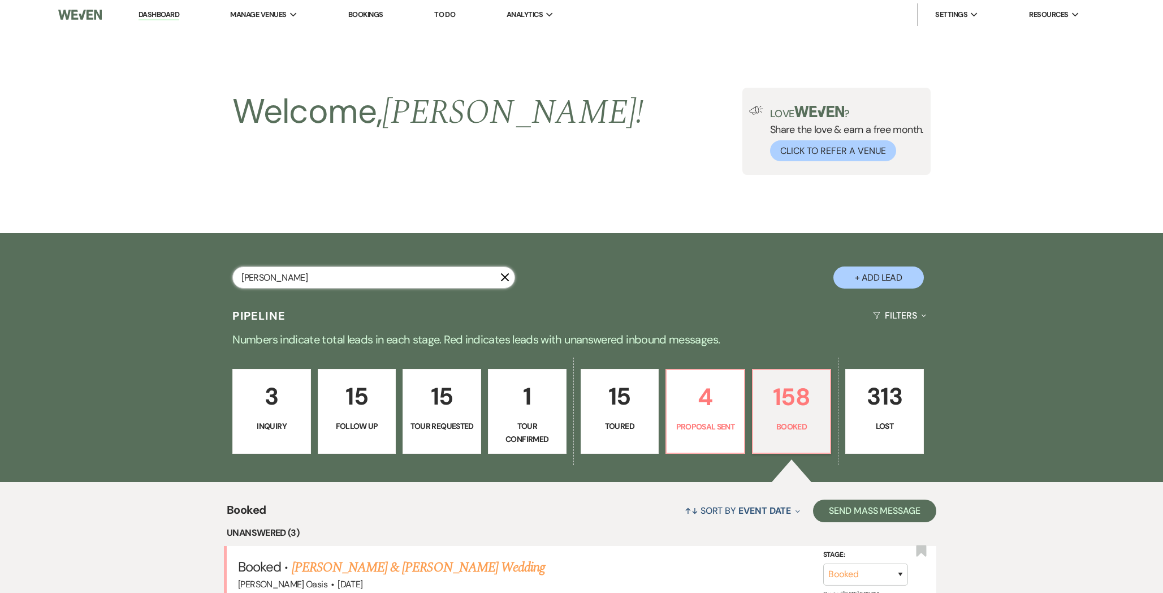
select select "3"
select select "8"
select select "5"
select select "8"
select select "2"
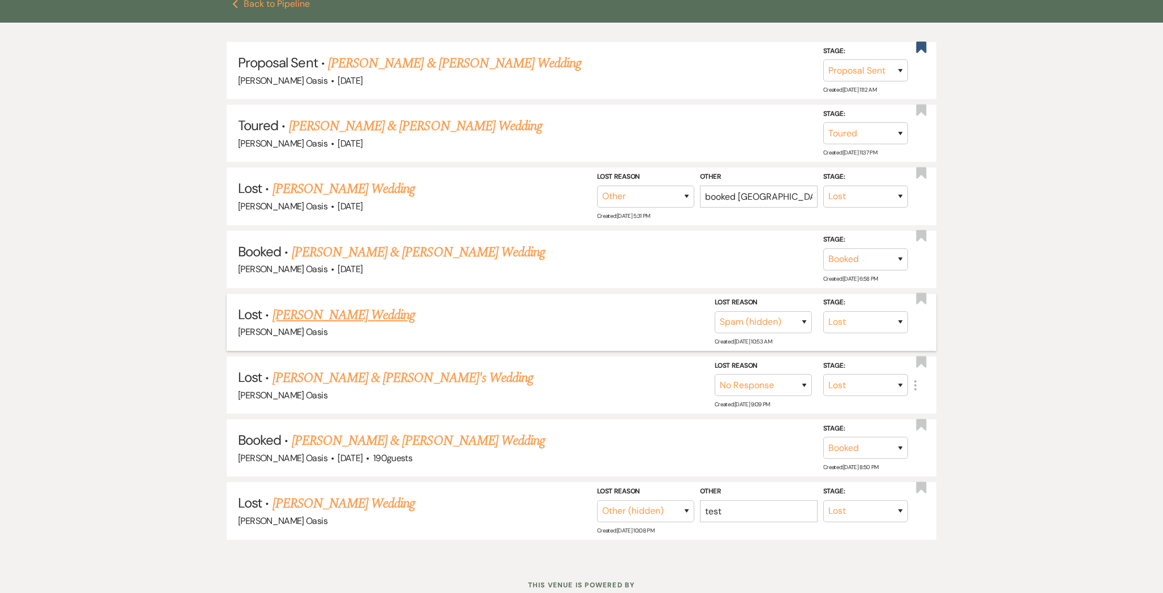
scroll to position [335, 0]
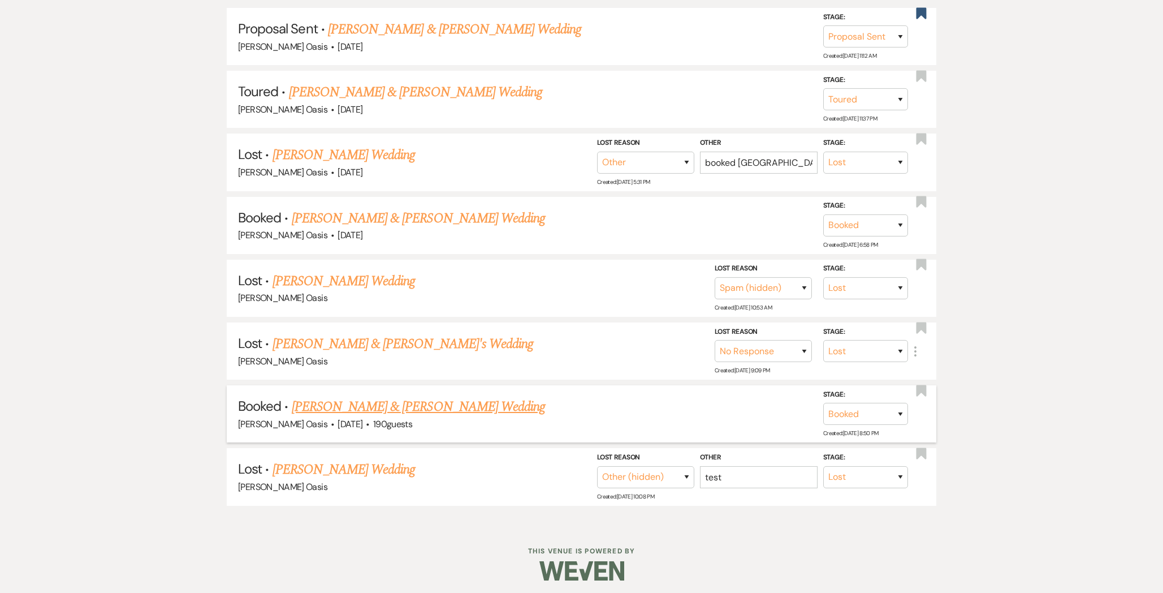
type input "[PERSON_NAME]"
click at [396, 411] on link "[PERSON_NAME] & [PERSON_NAME] Wedding" at bounding box center [418, 406] width 253 height 20
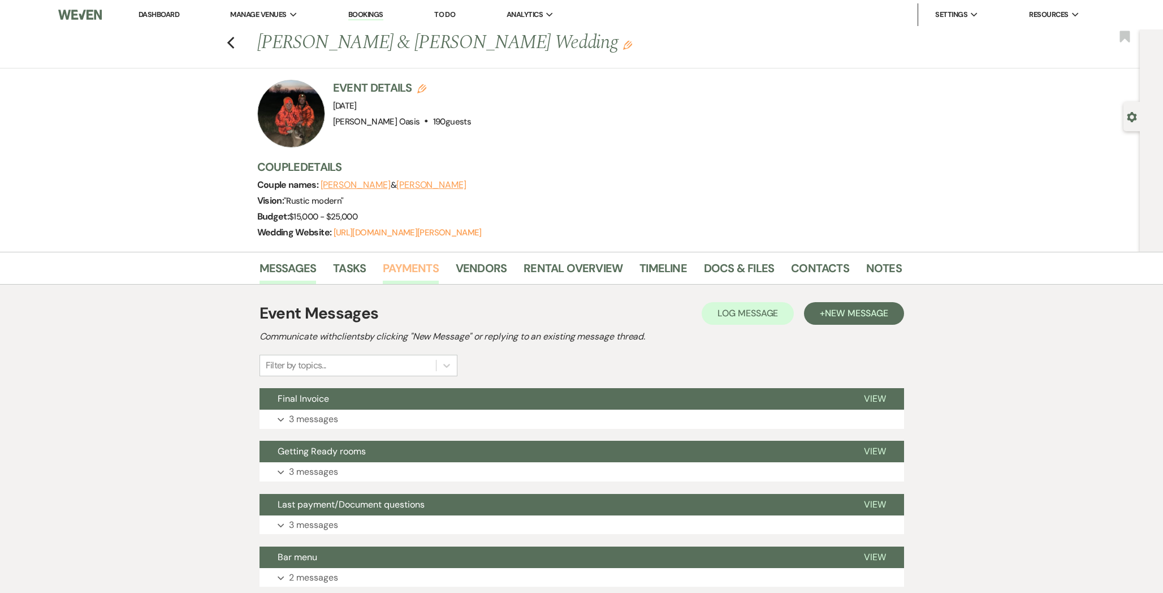
click at [422, 264] on link "Payments" at bounding box center [411, 271] width 56 height 25
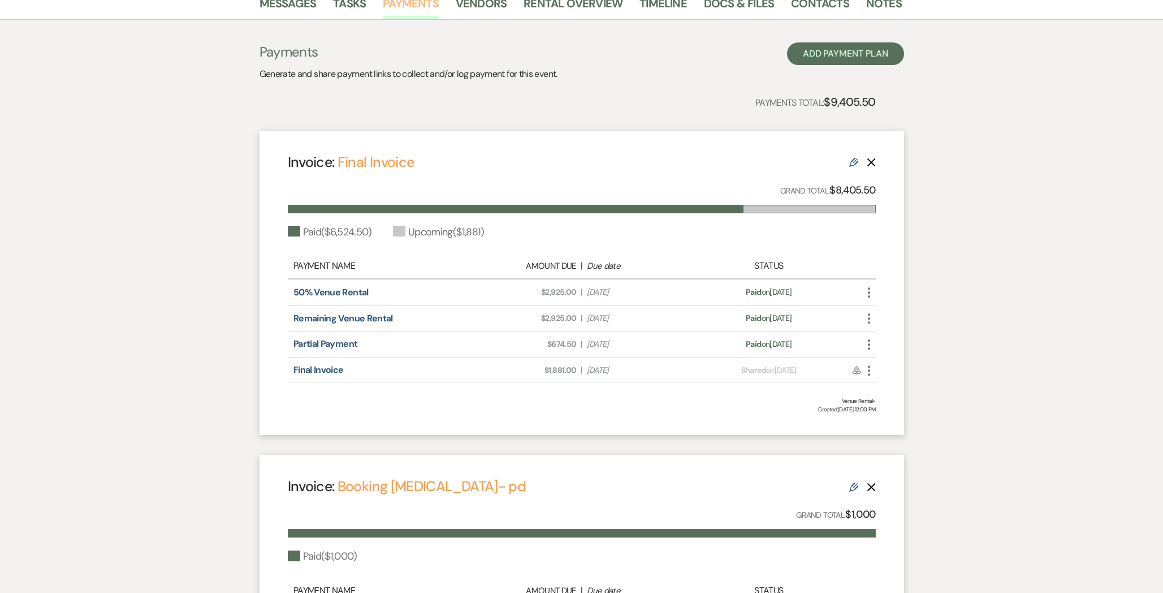
scroll to position [263, 0]
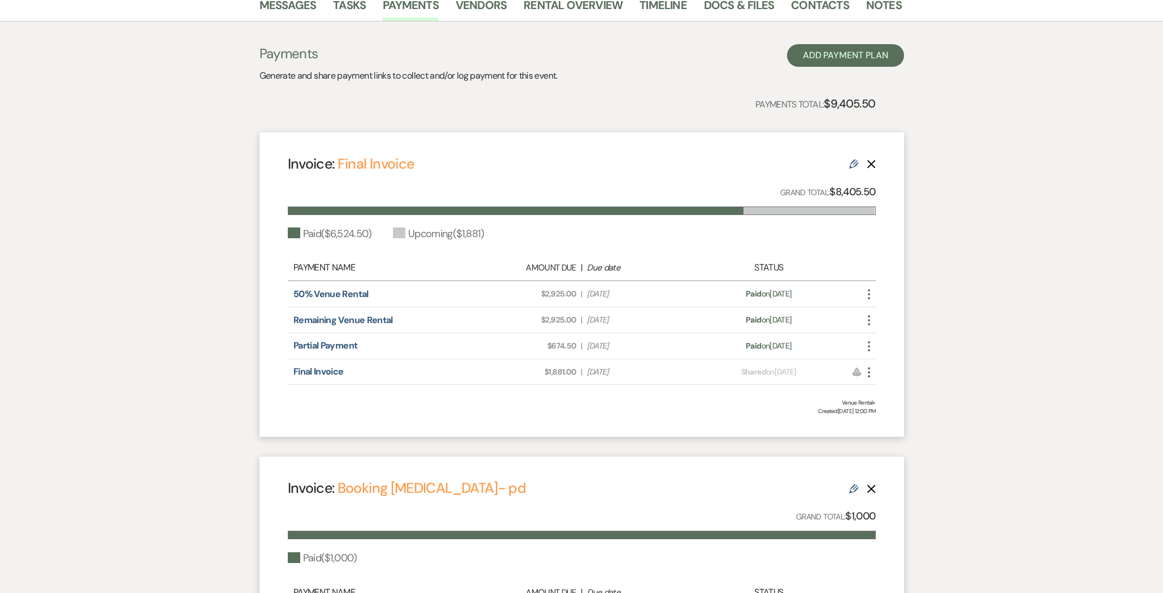
click at [854, 166] on icon "Edit" at bounding box center [853, 163] width 9 height 9
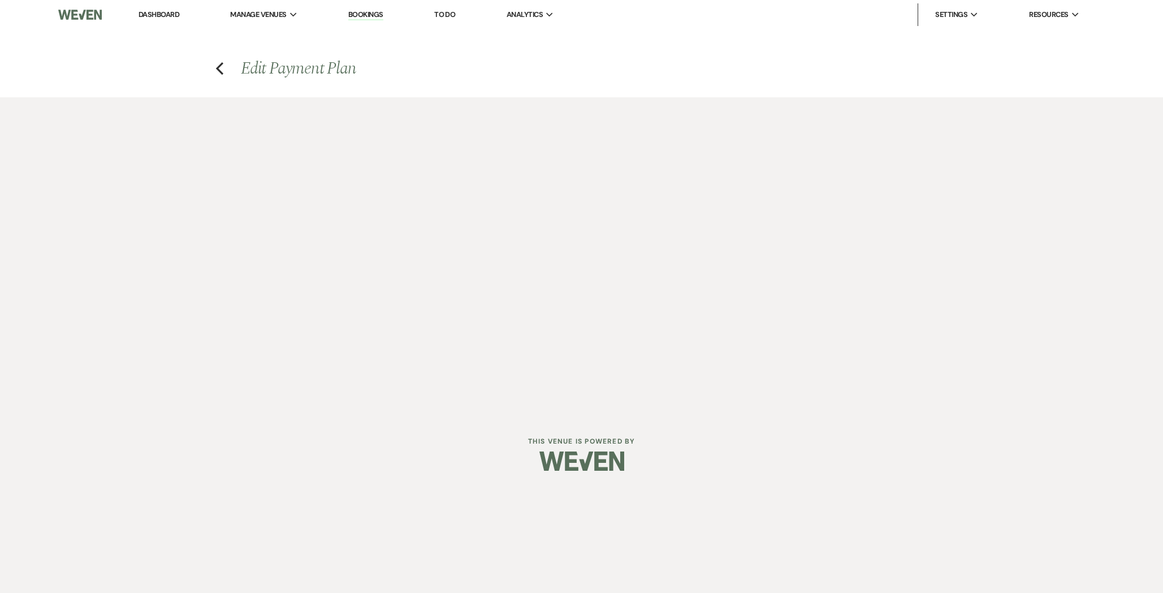
select select "27507"
select select "1"
select select "true"
select select "1"
select select "true"
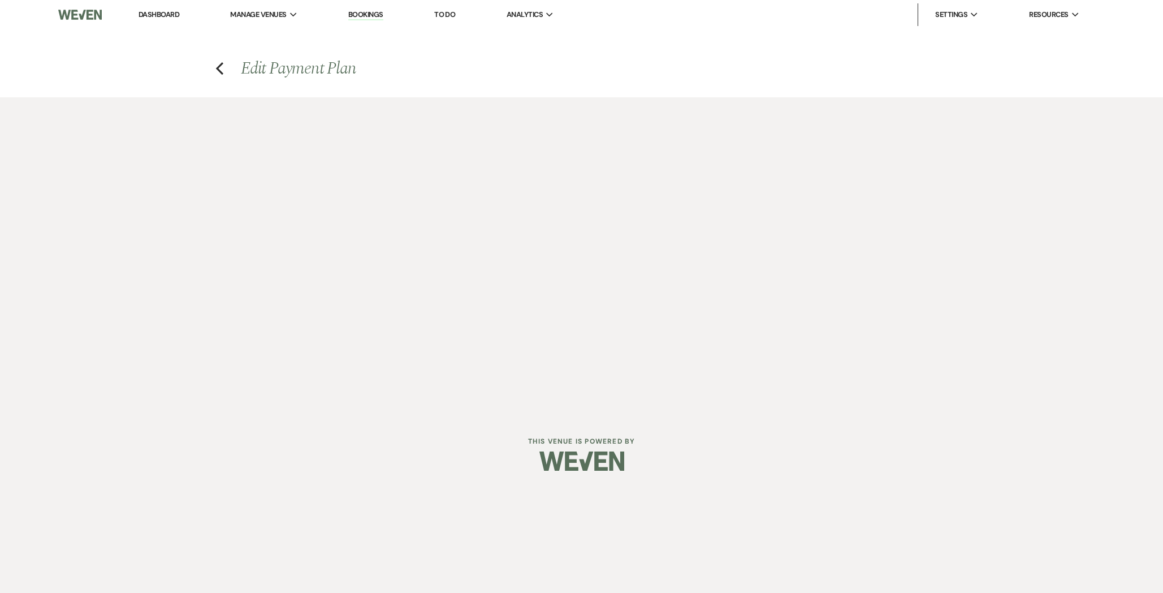
select select "1"
select select "true"
select select "2"
select select "flat"
select select "true"
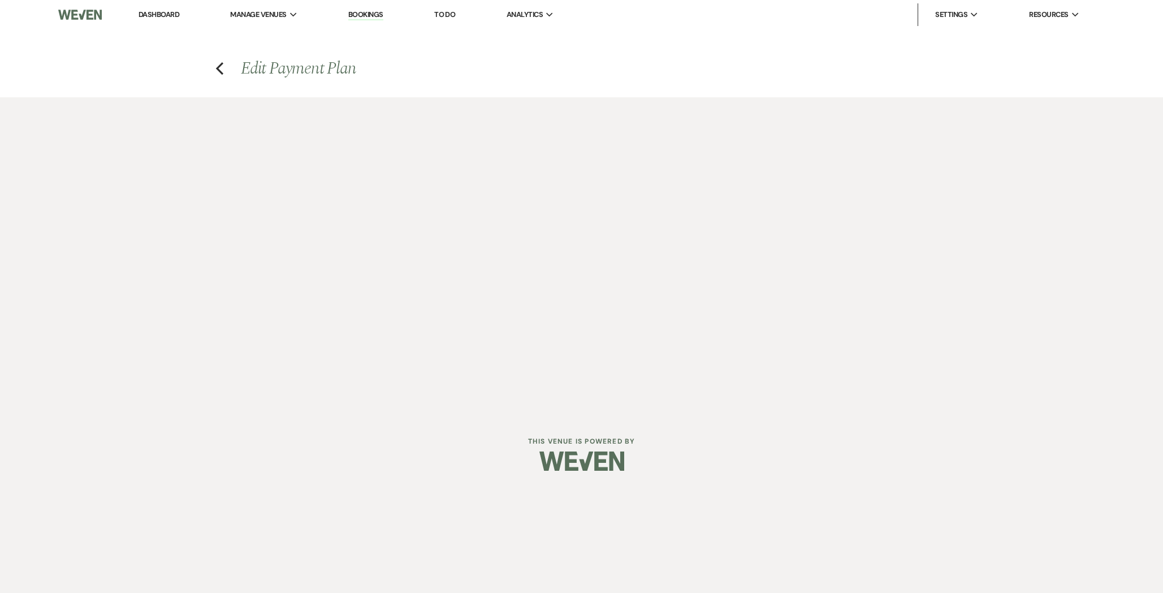
select select "client"
select select "days"
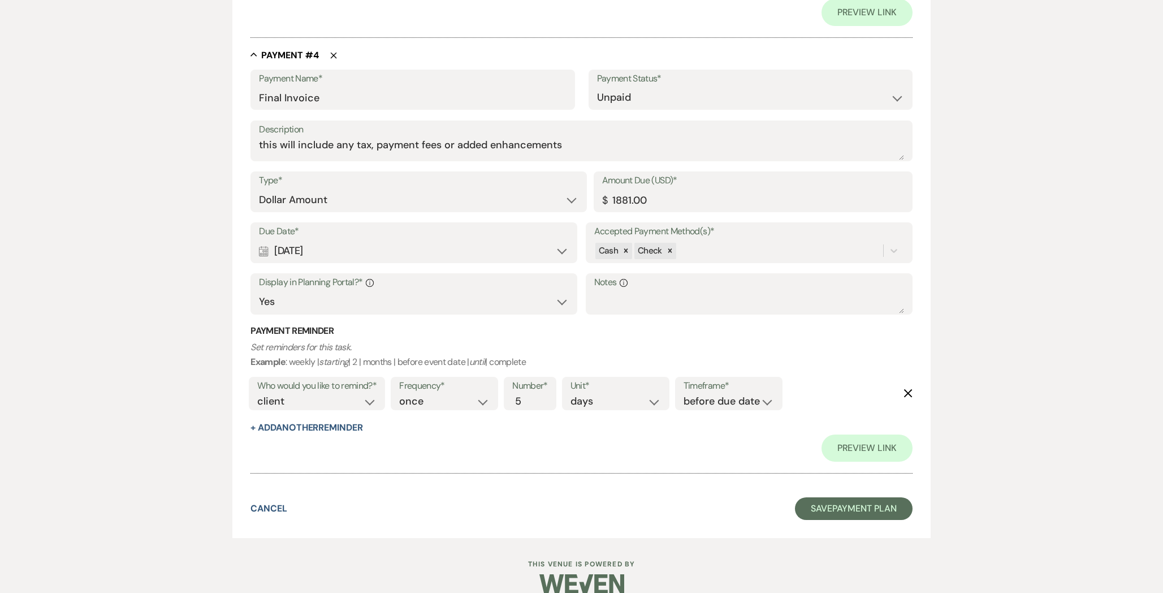
scroll to position [1613, 0]
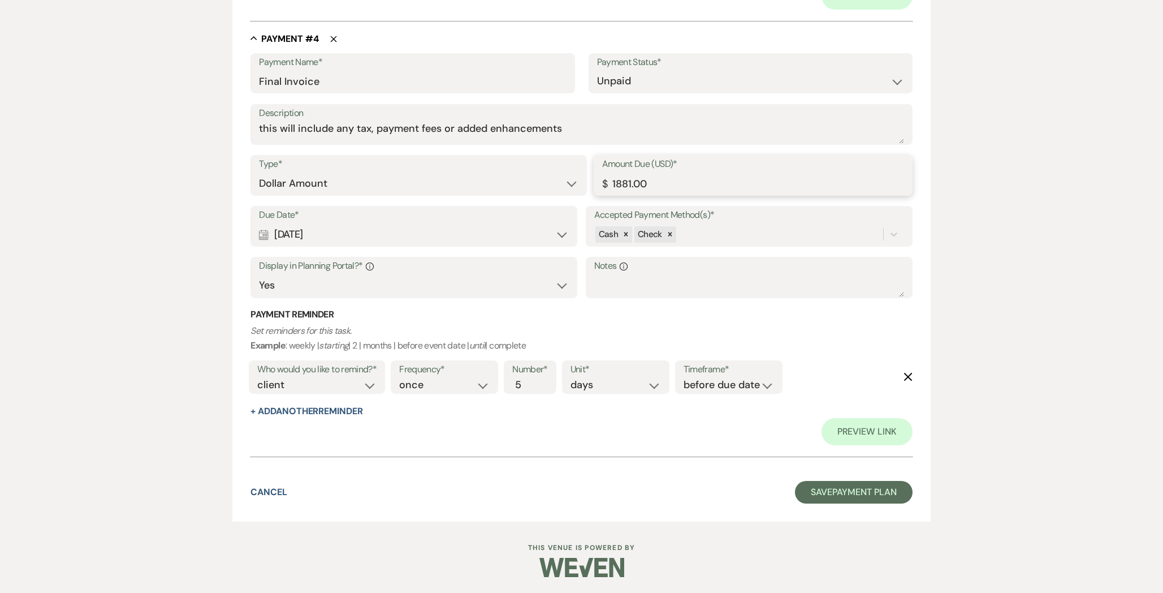
drag, startPoint x: 620, startPoint y: 183, endPoint x: 597, endPoint y: 180, distance: 23.4
click at [597, 180] on div "Amount Due (USD)* $ 1881.00" at bounding box center [753, 175] width 319 height 41
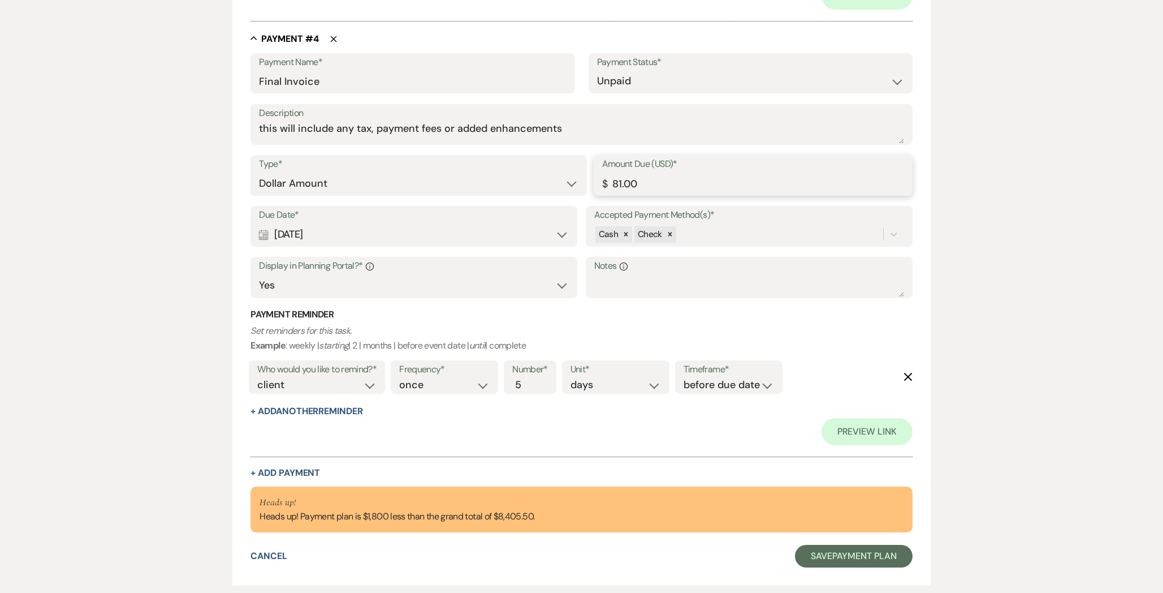
type input "81.00"
click at [469, 231] on div "Calendar [DATE] Expand" at bounding box center [414, 234] width 310 height 22
select select "month"
select select "afterEventDate"
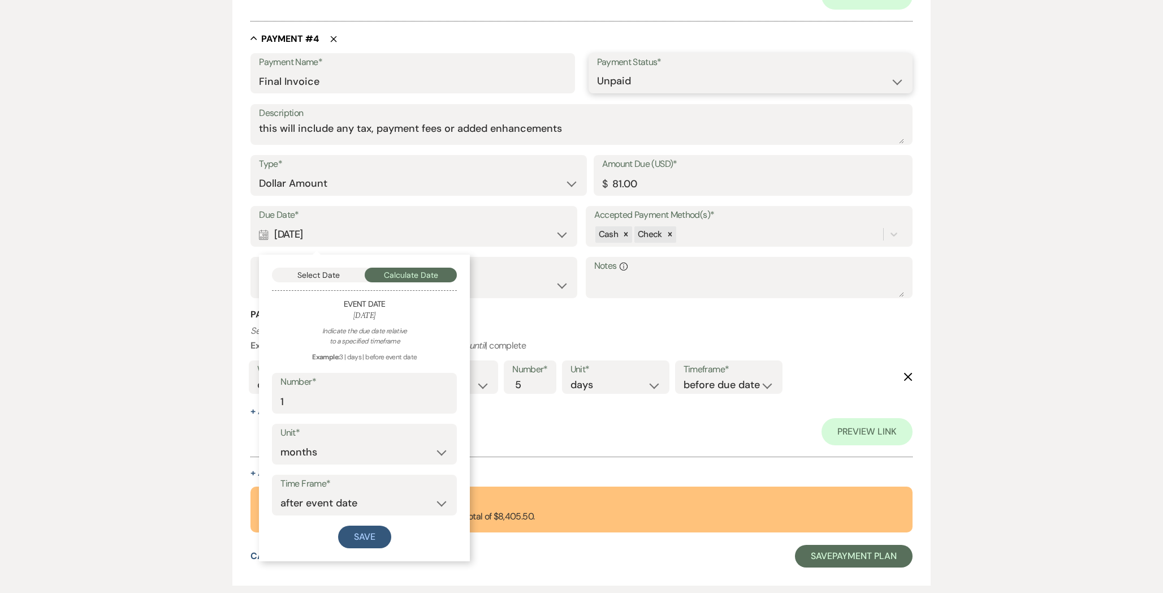
click at [635, 80] on select "Paid Unpaid" at bounding box center [750, 81] width 307 height 22
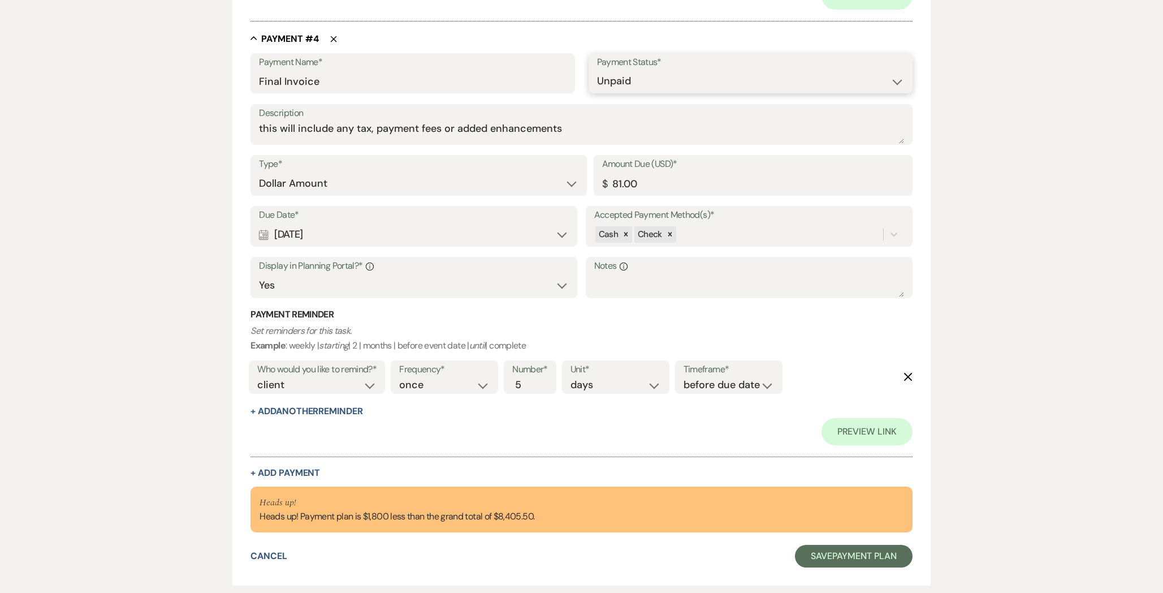
select select "1"
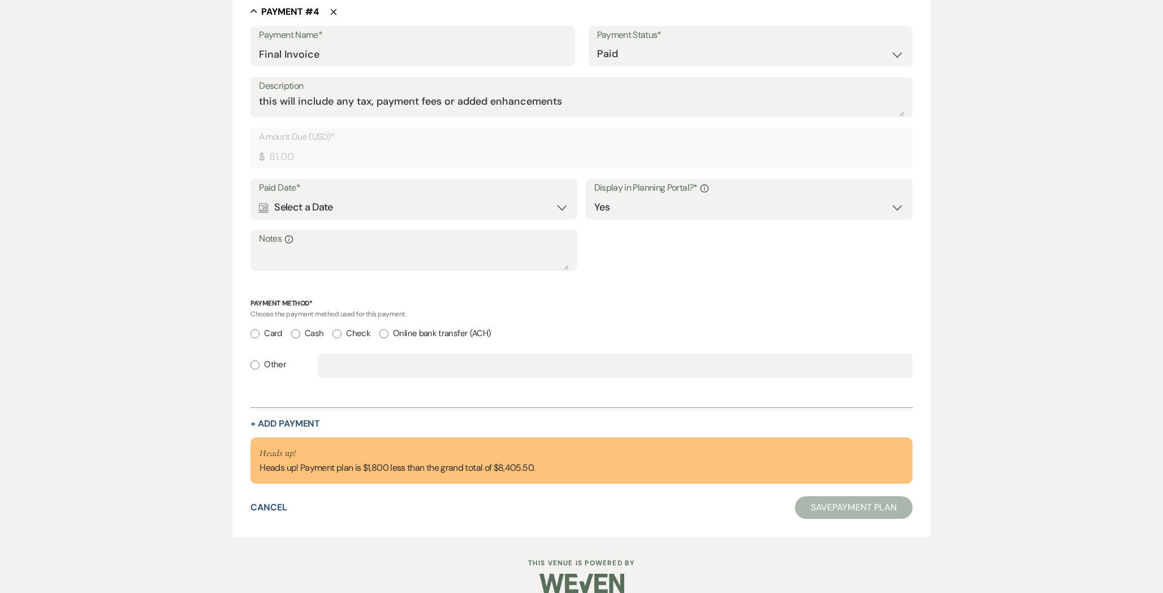
click at [271, 363] on label "Other" at bounding box center [268, 364] width 36 height 15
click at [260, 363] on input "Other" at bounding box center [254, 364] width 9 height 9
radio input "true"
click at [345, 364] on input "text" at bounding box center [615, 366] width 578 height 22
type input "ck#1025 [PERSON_NAME]"
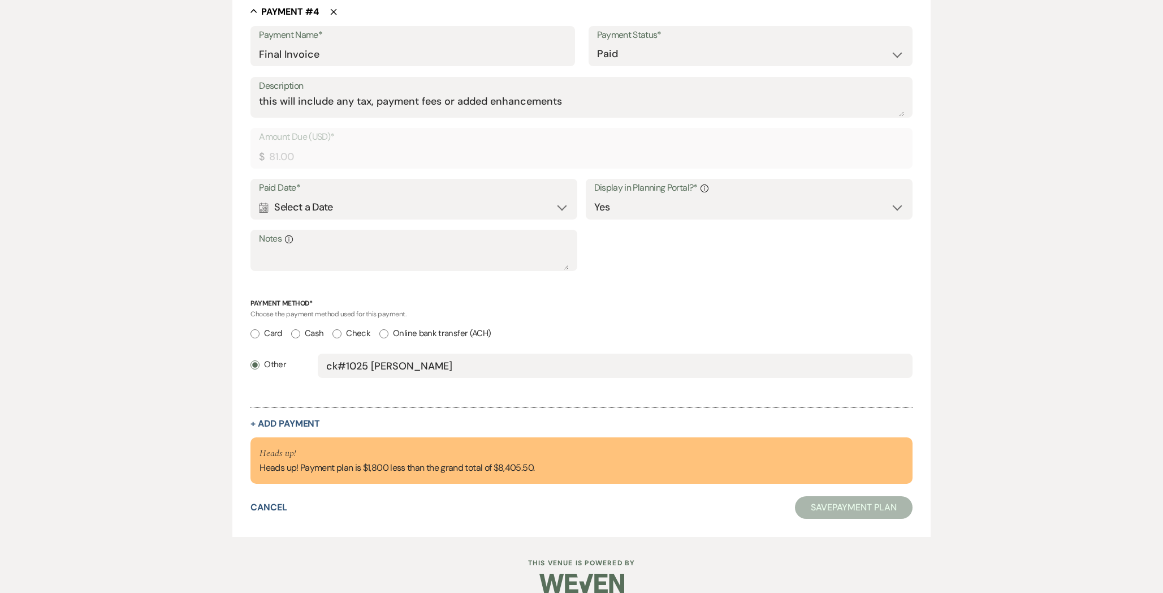
click at [364, 210] on div "Calendar Select a Date Expand" at bounding box center [414, 207] width 310 height 22
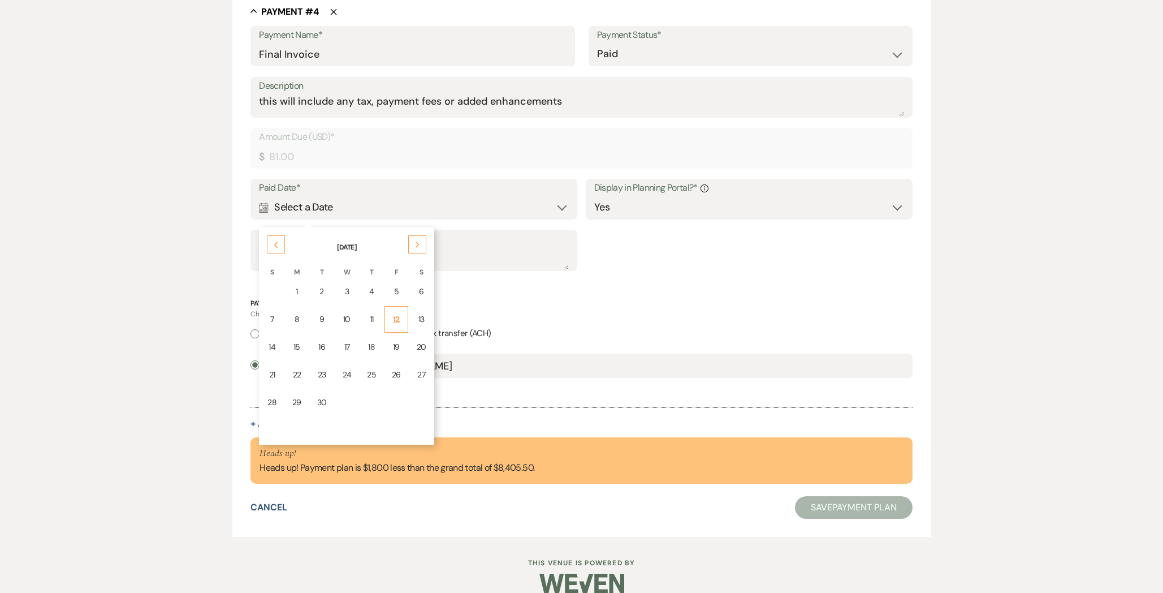
click at [392, 322] on div "12" at bounding box center [396, 319] width 9 height 12
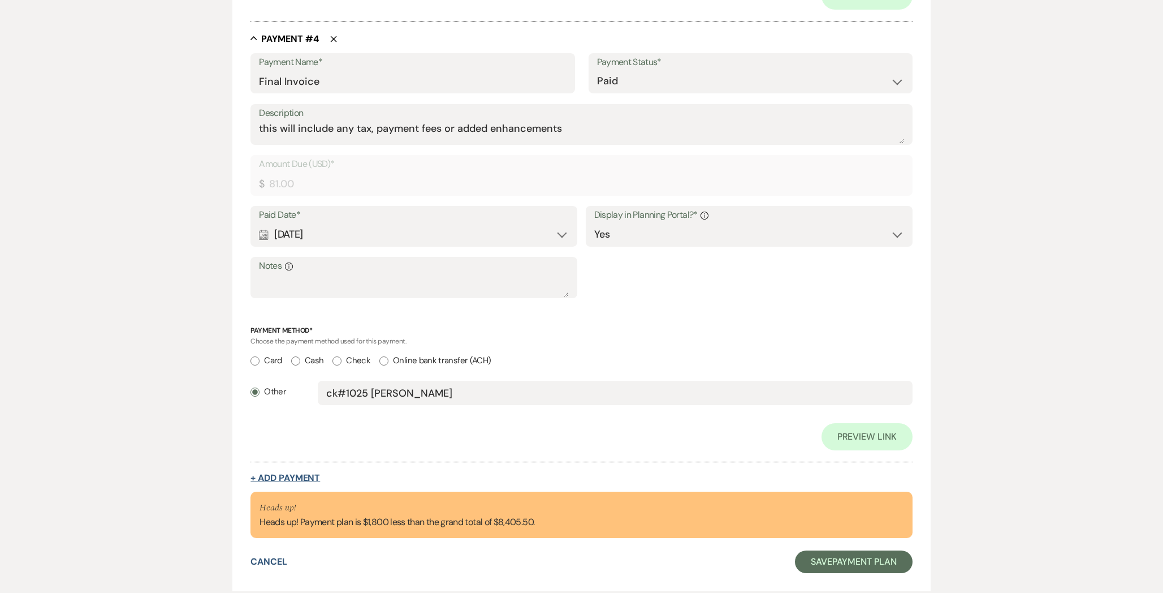
click at [289, 474] on button "+ Add Payment" at bounding box center [285, 477] width 70 height 9
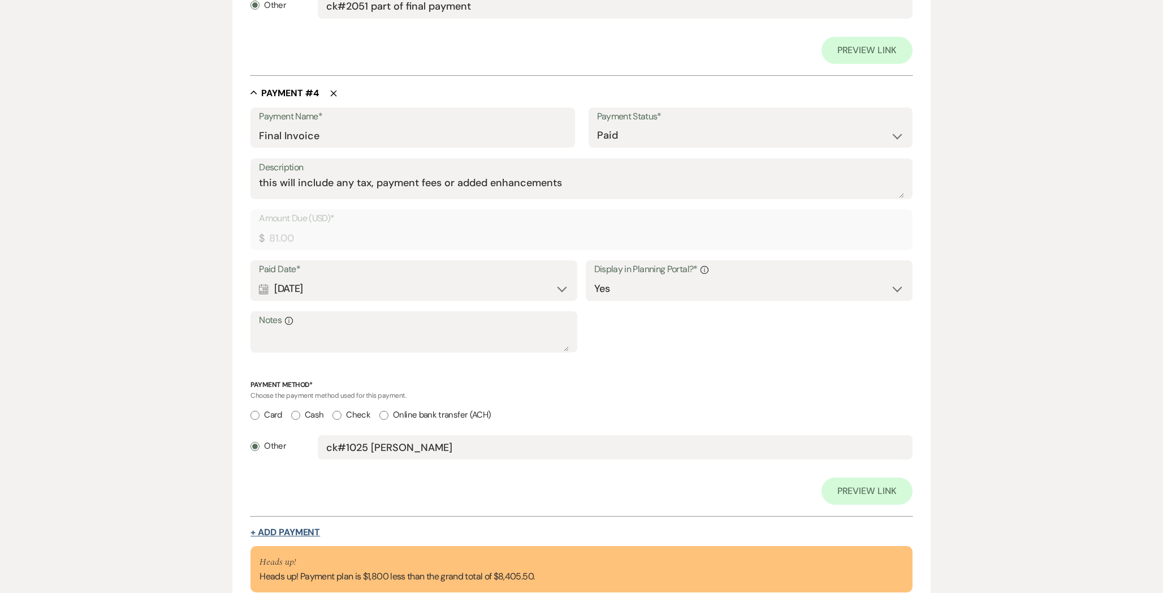
select select "2"
select select "flat"
select select "true"
select select "client"
select select "weeks"
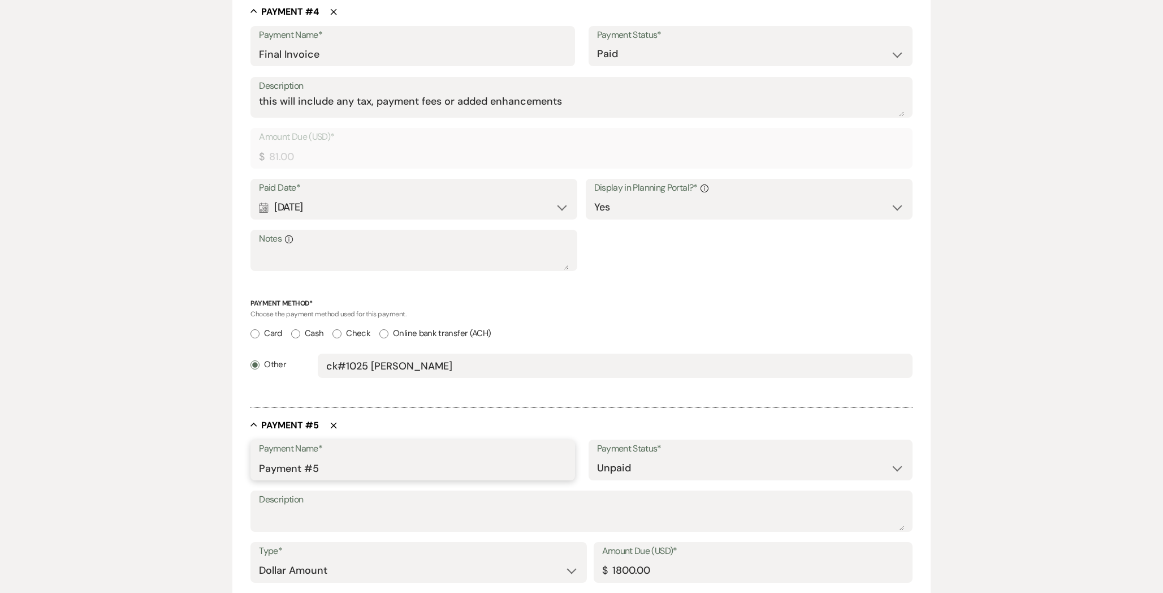
drag, startPoint x: 338, startPoint y: 468, endPoint x: 235, endPoint y: 474, distance: 102.6
drag, startPoint x: 332, startPoint y: 471, endPoint x: 175, endPoint y: 444, distance: 159.5
type input "Final"
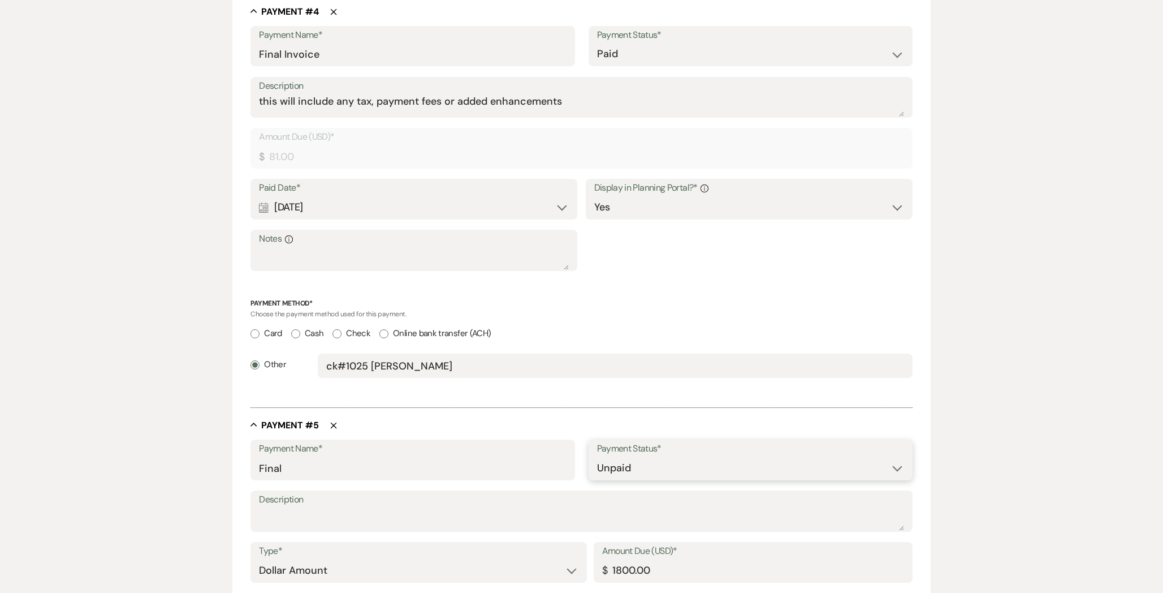
click at [612, 464] on select "Paid Unpaid" at bounding box center [750, 468] width 307 height 22
click at [617, 568] on input "1800.00" at bounding box center [753, 570] width 302 height 22
type input "0"
type input "800.00"
click at [658, 466] on select "Paid Unpaid" at bounding box center [750, 468] width 307 height 22
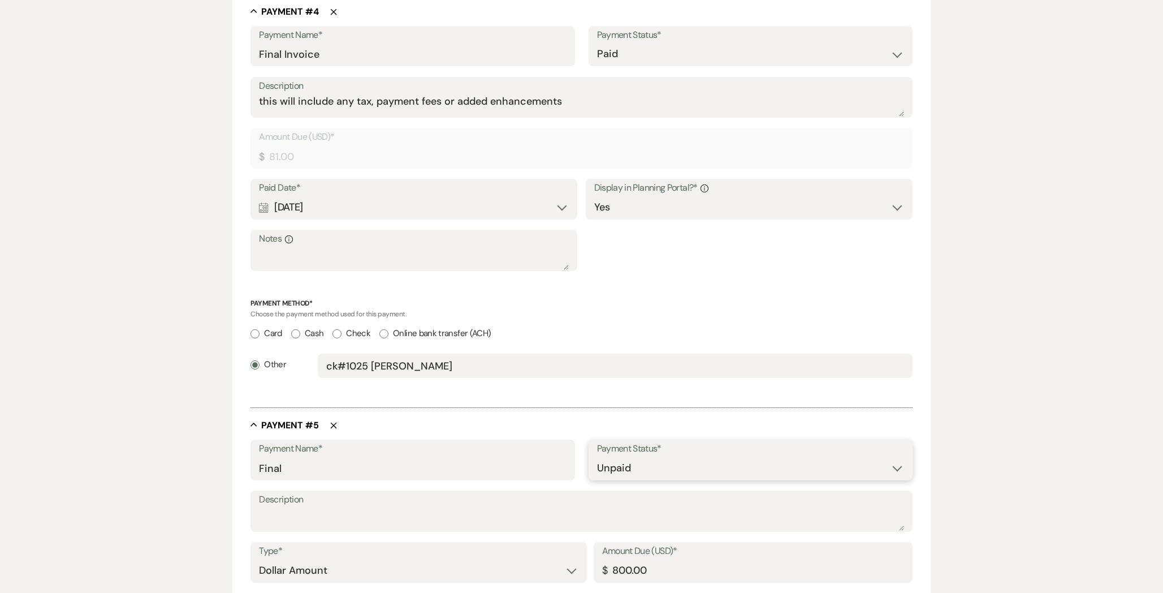
select select "1"
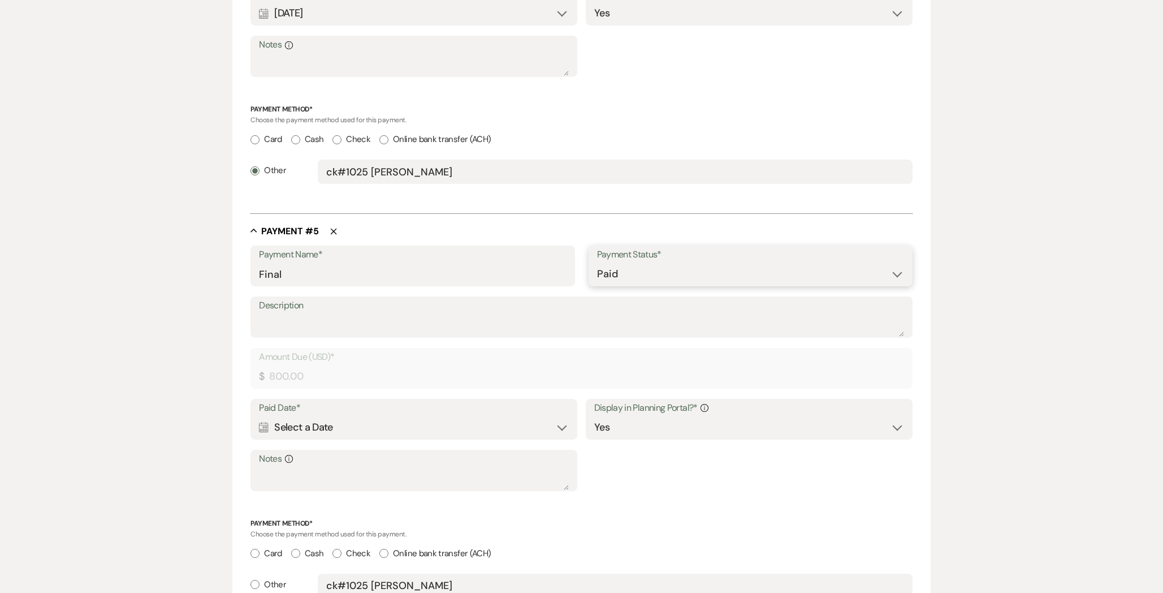
scroll to position [1755, 0]
click at [383, 424] on div "Calendar Select a Date Expand" at bounding box center [414, 425] width 310 height 22
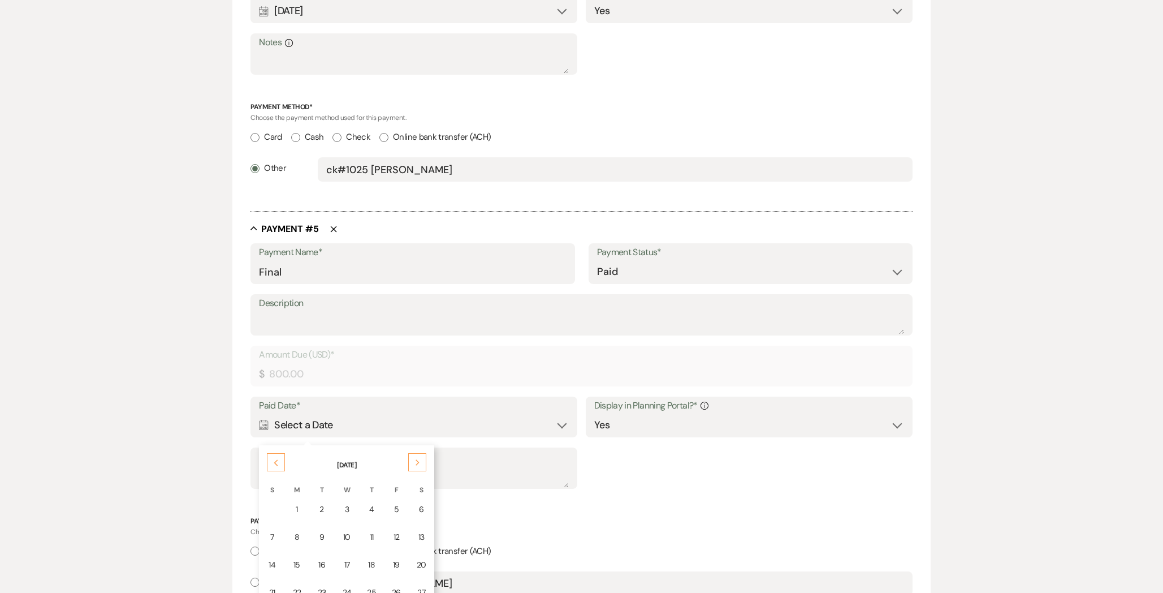
click at [372, 539] on div "11" at bounding box center [371, 537] width 9 height 12
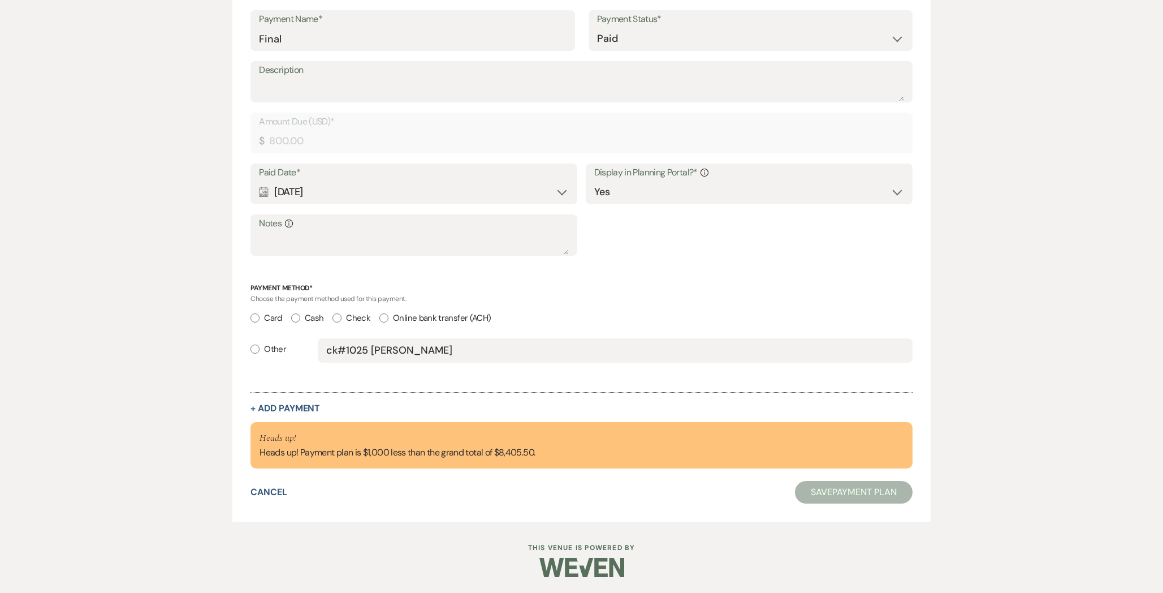
click at [257, 350] on input "Other" at bounding box center [254, 348] width 9 height 9
radio input "true"
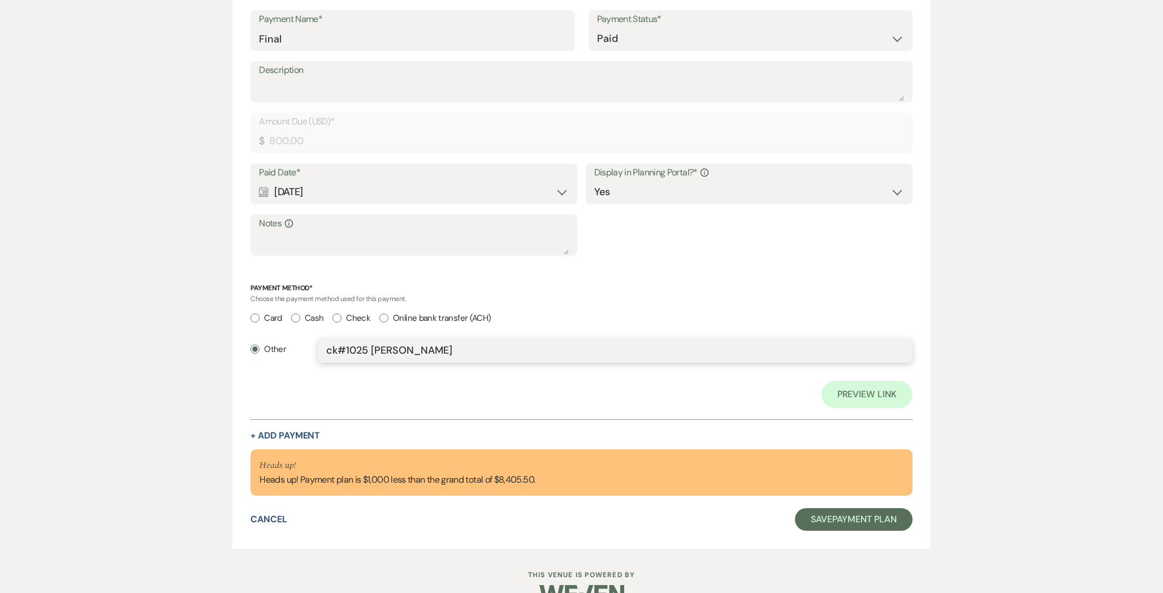
drag, startPoint x: 340, startPoint y: 348, endPoint x: 226, endPoint y: 347, distance: 114.2
type input "ca"
click at [298, 433] on button "+ Add Payment" at bounding box center [285, 435] width 70 height 9
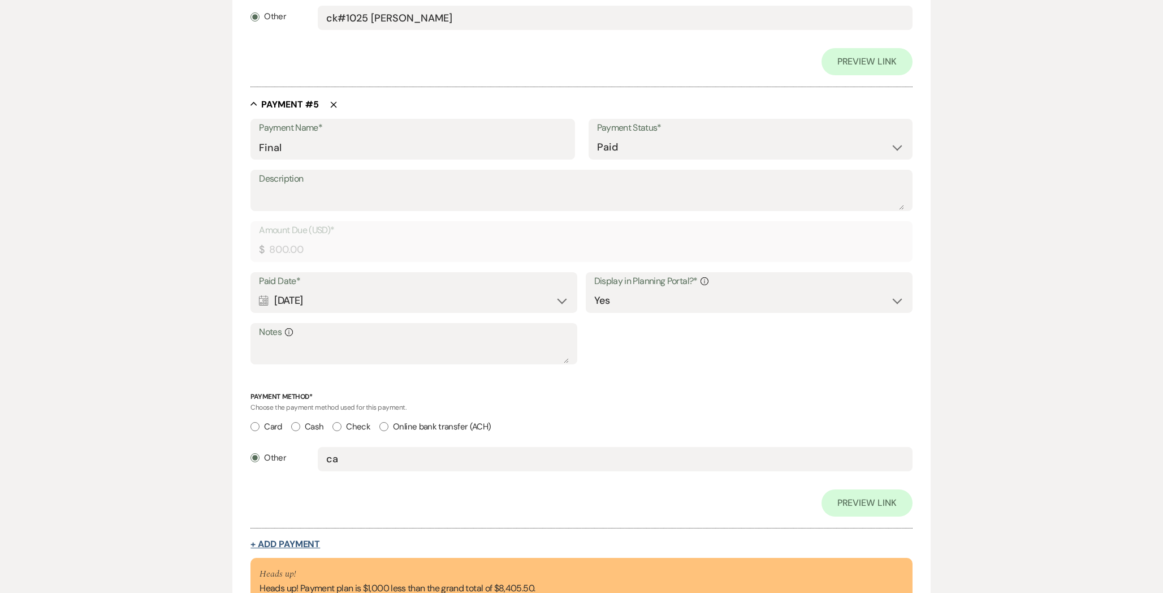
select select "2"
select select "flat"
select select "true"
select select "client"
select select "weeks"
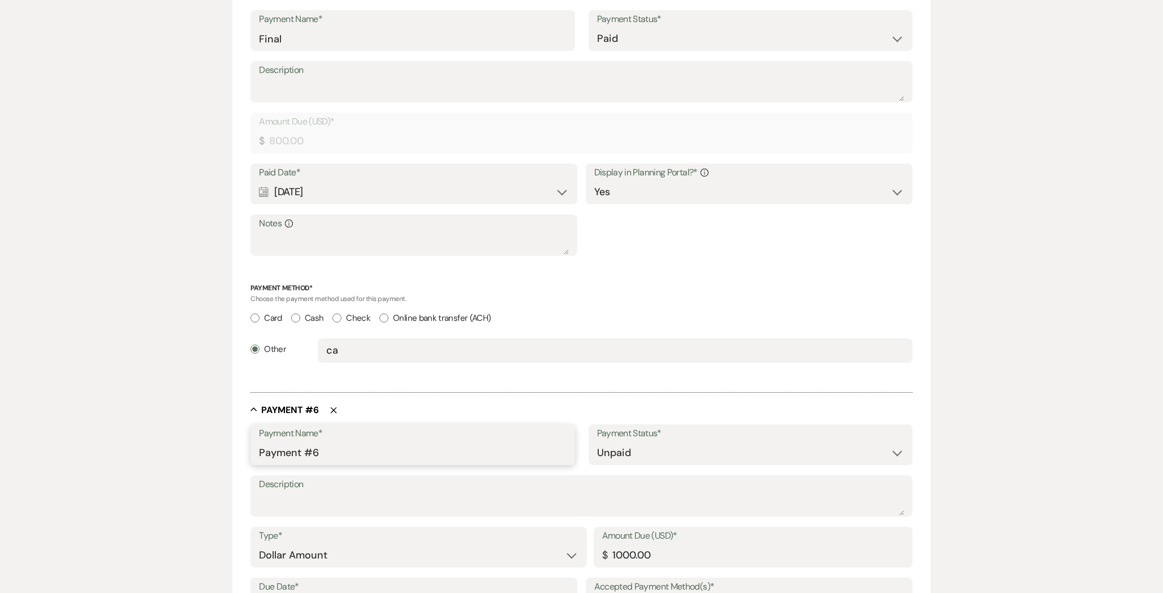
drag, startPoint x: 331, startPoint y: 448, endPoint x: 214, endPoint y: 445, distance: 117.1
type input "Orginial Booking [MEDICAL_DATA]"
click at [650, 456] on select "Paid Unpaid" at bounding box center [750, 453] width 307 height 22
select select "1"
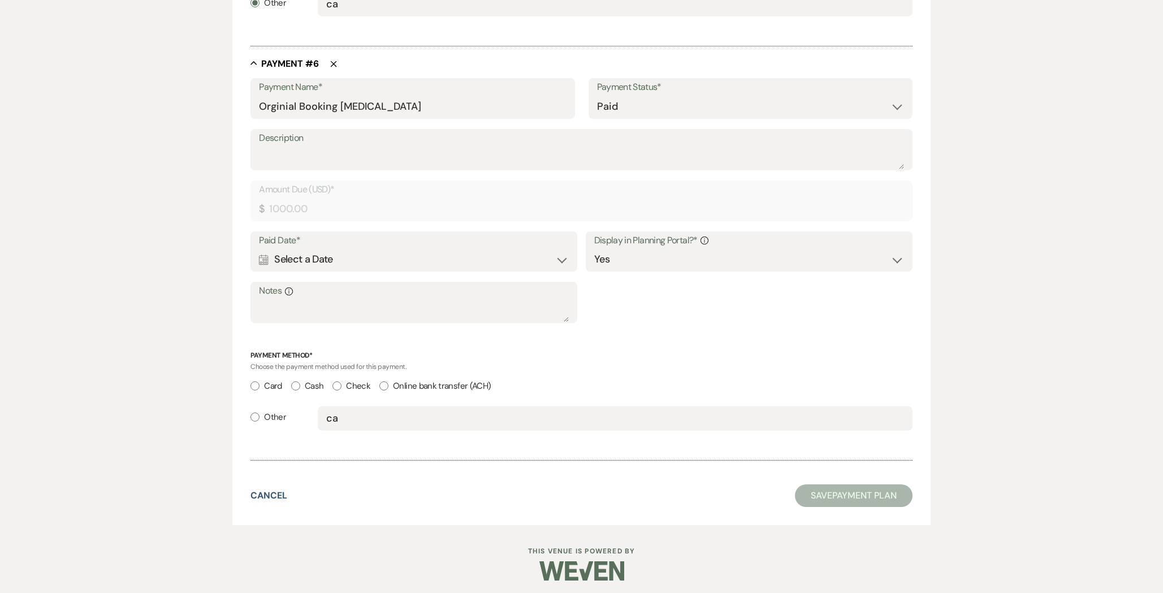
scroll to position [2337, 0]
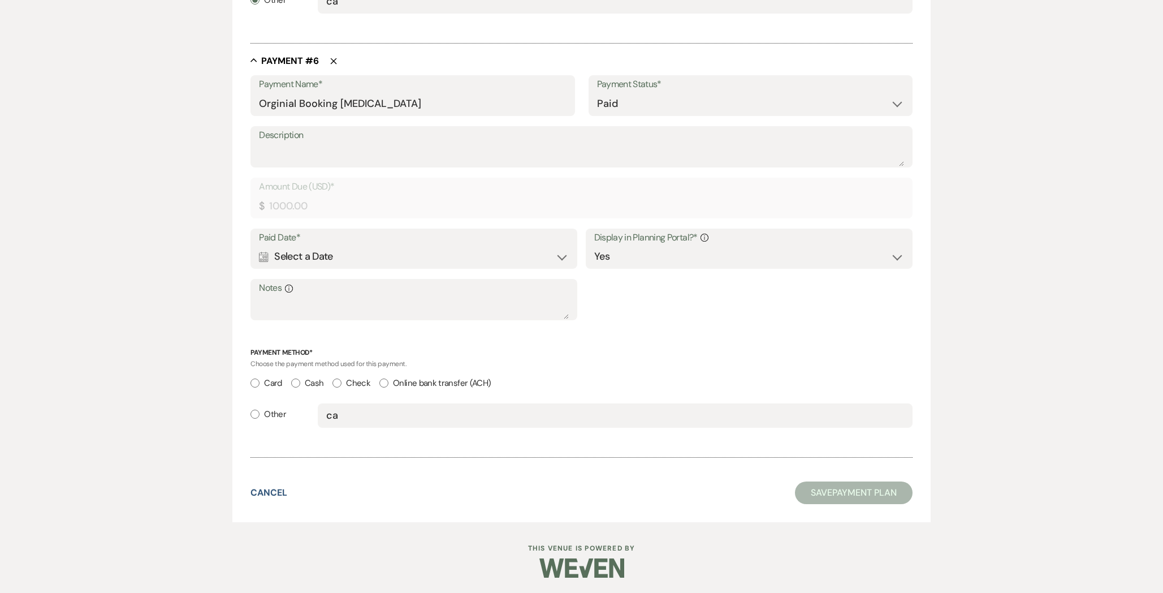
click at [529, 257] on div "Calendar Select a Date Expand" at bounding box center [414, 256] width 310 height 22
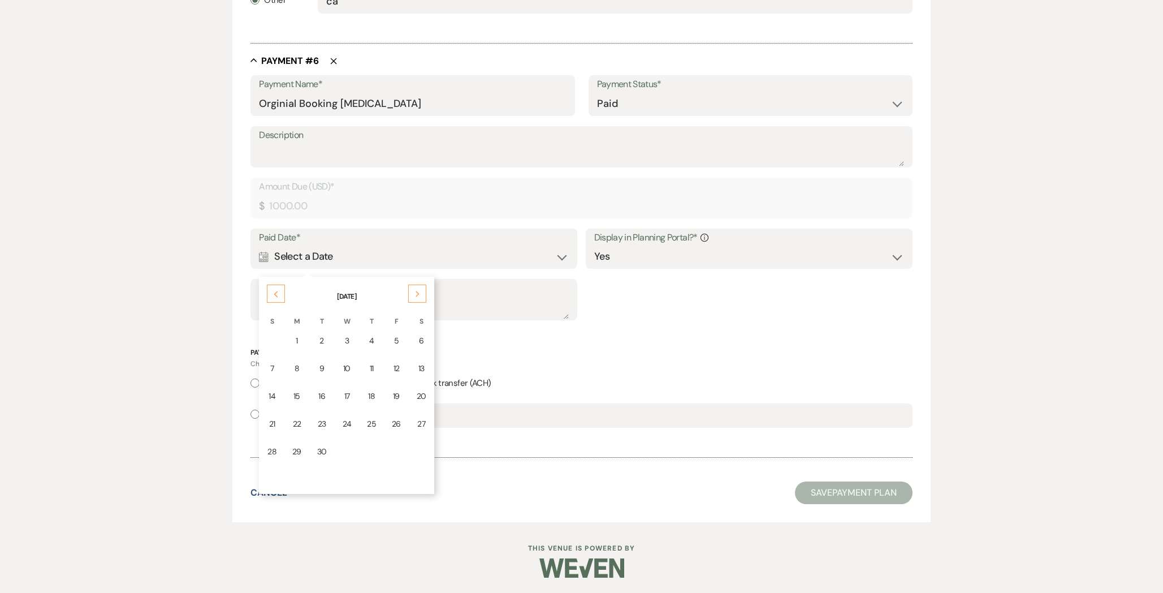
click at [281, 293] on div "Previous" at bounding box center [276, 293] width 18 height 18
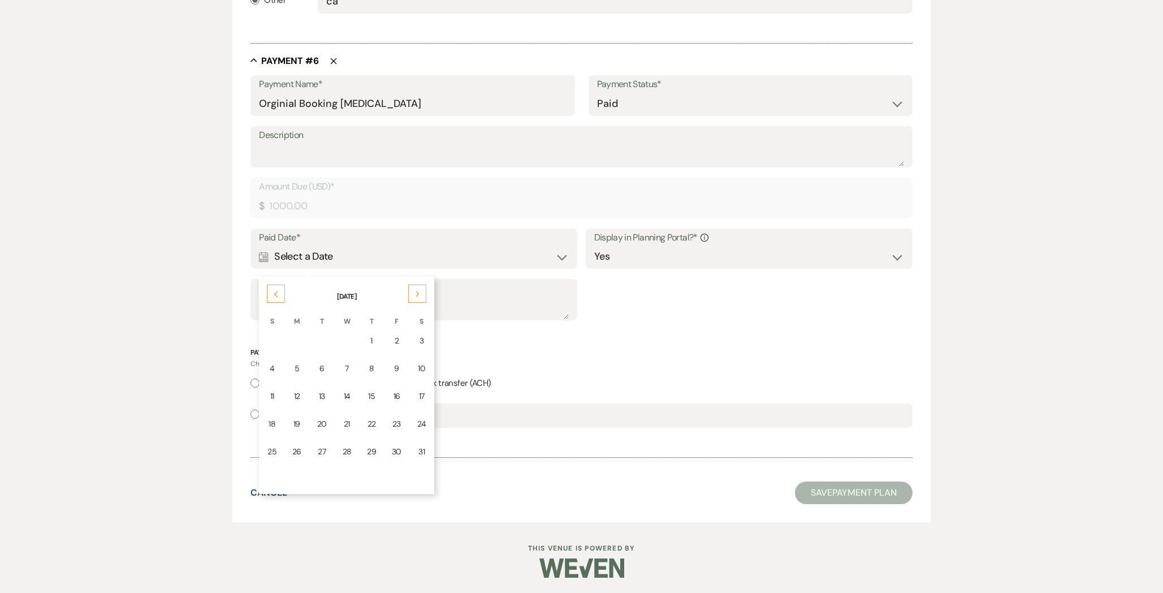
click at [281, 293] on div "Previous" at bounding box center [276, 293] width 18 height 18
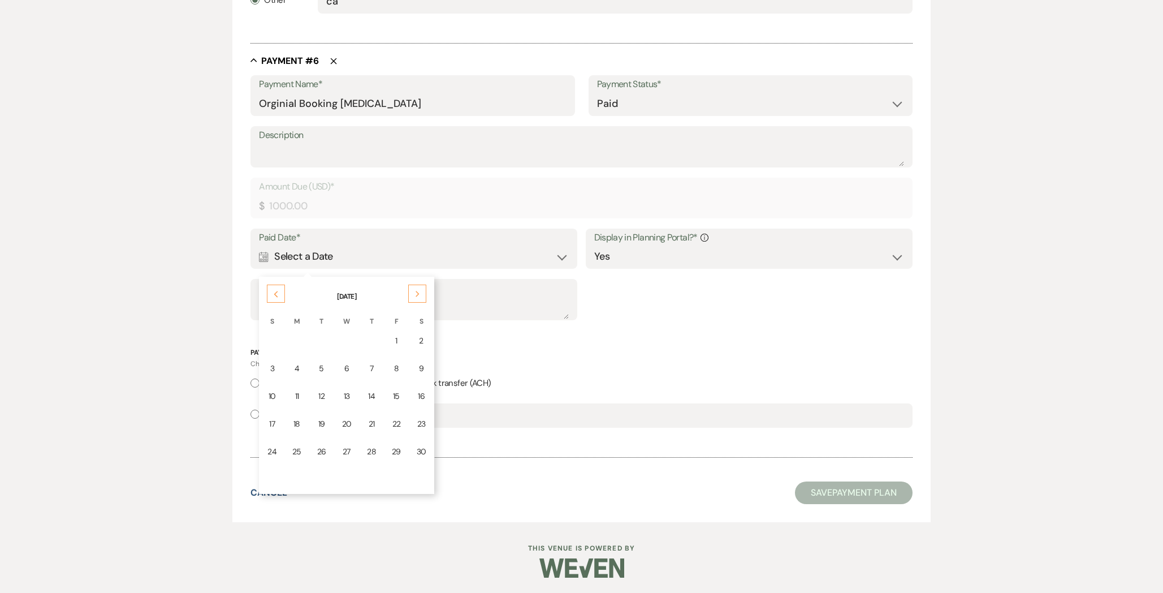
click at [281, 293] on div "Previous" at bounding box center [276, 293] width 18 height 18
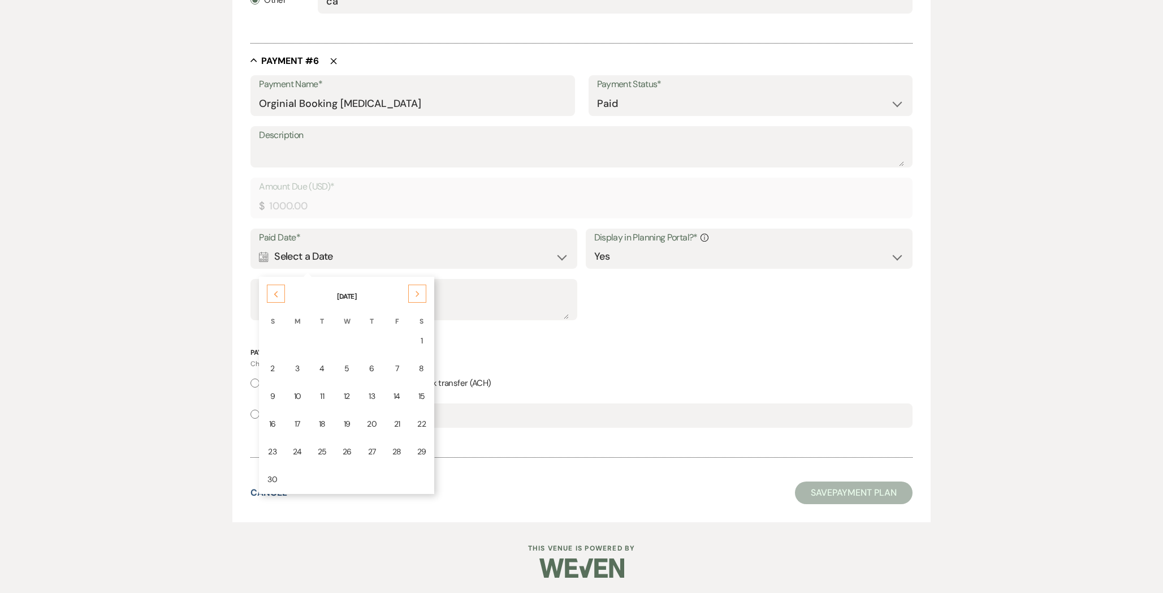
click at [281, 293] on div "Previous" at bounding box center [276, 293] width 18 height 18
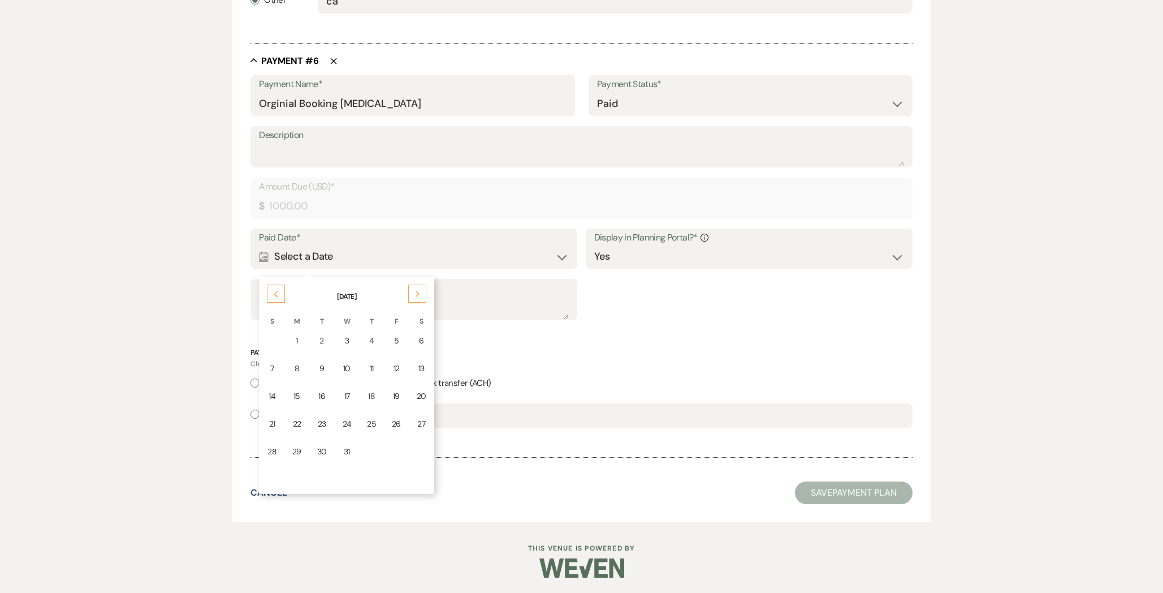
click at [281, 293] on div "Previous" at bounding box center [276, 293] width 18 height 18
click at [411, 295] on div "Next" at bounding box center [417, 293] width 18 height 18
click at [368, 397] on div "18" at bounding box center [371, 396] width 9 height 12
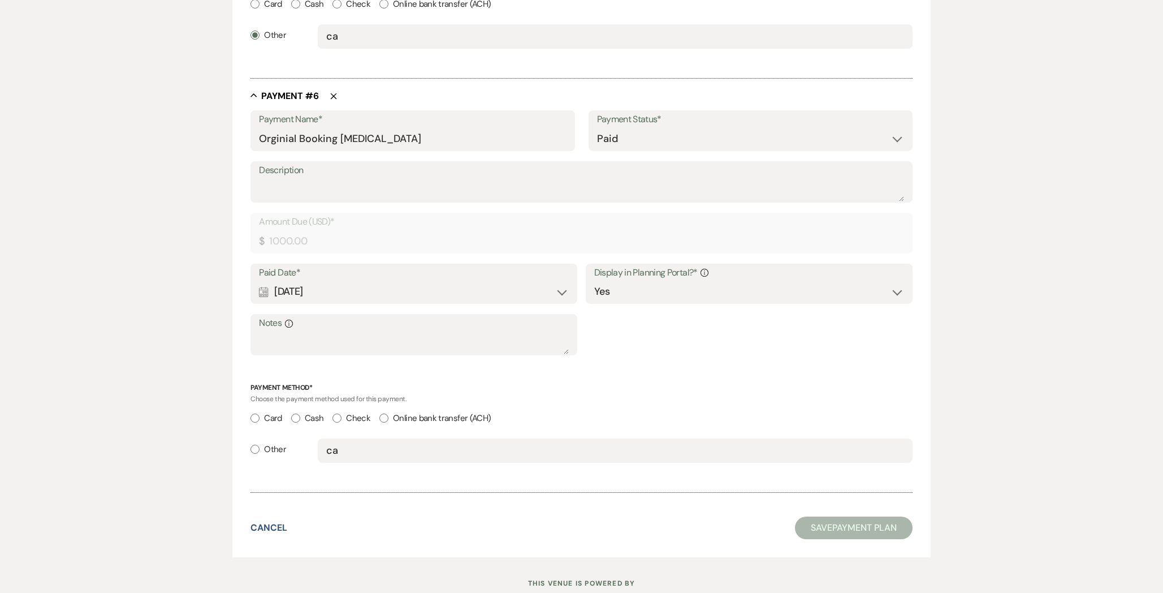
scroll to position [2295, 0]
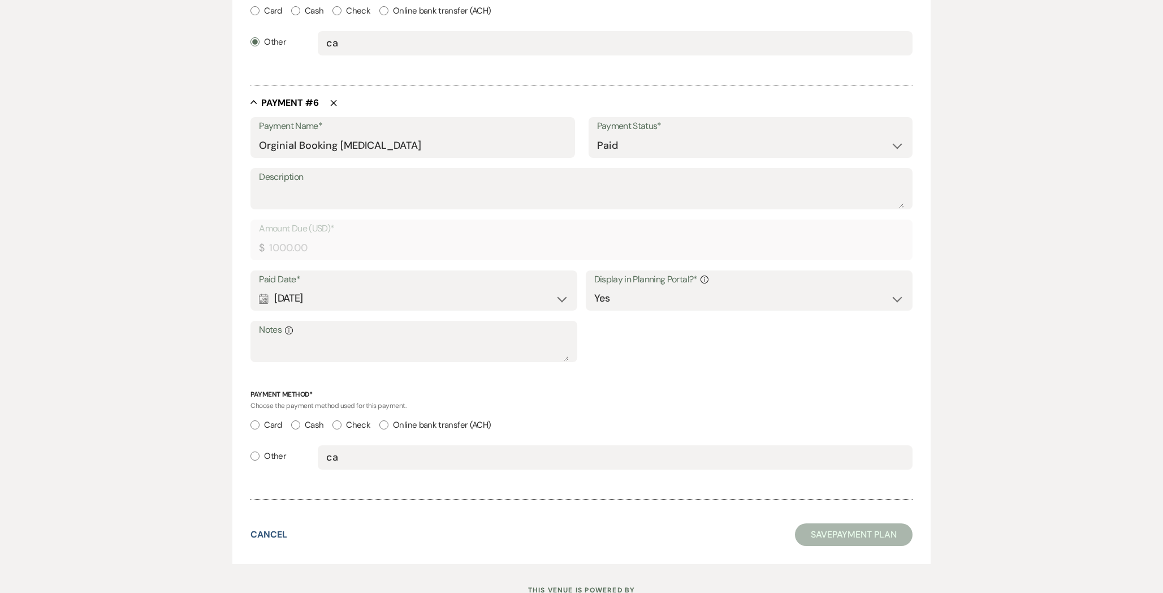
click at [260, 450] on label "Other" at bounding box center [268, 455] width 36 height 15
click at [260, 451] on input "Other" at bounding box center [254, 455] width 9 height 9
radio input "true"
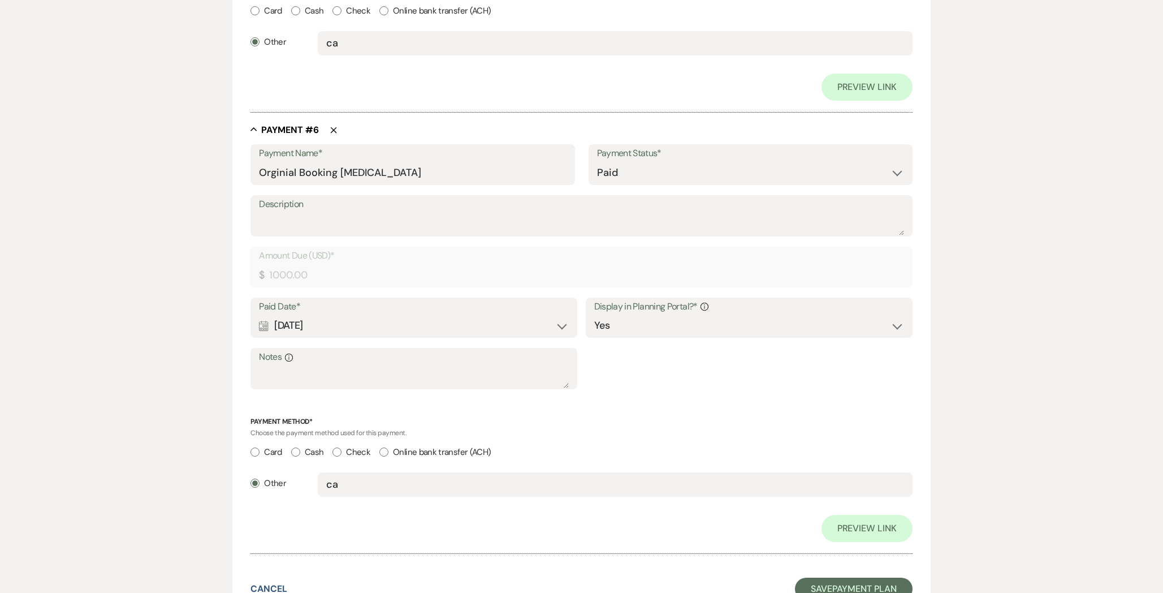
scroll to position [2500, 0]
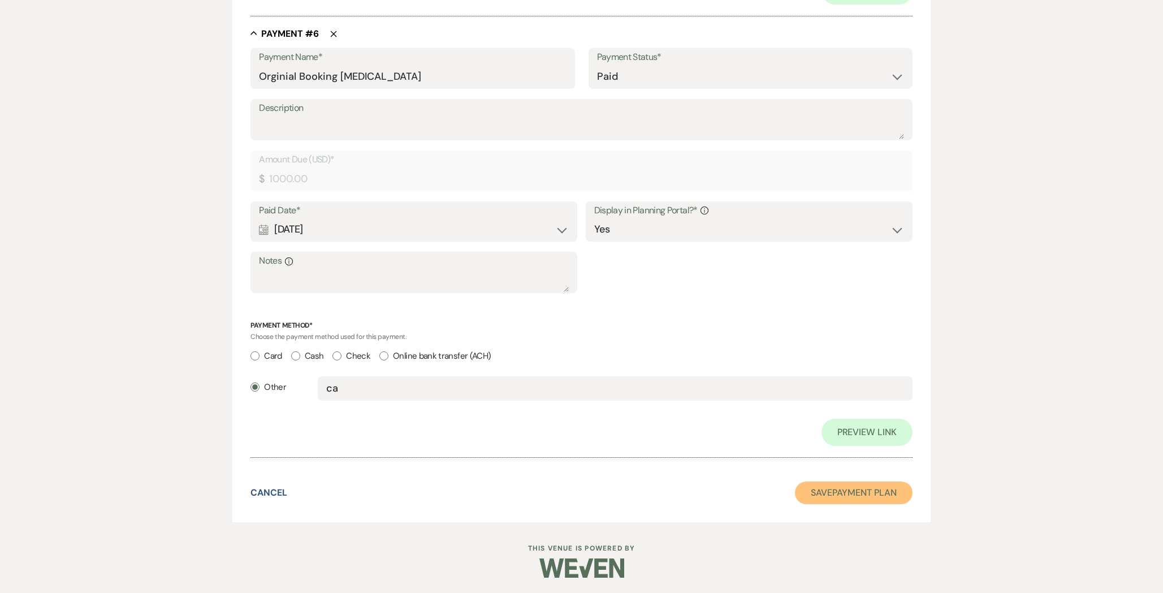
click at [847, 491] on button "Save Payment Plan" at bounding box center [854, 492] width 118 height 23
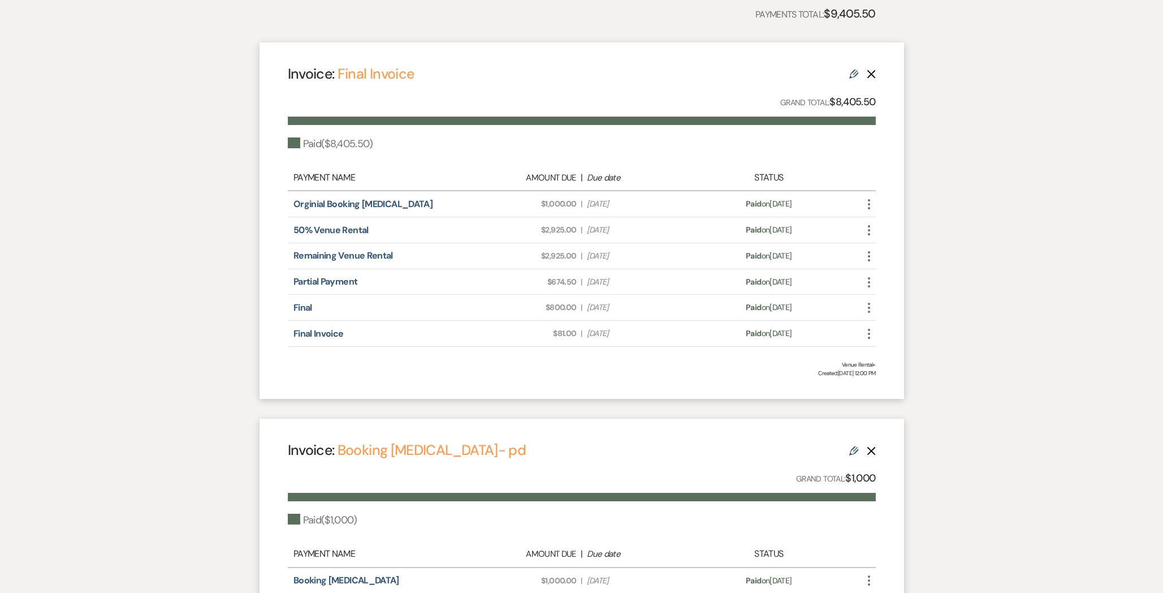
scroll to position [361, 0]
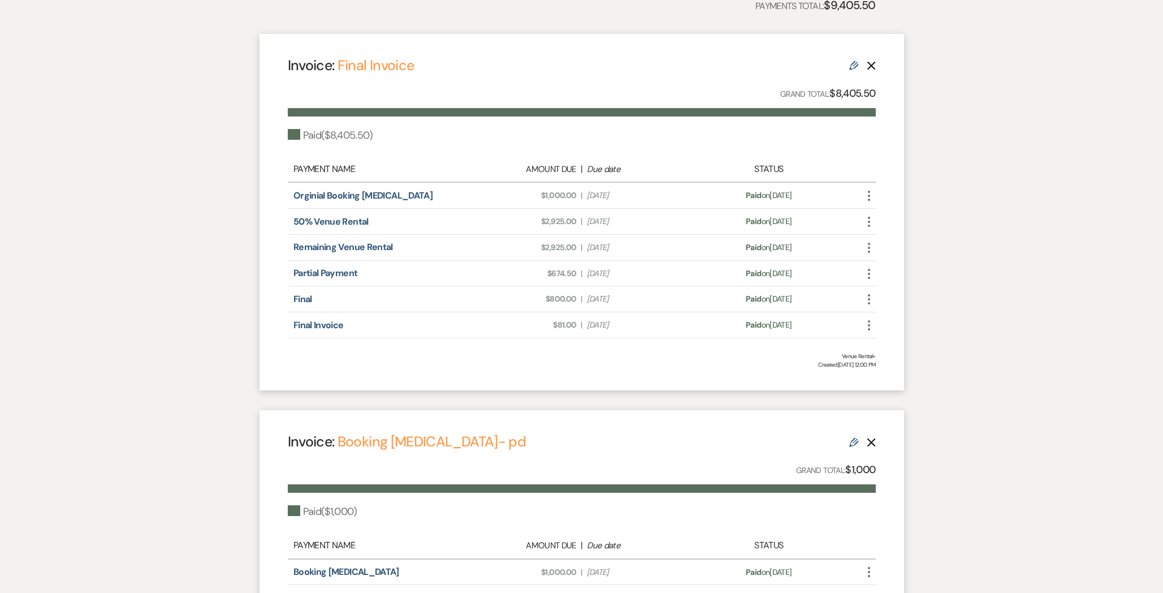
click at [872, 443] on use "button" at bounding box center [871, 442] width 8 height 8
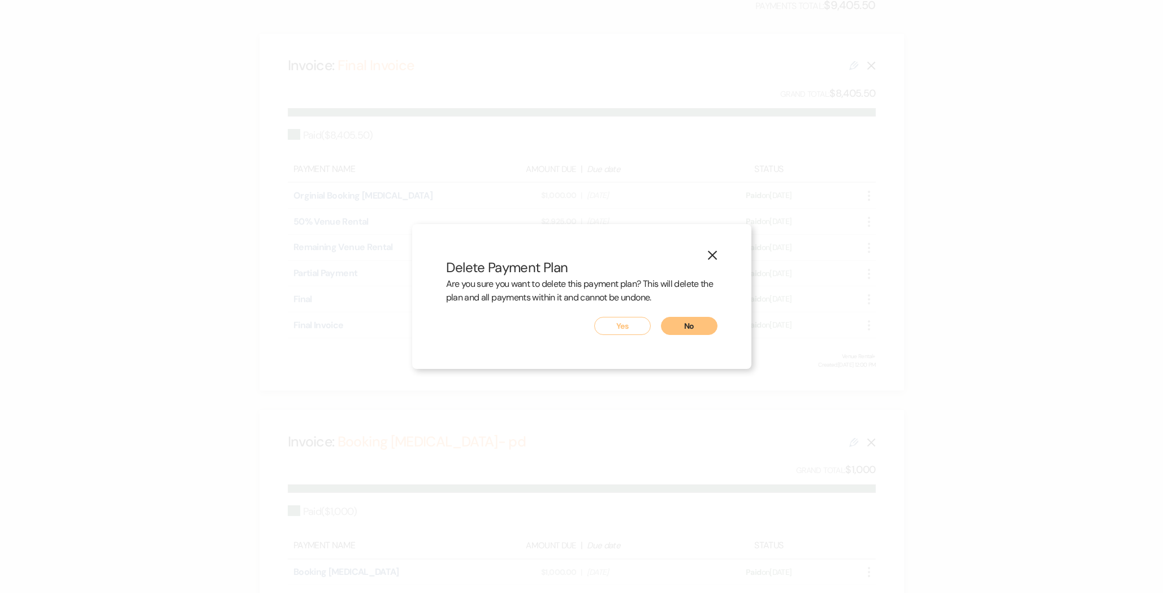
click at [632, 322] on button "Yes" at bounding box center [622, 326] width 57 height 18
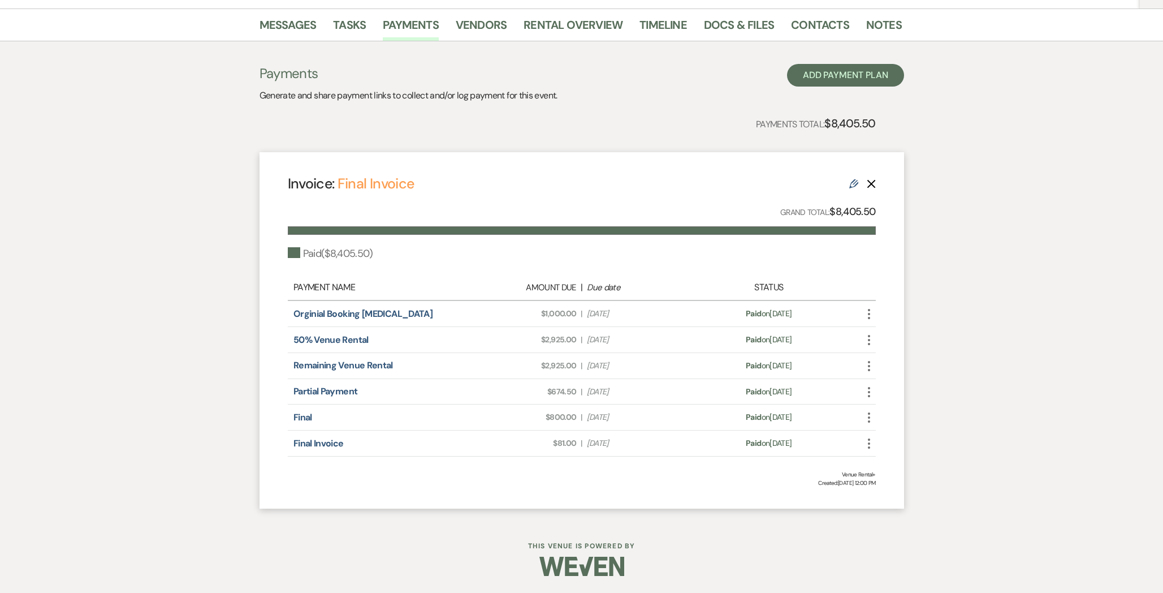
scroll to position [0, 0]
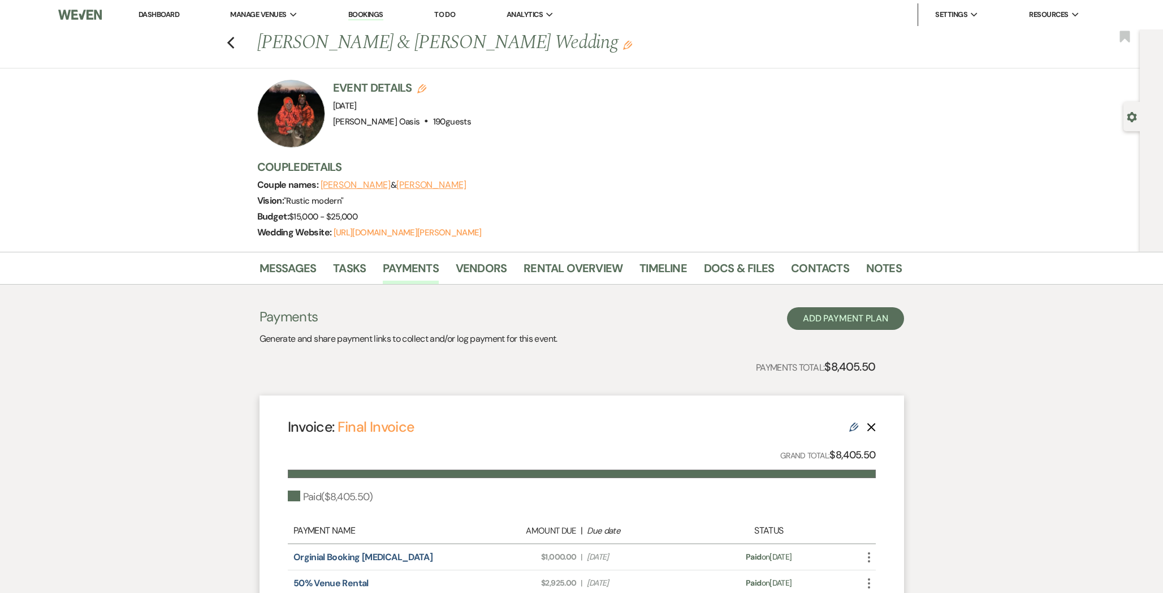
click at [154, 20] on li "Dashboard" at bounding box center [159, 14] width 52 height 23
click at [155, 16] on link "Dashboard" at bounding box center [159, 15] width 41 height 10
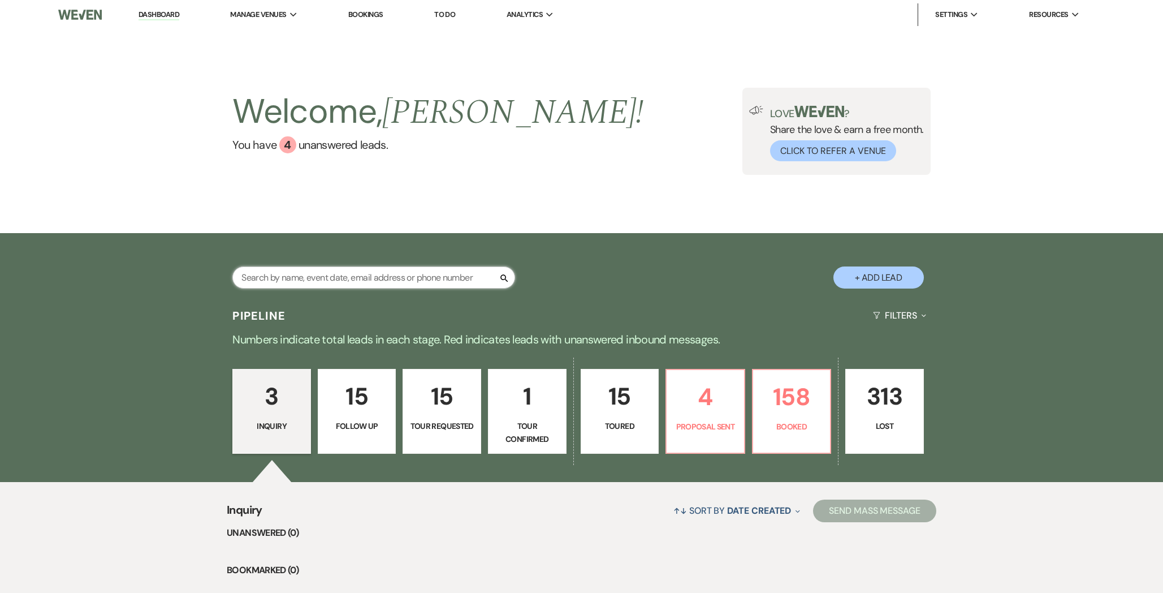
click at [330, 280] on input "text" at bounding box center [373, 277] width 283 height 22
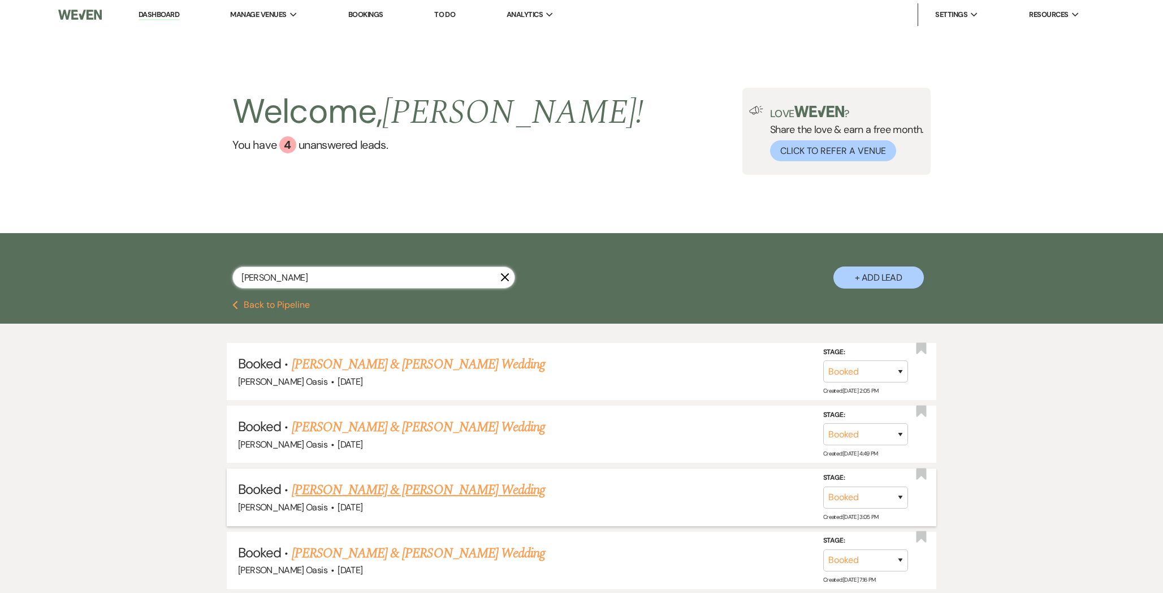
type input "[PERSON_NAME]"
click at [436, 486] on link "[PERSON_NAME] & [PERSON_NAME] Wedding" at bounding box center [418, 490] width 253 height 20
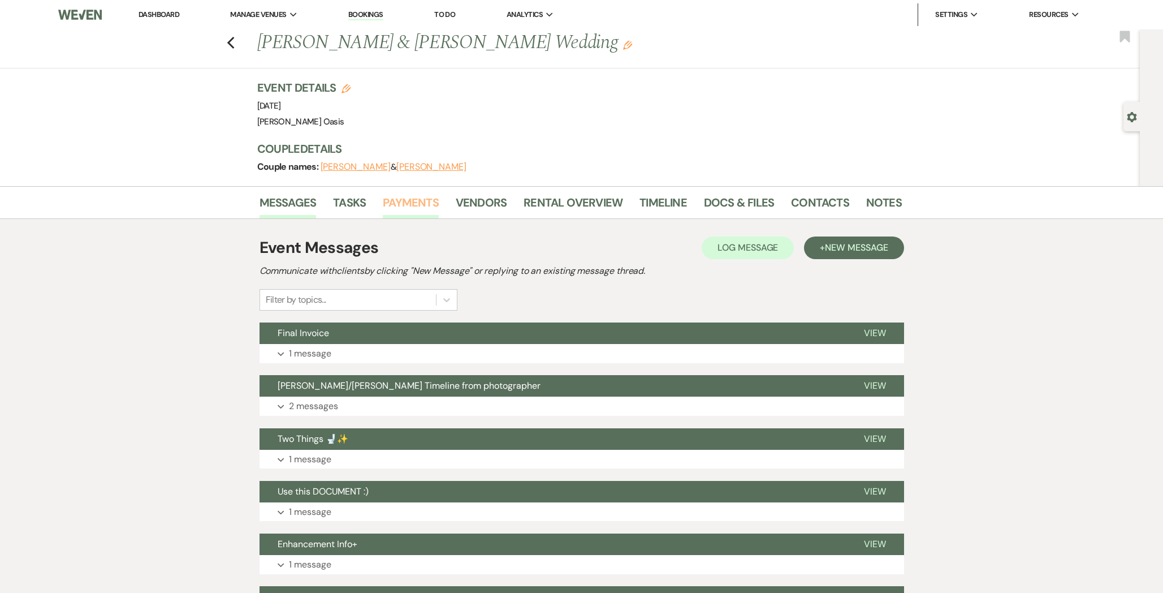
click at [417, 203] on link "Payments" at bounding box center [411, 205] width 56 height 25
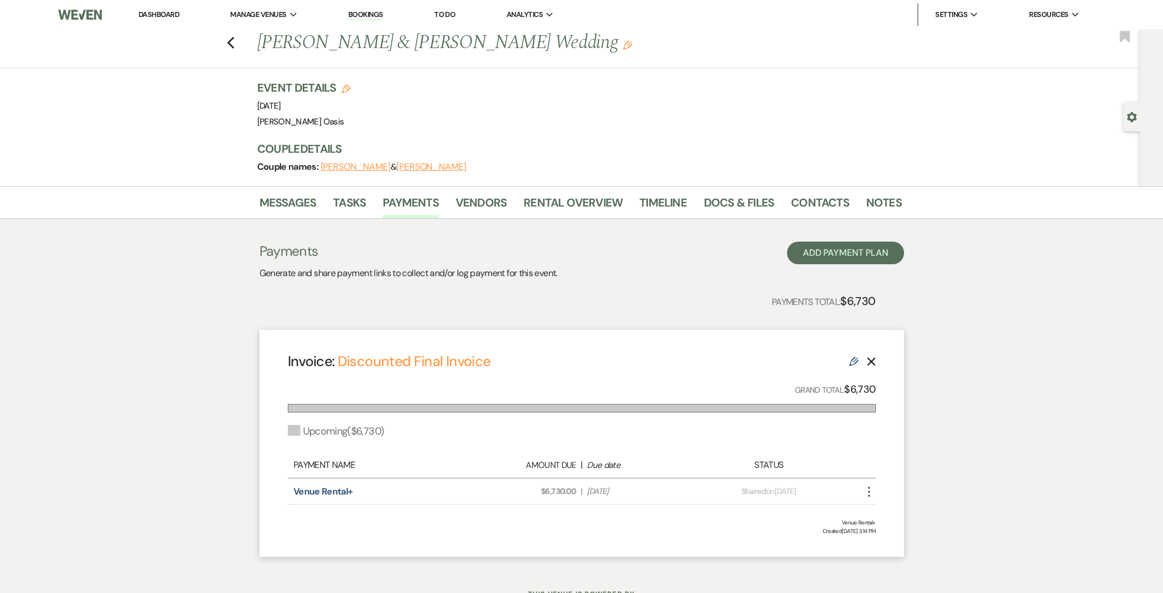
click at [170, 14] on link "Dashboard" at bounding box center [159, 15] width 41 height 10
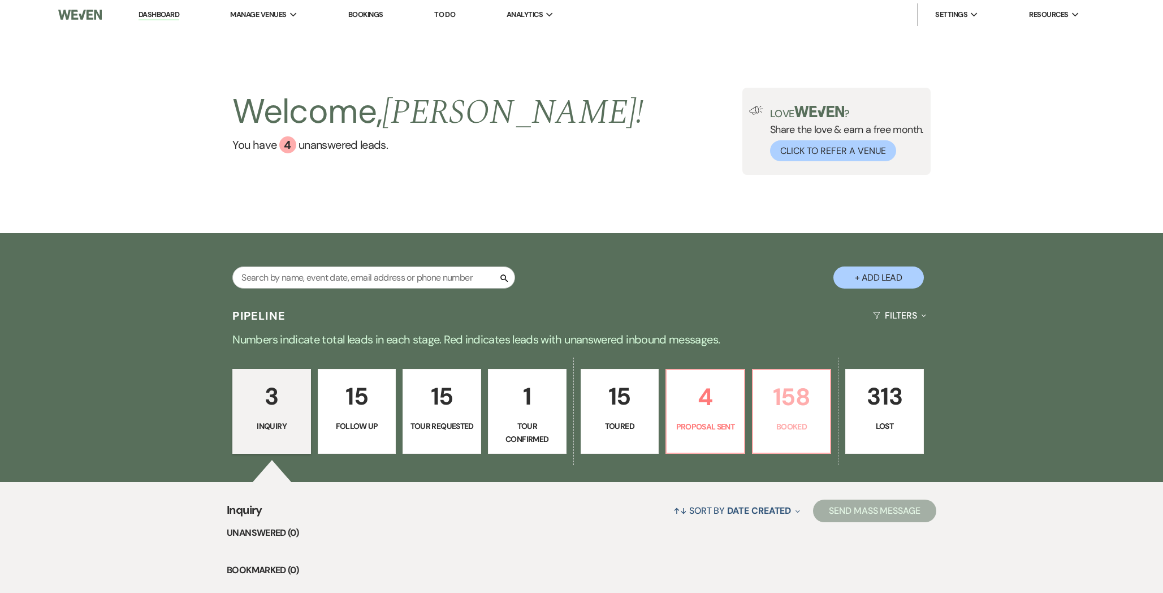
click at [790, 430] on p "Booked" at bounding box center [792, 426] width 64 height 12
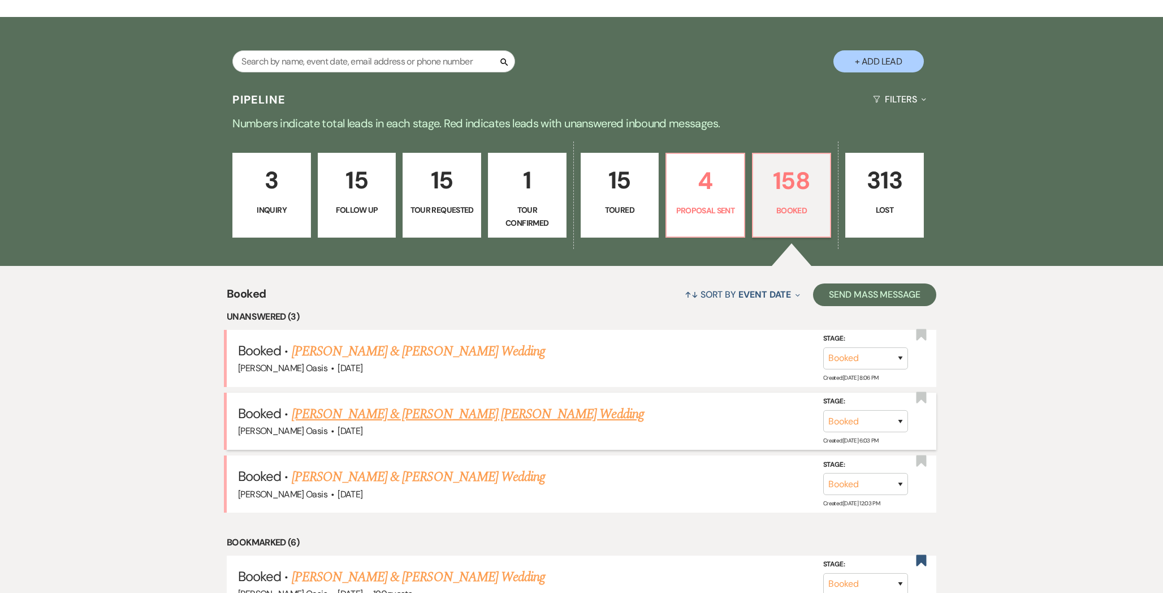
scroll to position [218, 0]
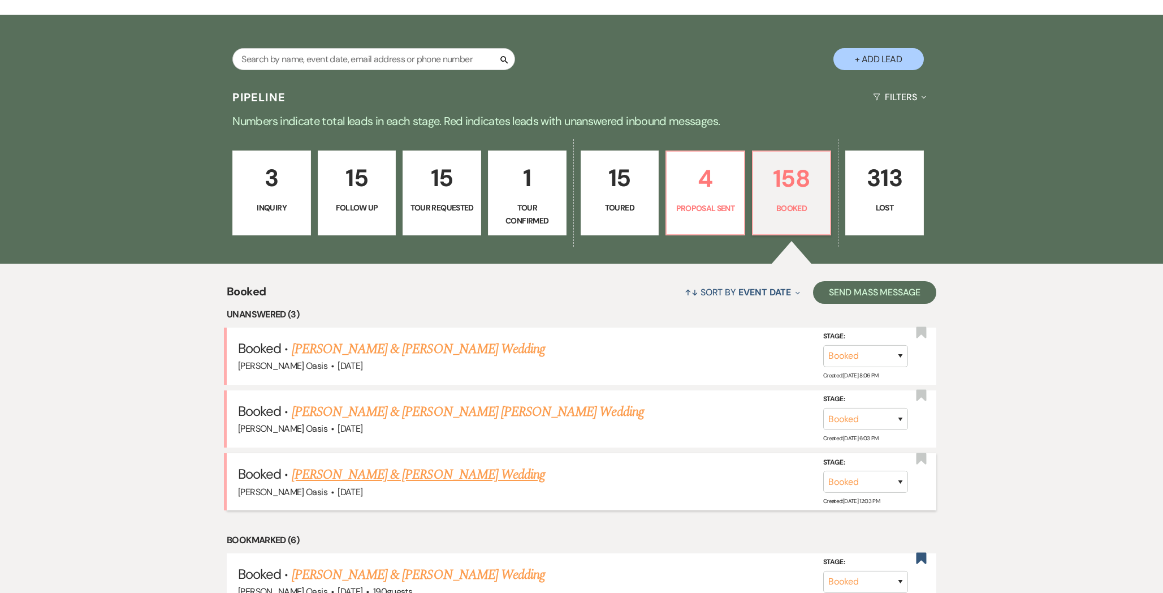
click at [457, 477] on link "[PERSON_NAME] & [PERSON_NAME] Wedding" at bounding box center [418, 474] width 253 height 20
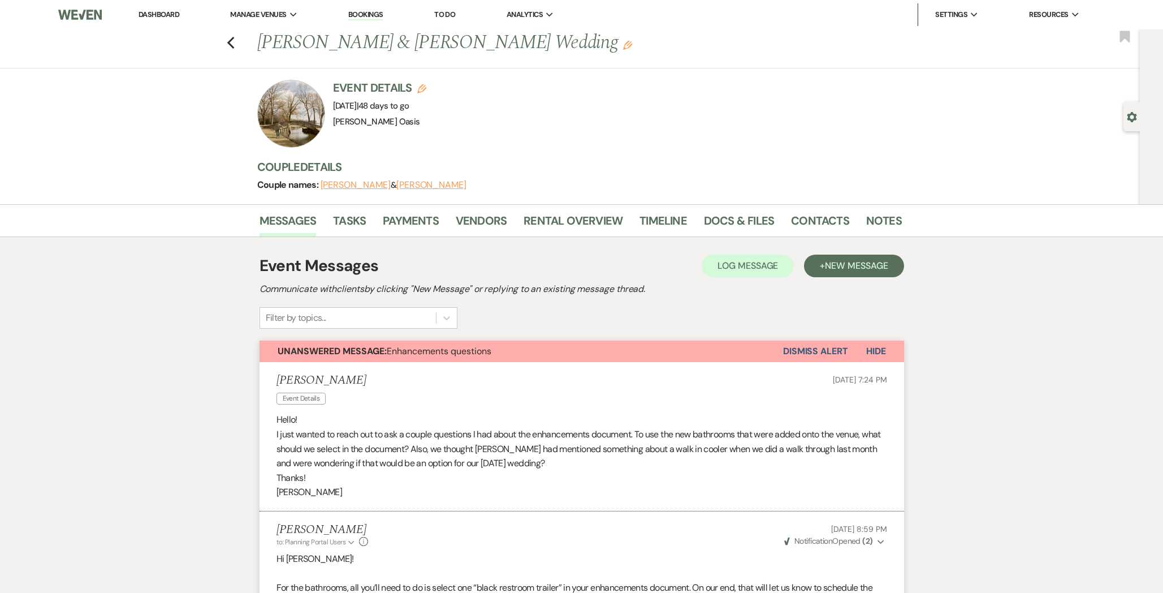
click at [167, 18] on link "Dashboard" at bounding box center [159, 15] width 41 height 10
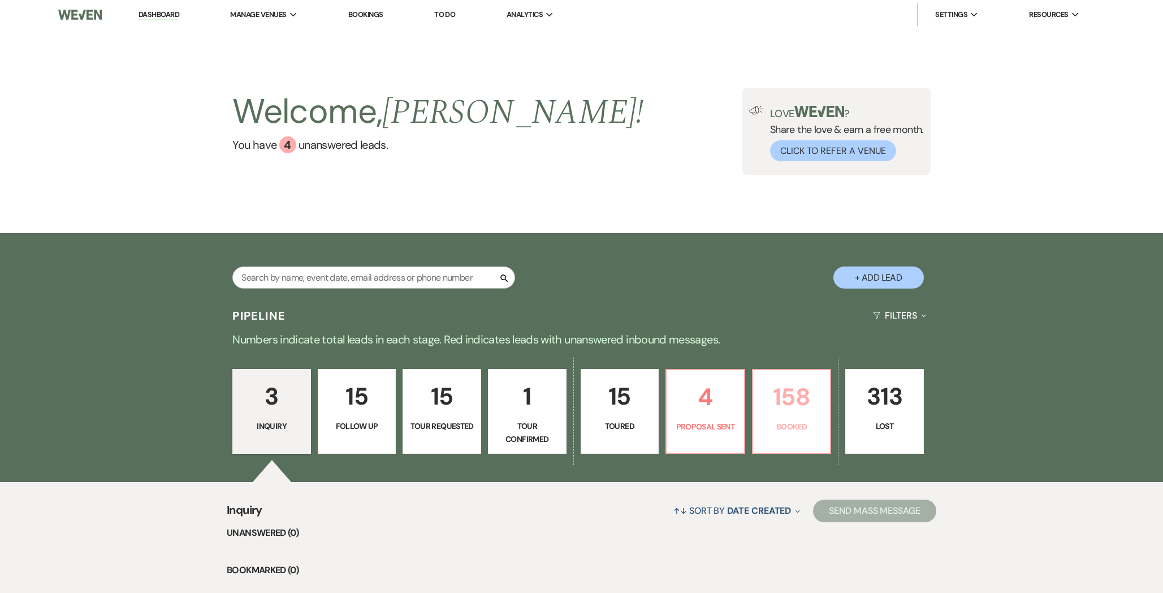
click at [772, 444] on link "158 Booked" at bounding box center [792, 411] width 80 height 85
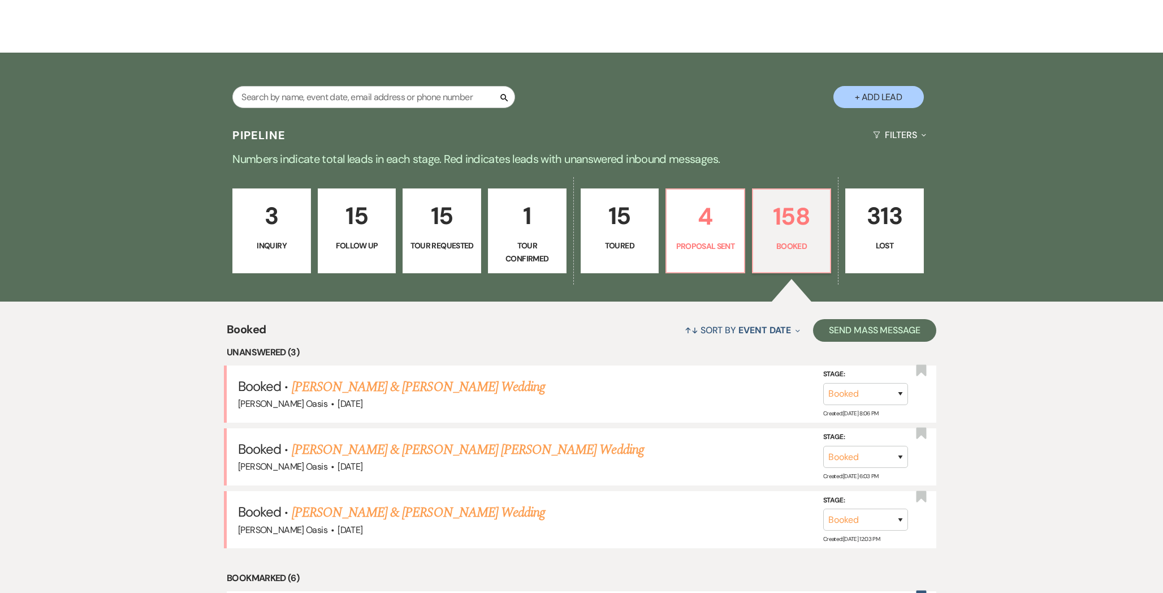
scroll to position [182, 0]
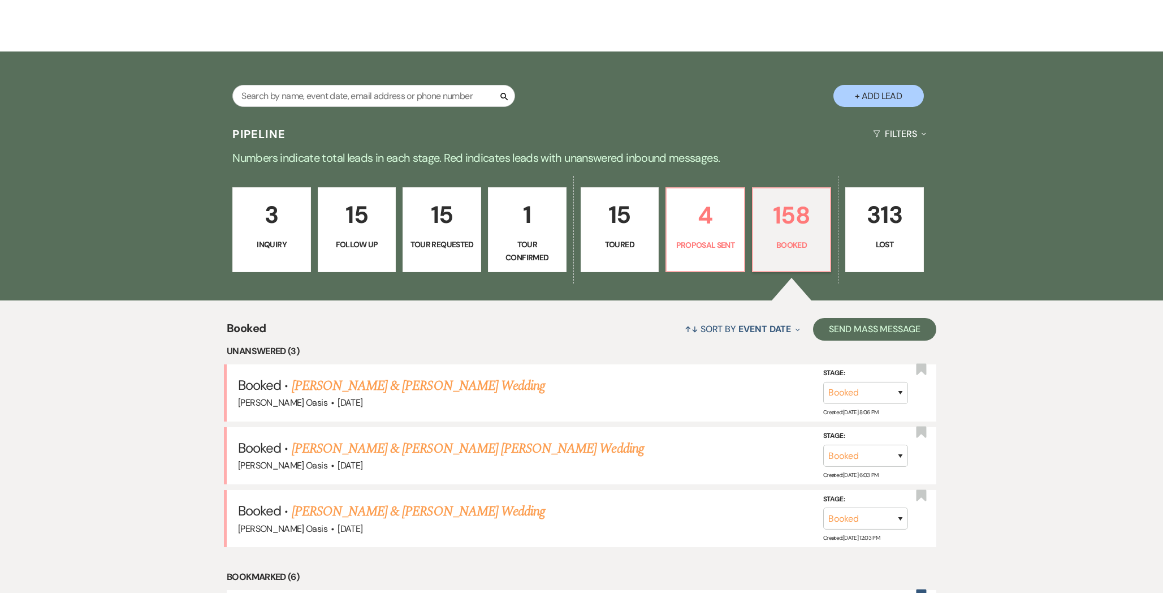
click at [400, 455] on link "[PERSON_NAME] & [PERSON_NAME] [PERSON_NAME] Wedding" at bounding box center [468, 448] width 352 height 20
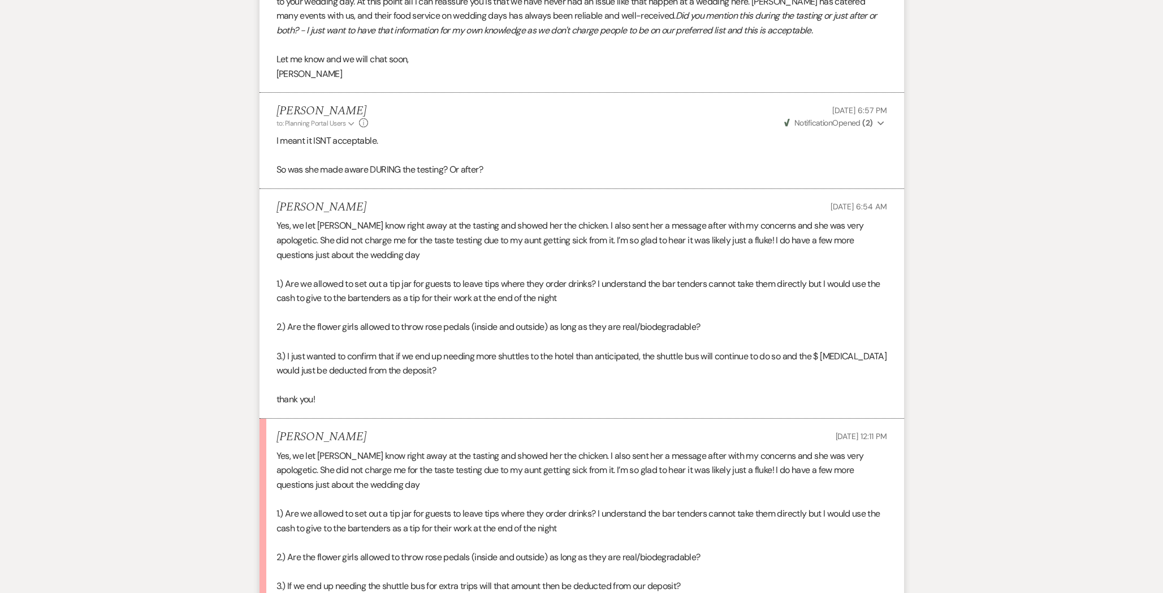
scroll to position [636, 0]
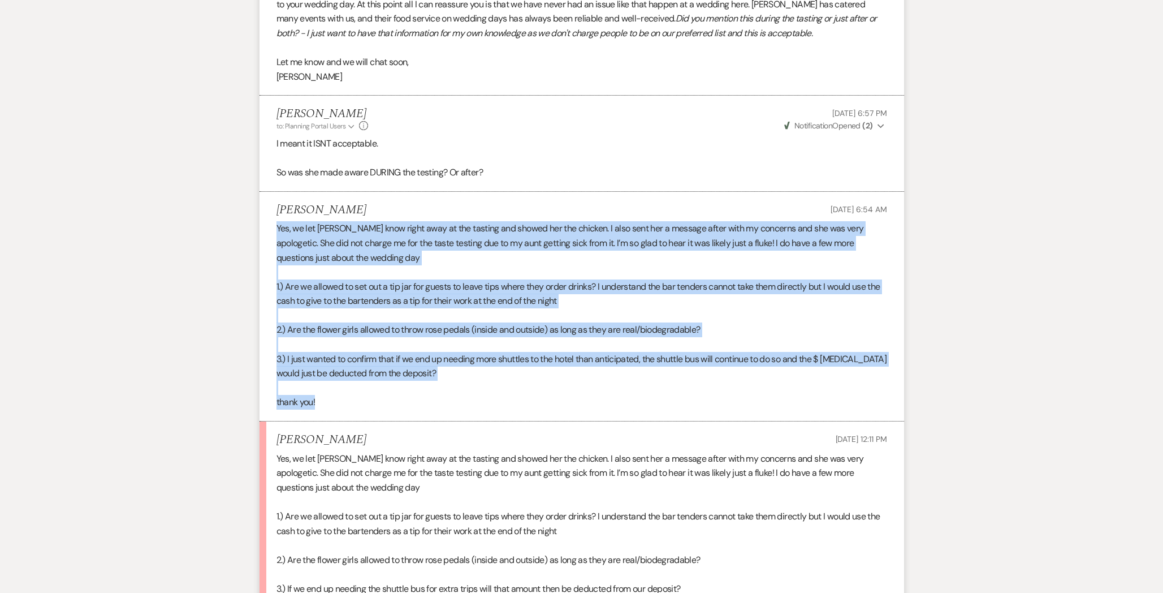
drag, startPoint x: 328, startPoint y: 376, endPoint x: 268, endPoint y: 205, distance: 181.0
click at [268, 205] on li "[PERSON_NAME] [DATE] 6:54 AM Yes, we let [PERSON_NAME] know right away at the t…" at bounding box center [582, 307] width 645 height 230
copy div "Yes, we let [PERSON_NAME] know right away at the tasting and showed her the chi…"
